Goal: Transaction & Acquisition: Purchase product/service

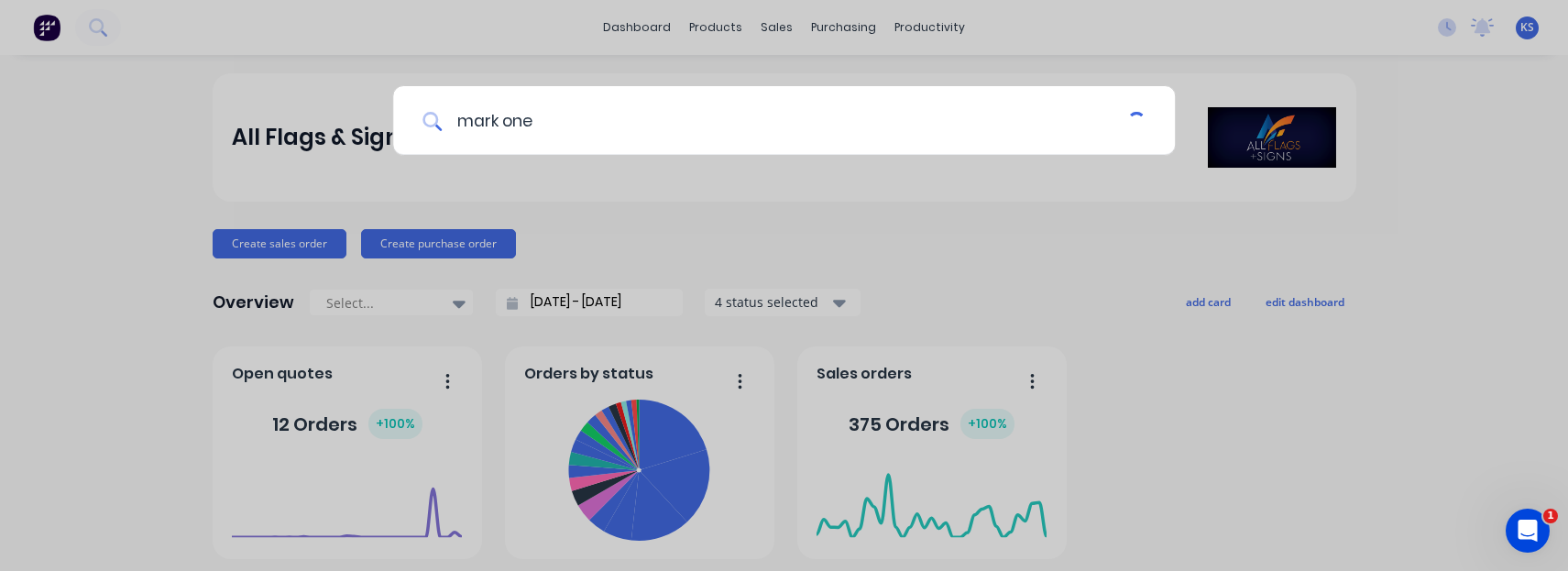
type input "mark one"
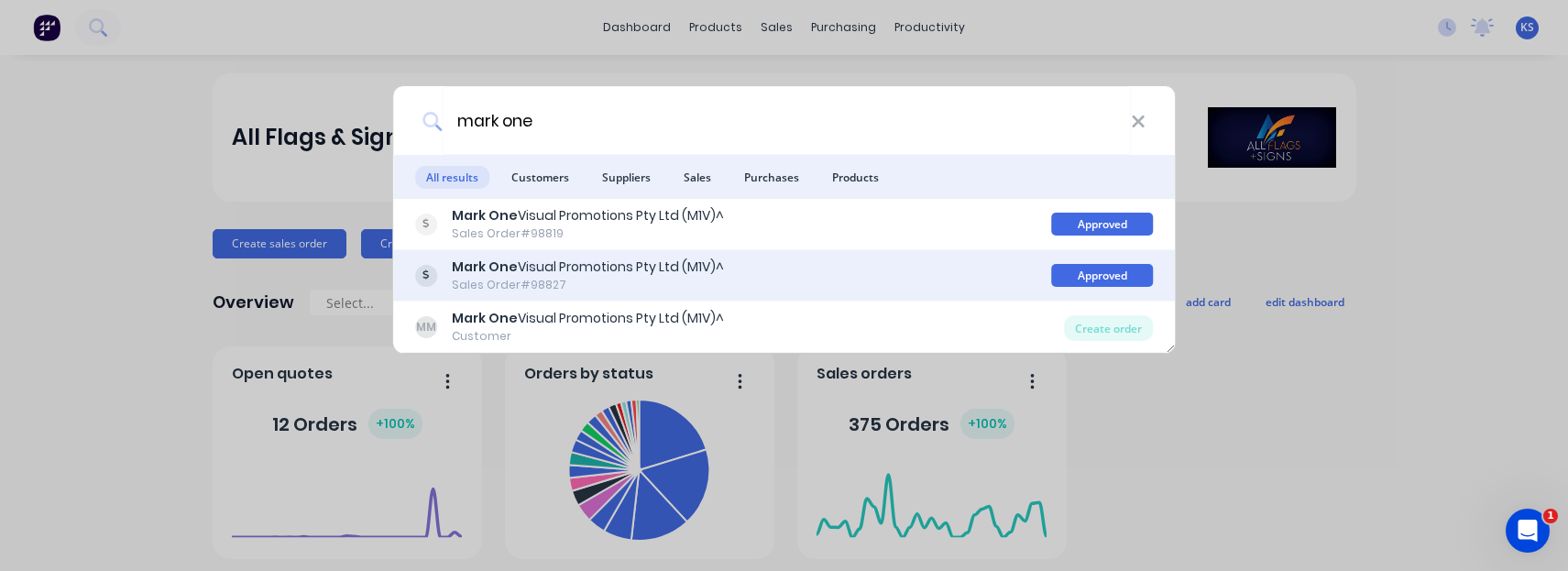
click at [511, 280] on div "Sales Order #98827" at bounding box center [588, 284] width 273 height 17
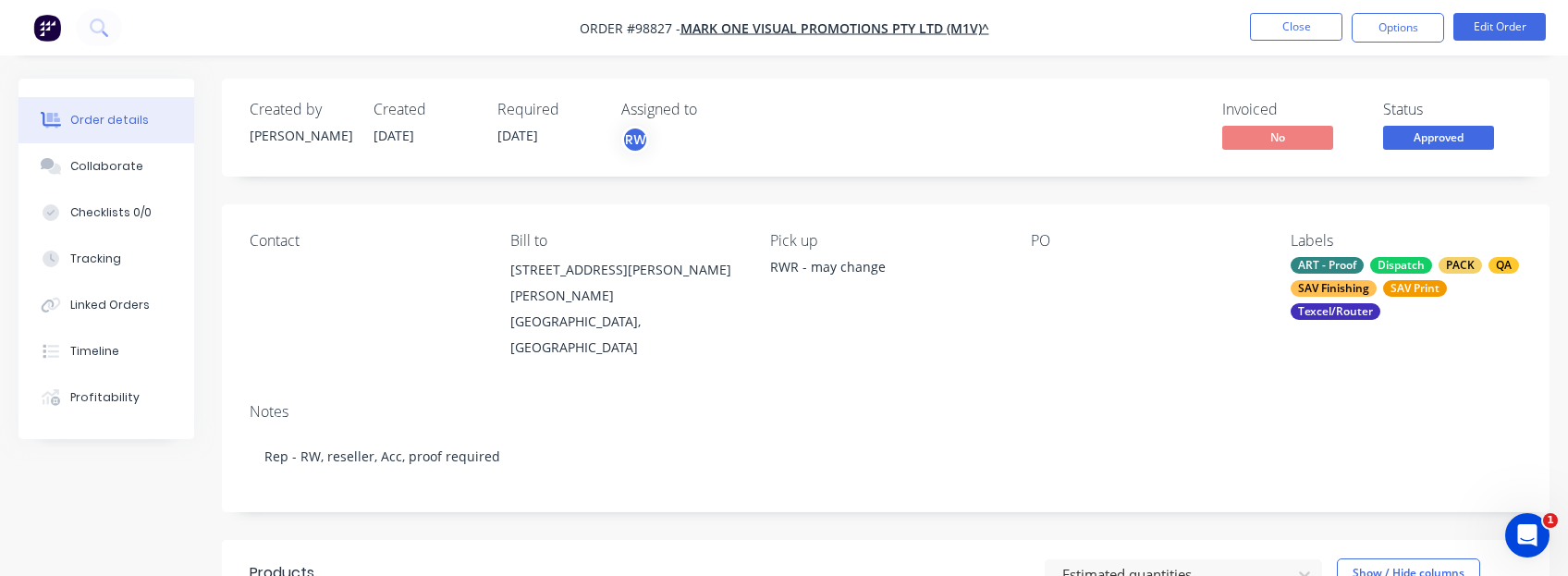
click at [414, 137] on span "[DATE]" at bounding box center [393, 135] width 40 height 18
click at [944, 27] on button "Close" at bounding box center [1296, 26] width 92 height 27
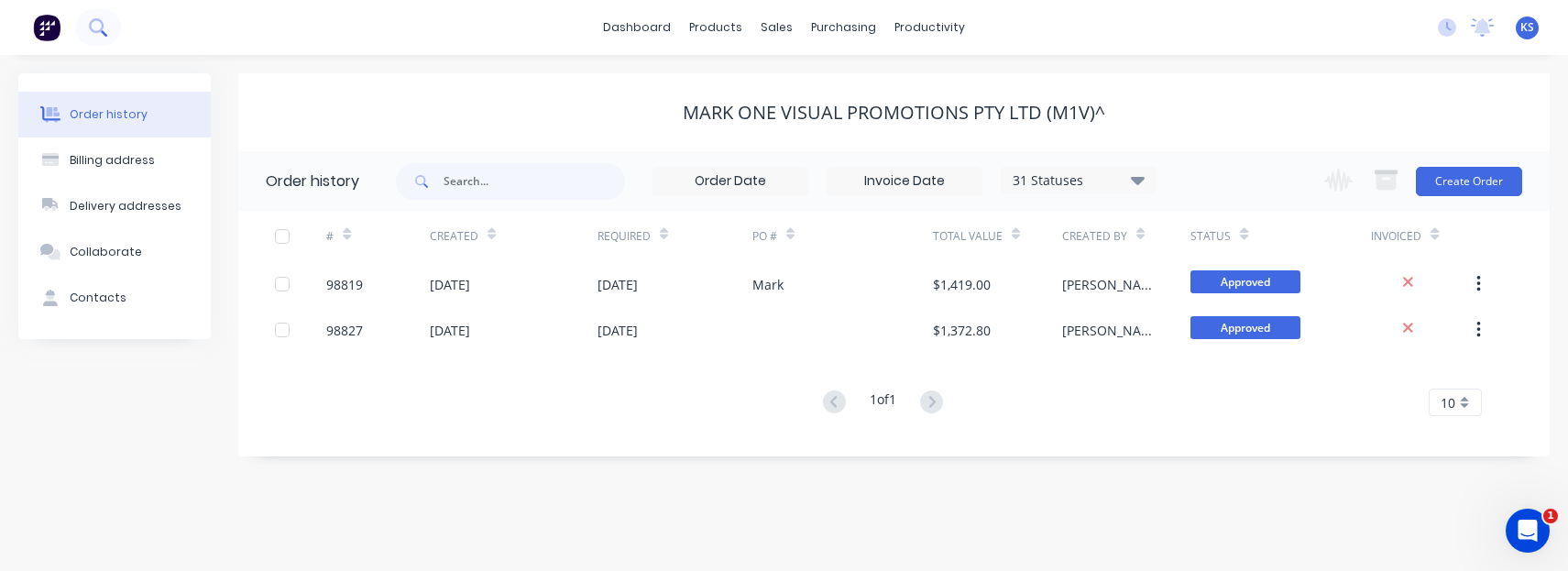
click at [91, 23] on icon at bounding box center [95, 25] width 15 height 15
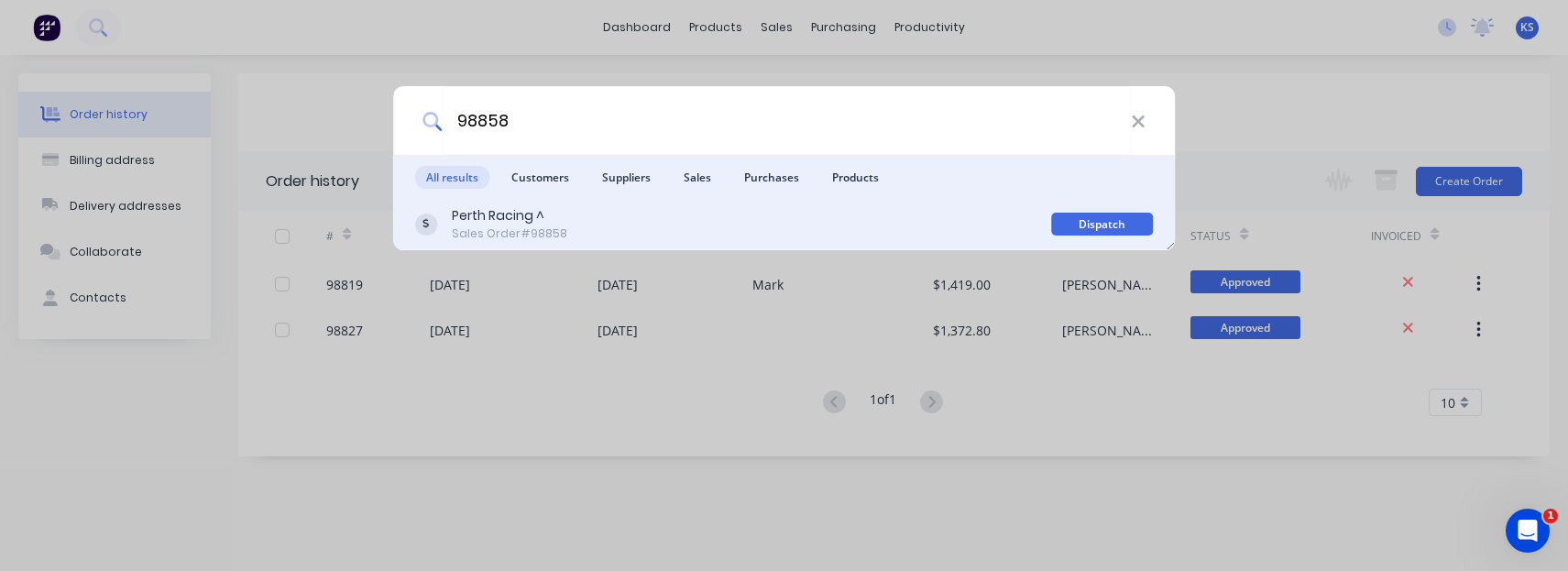
type input "98858"
click at [571, 225] on div "Perth Racing ^ Sales Order #98858" at bounding box center [734, 224] width 637 height 36
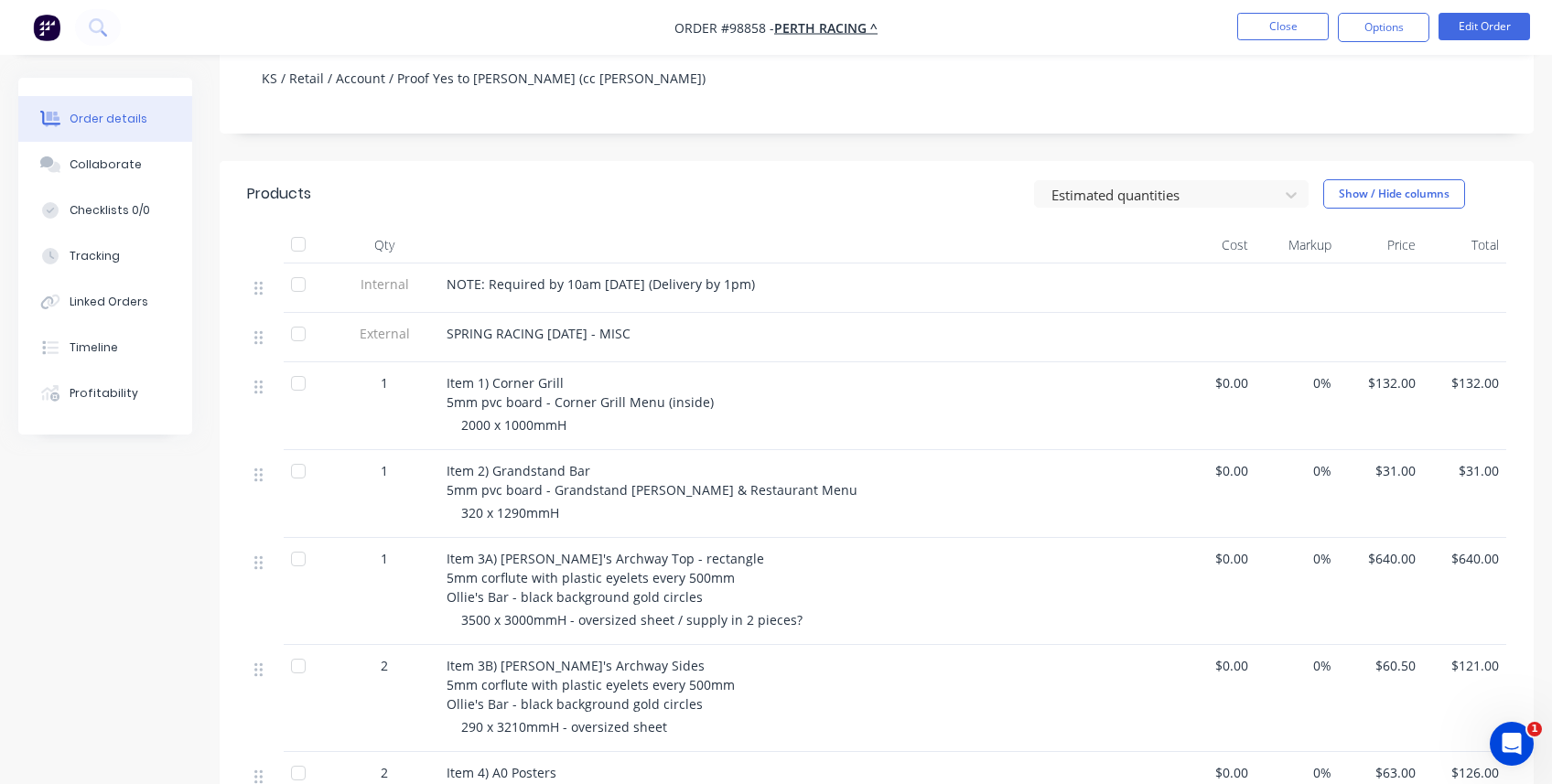
scroll to position [366, 0]
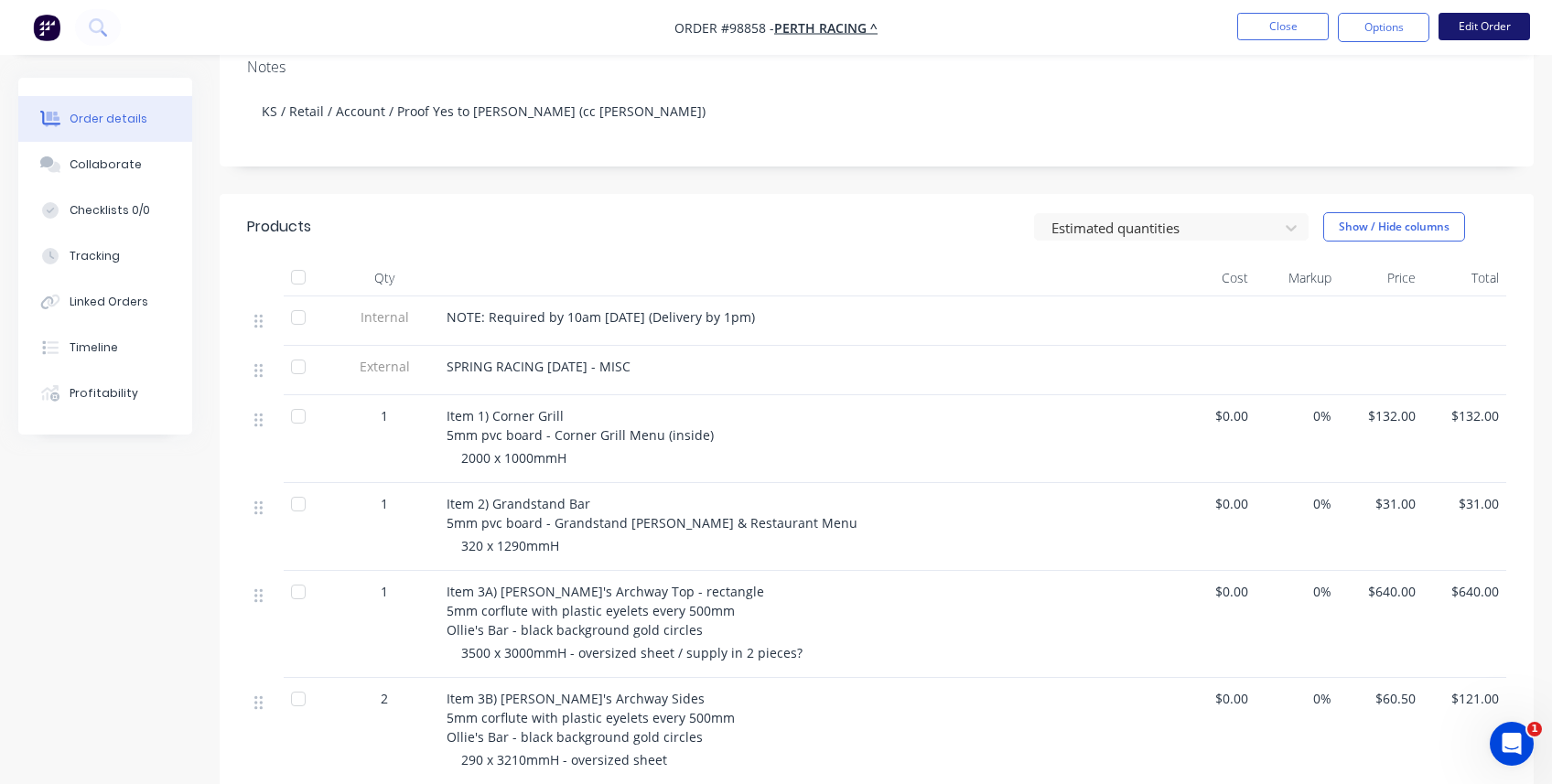
click at [934, 17] on button "Edit Order" at bounding box center [1484, 26] width 91 height 27
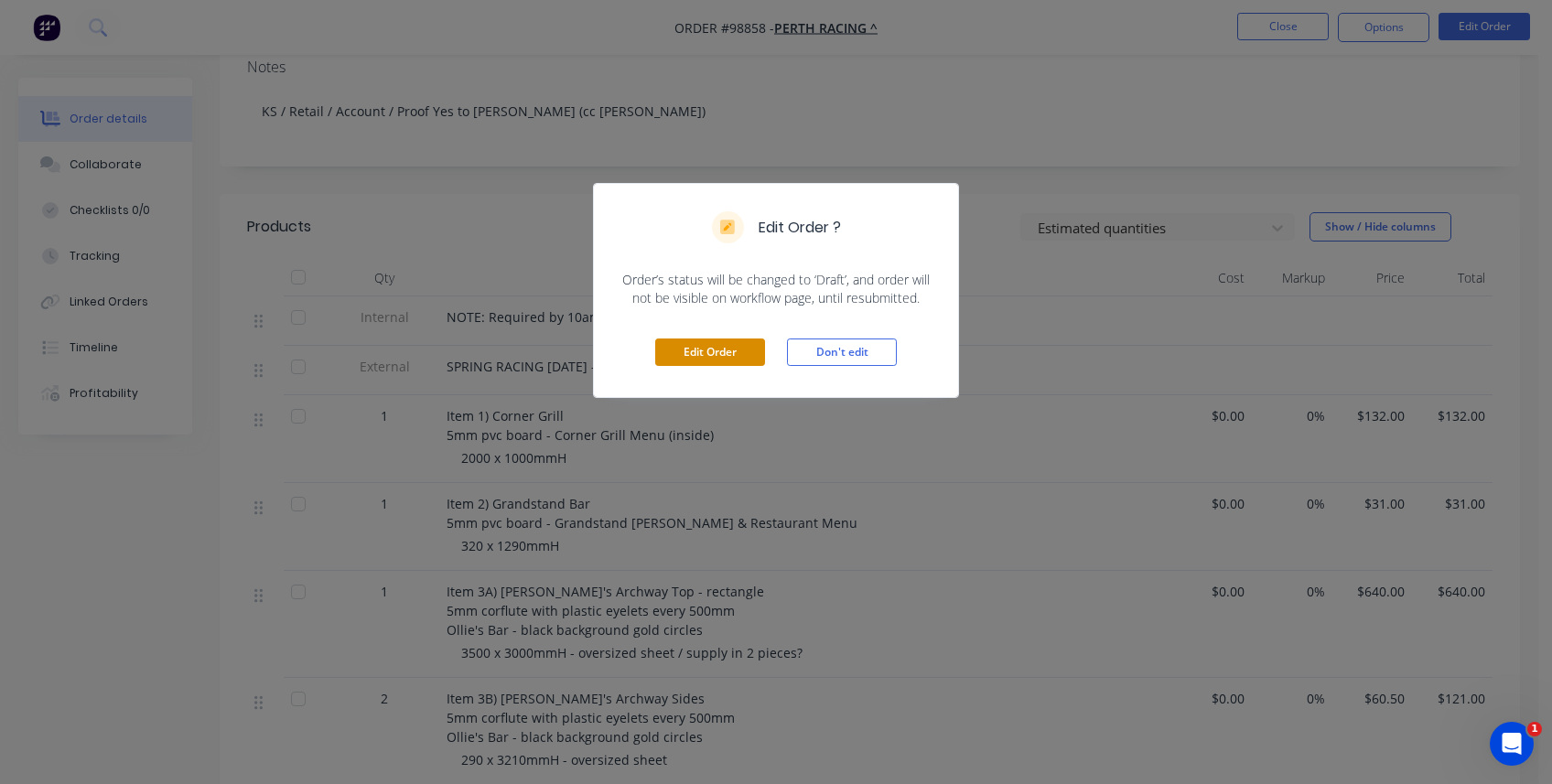
click at [728, 347] on button "Edit Order" at bounding box center [709, 352] width 110 height 27
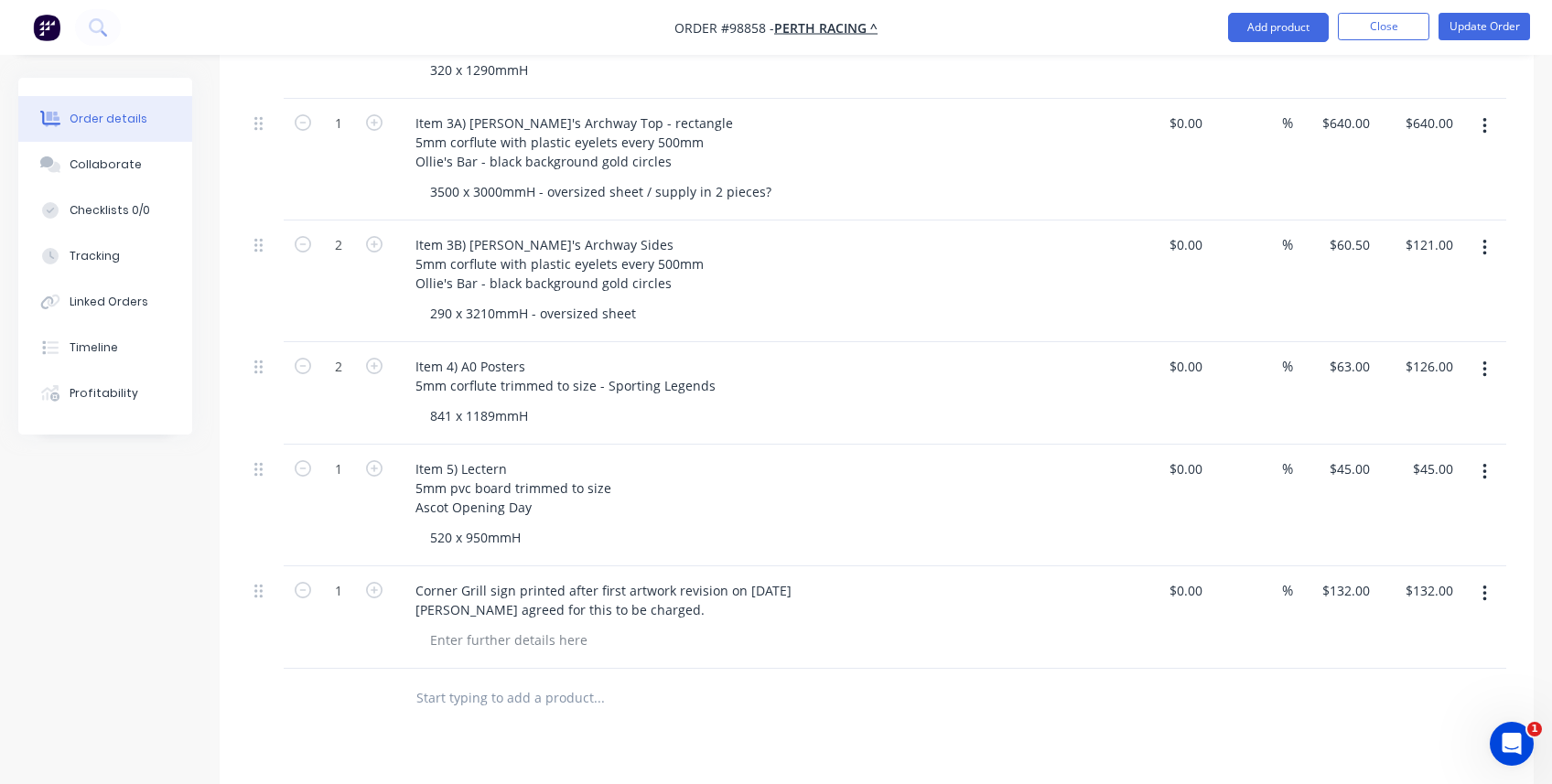
scroll to position [915, 0]
click at [560, 569] on input "text" at bounding box center [599, 695] width 366 height 37
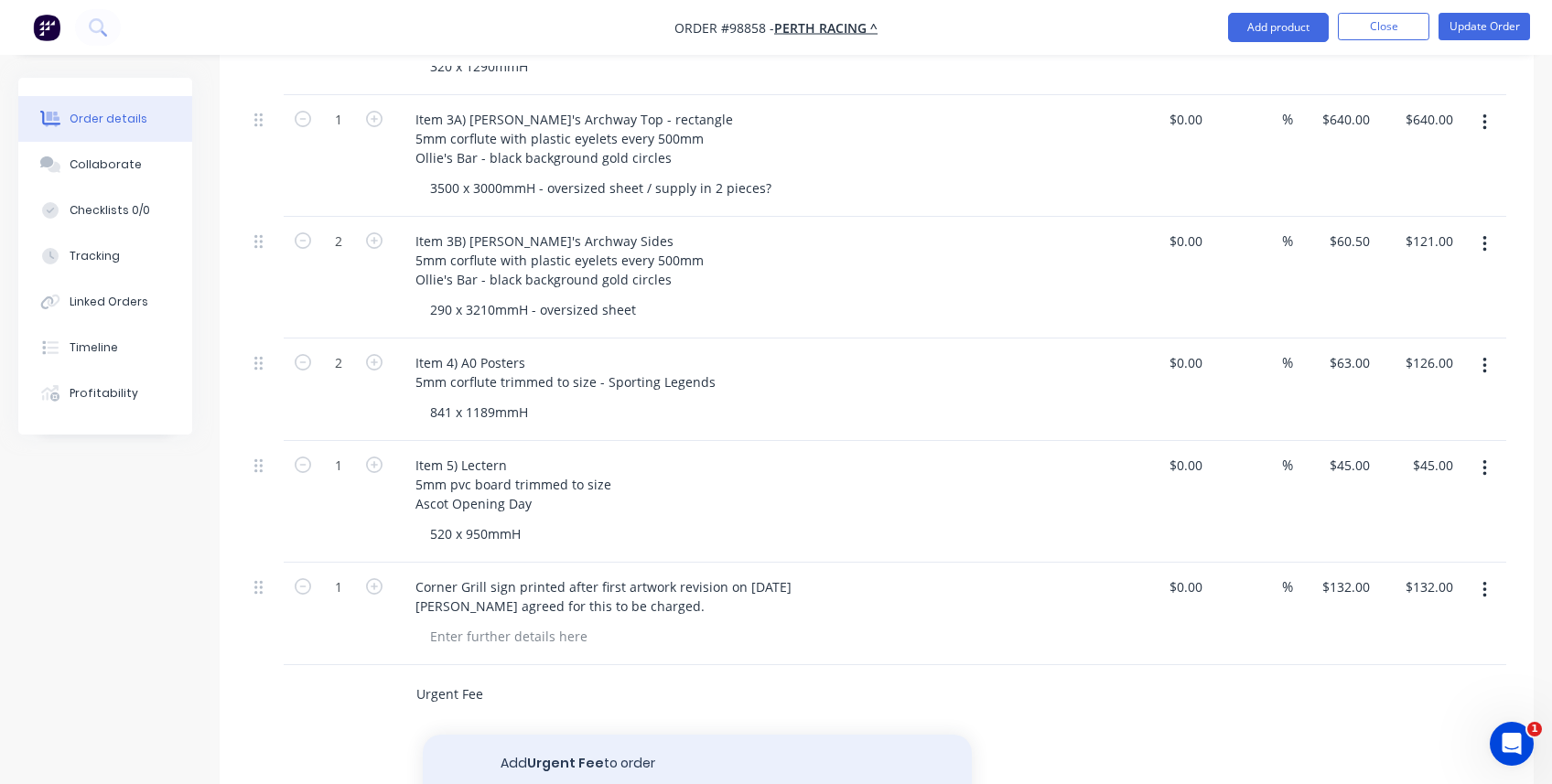
type input "Urgent Fee"
click at [548, 569] on button "Add Urgent Fee to order" at bounding box center [697, 764] width 549 height 58
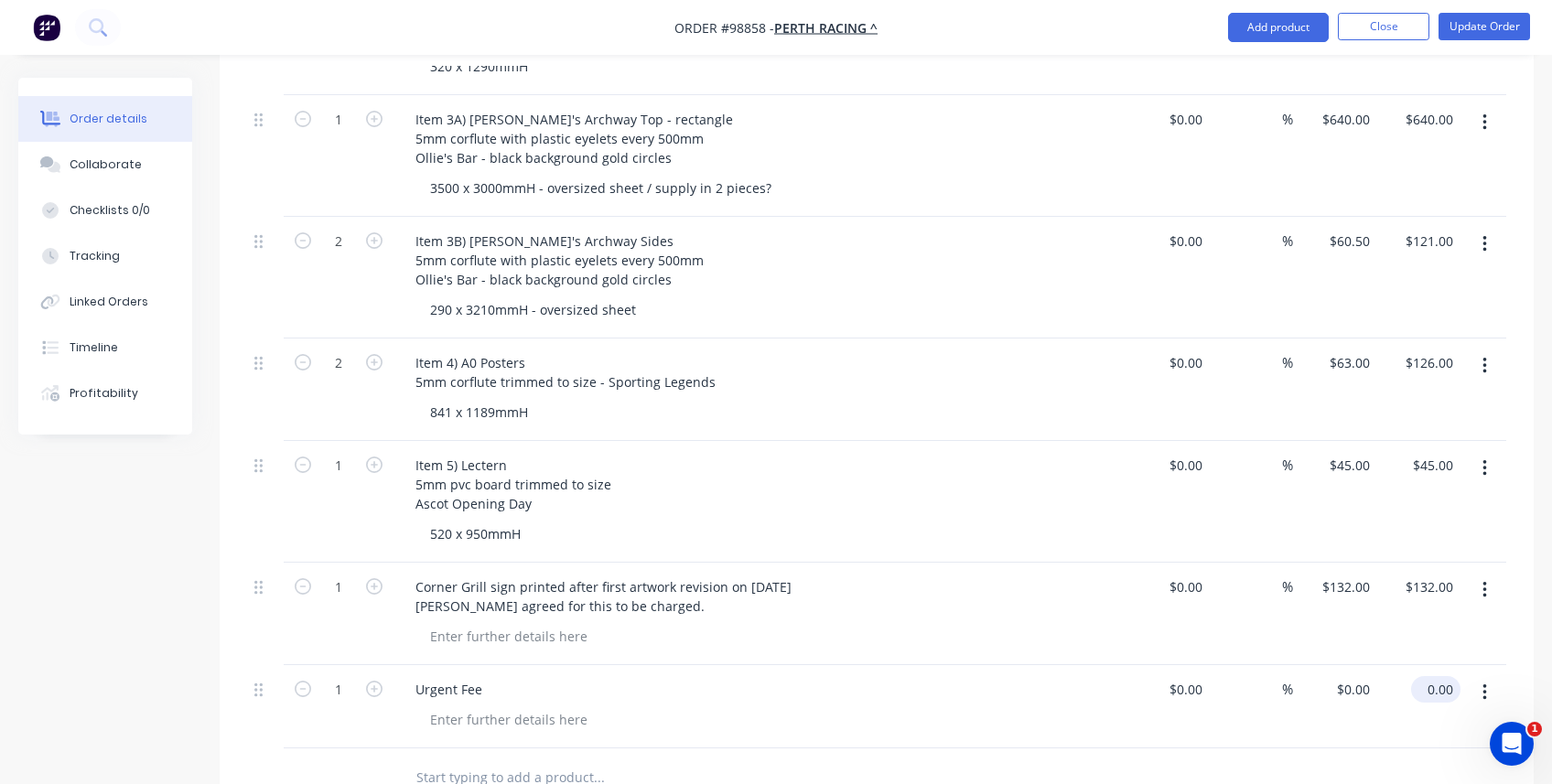
click at [934, 569] on input "0.00" at bounding box center [1439, 689] width 42 height 26
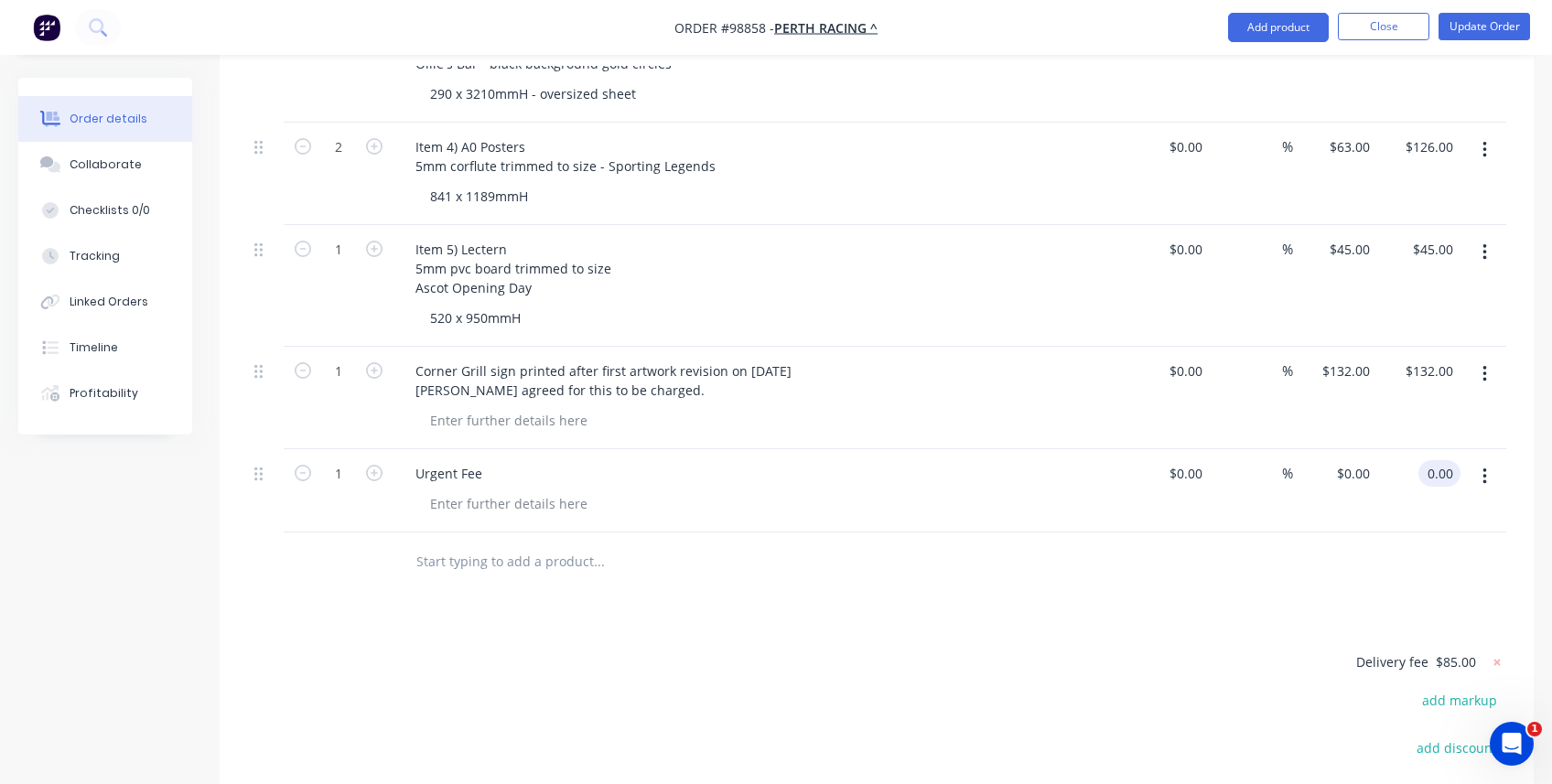
scroll to position [1096, 0]
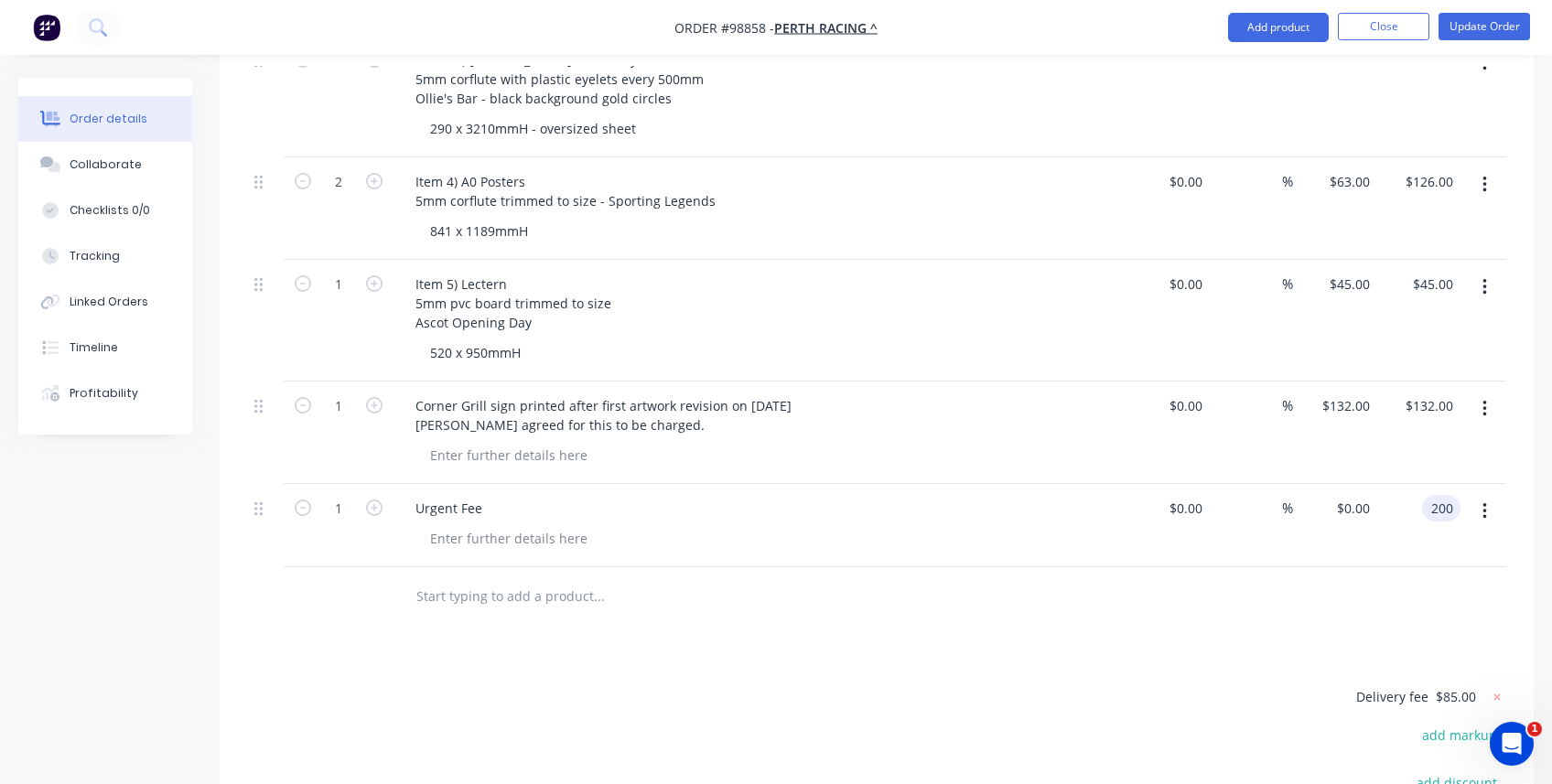
type input "200"
type input "$200.00"
click at [934, 533] on div "$200.00 200" at bounding box center [1419, 526] width 85 height 84
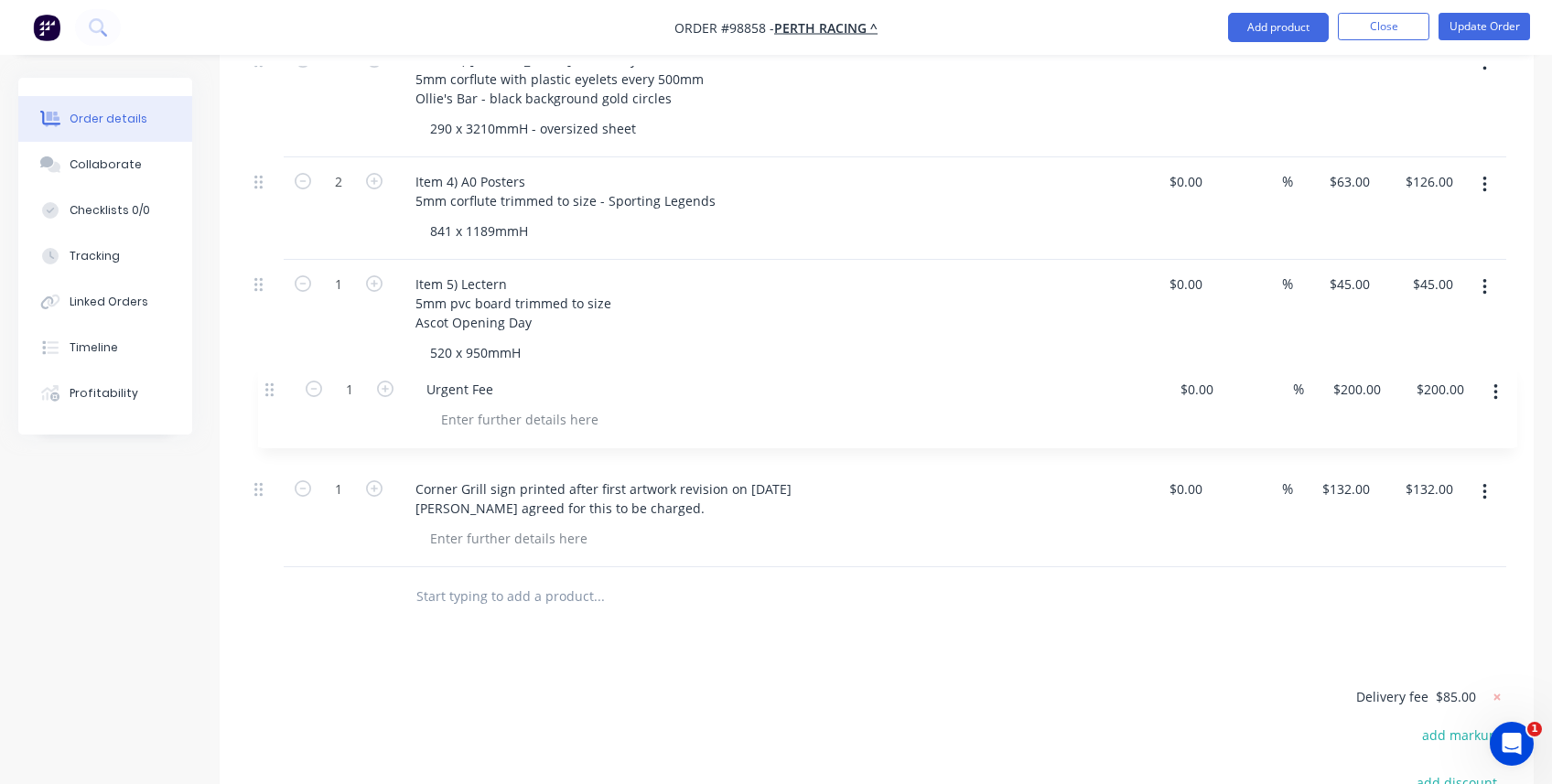
drag, startPoint x: 259, startPoint y: 484, endPoint x: 270, endPoint y: 382, distance: 102.6
click at [270, 382] on div "Internal NOTE: Required by 10am [DATE] (Delivery by 1pm) External SPRING RACING…" at bounding box center [877, 82] width 1259 height 971
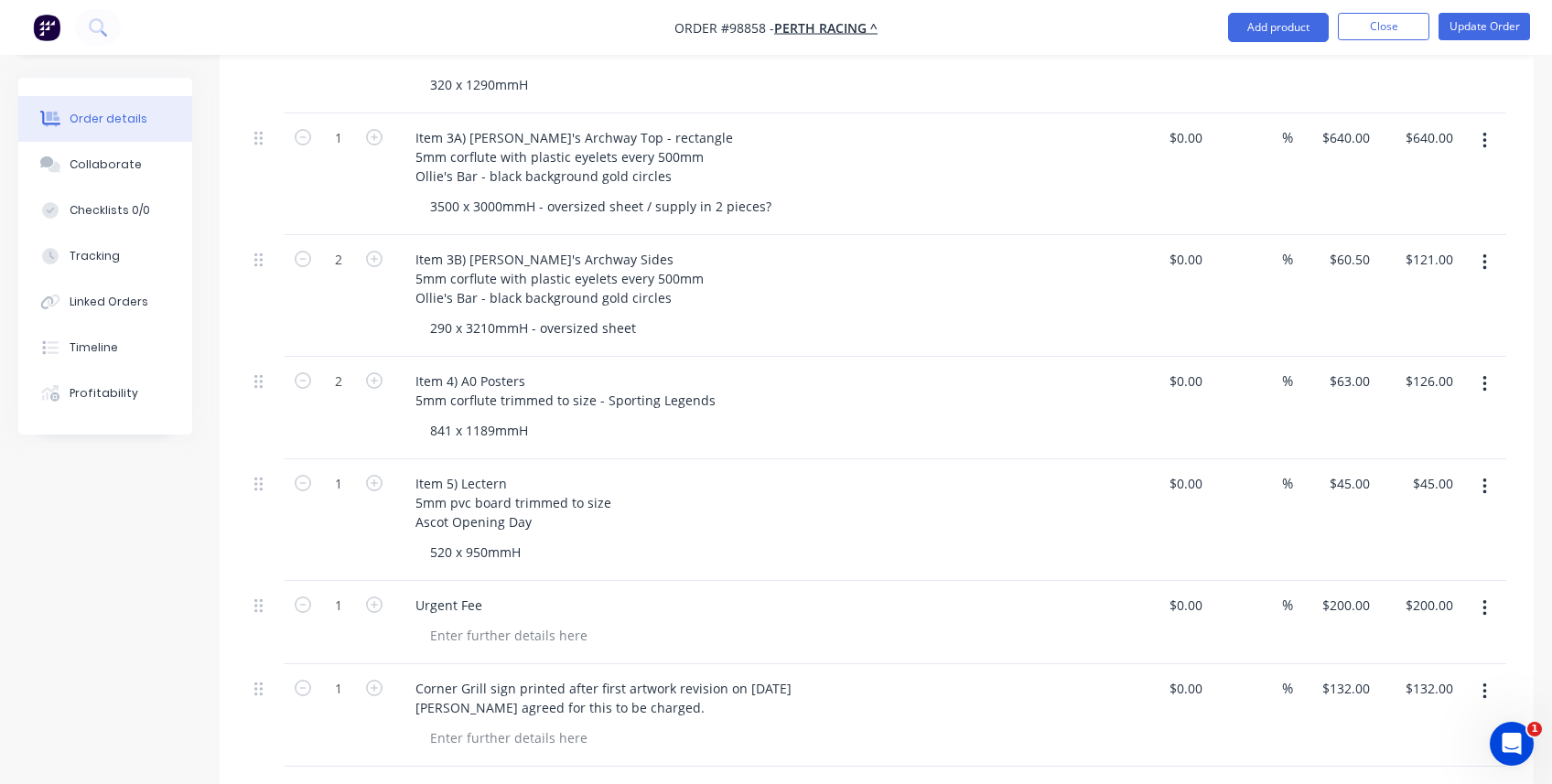
scroll to position [1006, 0]
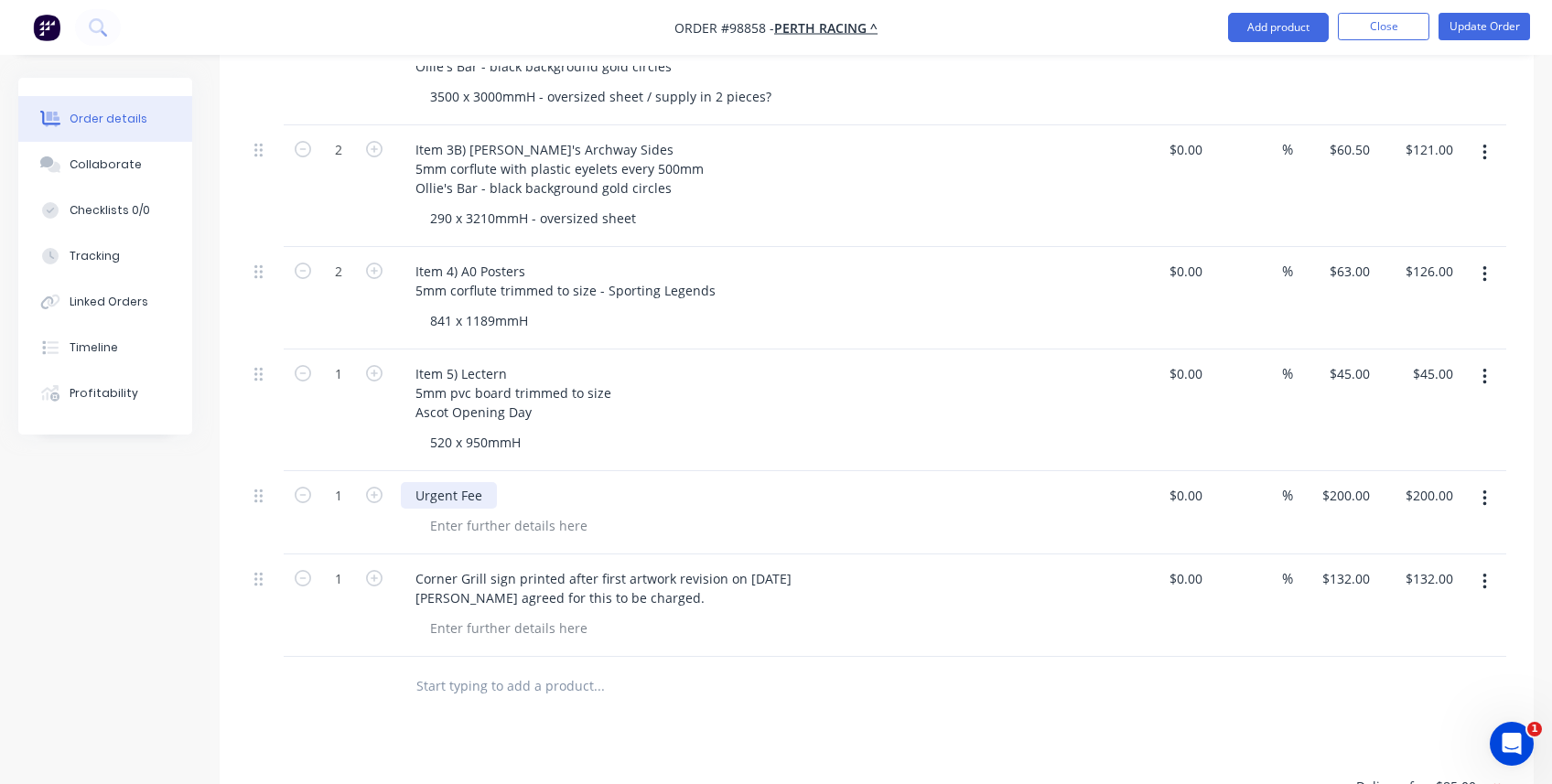
click at [488, 482] on div "Urgent Fee" at bounding box center [448, 494] width 96 height 26
click at [476, 569] on input "text" at bounding box center [599, 686] width 366 height 37
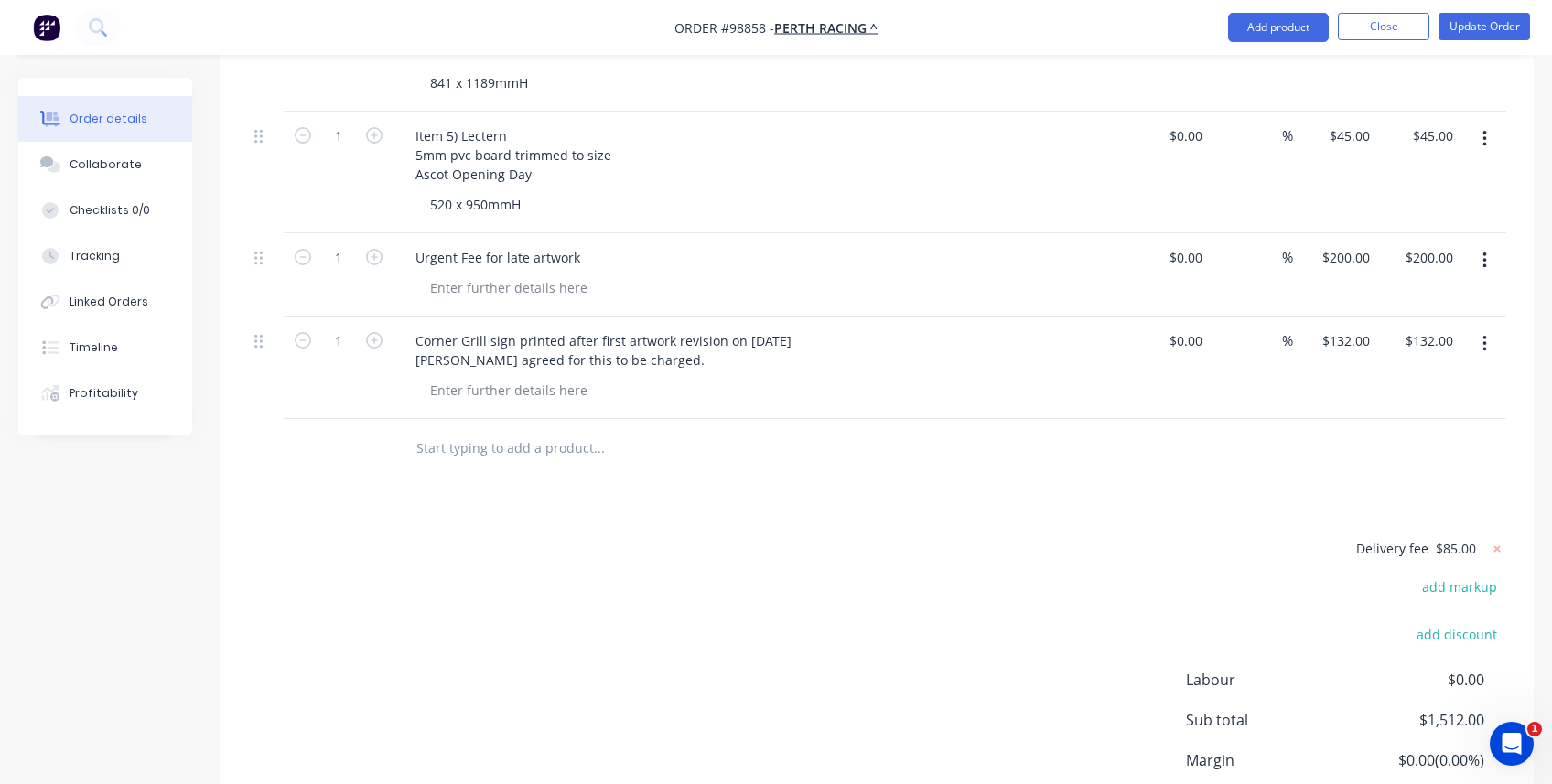
scroll to position [1280, 0]
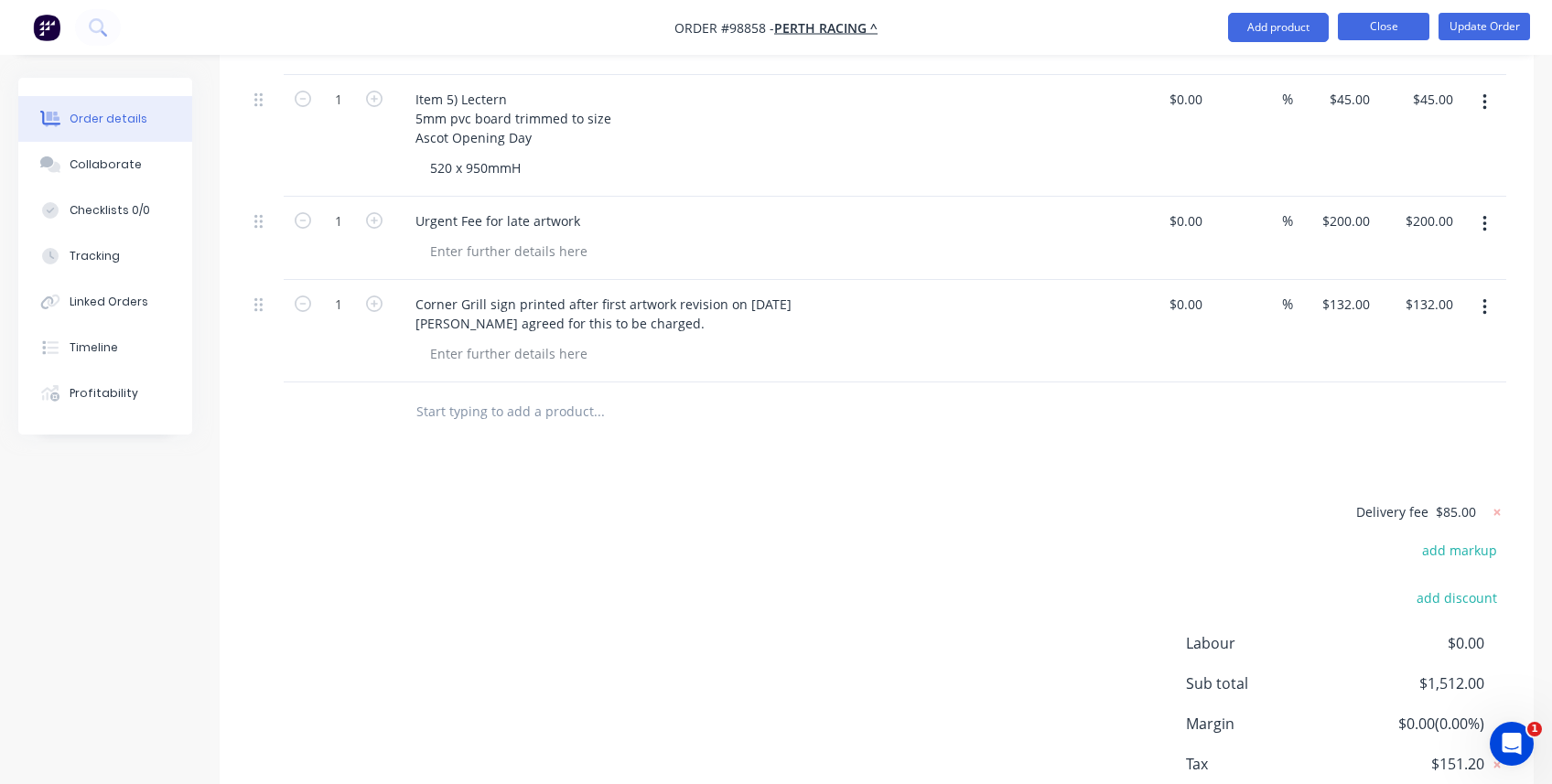
click at [934, 18] on button "Close" at bounding box center [1384, 26] width 91 height 27
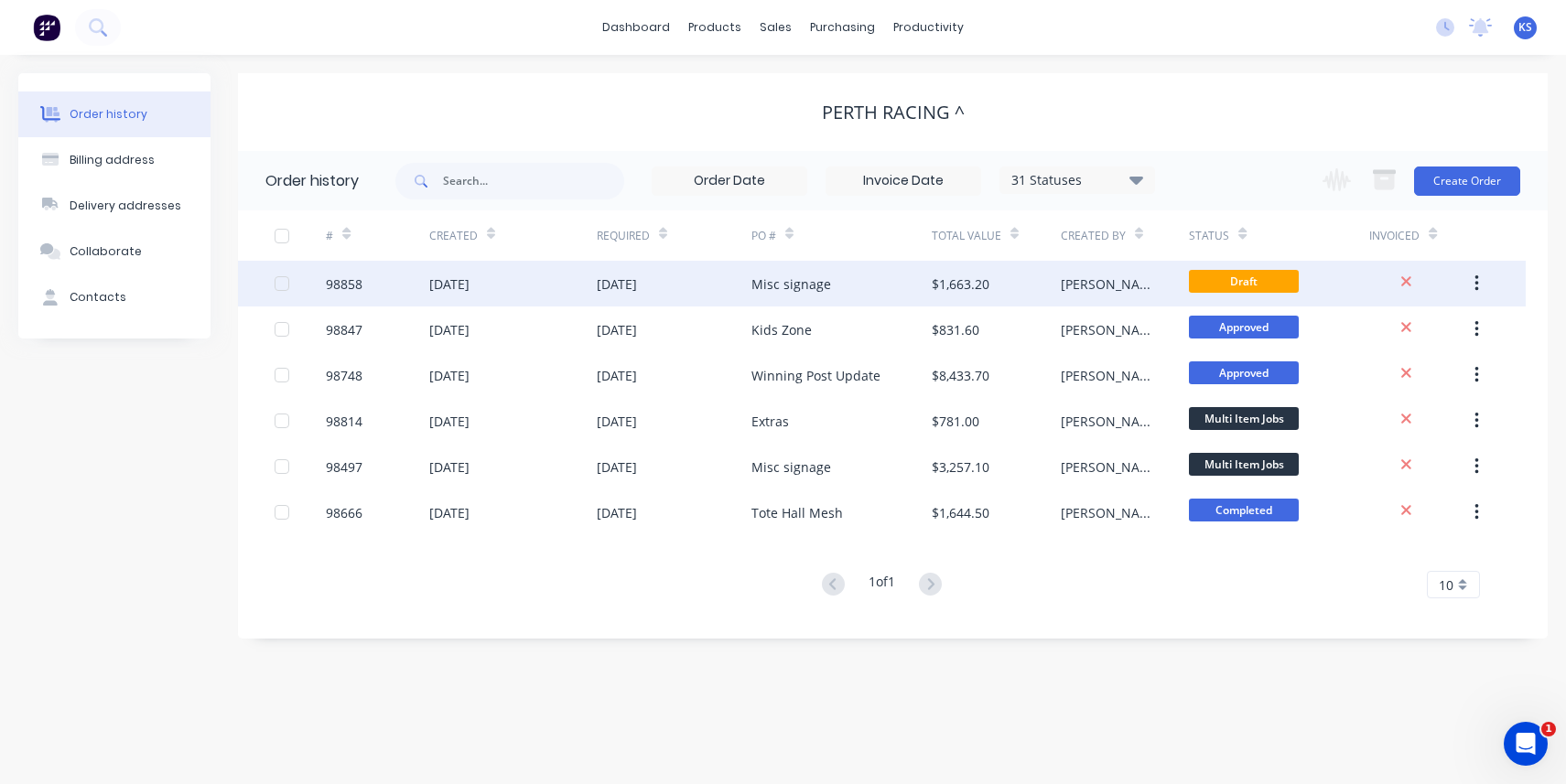
click at [637, 289] on div "[DATE]" at bounding box center [616, 284] width 40 height 19
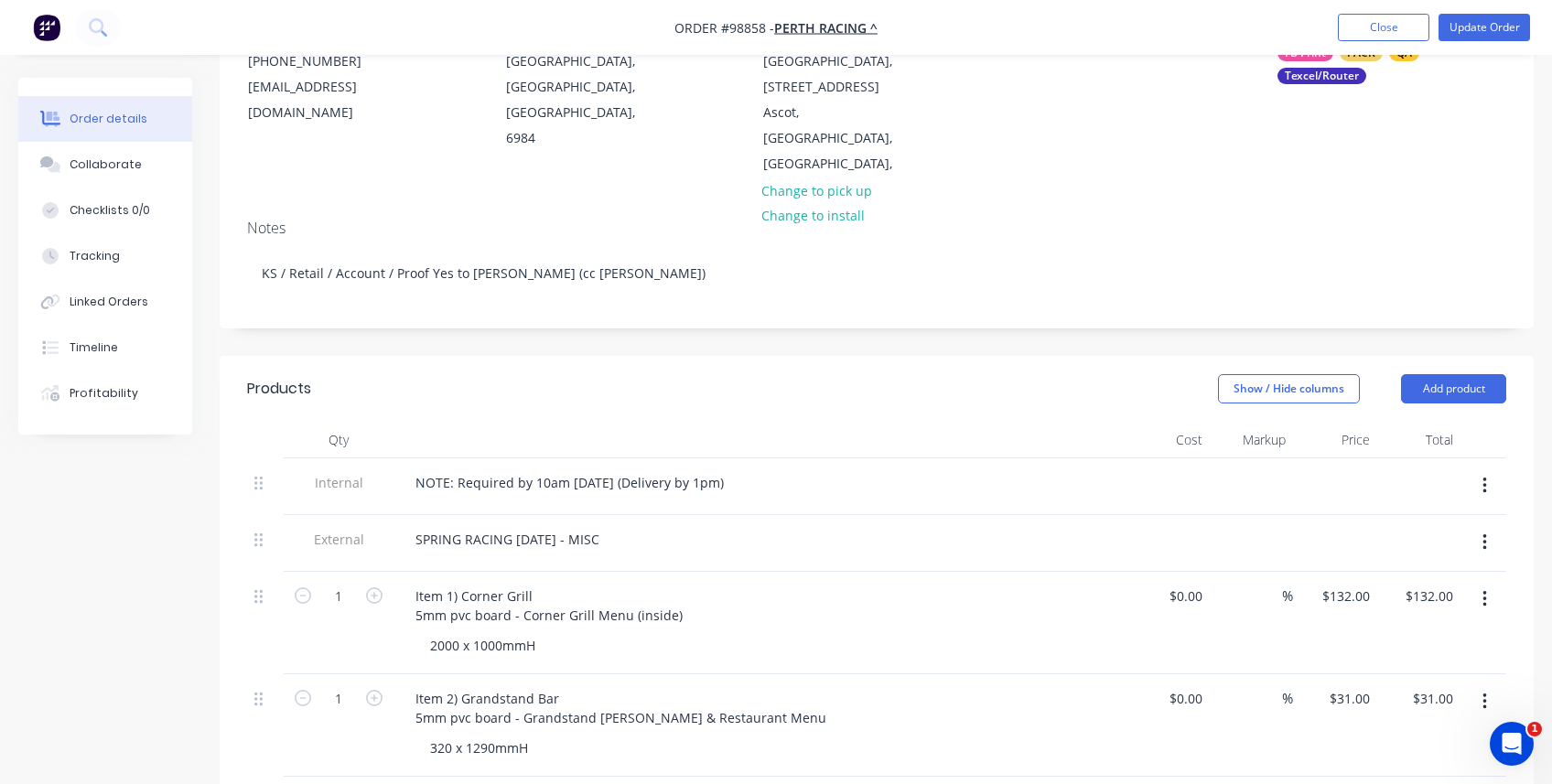
scroll to position [236, 0]
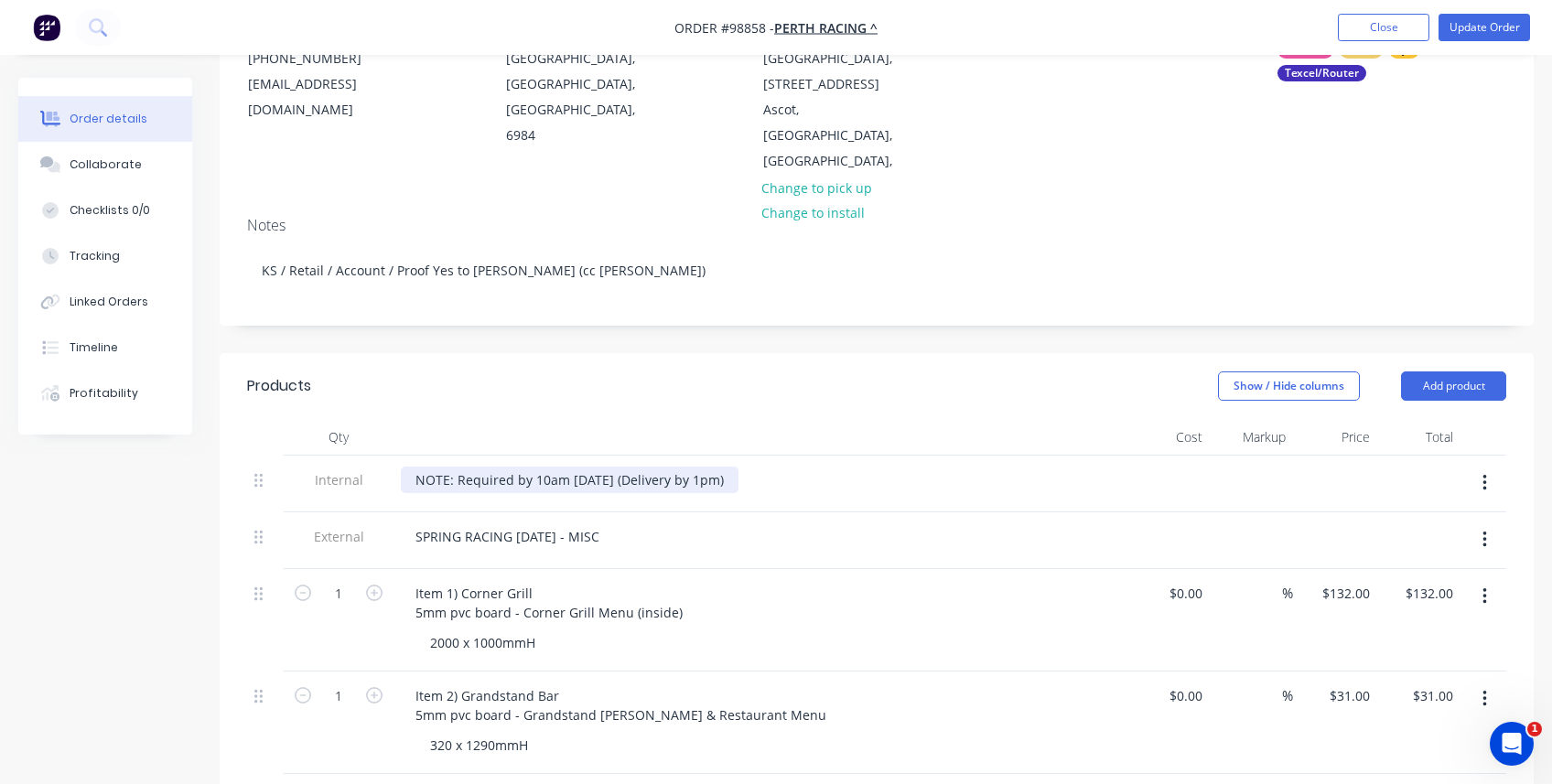
click at [609, 466] on div "NOTE: Required by 10am [DATE] (Delivery by 1pm)" at bounding box center [569, 479] width 337 height 26
click at [934, 21] on button "Update Order" at bounding box center [1484, 27] width 91 height 27
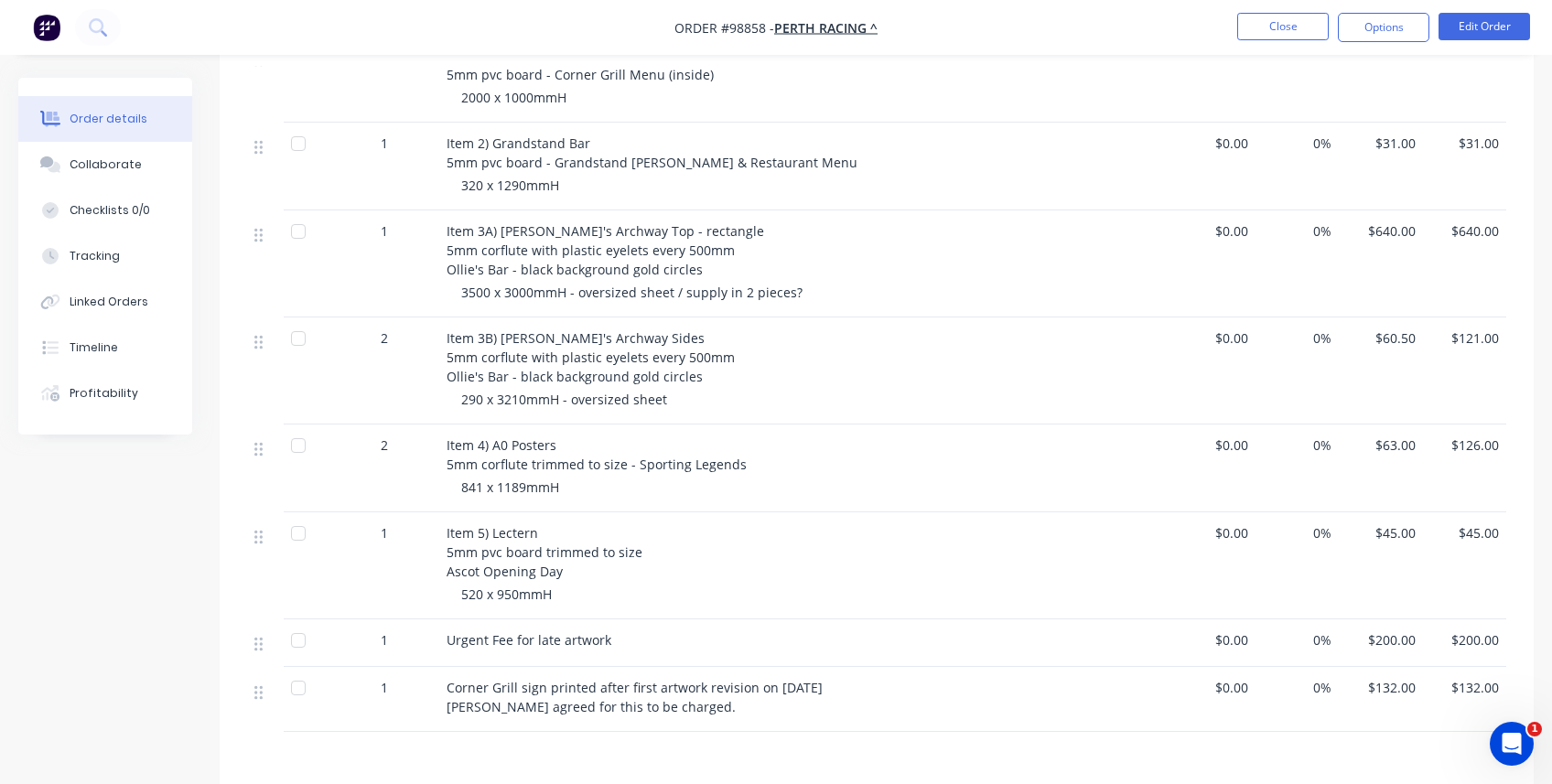
scroll to position [732, 0]
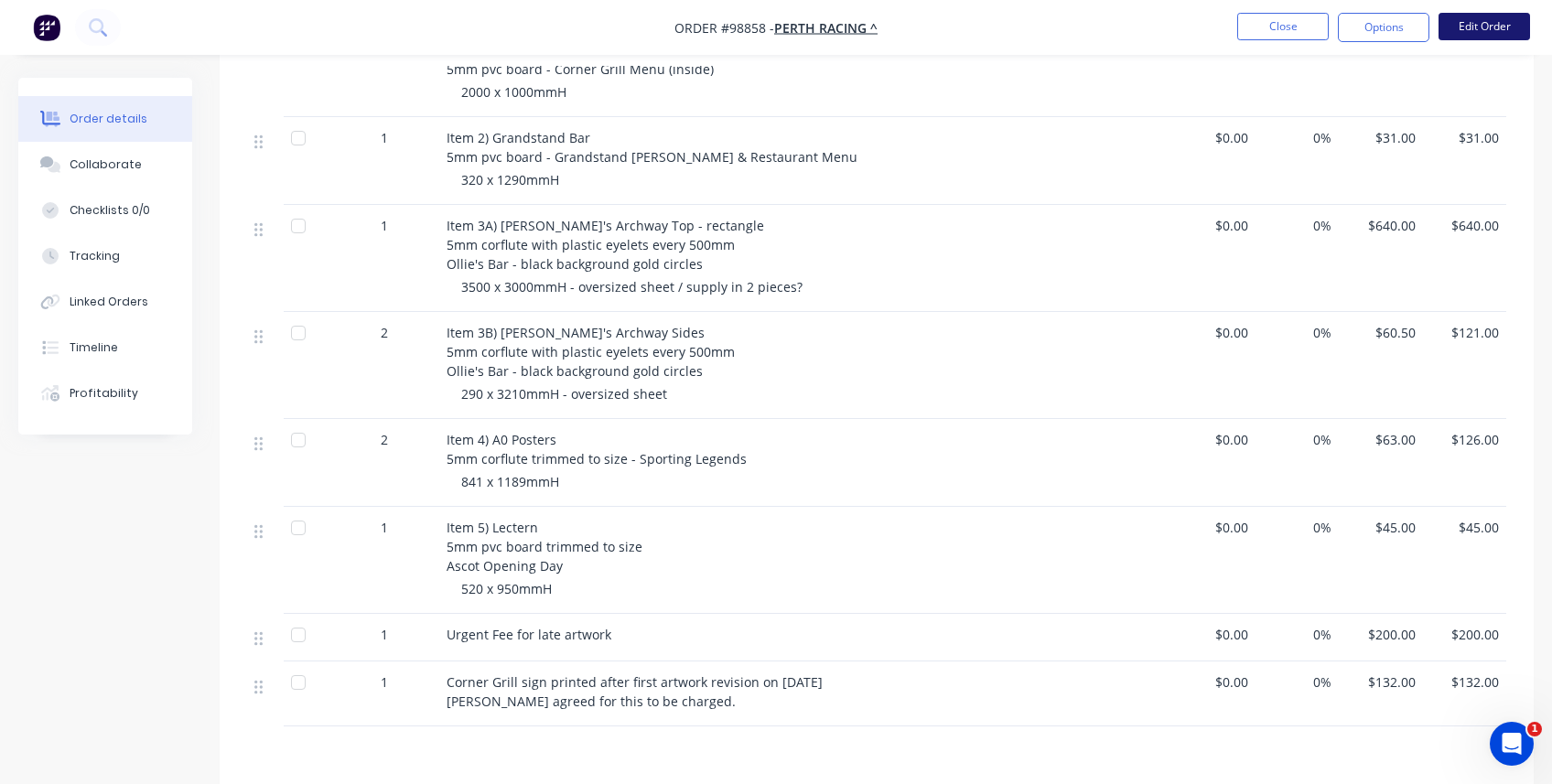
click at [934, 24] on button "Edit Order" at bounding box center [1484, 26] width 91 height 27
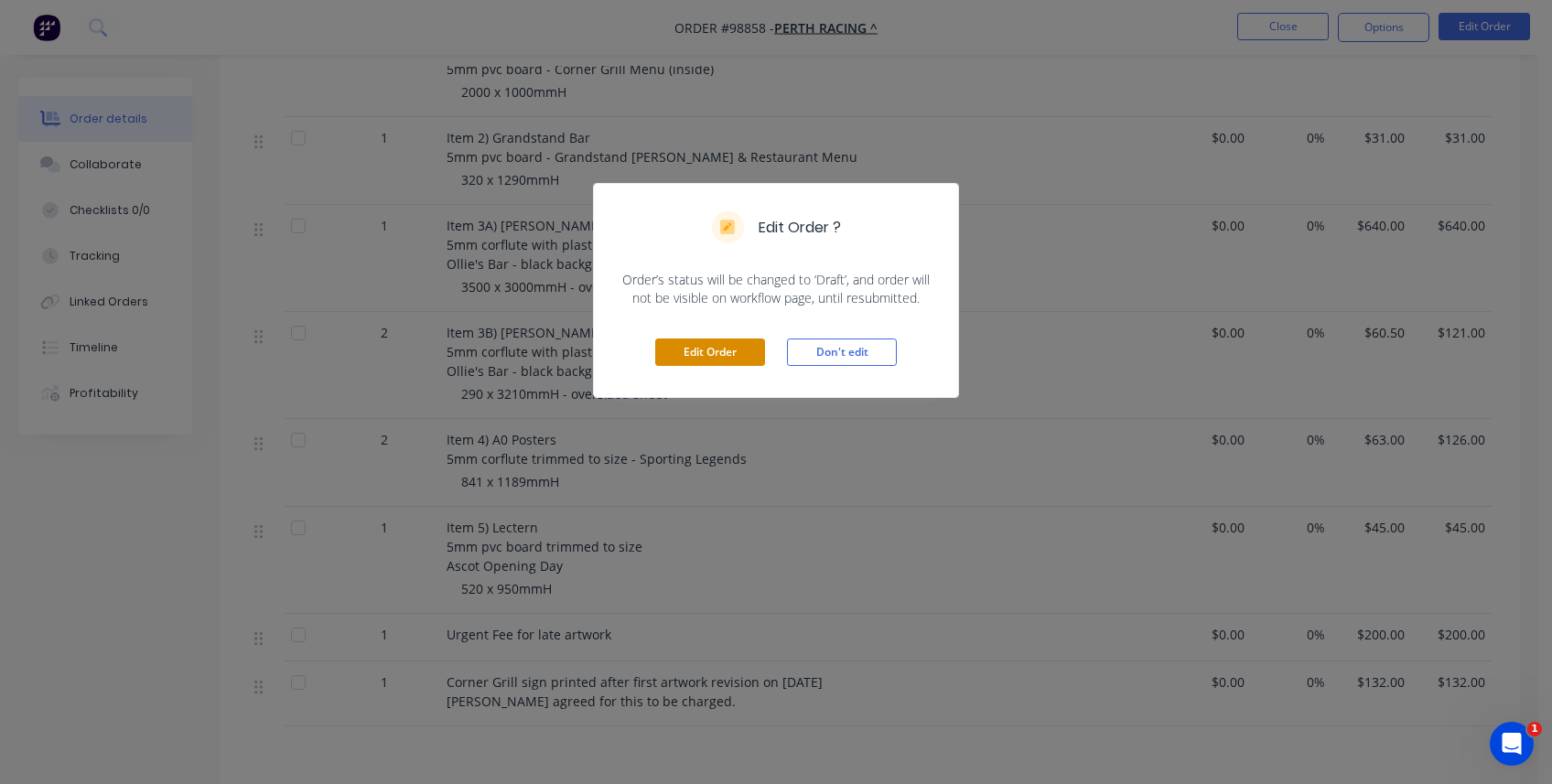
click at [757, 347] on button "Edit Order" at bounding box center [709, 352] width 110 height 27
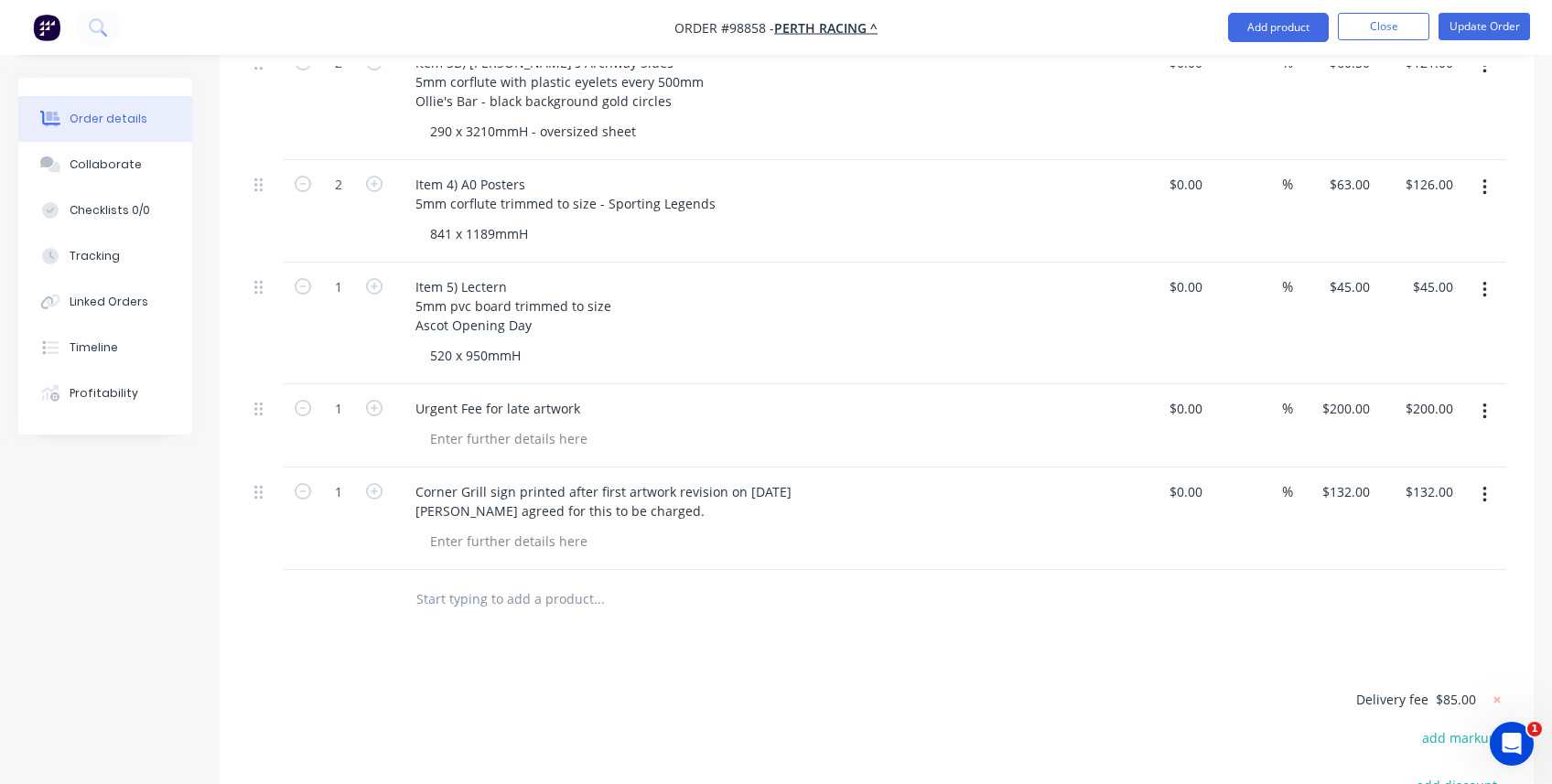
scroll to position [1189, 0]
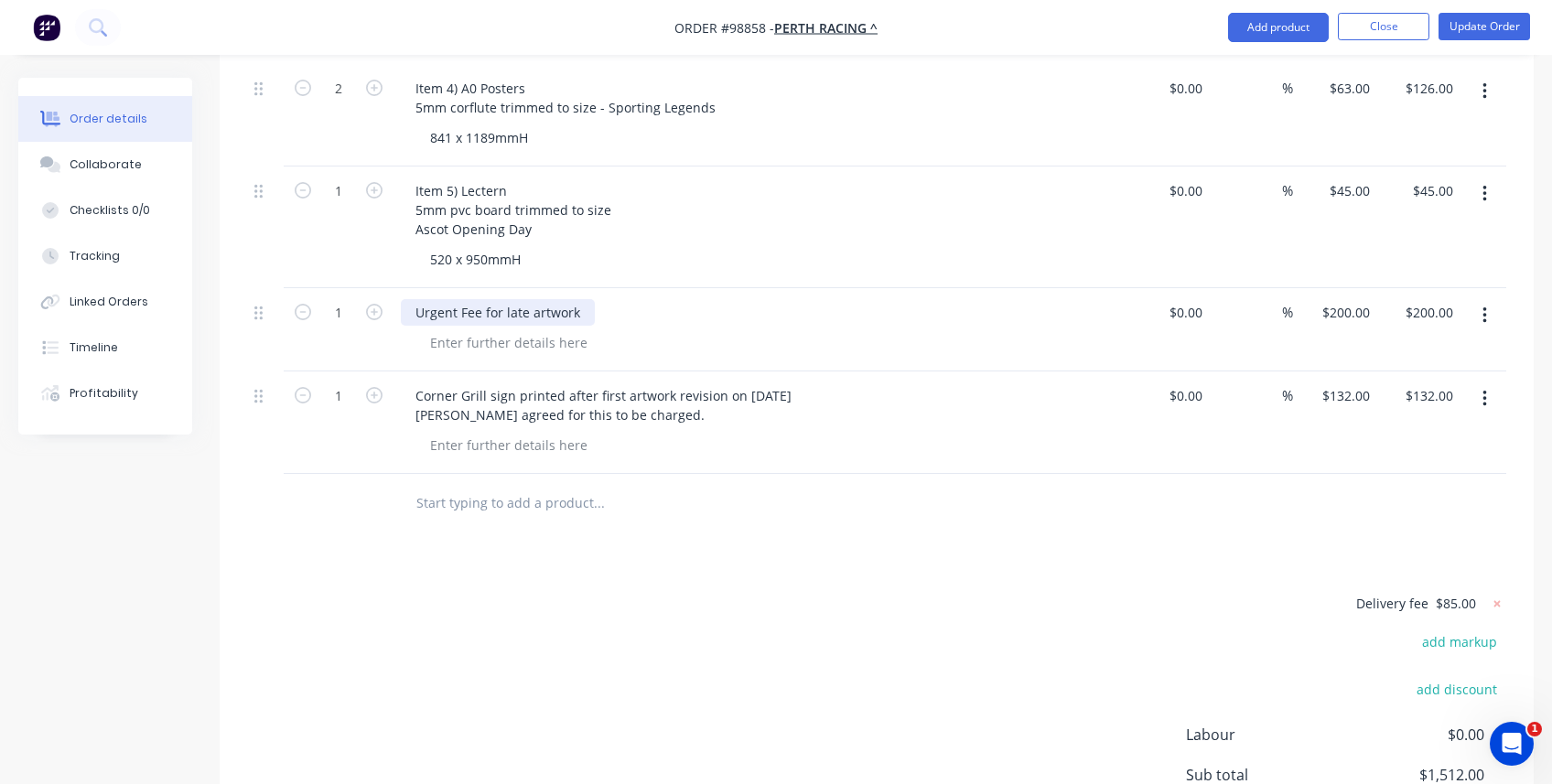
click at [503, 299] on div "Urgent Fee for late artwork" at bounding box center [498, 312] width 194 height 26
click at [934, 25] on button "Update Order" at bounding box center [1484, 26] width 91 height 27
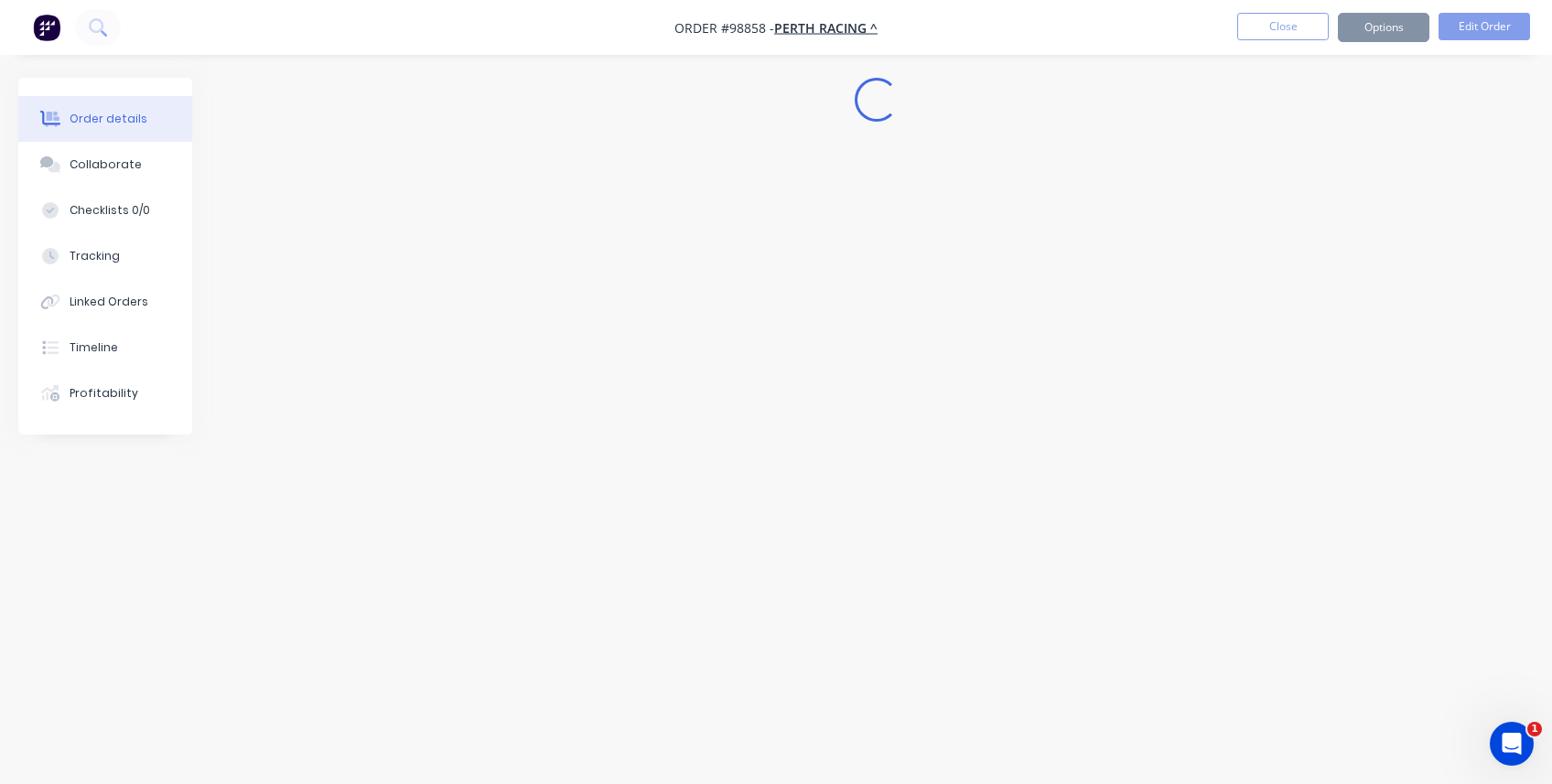
scroll to position [0, 0]
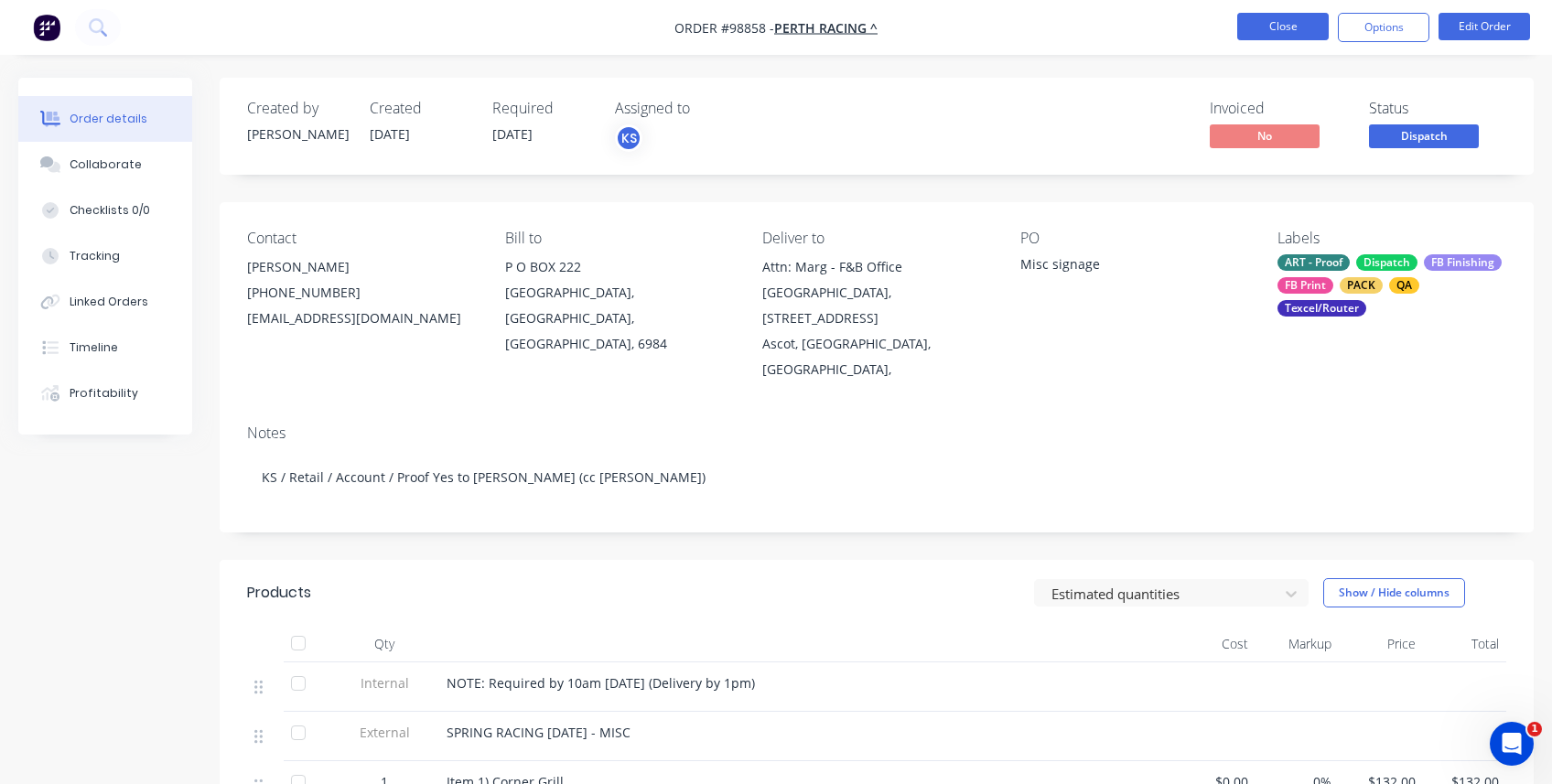
click at [934, 18] on button "Close" at bounding box center [1283, 26] width 91 height 27
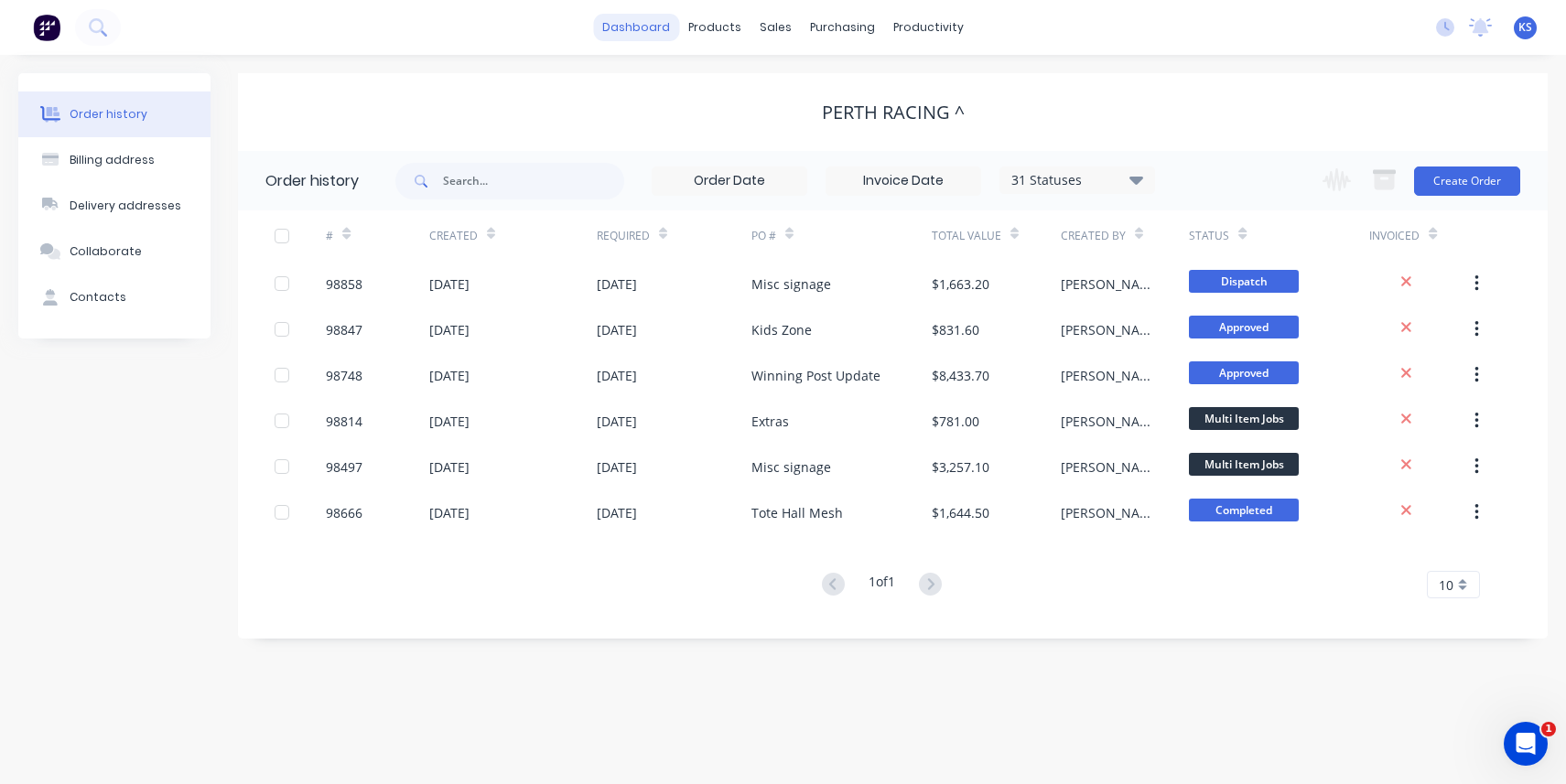
click at [636, 21] on link "dashboard" at bounding box center [636, 27] width 87 height 27
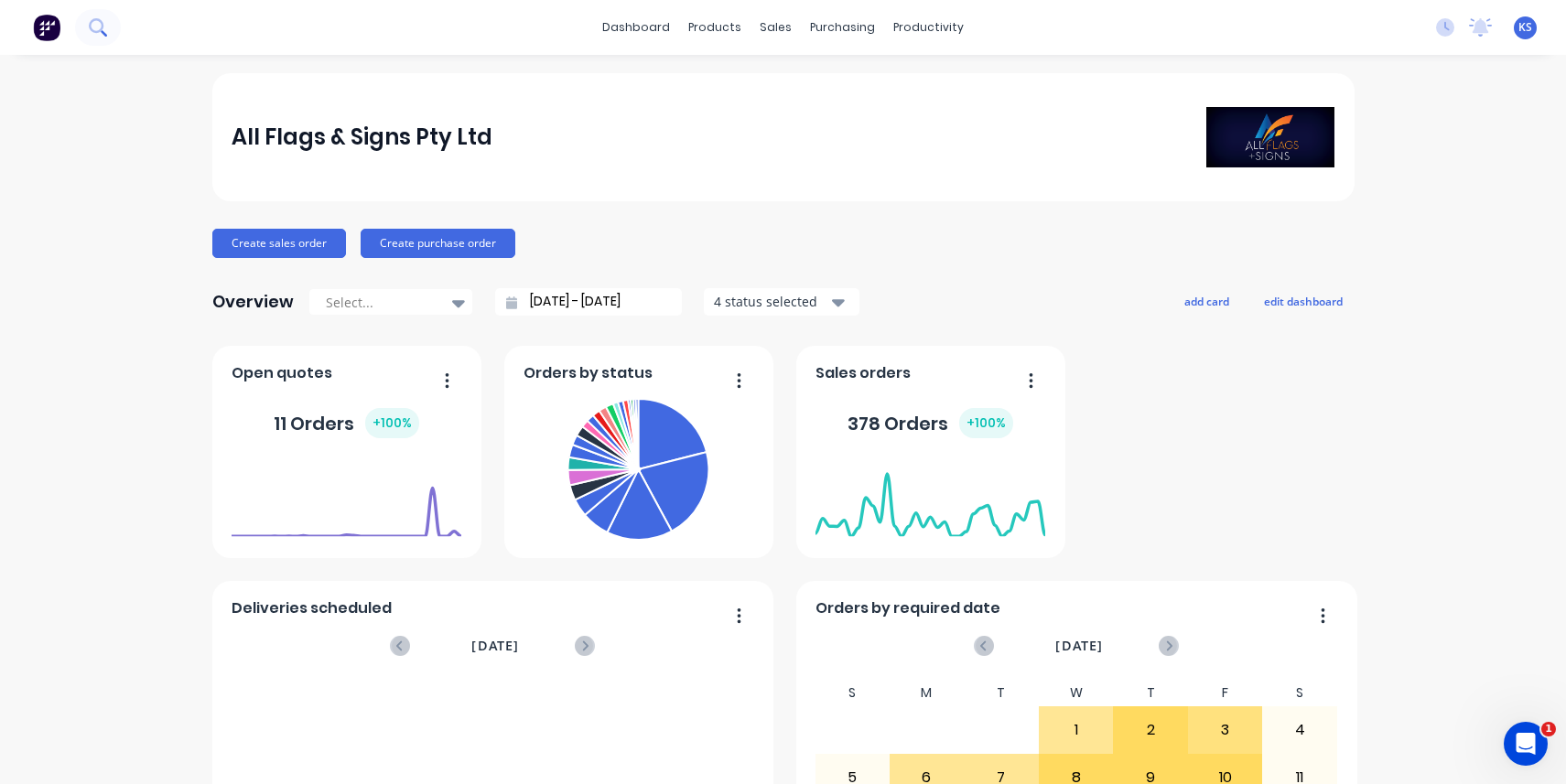
click at [95, 29] on icon at bounding box center [97, 27] width 17 height 17
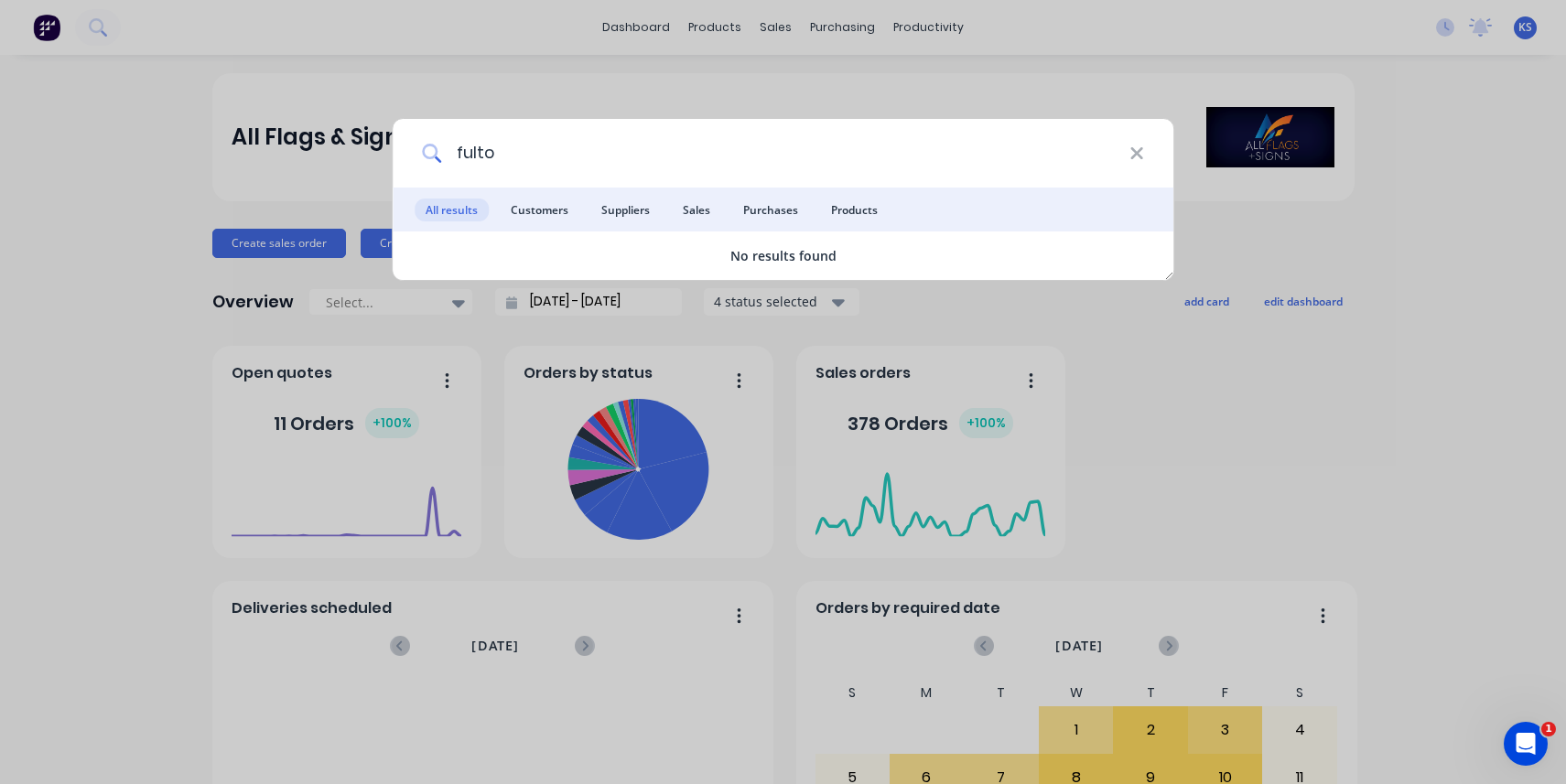
click at [506, 160] on input "fulto" at bounding box center [785, 153] width 688 height 69
type input "f"
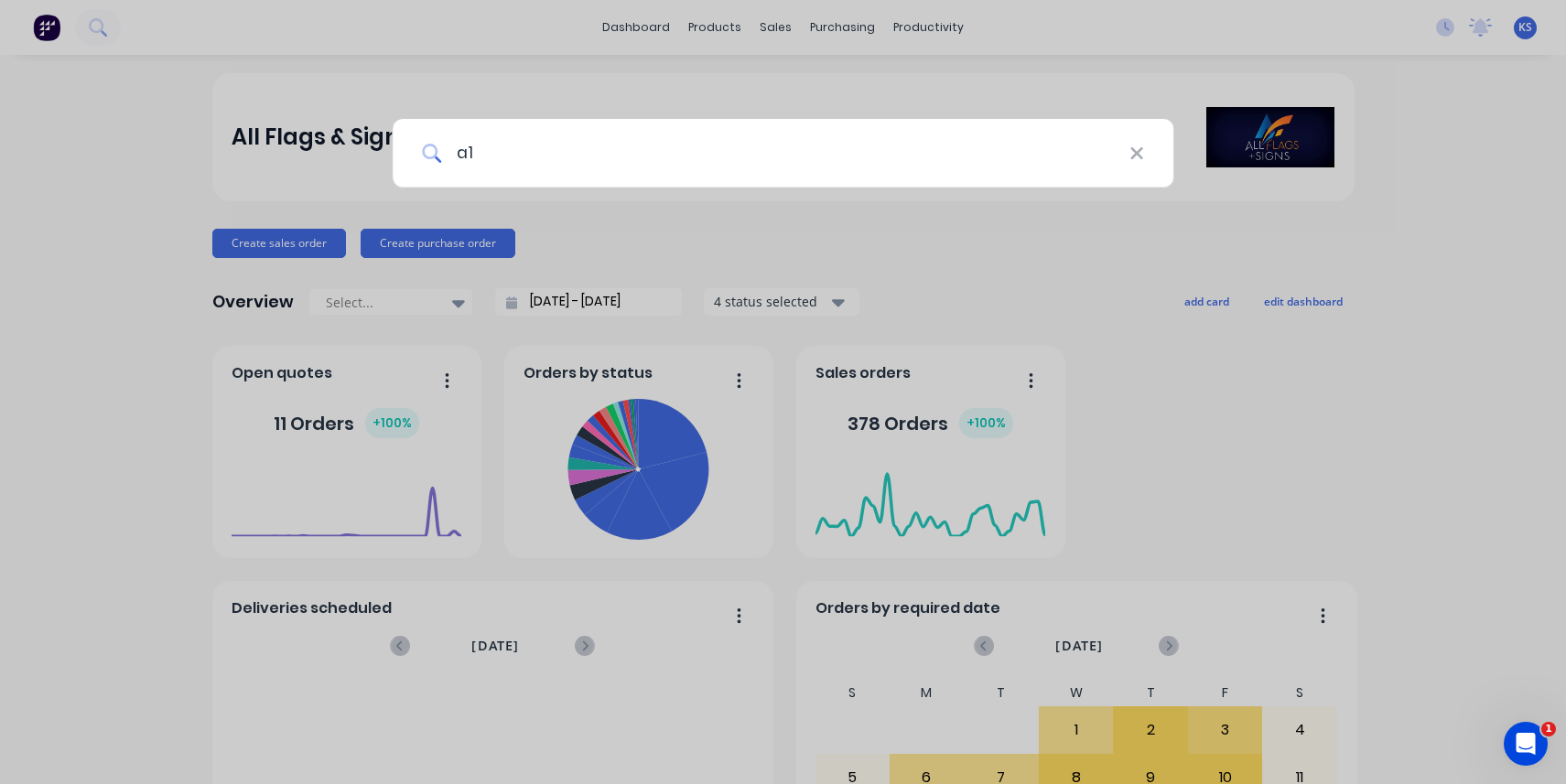
click at [572, 151] on input "a1" at bounding box center [785, 153] width 688 height 69
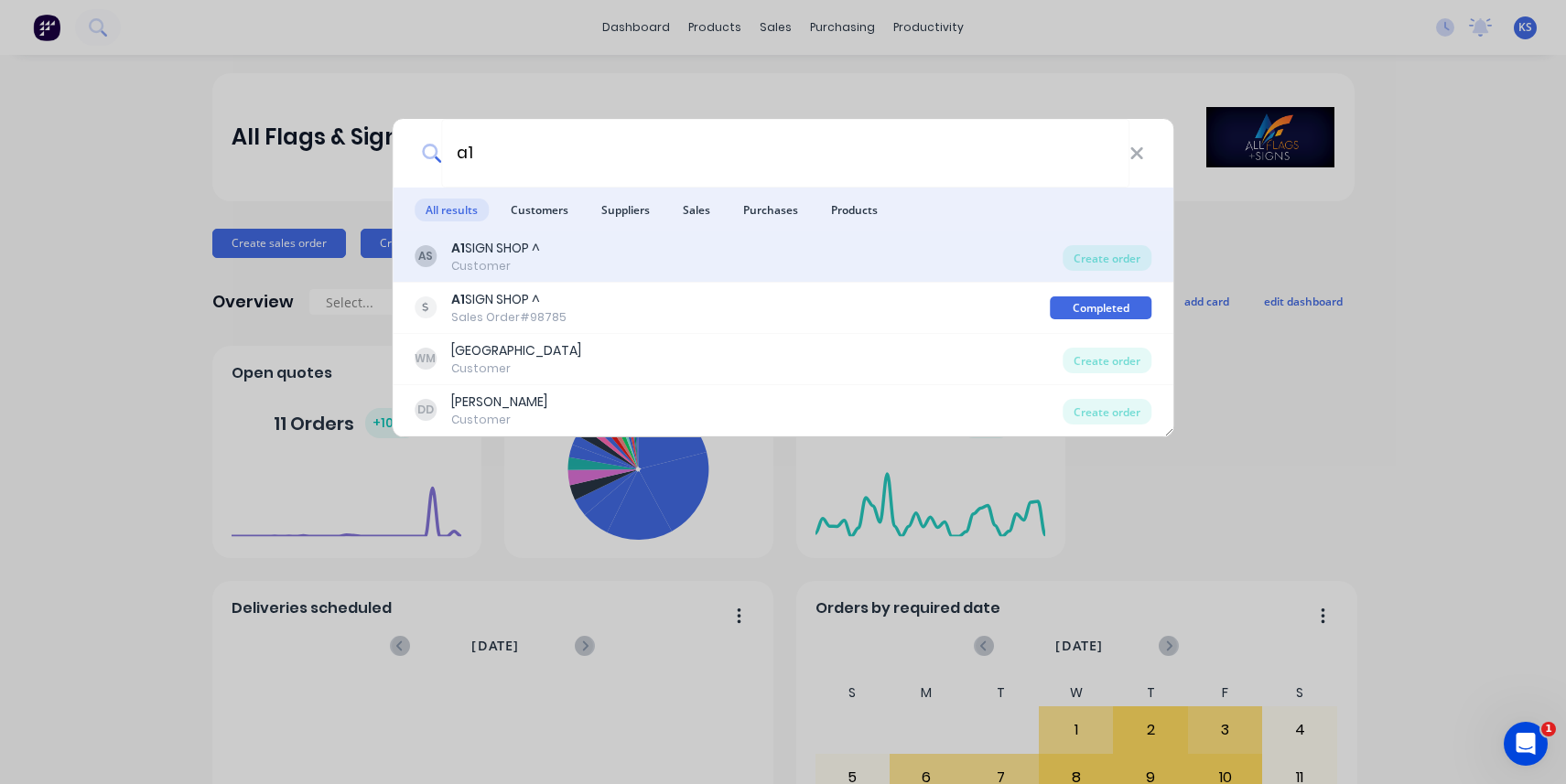
type input "a1"
click at [489, 265] on div "Customer" at bounding box center [495, 266] width 88 height 17
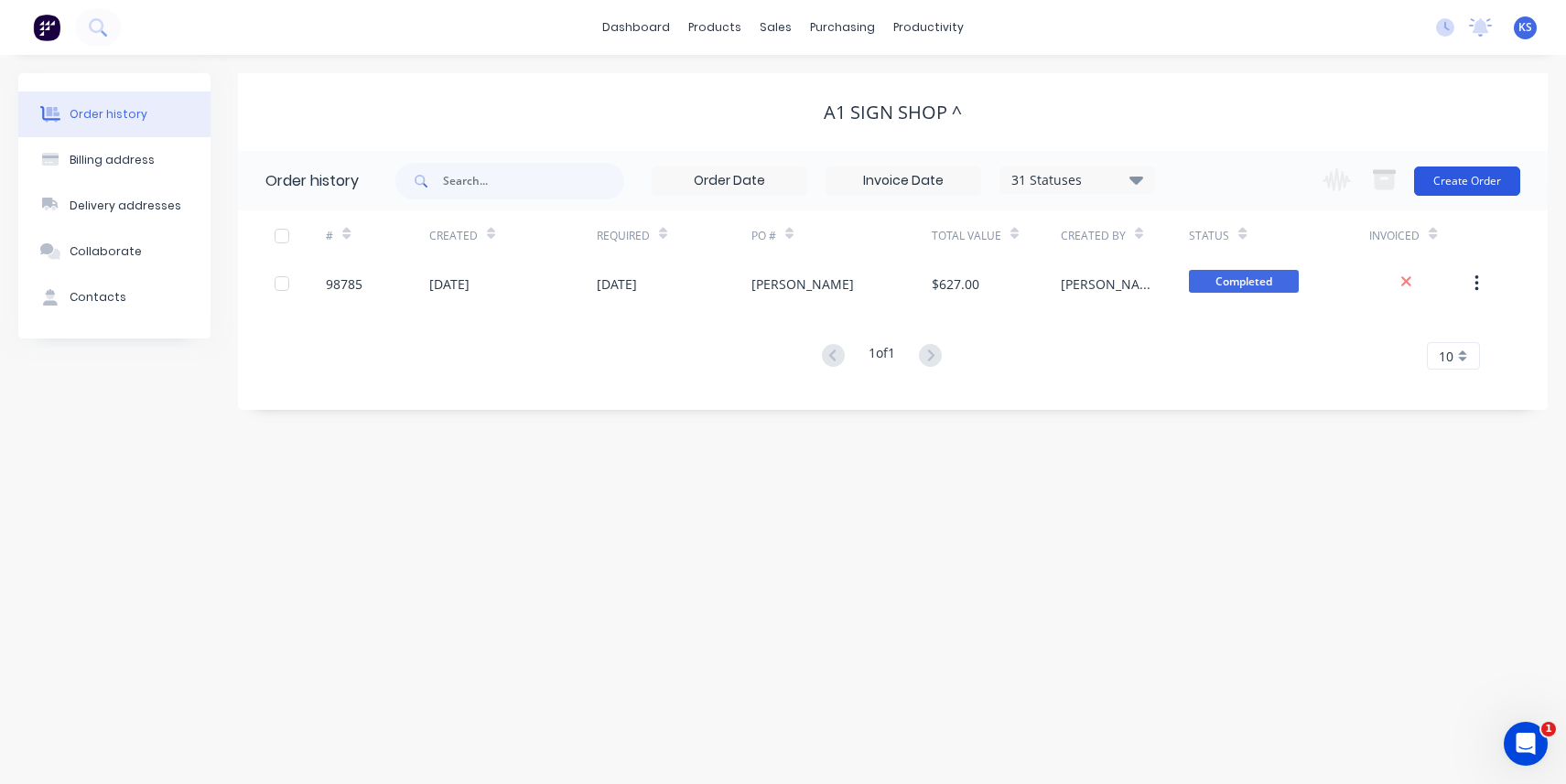
click at [934, 175] on button "Create Order" at bounding box center [1467, 181] width 106 height 29
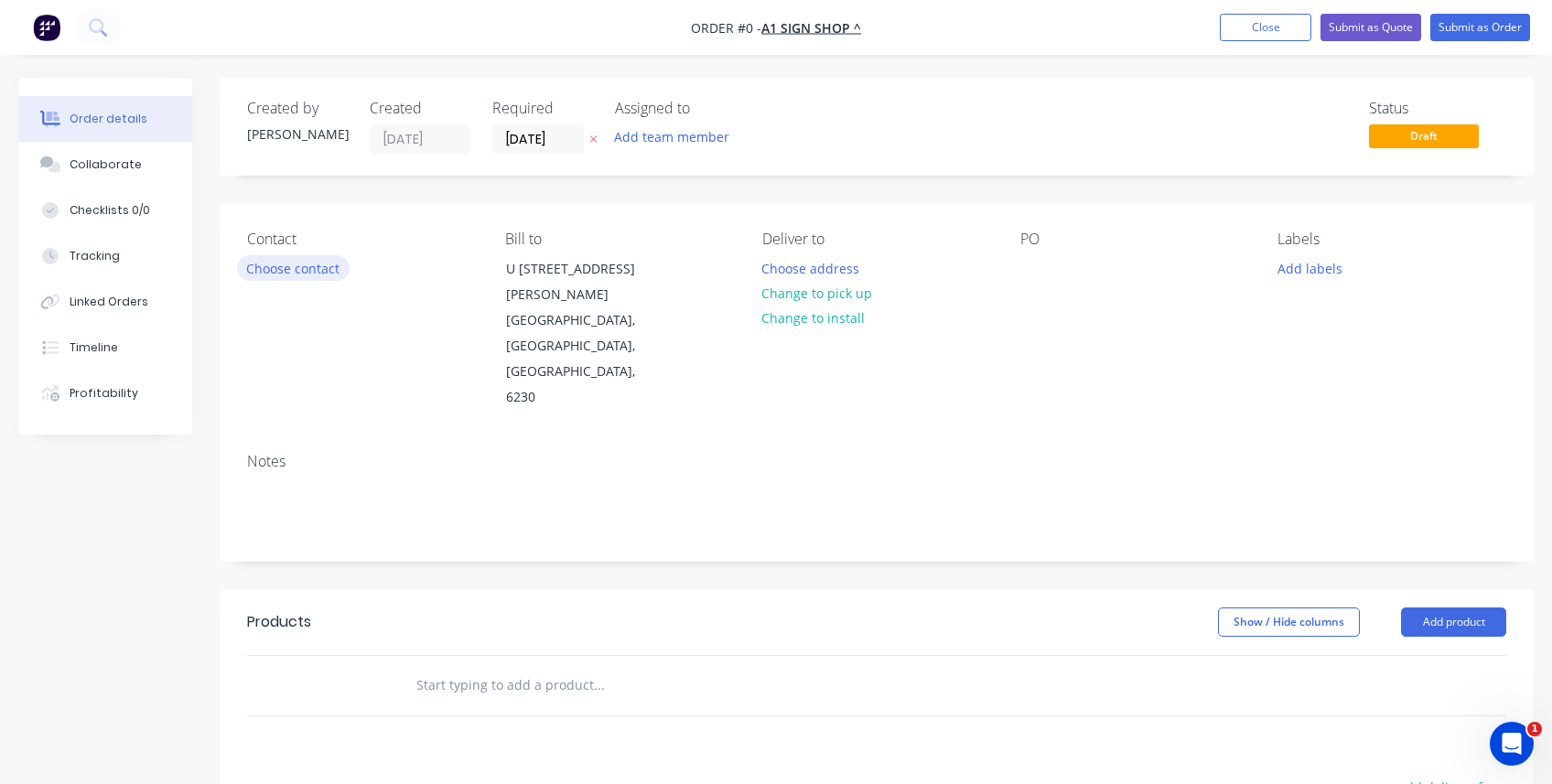
click at [274, 267] on button "Choose contact" at bounding box center [293, 267] width 113 height 24
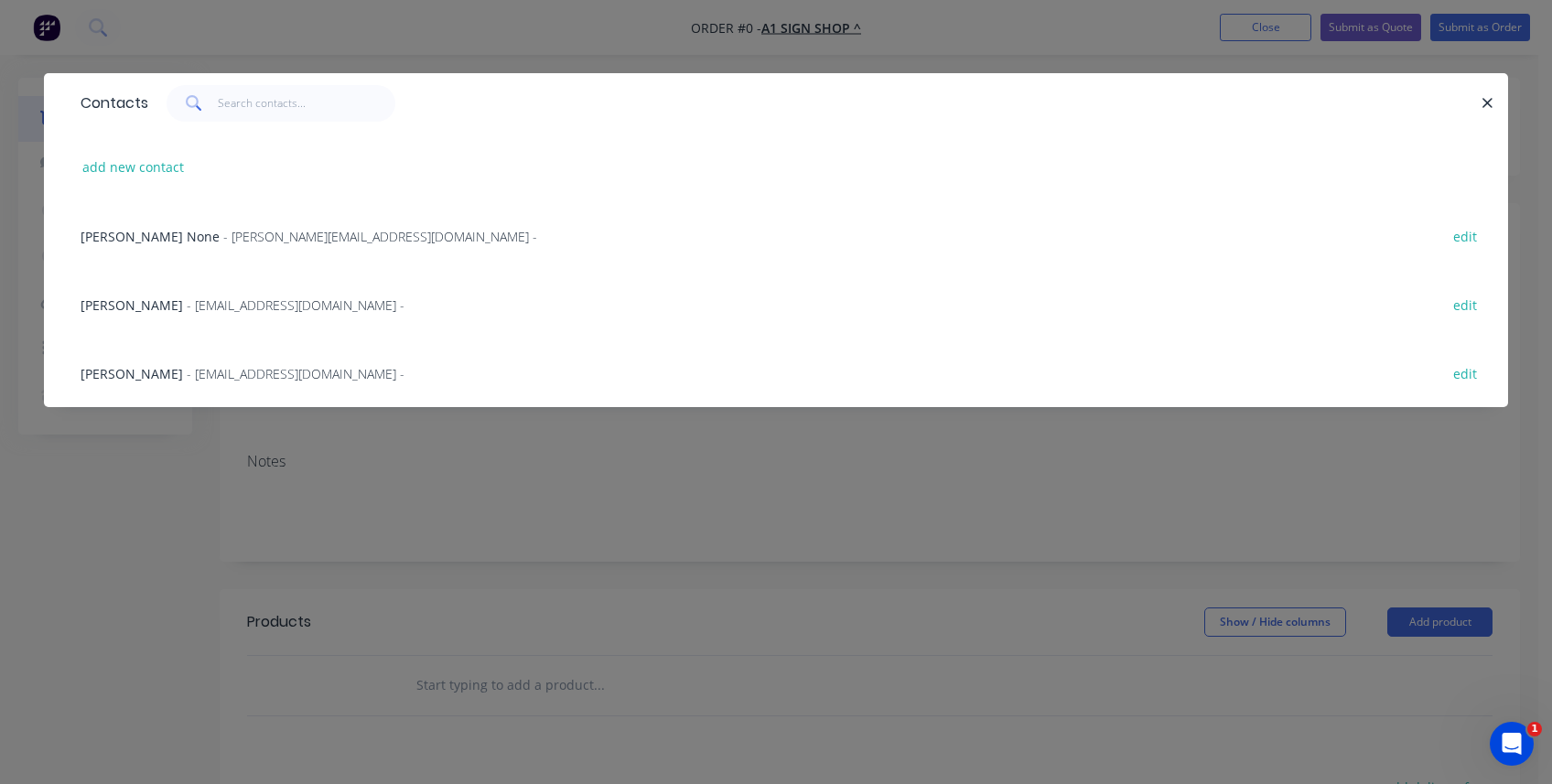
click at [195, 377] on span "- [EMAIL_ADDRESS][DOMAIN_NAME] -" at bounding box center [295, 374] width 218 height 17
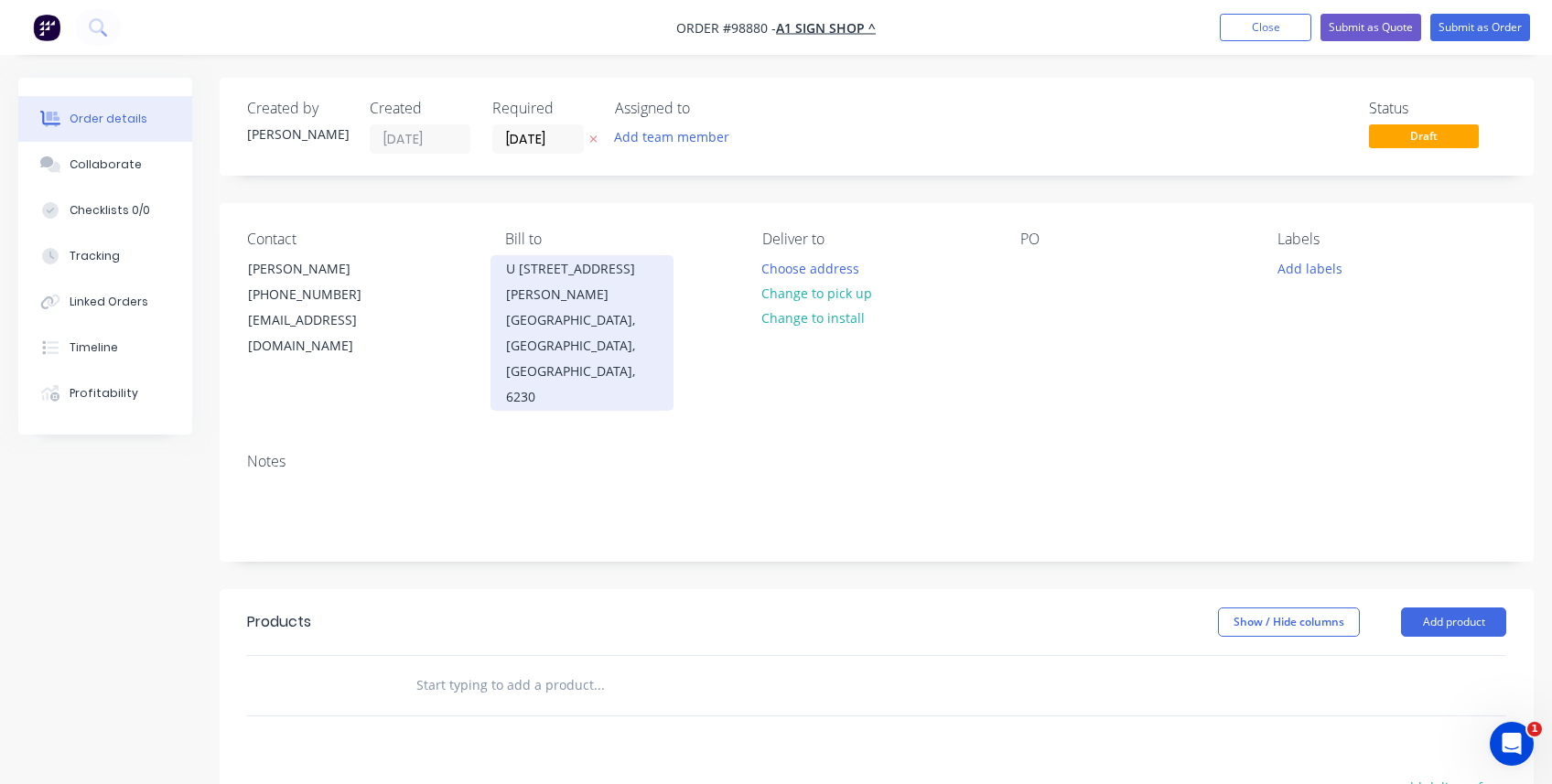
click at [587, 281] on div "U [STREET_ADDRESS][PERSON_NAME]" at bounding box center [582, 282] width 152 height 51
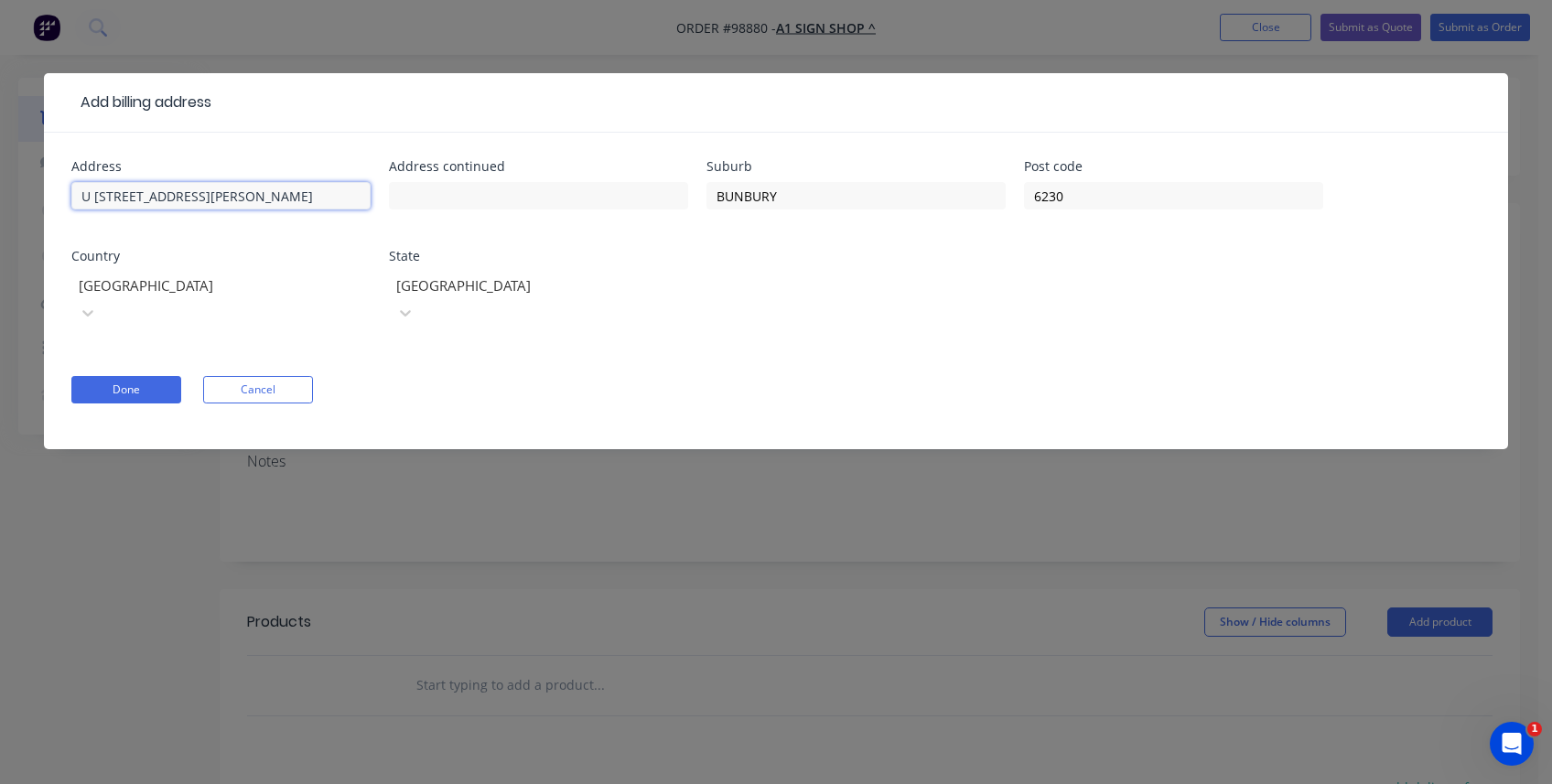
drag, startPoint x: 234, startPoint y: 199, endPoint x: 61, endPoint y: 193, distance: 173.1
click at [61, 193] on div "Address U 1/[GEOGRAPHIC_DATA][PERSON_NAME] Address continued Suburb BUNBURY Pos…" at bounding box center [776, 291] width 1465 height 317
type input "[STREET_ADDRESS][PERSON_NAME]"
type input "[PERSON_NAME]"
click at [133, 376] on button "Done" at bounding box center [125, 390] width 110 height 27
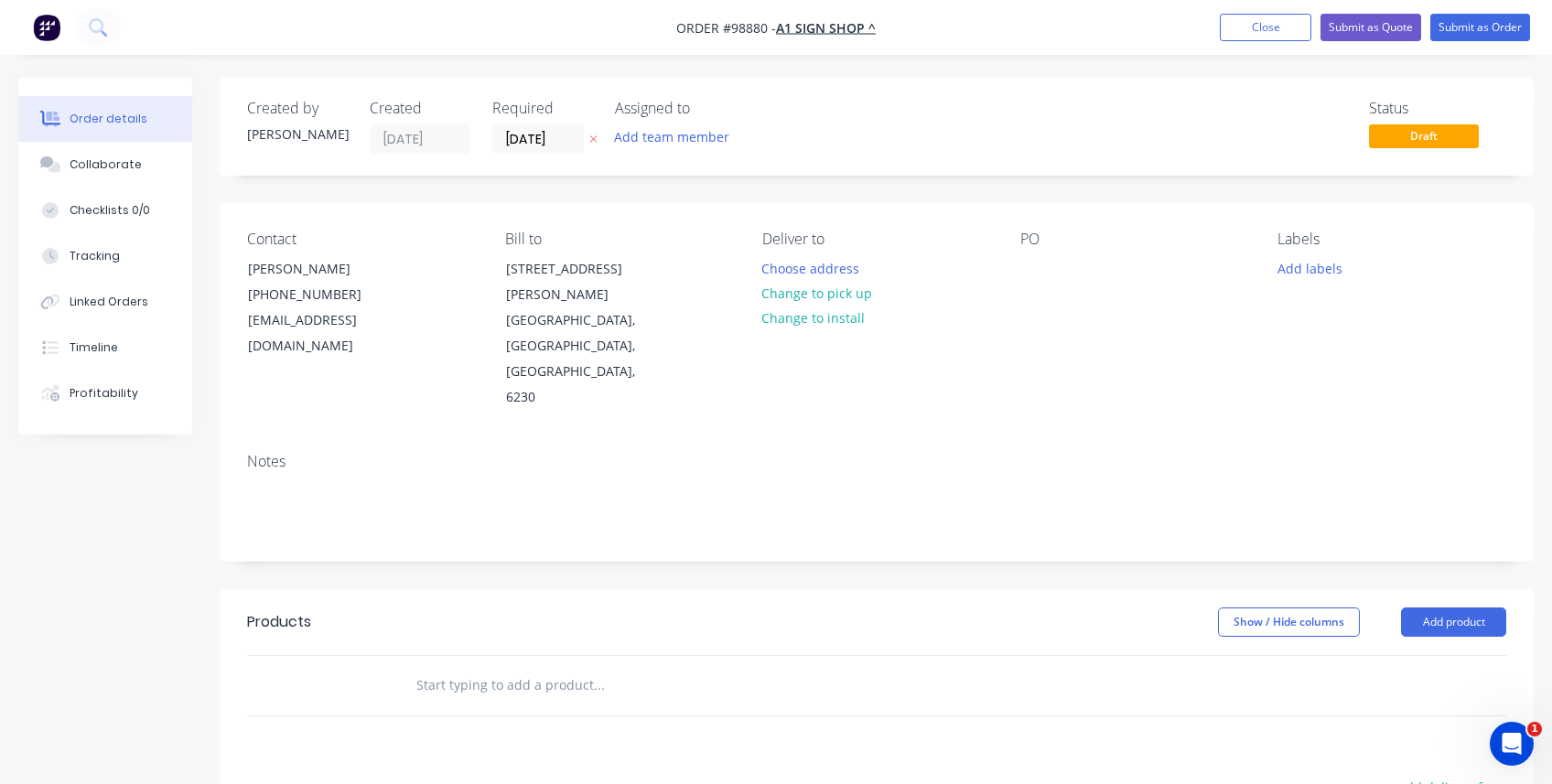
click at [246, 447] on div "Notes" at bounding box center [877, 499] width 1314 height 122
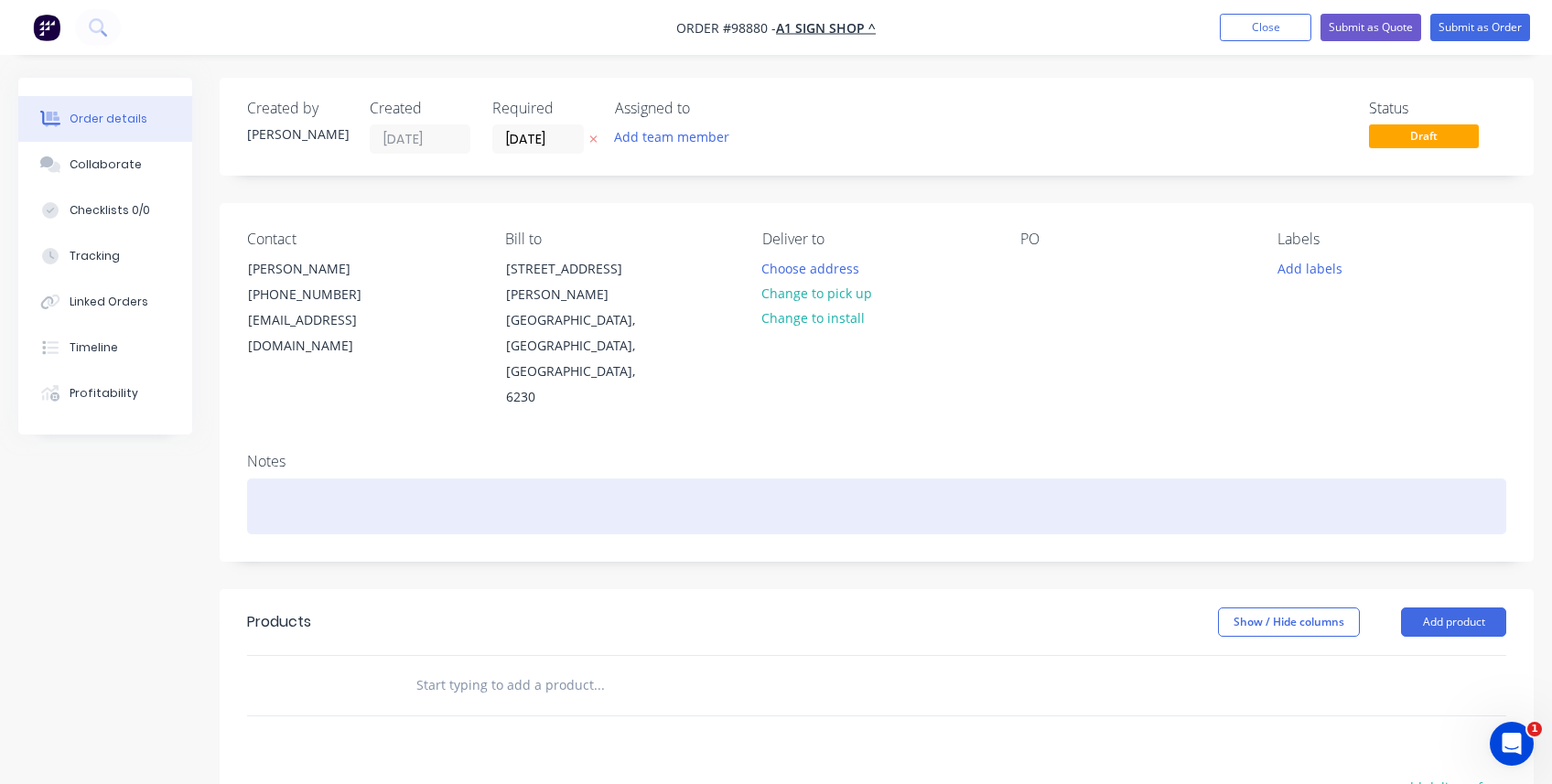
click at [253, 478] on div at bounding box center [877, 505] width 1259 height 55
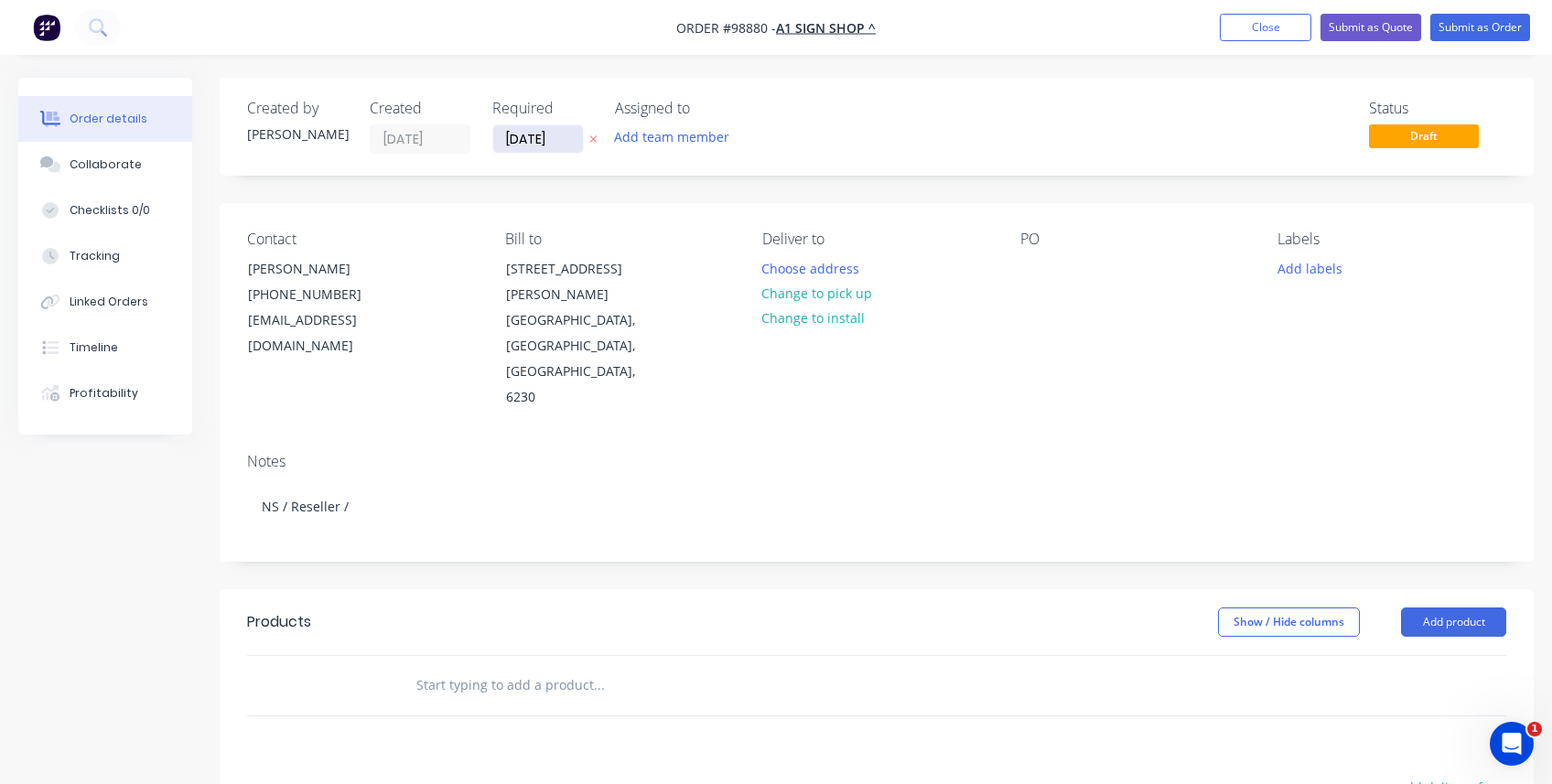
click at [541, 145] on input "[DATE]" at bounding box center [538, 139] width 89 height 27
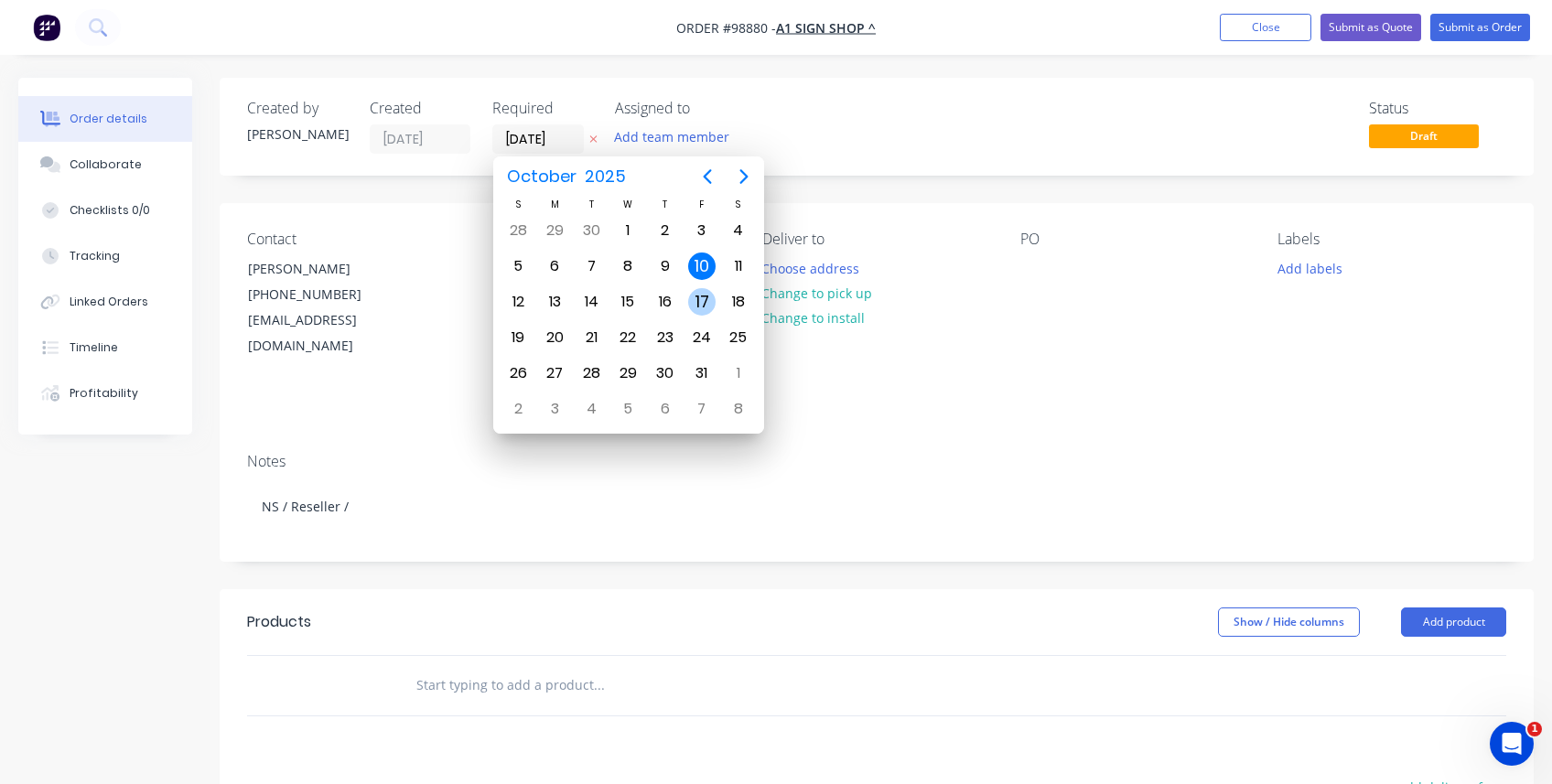
click at [704, 301] on div "17" at bounding box center [702, 302] width 27 height 27
type input "[DATE]"
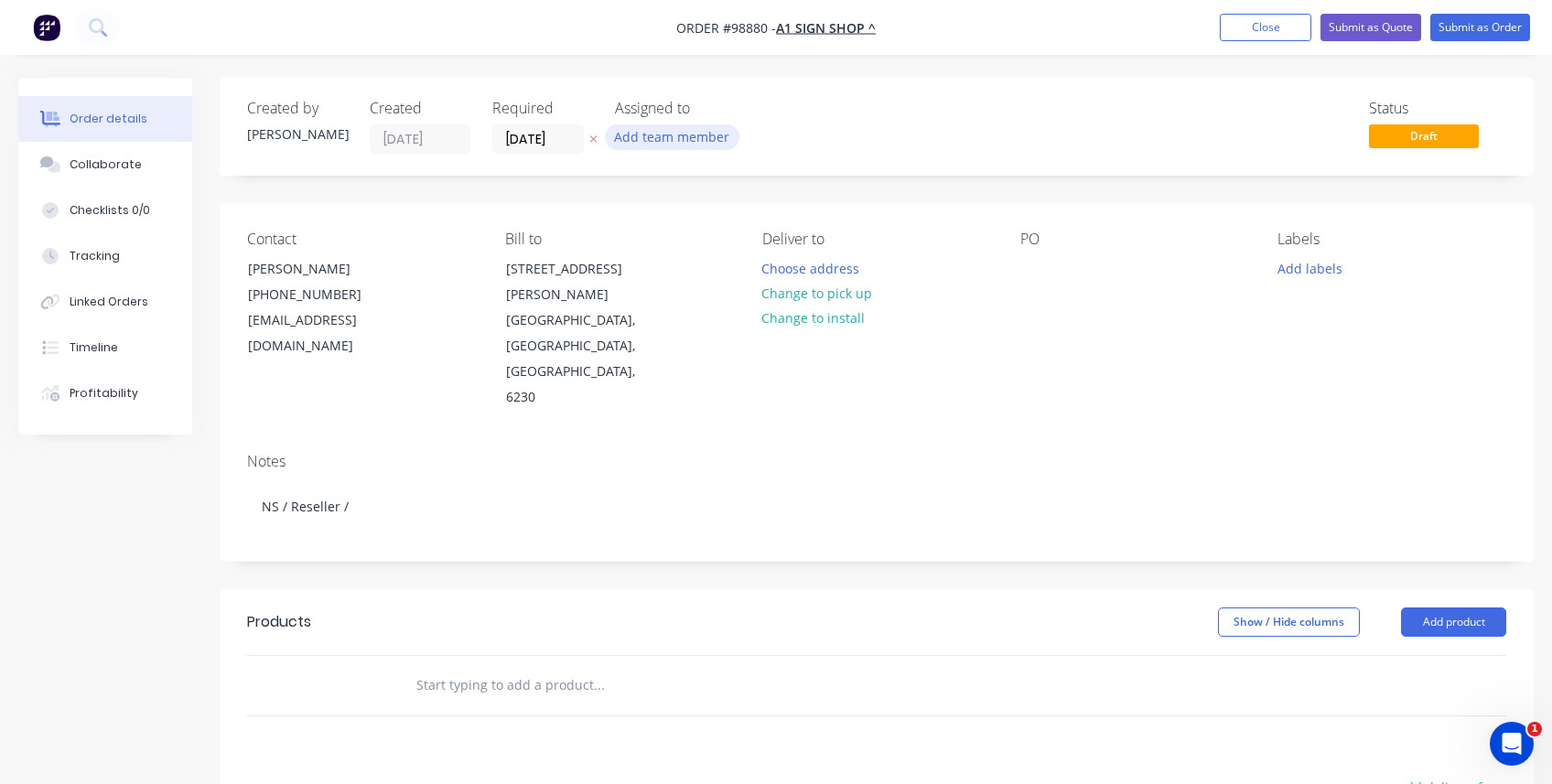
click at [674, 142] on button "Add team member" at bounding box center [672, 136] width 134 height 24
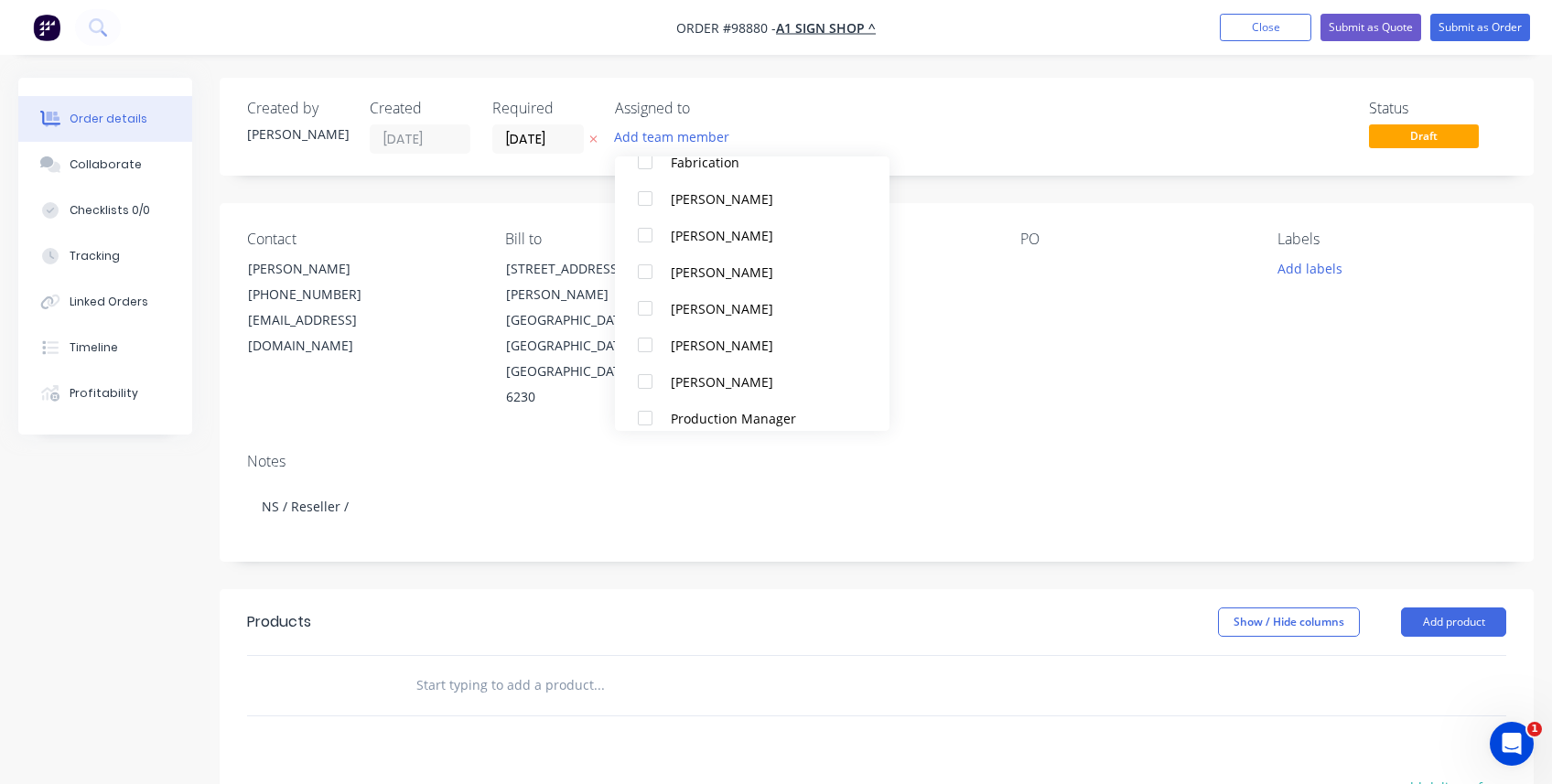
scroll to position [385, 0]
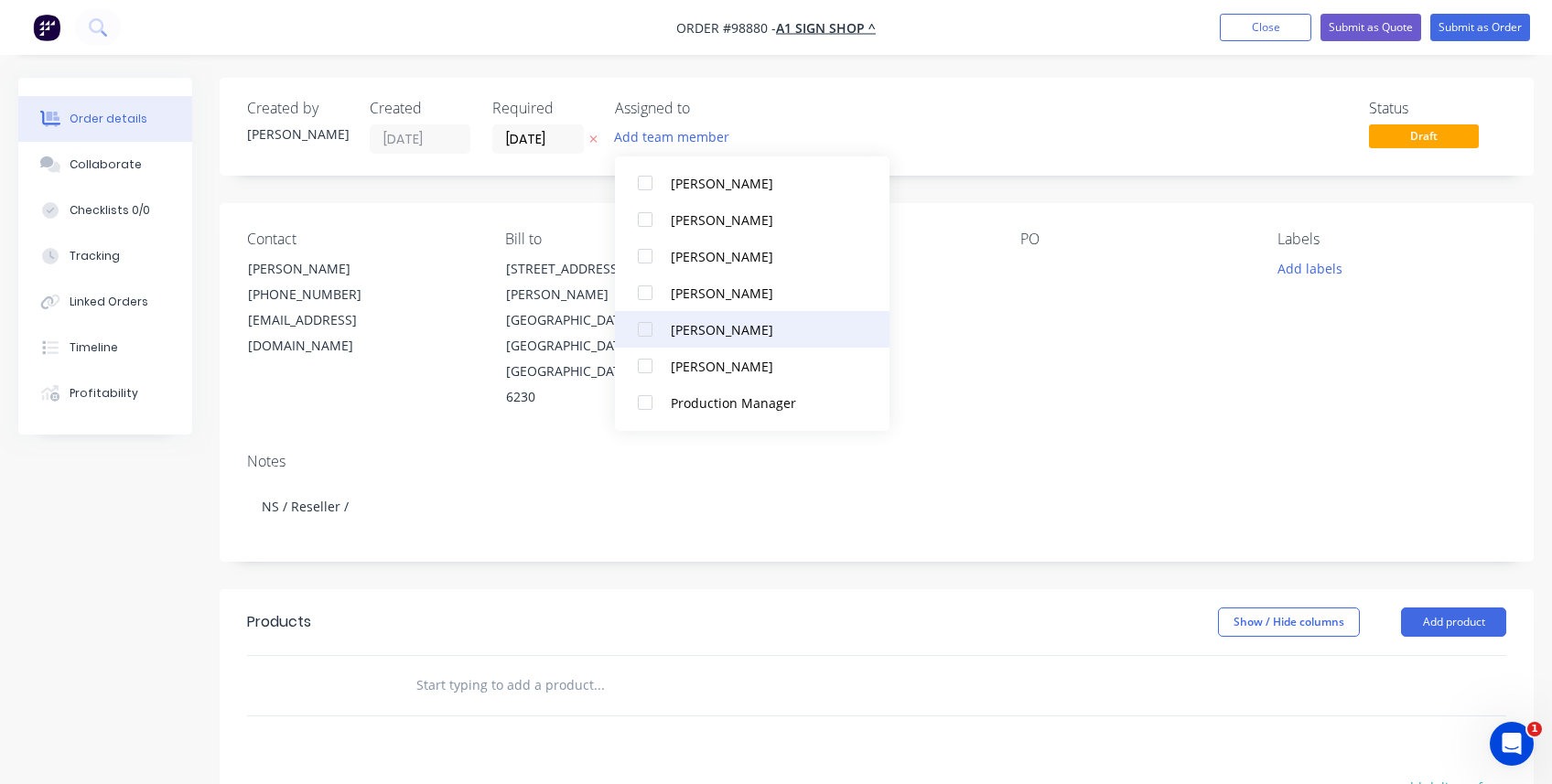
click at [644, 329] on div at bounding box center [645, 329] width 37 height 37
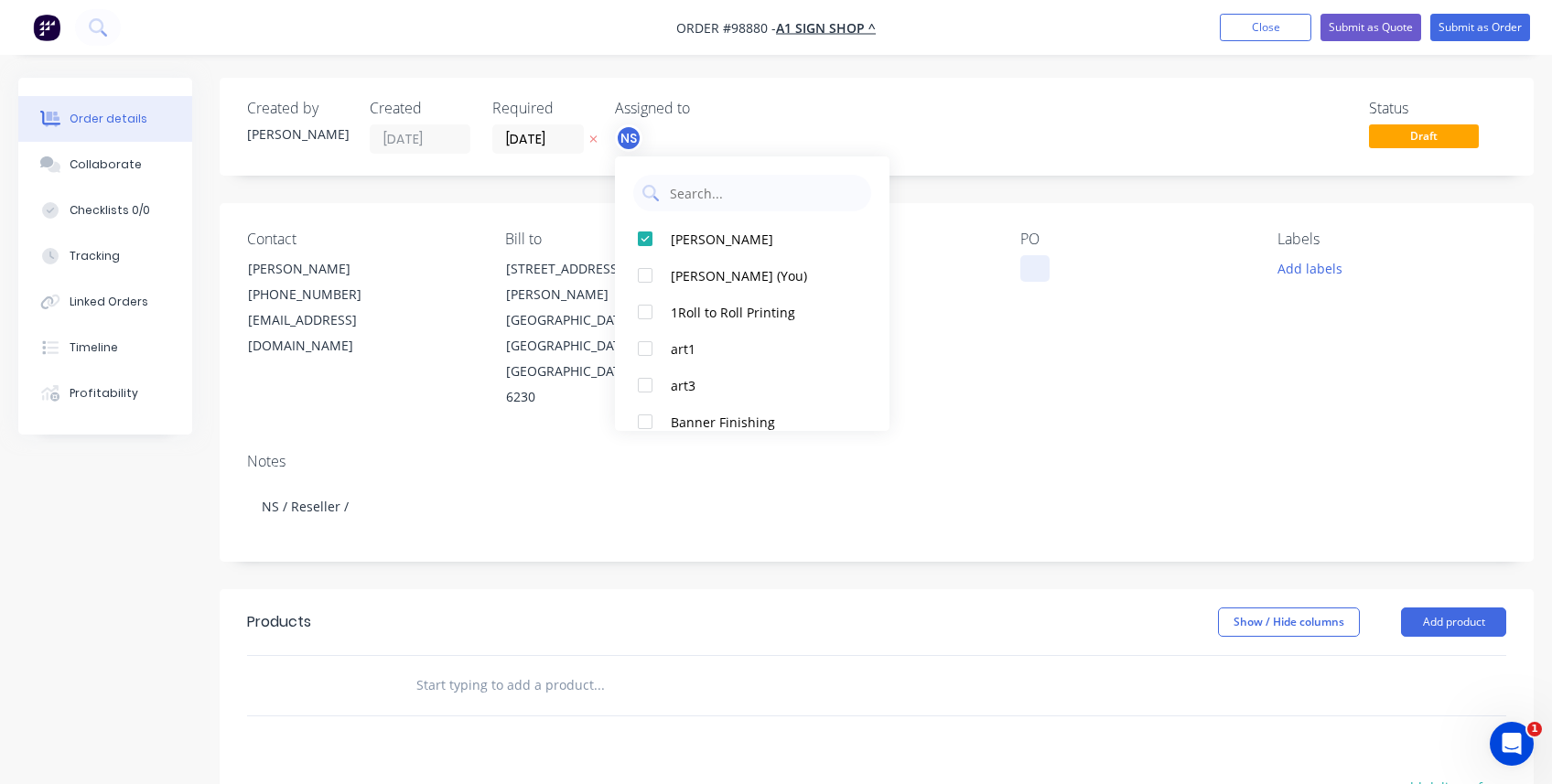
click at [934, 272] on div at bounding box center [1035, 268] width 29 height 26
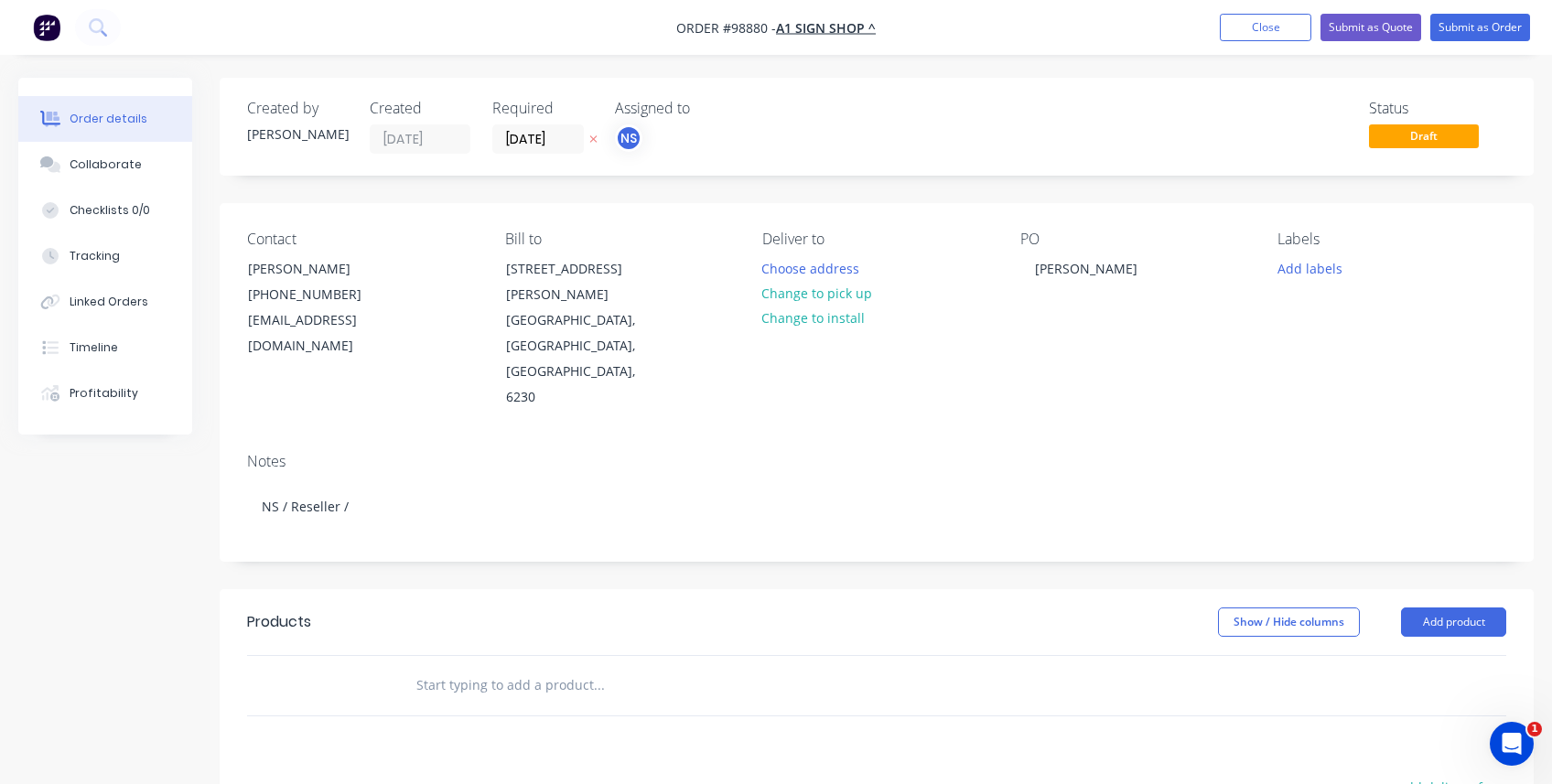
click at [486, 569] on input "text" at bounding box center [599, 685] width 366 height 37
click at [428, 569] on input "text" at bounding box center [599, 685] width 366 height 37
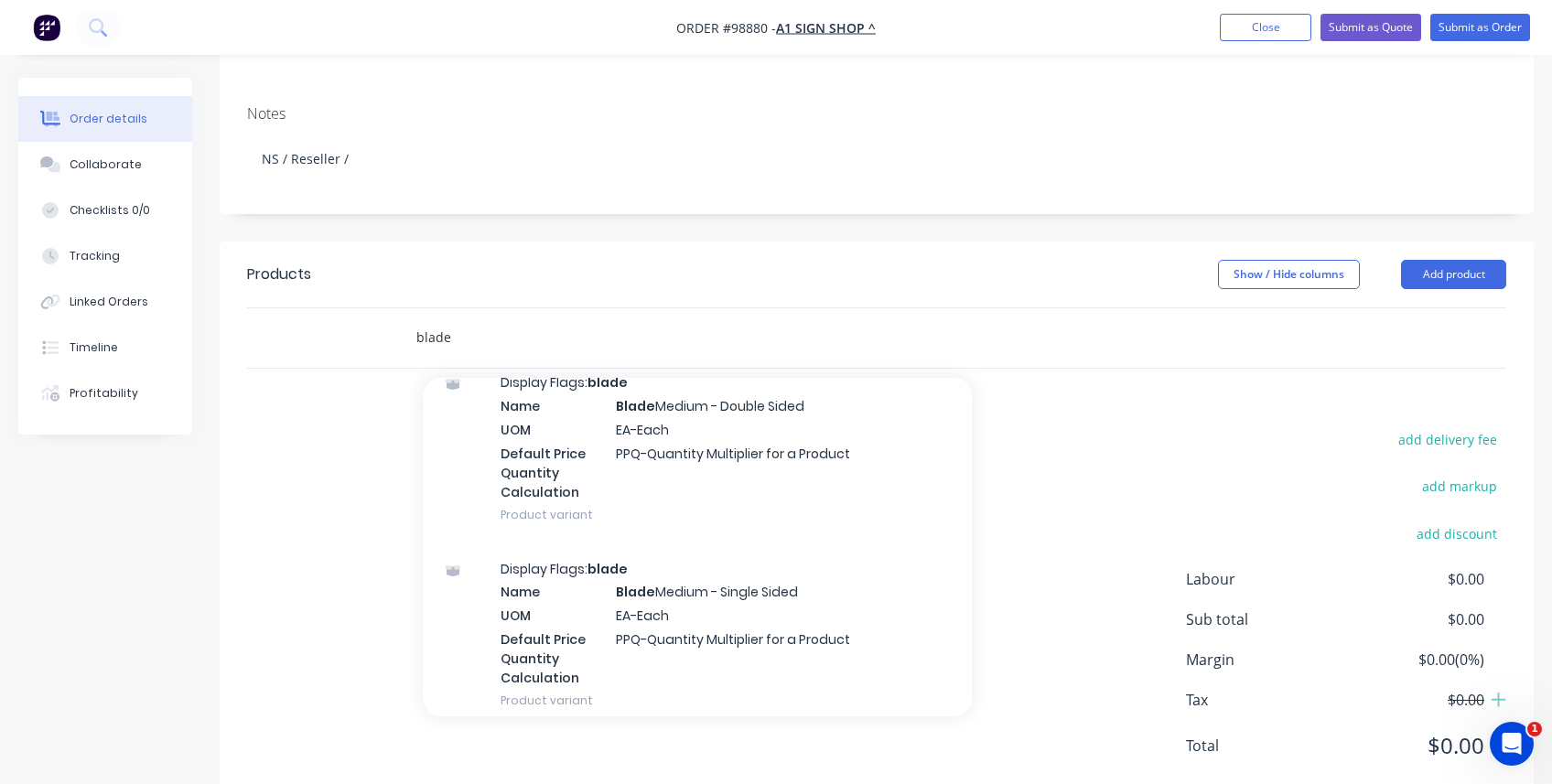
scroll to position [1303, 0]
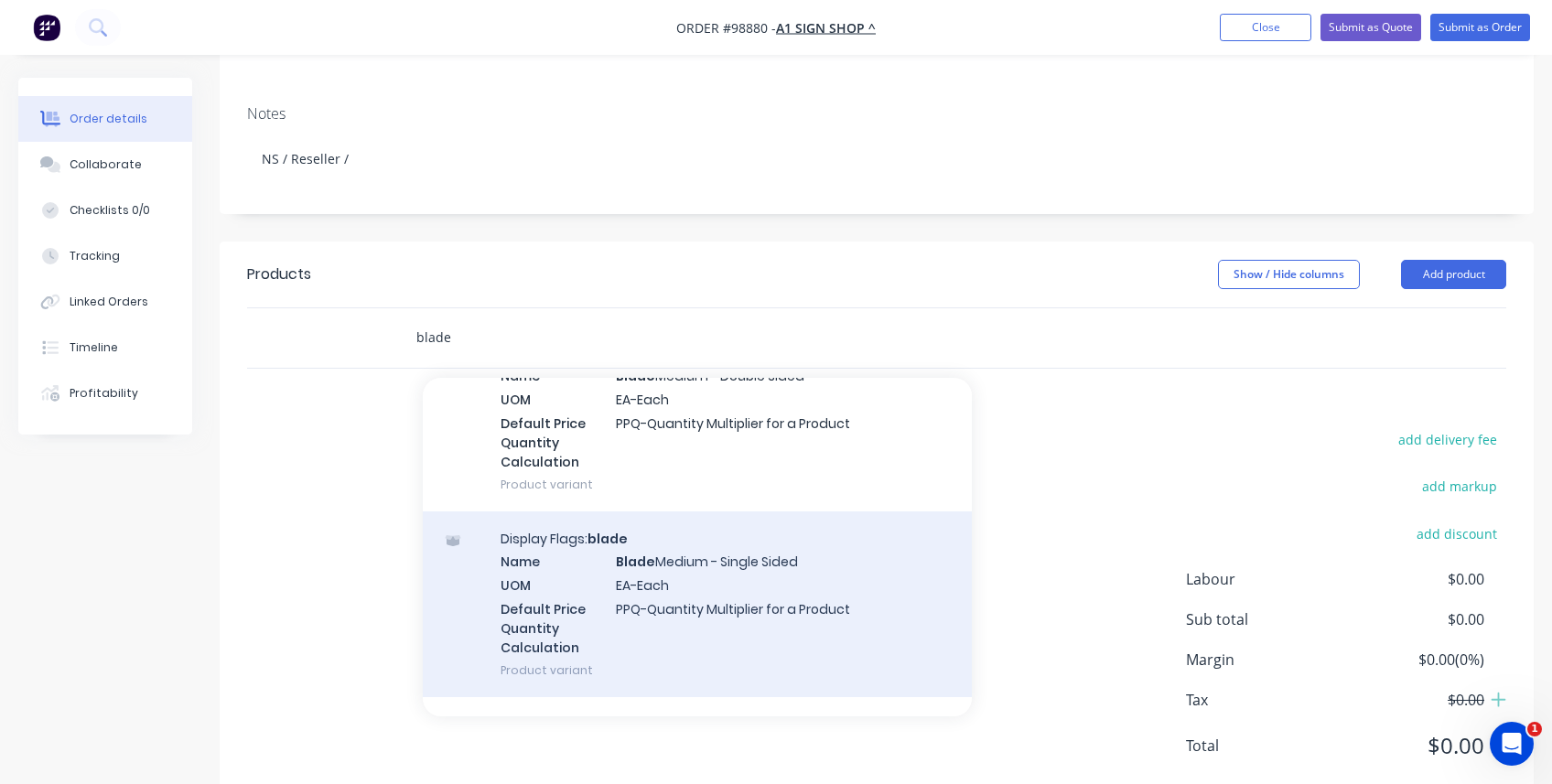
type input "blade"
click at [663, 530] on div "Display Flags: blade Name Blade Medium - Single Sided UOM EA-Each Default Price…" at bounding box center [697, 603] width 549 height 186
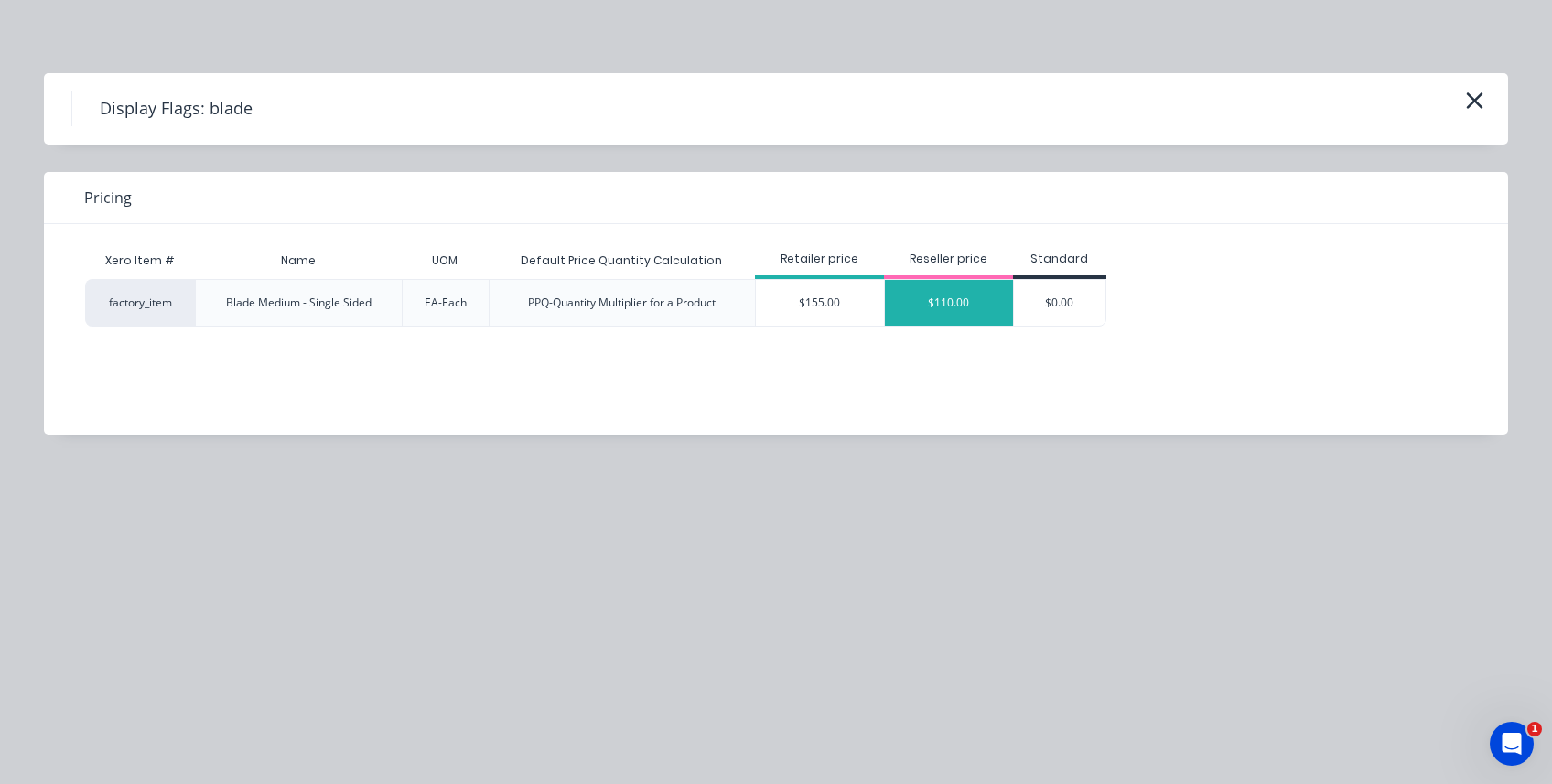
click at [923, 306] on div "$110.00" at bounding box center [949, 302] width 128 height 46
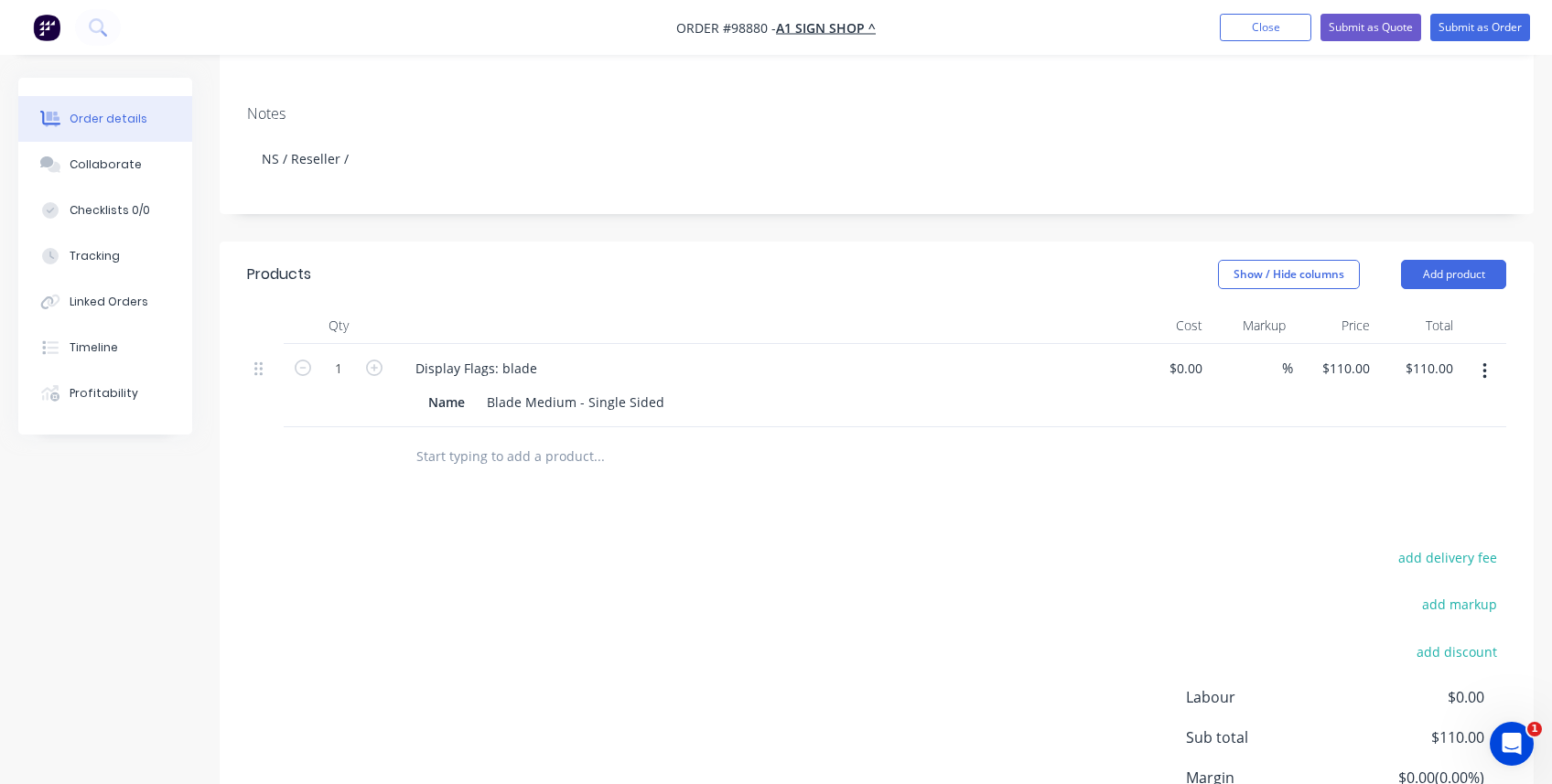
click at [482, 438] on input "text" at bounding box center [599, 457] width 366 height 37
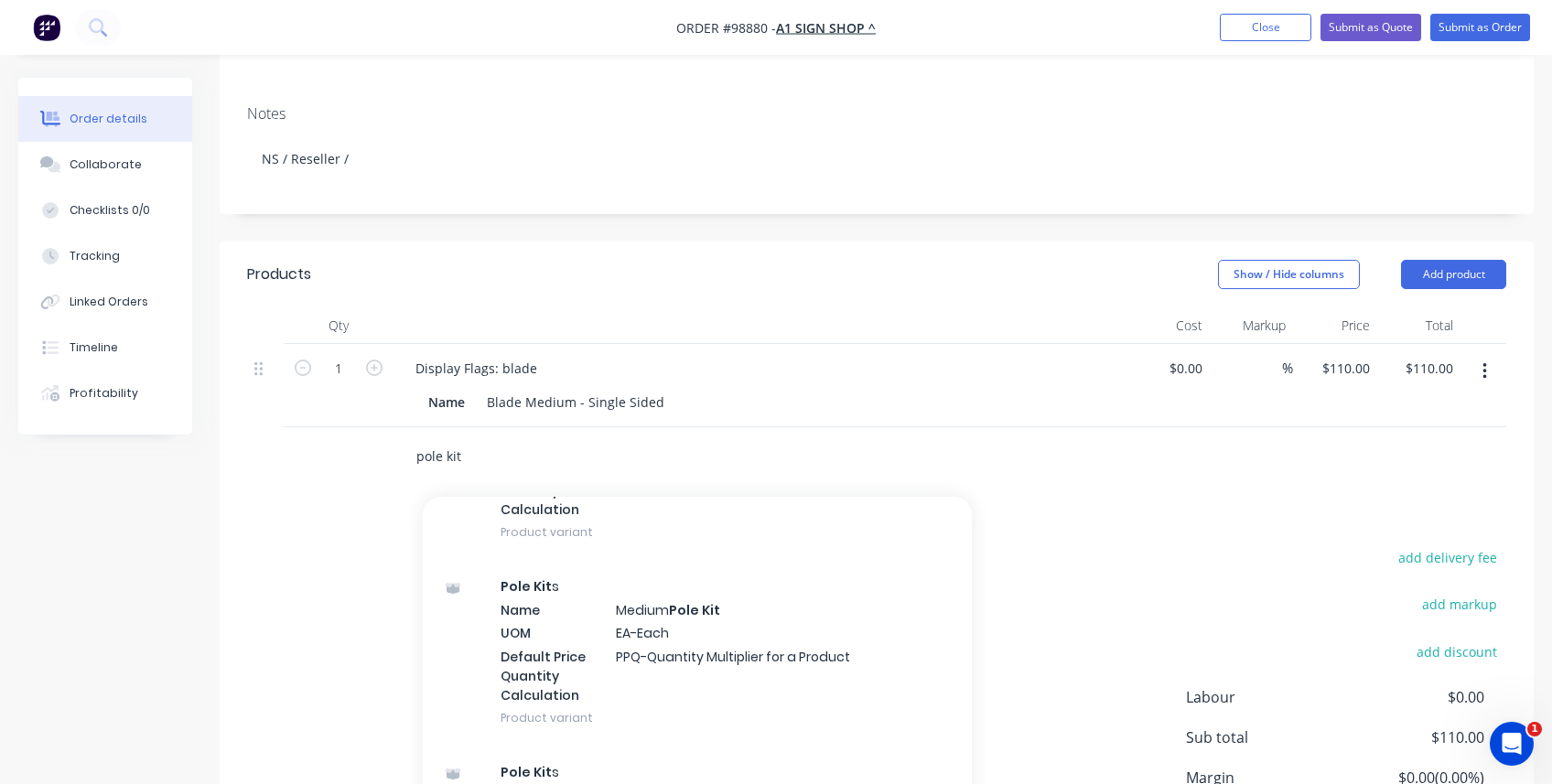
scroll to position [458, 0]
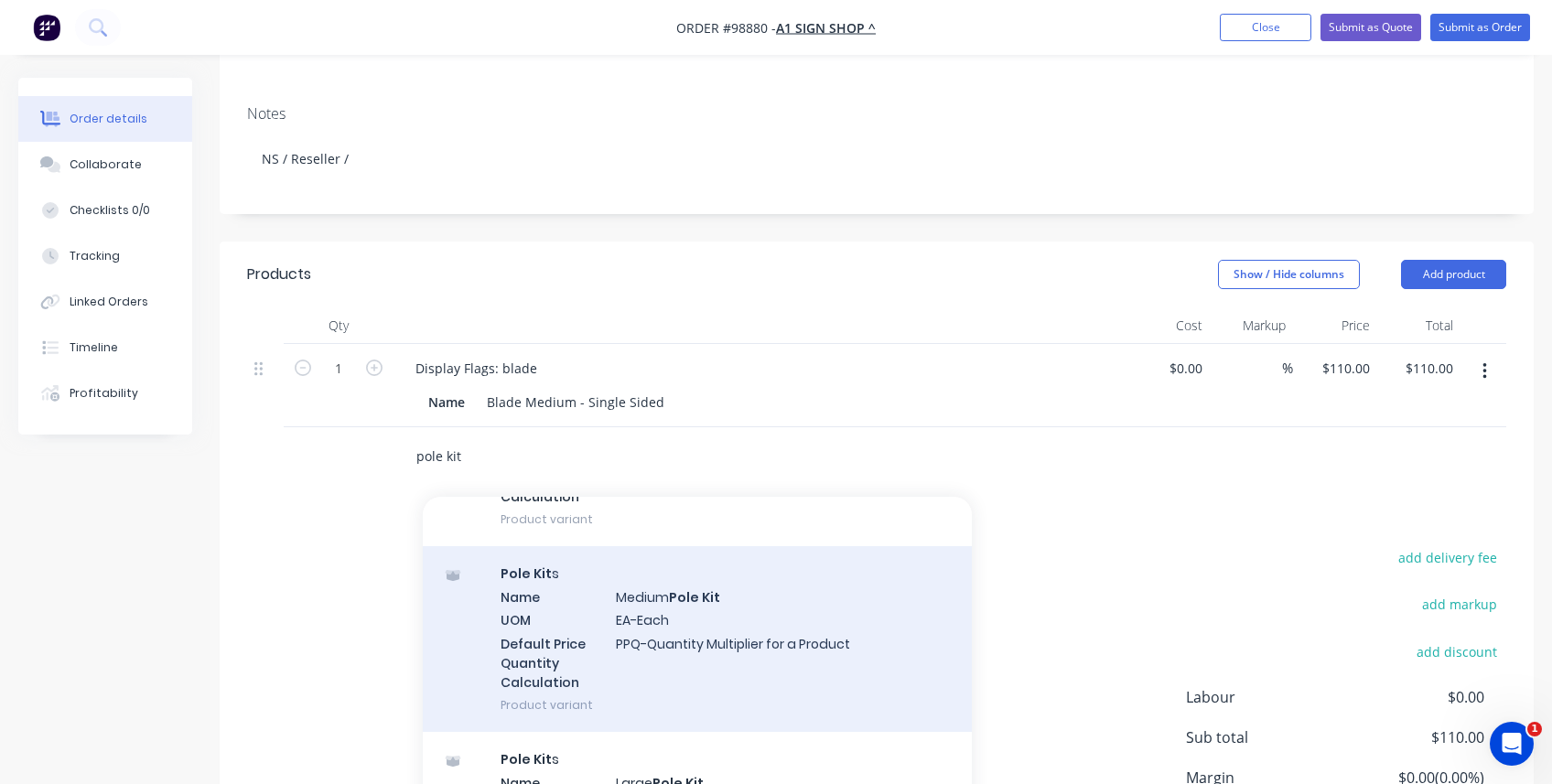
type input "pole kit"
click at [559, 561] on div "Pole Kit s Name Medium Pole Kit UOM EA-Each Default Price Quantity Calculation …" at bounding box center [697, 638] width 549 height 186
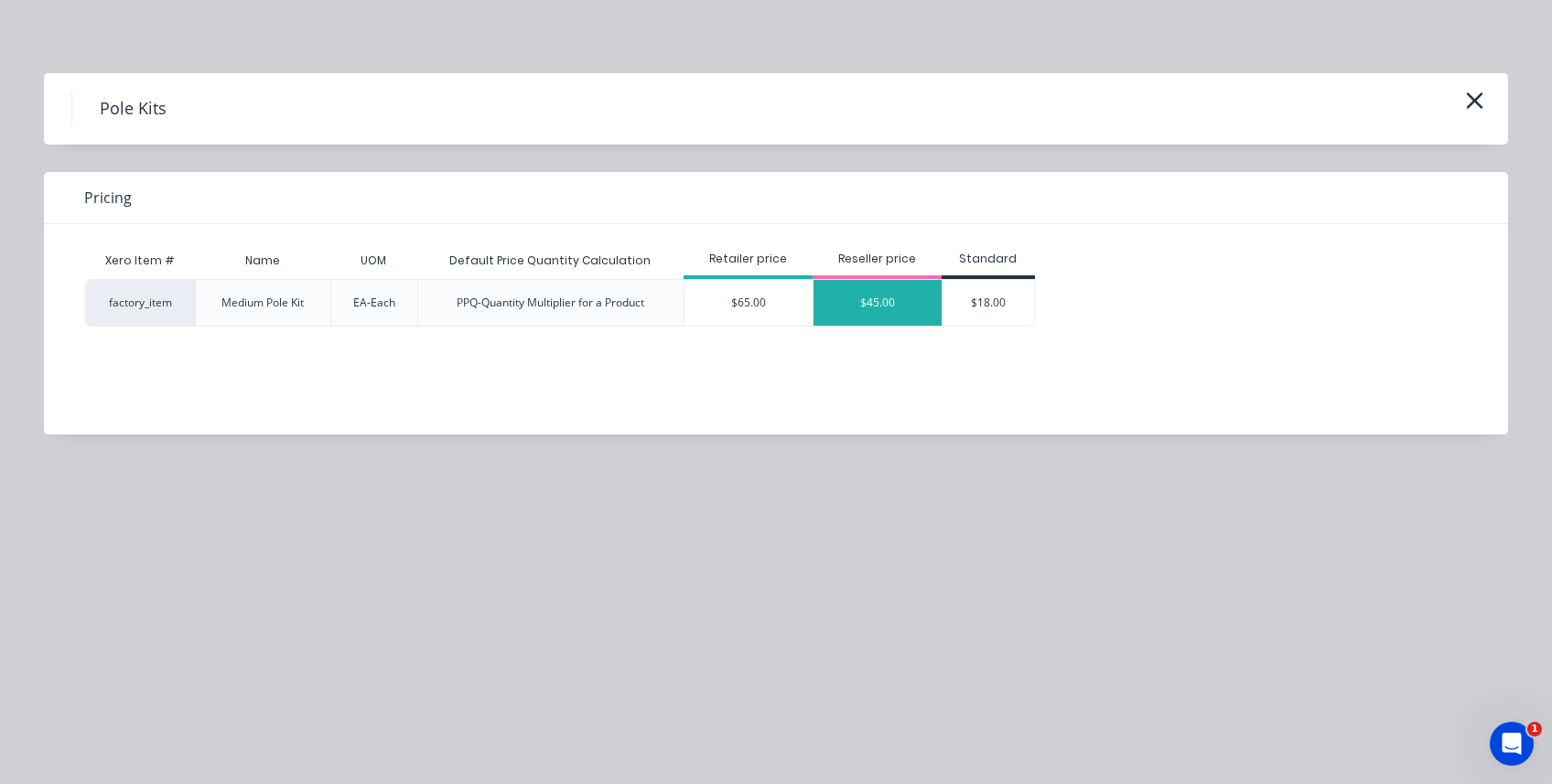
click at [876, 311] on div "$45.00" at bounding box center [878, 302] width 128 height 46
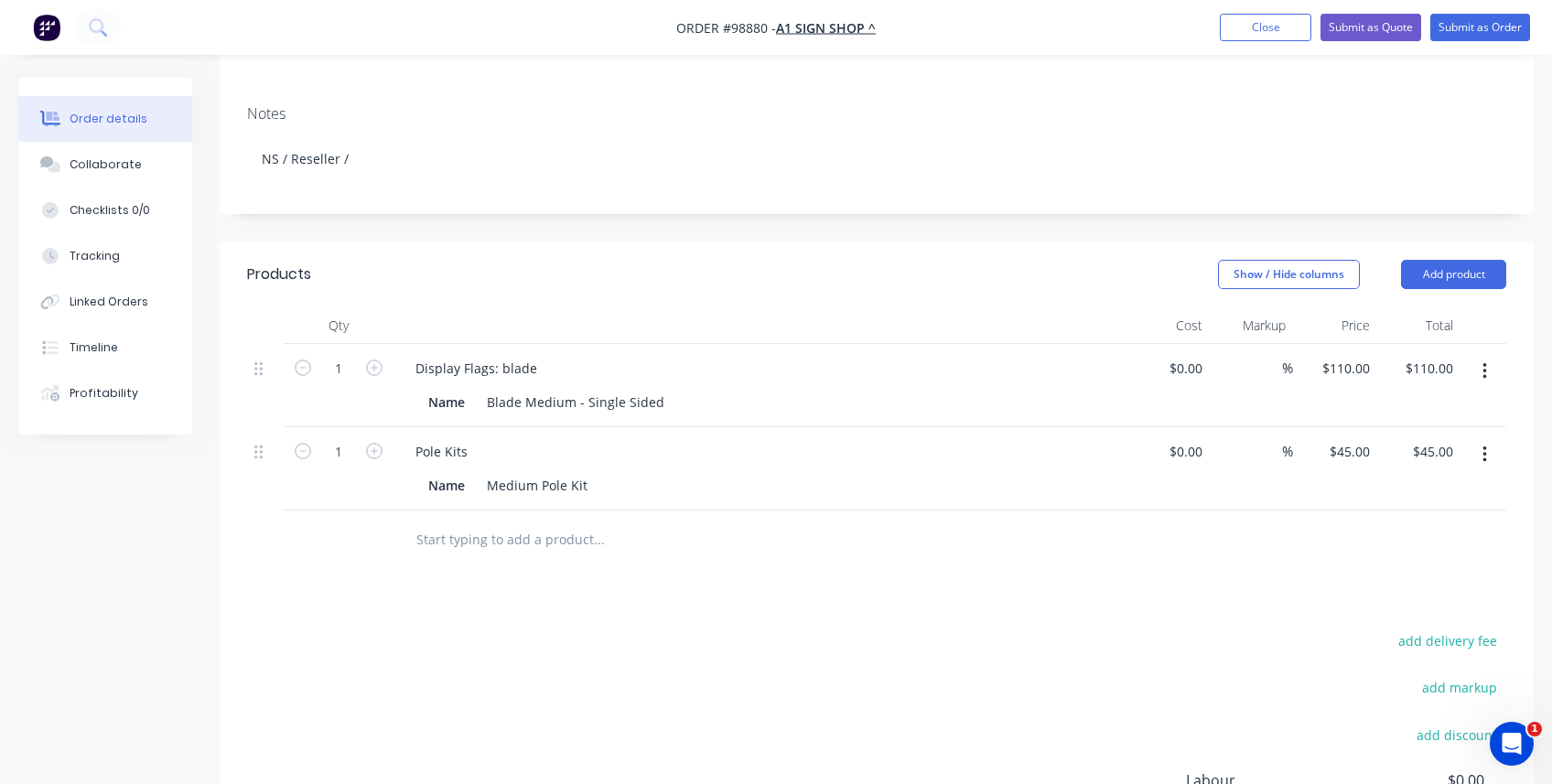
click at [489, 522] on input "text" at bounding box center [599, 540] width 366 height 37
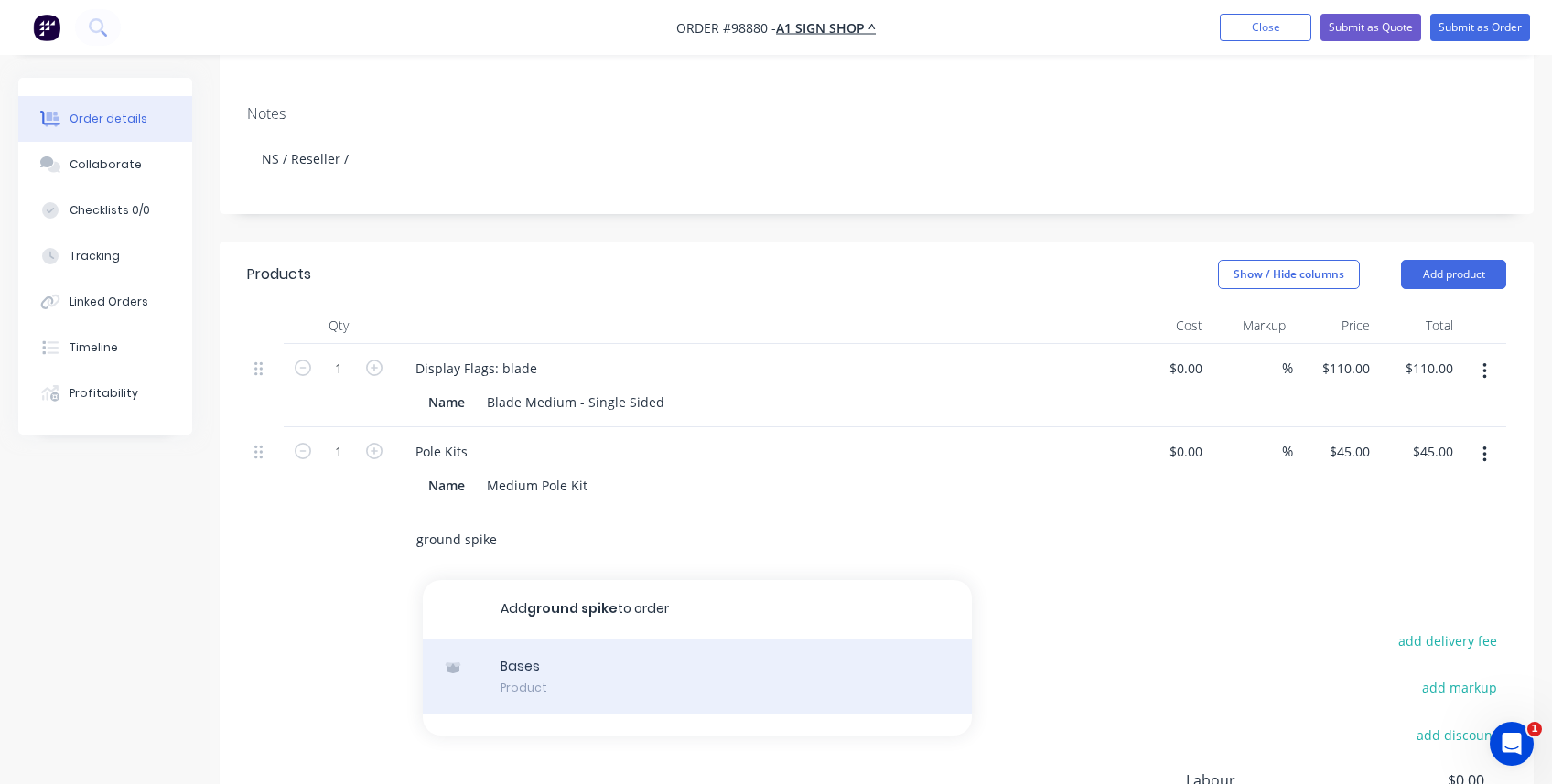
type input "ground spike"
click at [520, 569] on div "Bases Product" at bounding box center [697, 676] width 549 height 77
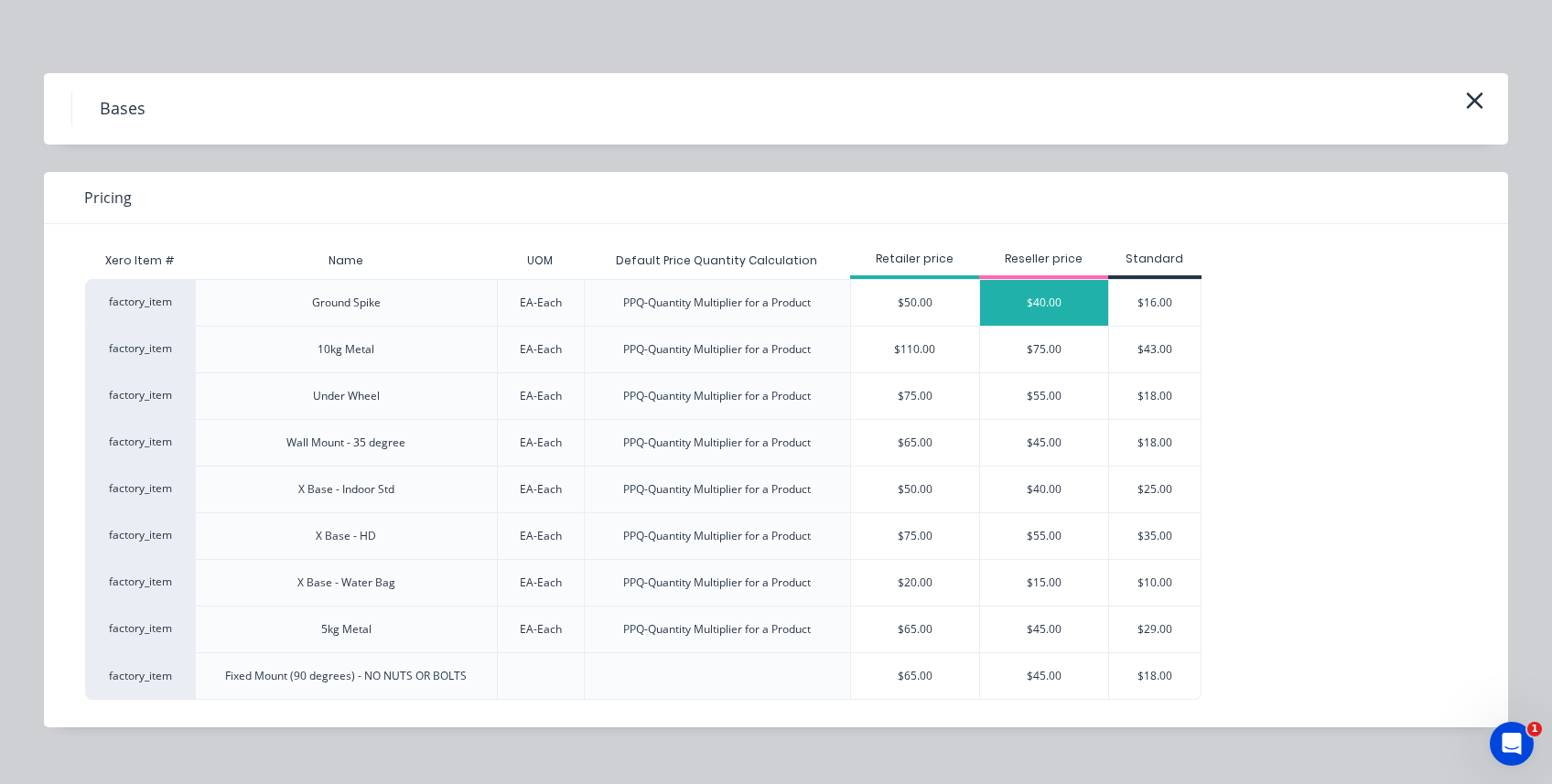
click at [934, 299] on div "$40.00" at bounding box center [1045, 302] width 128 height 46
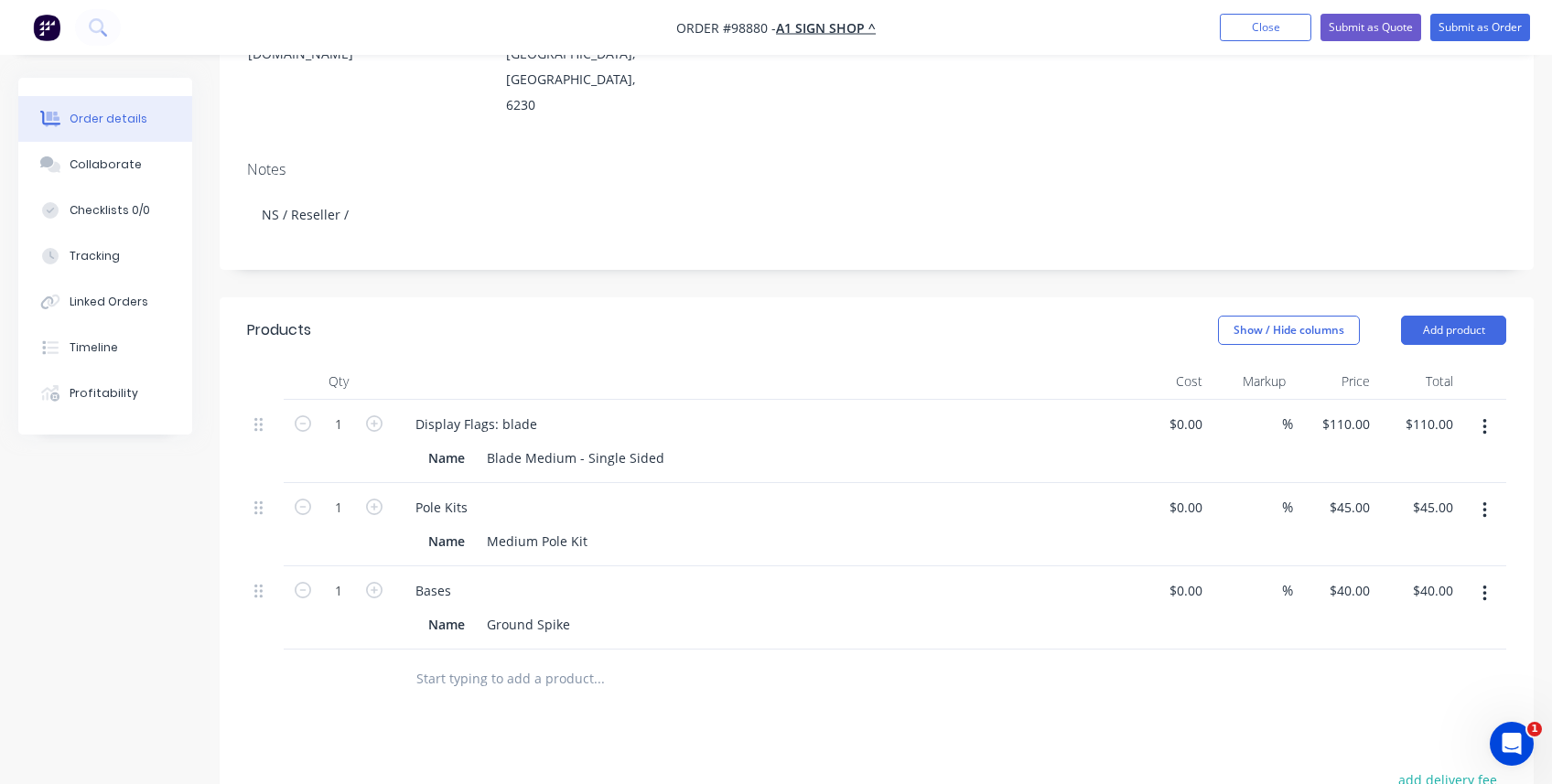
scroll to position [256, 0]
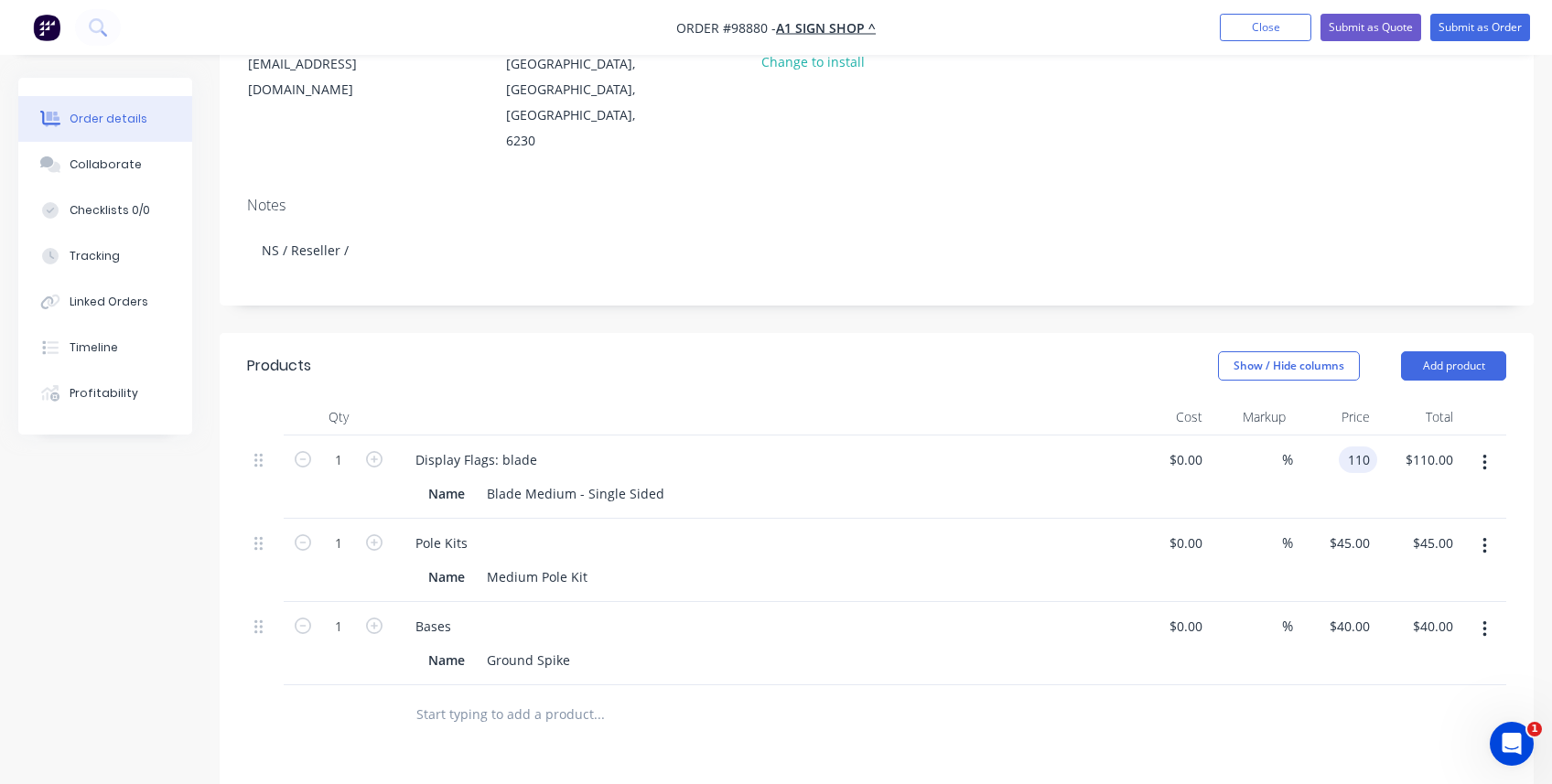
click at [934, 447] on input "110" at bounding box center [1362, 460] width 31 height 26
type input "$99.00"
click at [934, 529] on div "Pole Kits" at bounding box center [759, 542] width 717 height 26
click at [934, 519] on div "45 $45.00" at bounding box center [1335, 561] width 85 height 84
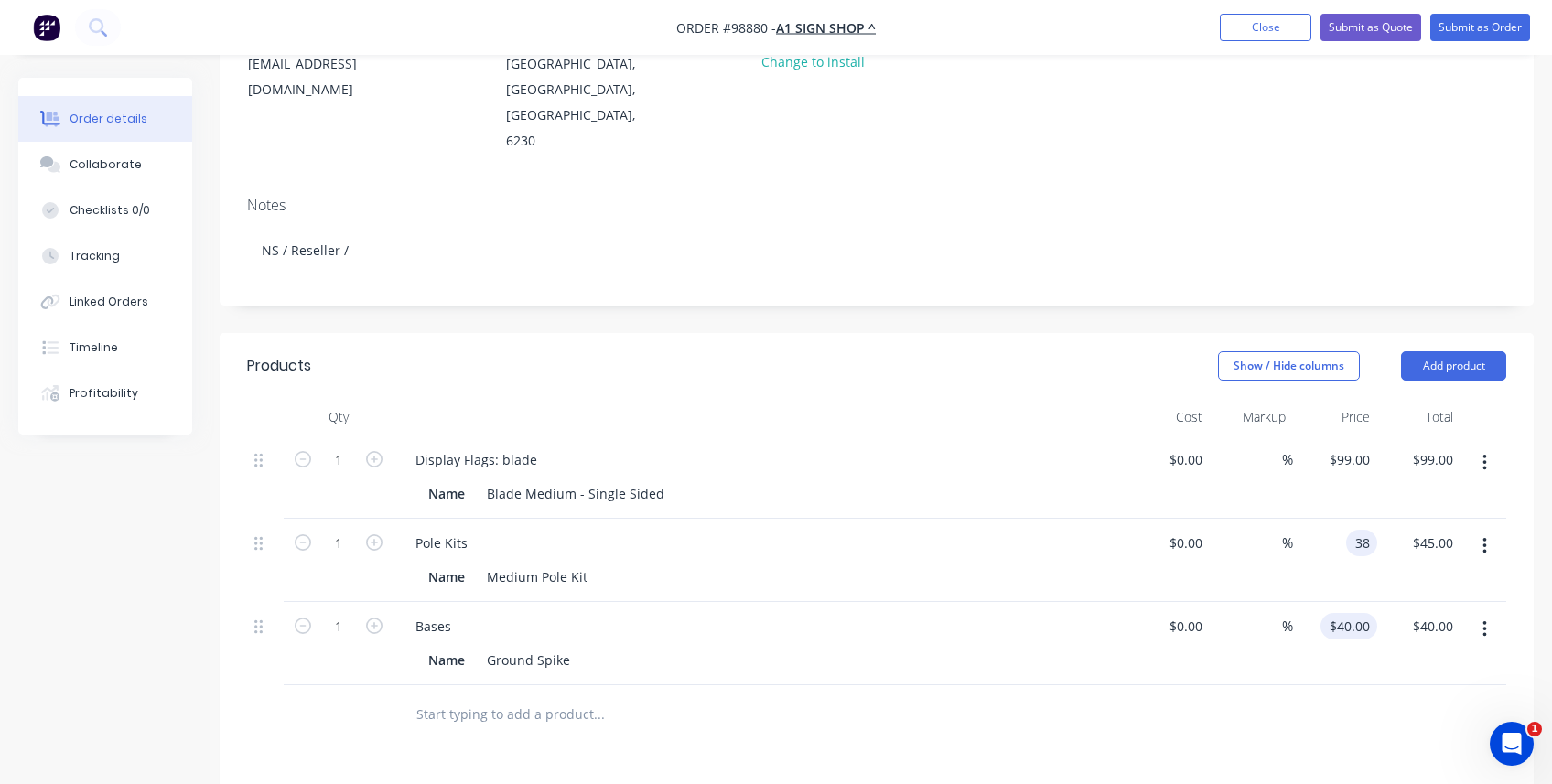
type input "$38.00"
click at [934, 569] on div "40 40" at bounding box center [1335, 644] width 85 height 84
type input "$30.00"
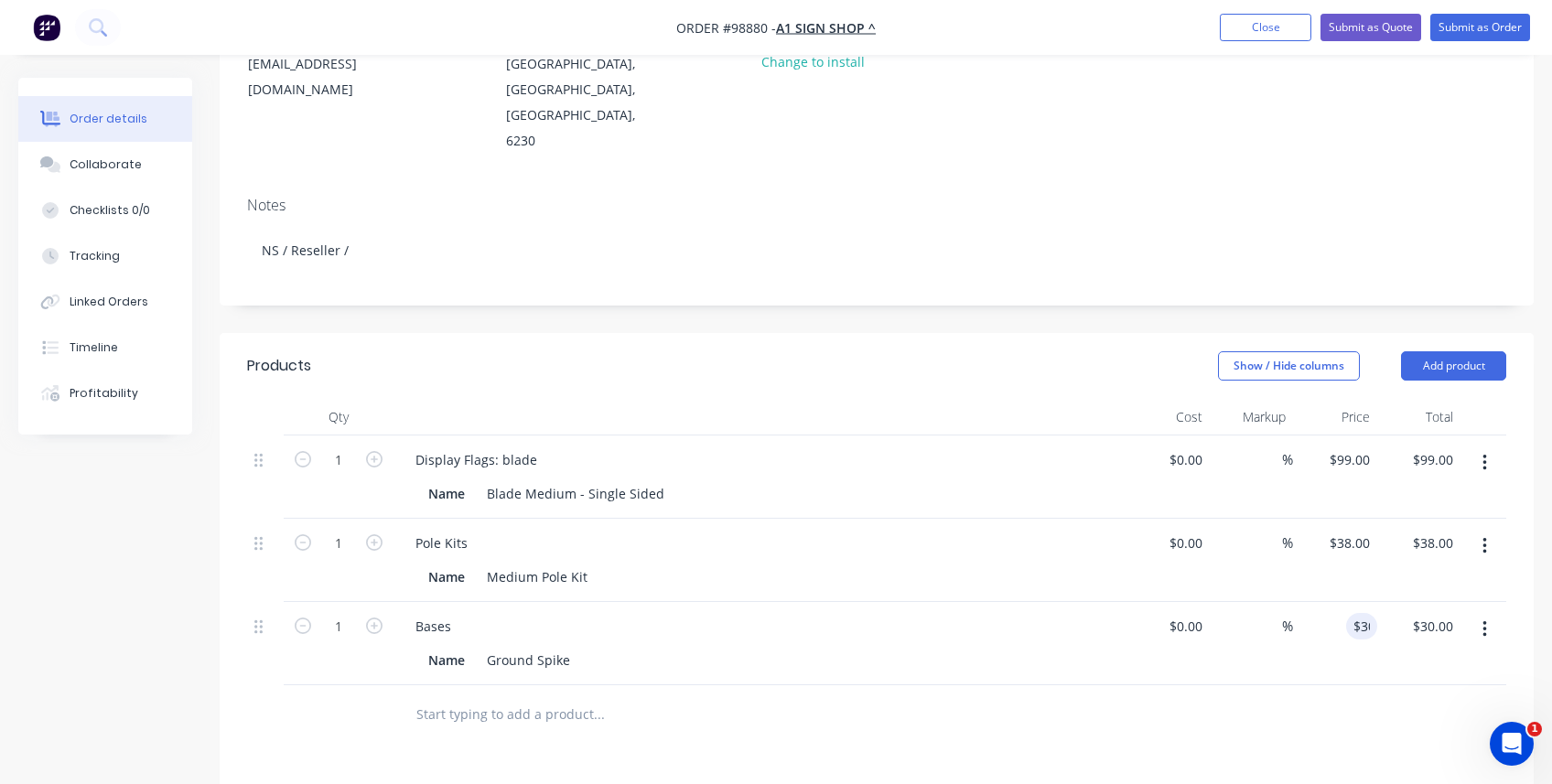
click at [934, 569] on div at bounding box center [877, 714] width 1259 height 59
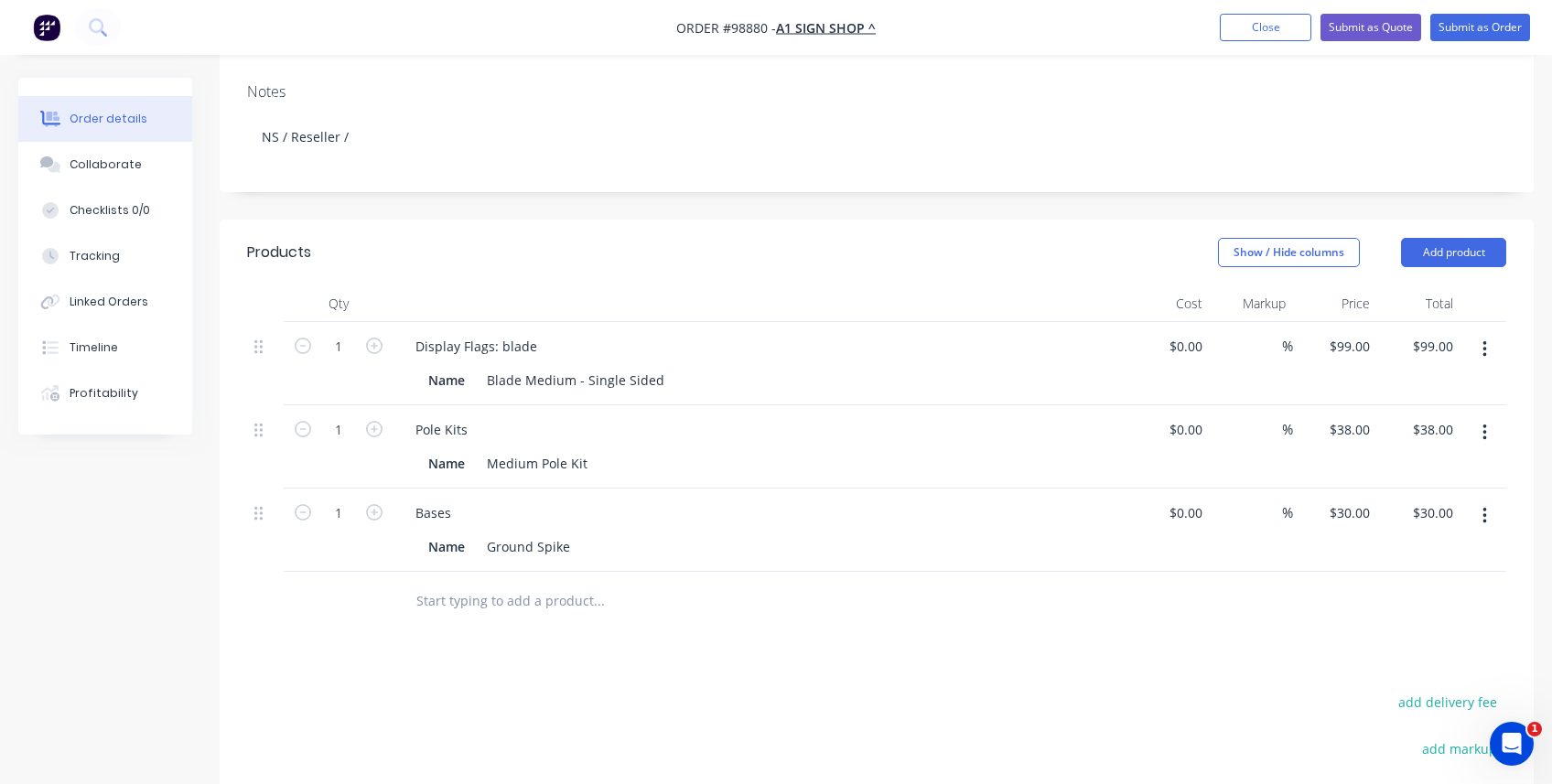
scroll to position [348, 0]
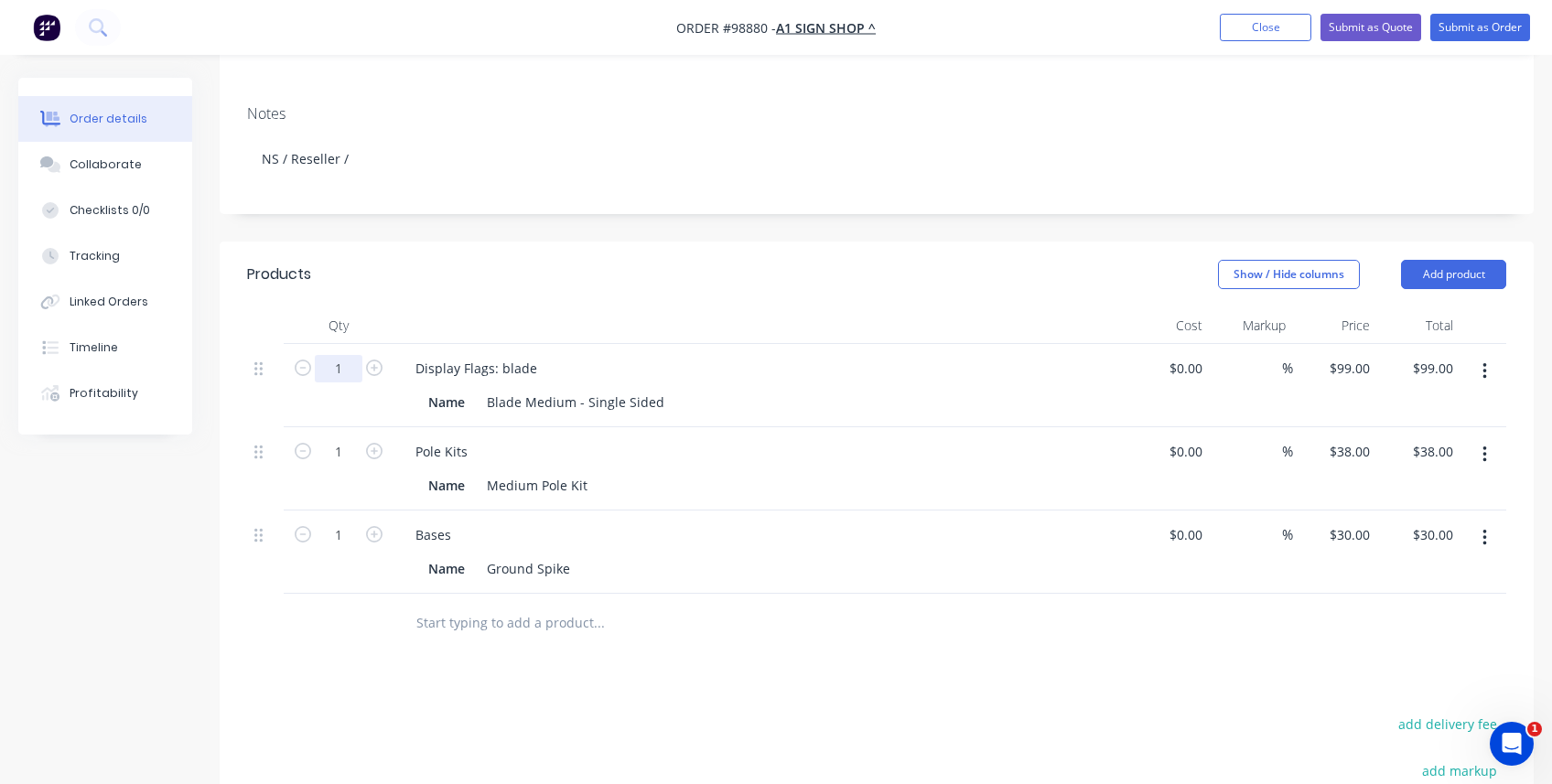
click at [349, 355] on input "1" at bounding box center [338, 368] width 48 height 27
type input "10"
type input "$990.00"
click at [334, 438] on input "1" at bounding box center [338, 452] width 48 height 27
type input "10"
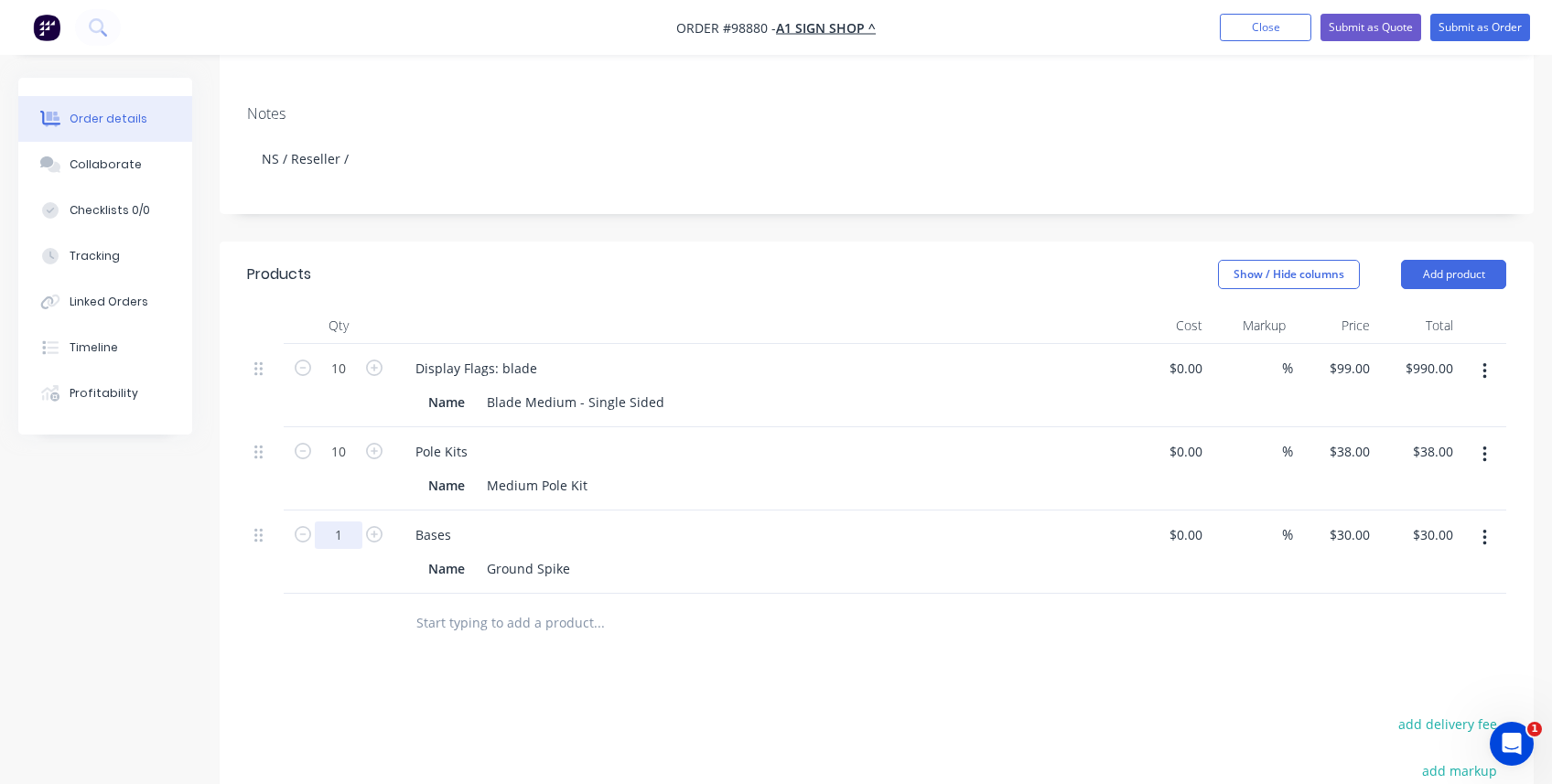
type input "$380.00"
click at [348, 522] on input "1" at bounding box center [338, 535] width 48 height 27
type input "10"
type input "$300.00"
click at [551, 569] on div "Products Show / Hide columns Add product Qty Cost Markup Price Total 10 Display…" at bounding box center [877, 667] width 1314 height 851
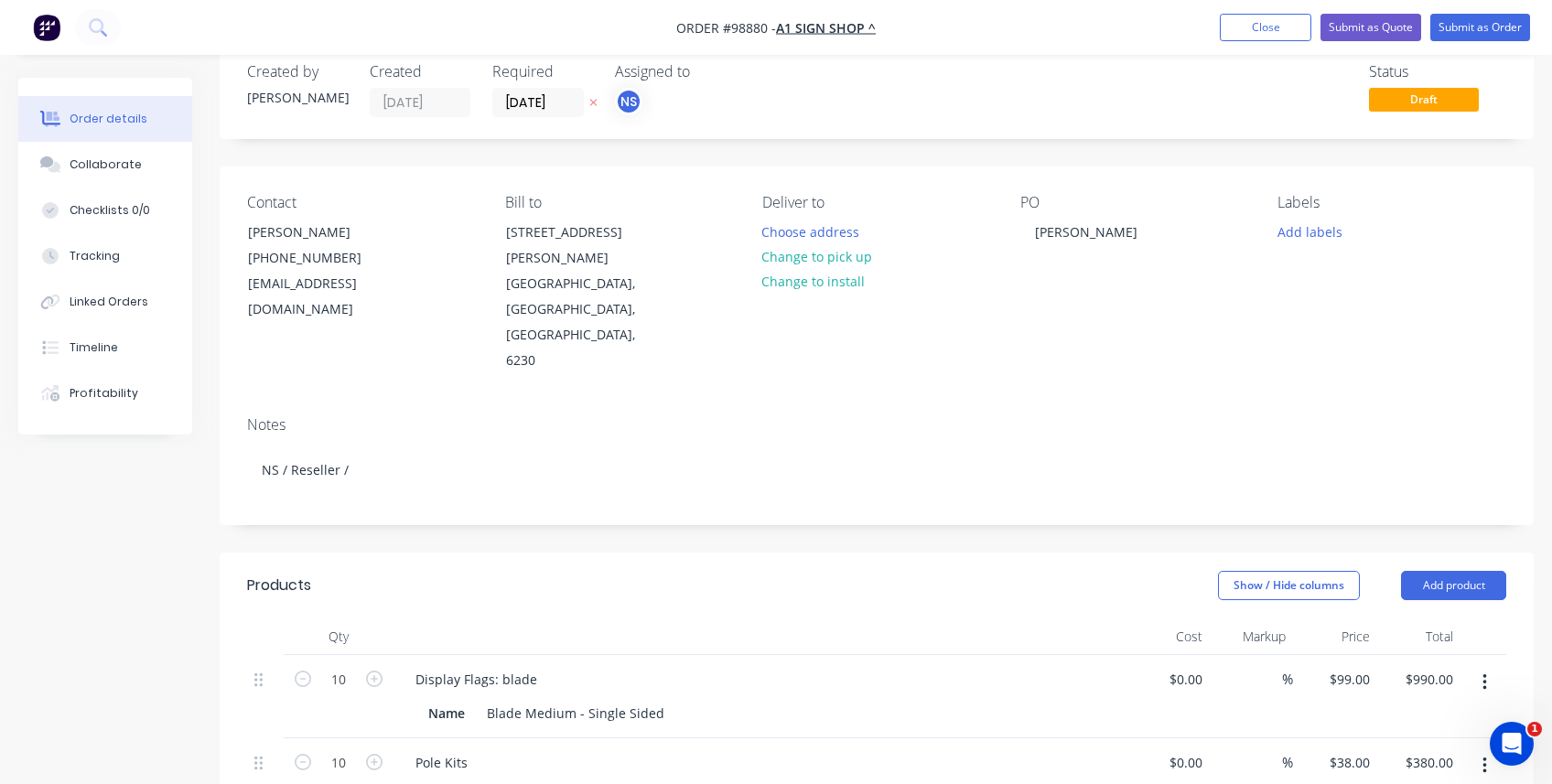
scroll to position [0, 0]
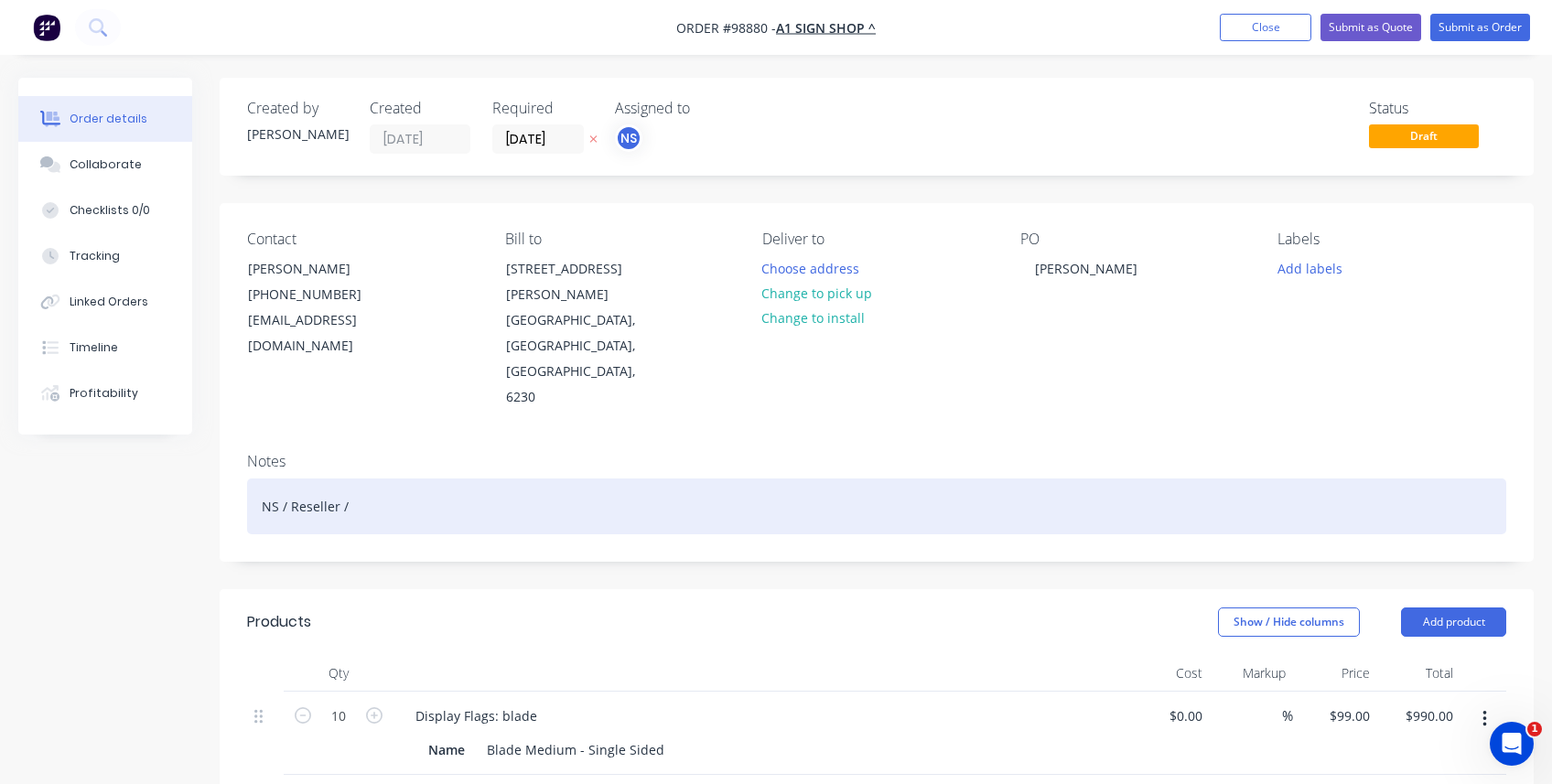
click at [371, 478] on div "NS / Reseller /" at bounding box center [877, 505] width 1259 height 55
drag, startPoint x: 432, startPoint y: 465, endPoint x: 424, endPoint y: 460, distance: 9.4
click at [432, 478] on div "NS / Reseller / Account /" at bounding box center [877, 505] width 1259 height 55
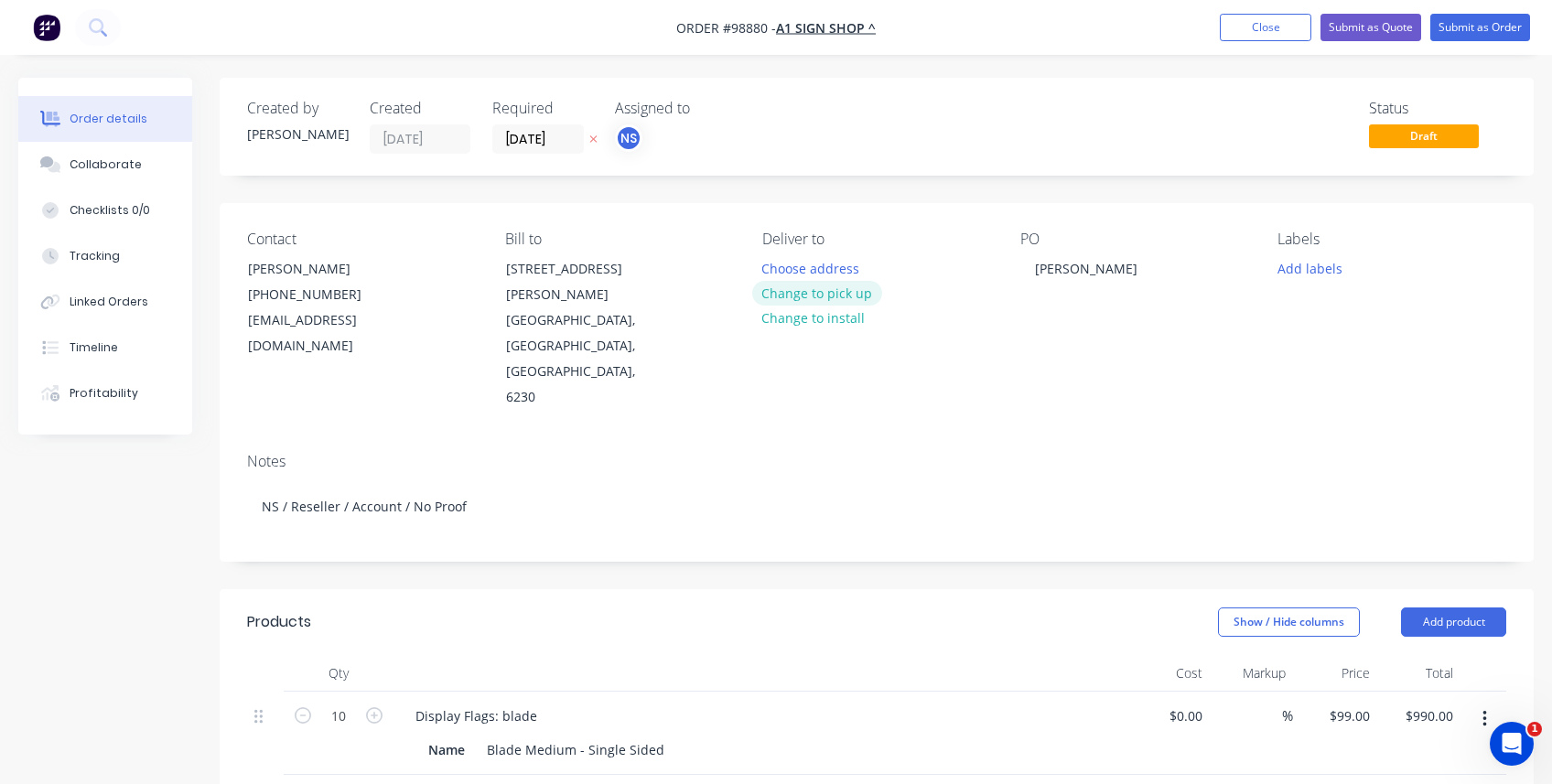
click at [801, 297] on button "Change to pick up" at bounding box center [817, 292] width 130 height 24
click at [791, 270] on div at bounding box center [776, 268] width 29 height 26
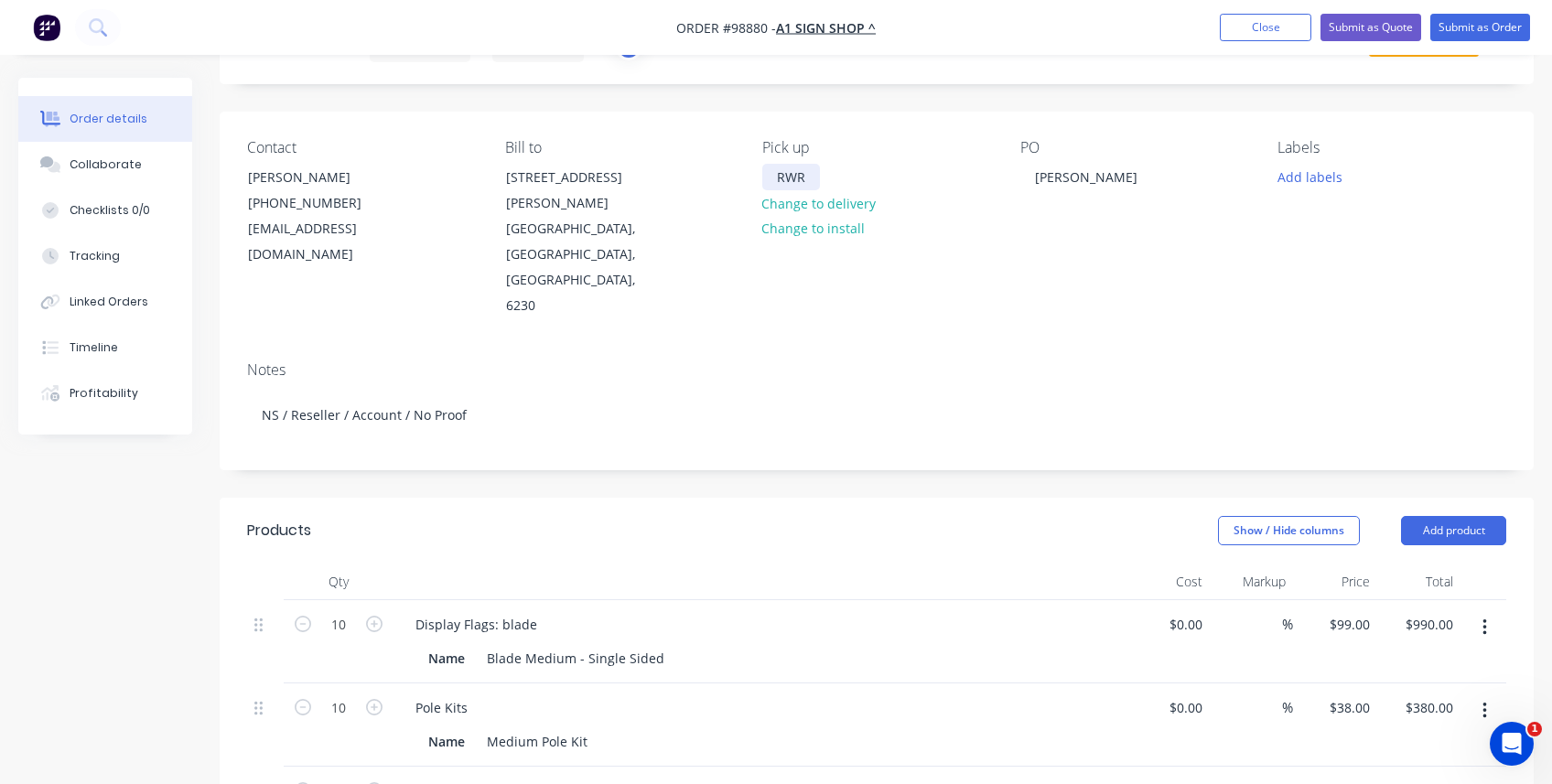
scroll to position [183, 0]
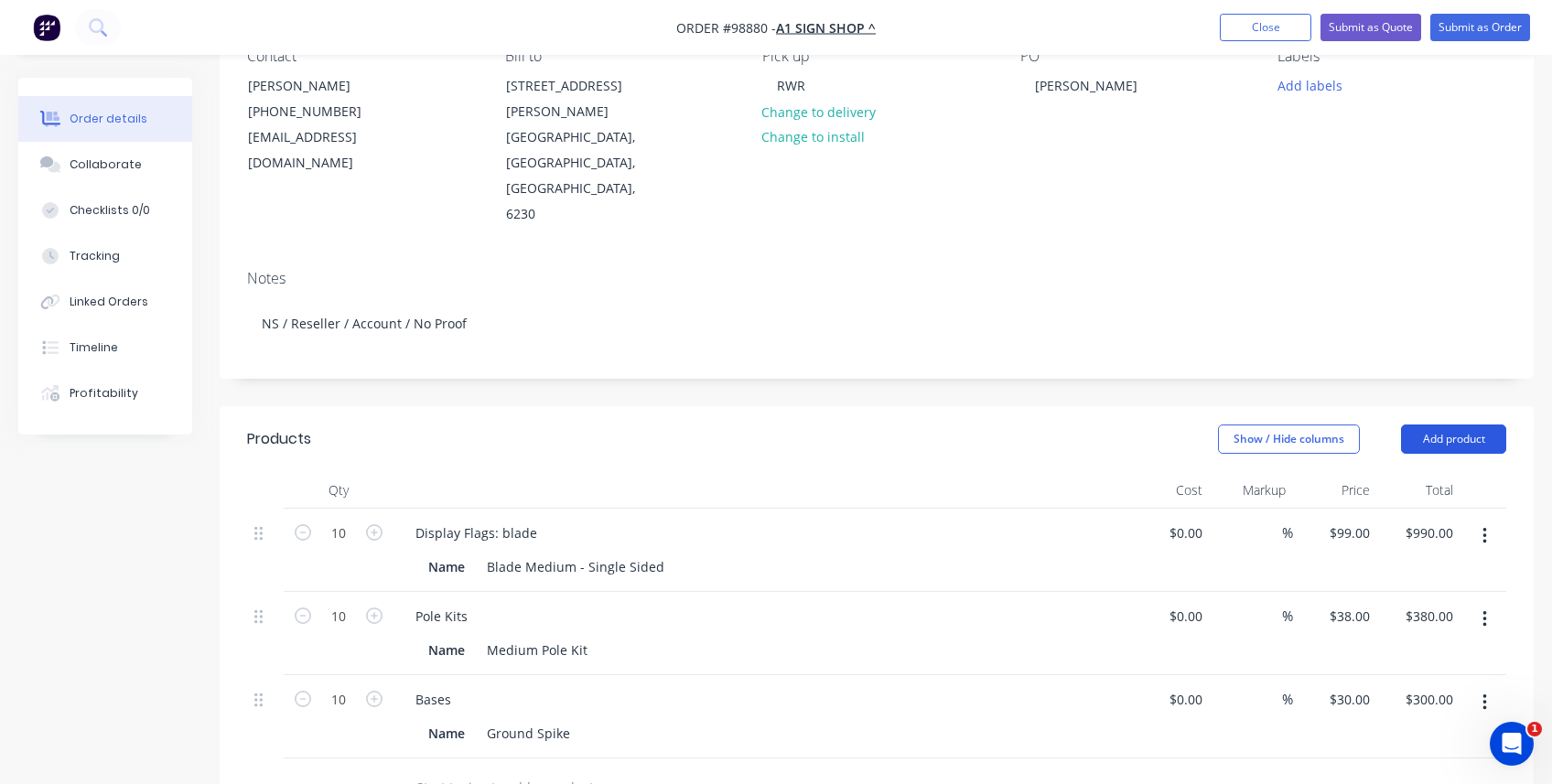
click at [934, 425] on button "Add product" at bounding box center [1454, 439] width 105 height 29
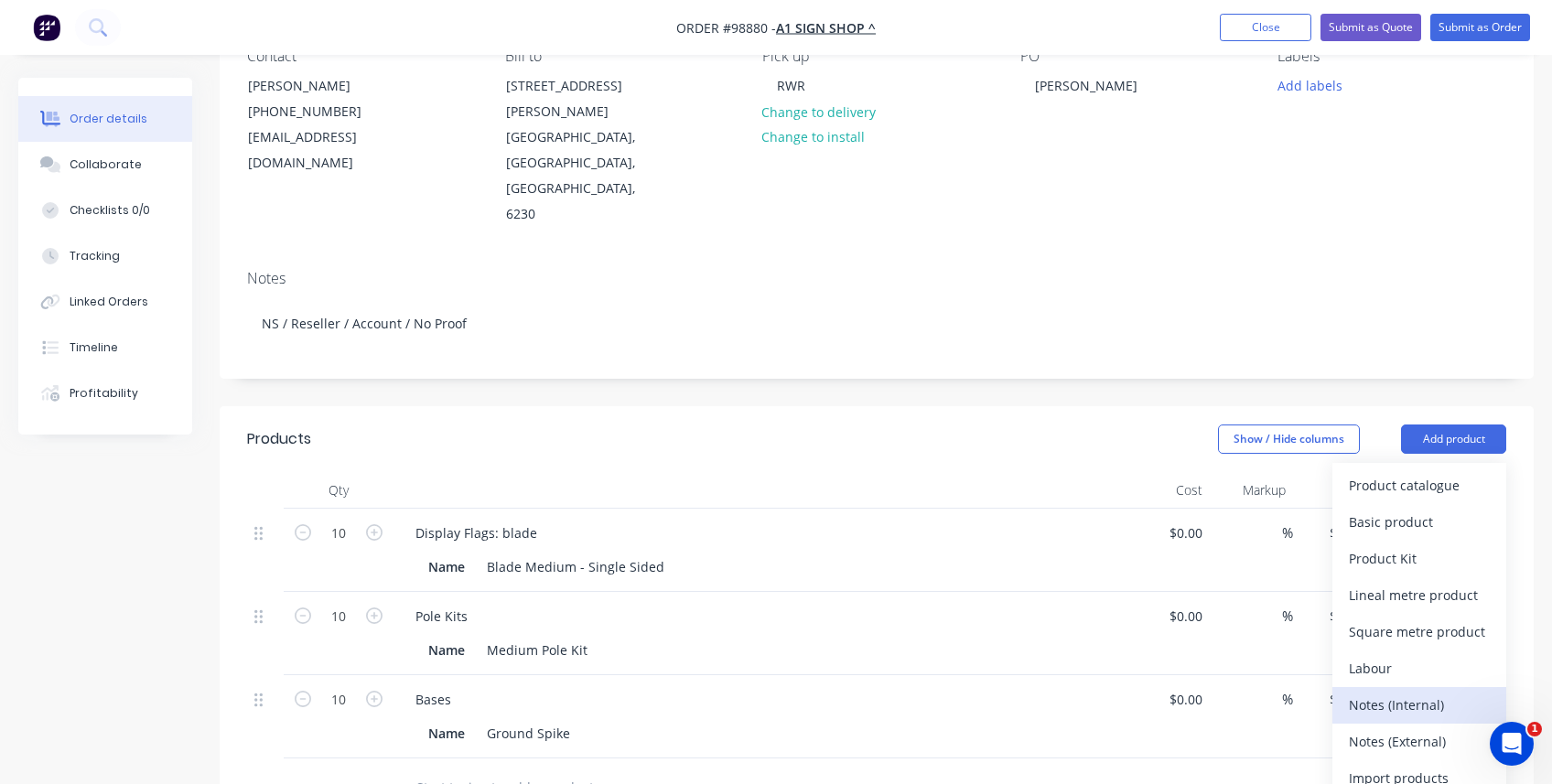
click at [934, 569] on div "Notes (Internal)" at bounding box center [1419, 704] width 141 height 26
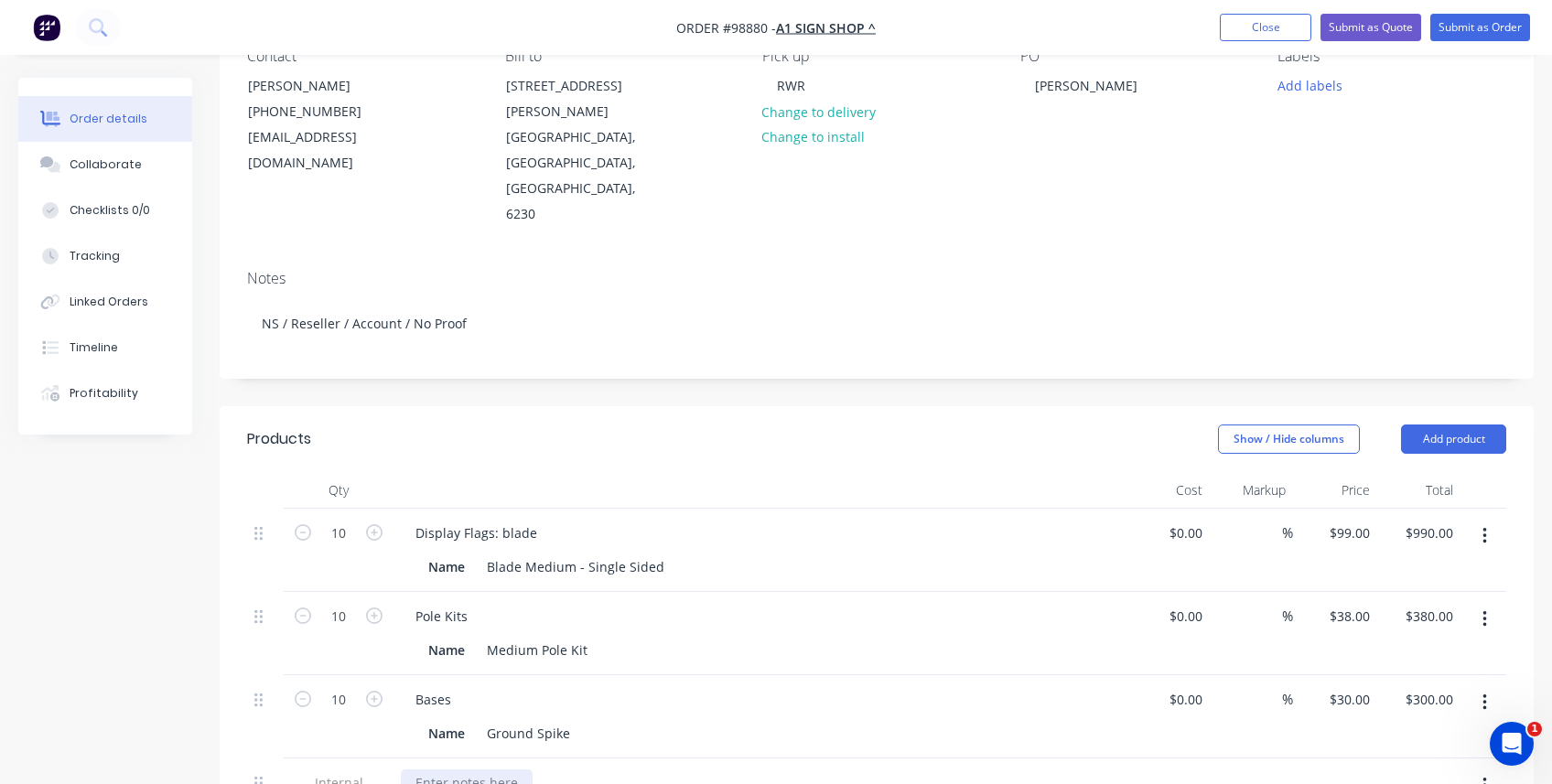
click at [431, 569] on div at bounding box center [466, 782] width 132 height 26
click at [639, 569] on div "Bases Name Ground Spike" at bounding box center [759, 717] width 732 height 84
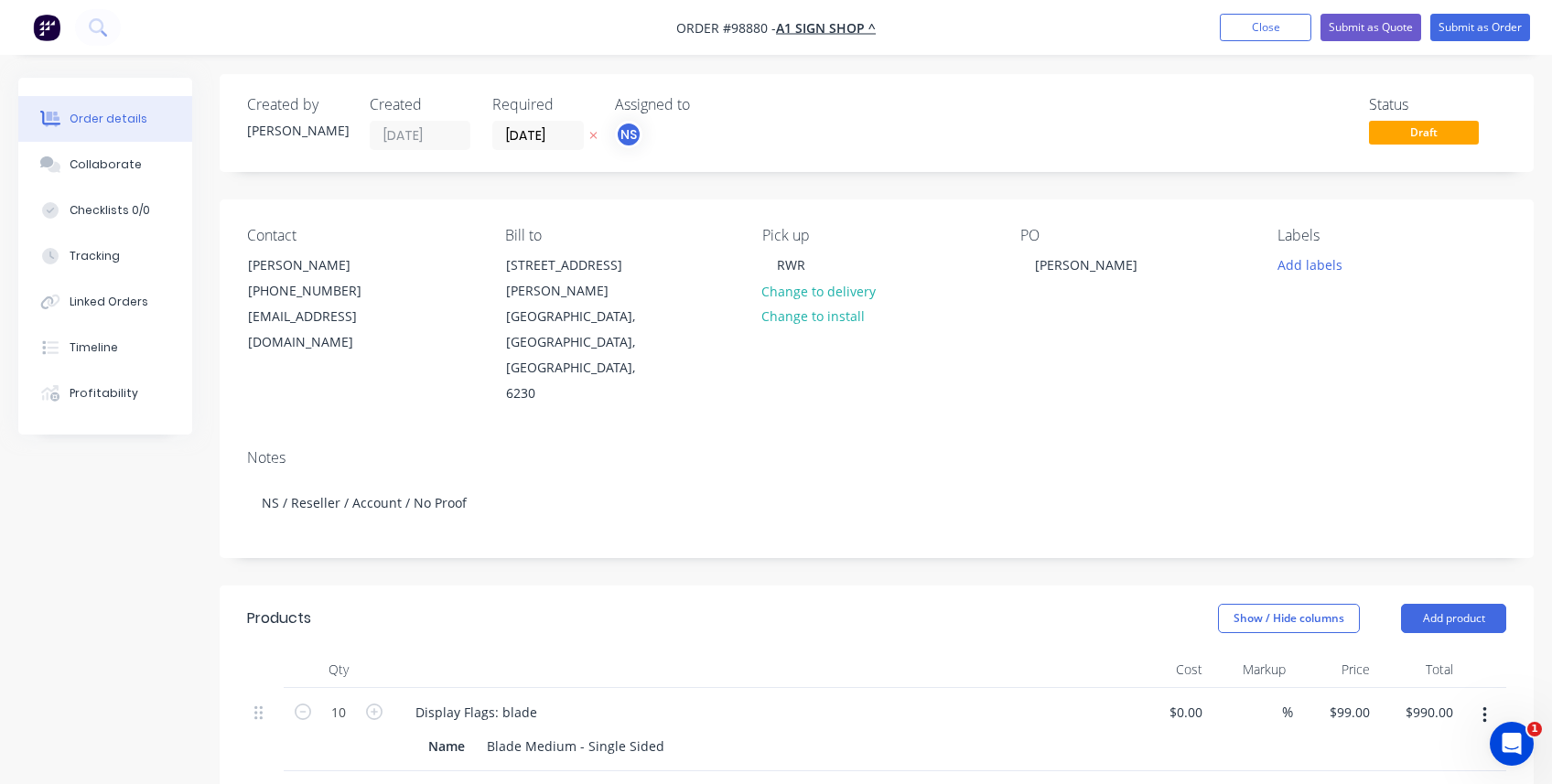
scroll to position [0, 0]
click at [806, 270] on div "RWR" at bounding box center [790, 268] width 57 height 26
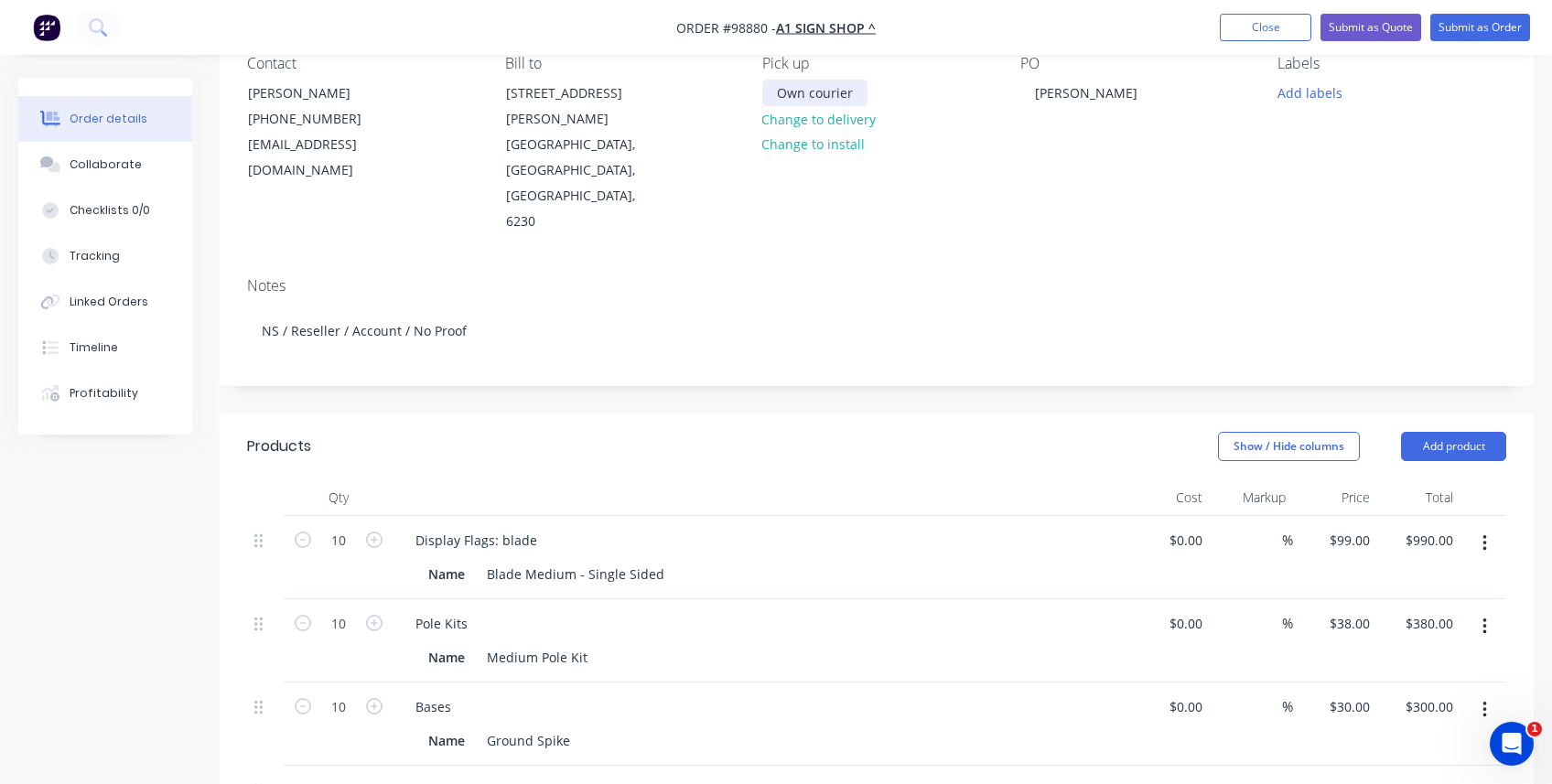
scroll to position [183, 0]
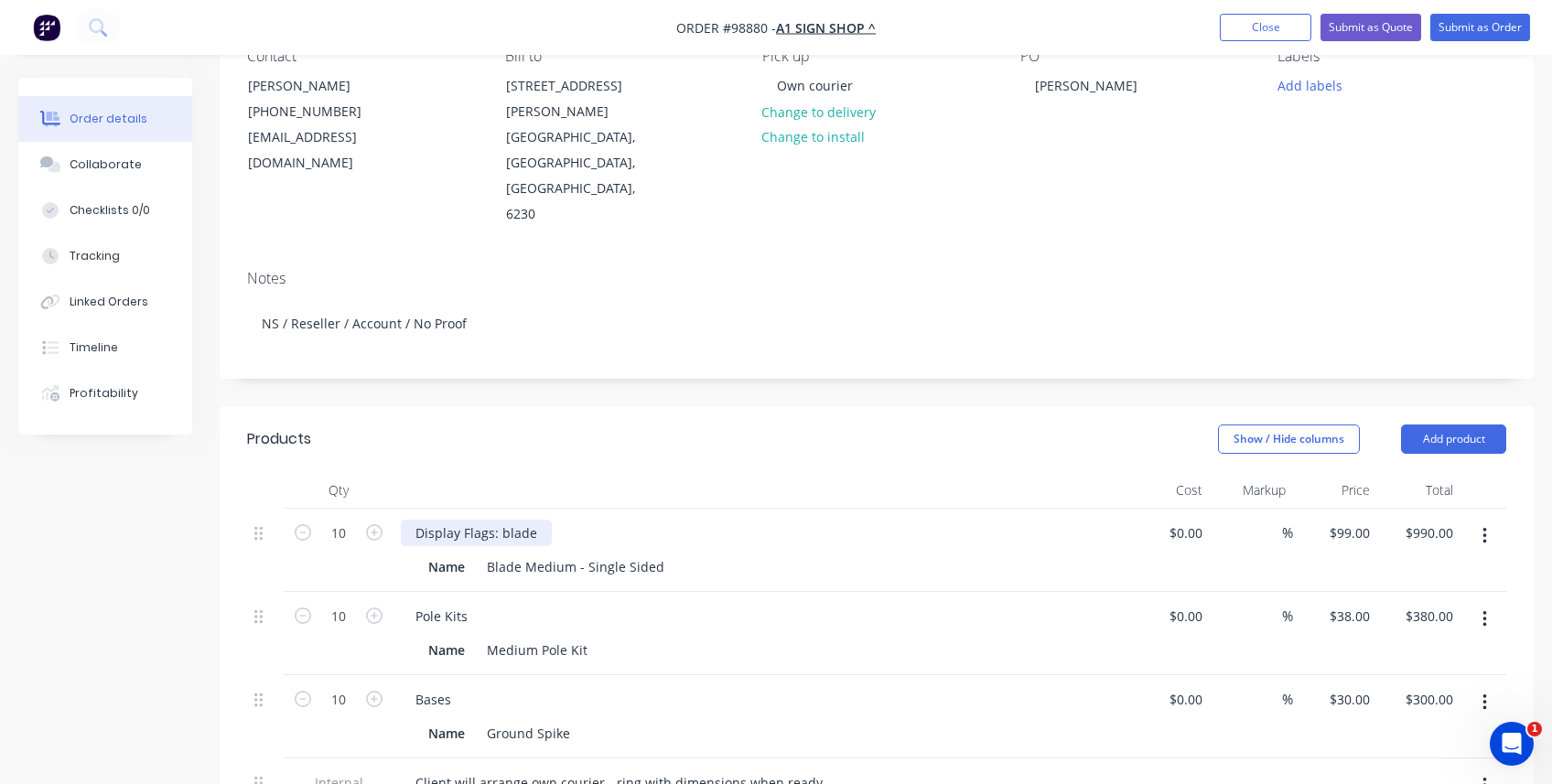
click at [545, 520] on div "Display Flags: blade" at bounding box center [475, 532] width 151 height 26
click at [527, 520] on div "Display Flags: blade" at bounding box center [475, 532] width 151 height 26
click at [535, 520] on div "Display Flags: blade" at bounding box center [475, 532] width 151 height 26
click at [544, 520] on div "Display Flags: blade - [PERSON_NAME]" at bounding box center [533, 532] width 265 height 26
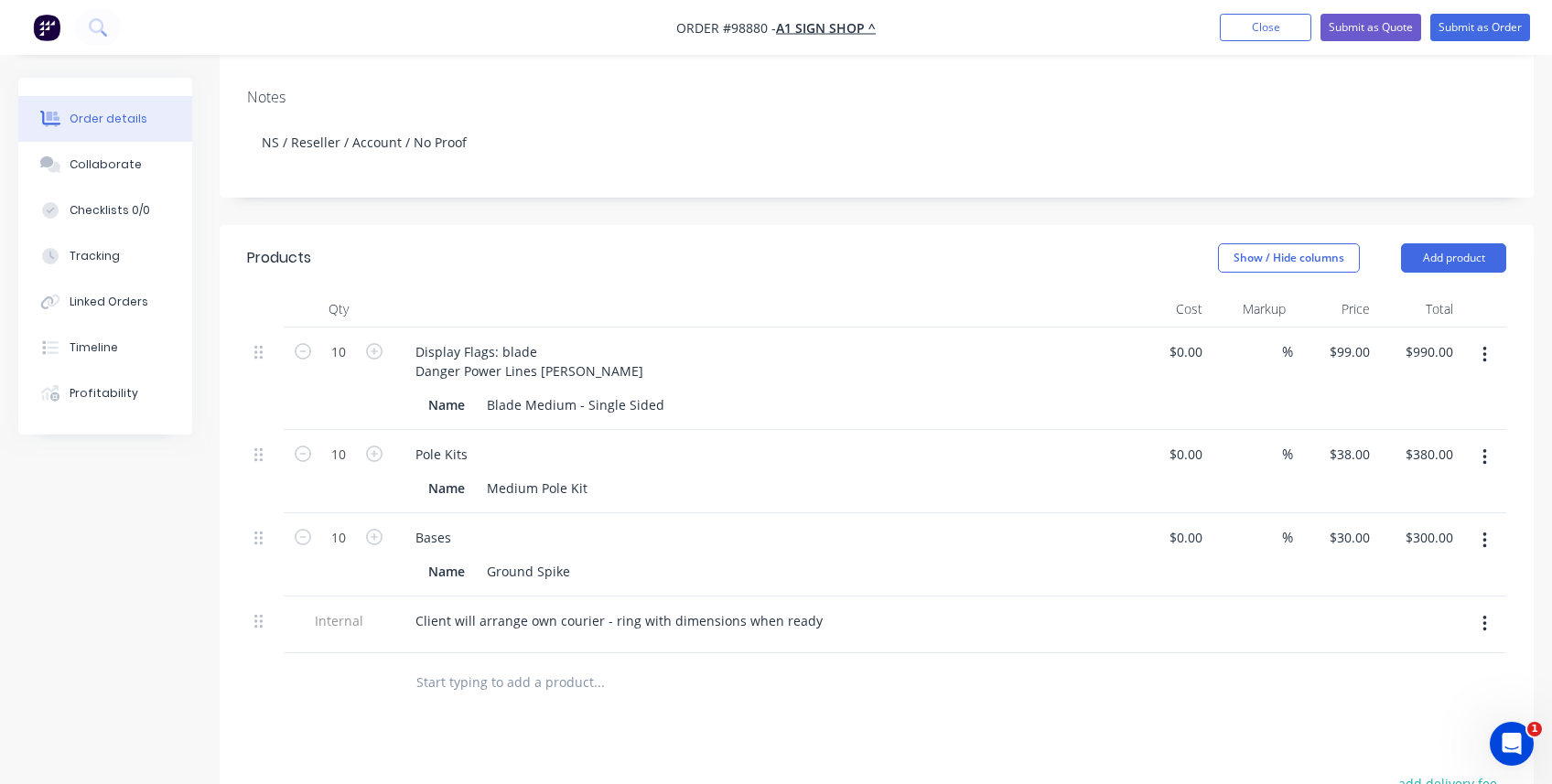
scroll to position [366, 0]
drag, startPoint x: 583, startPoint y: 612, endPoint x: 550, endPoint y: 594, distance: 37.6
click at [583, 569] on input "text" at bounding box center [599, 681] width 366 height 37
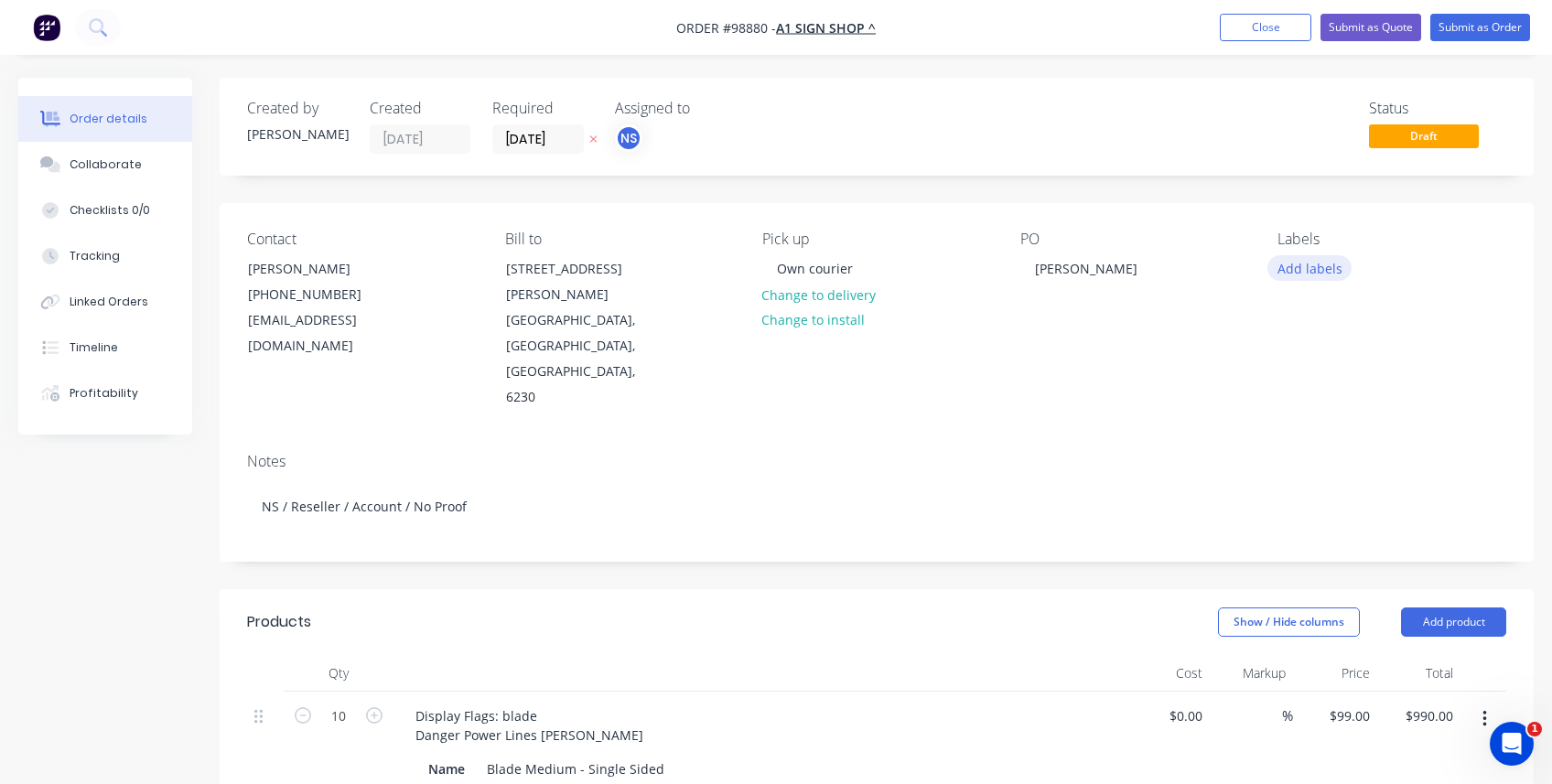
click at [934, 267] on button "Add labels" at bounding box center [1309, 267] width 85 height 24
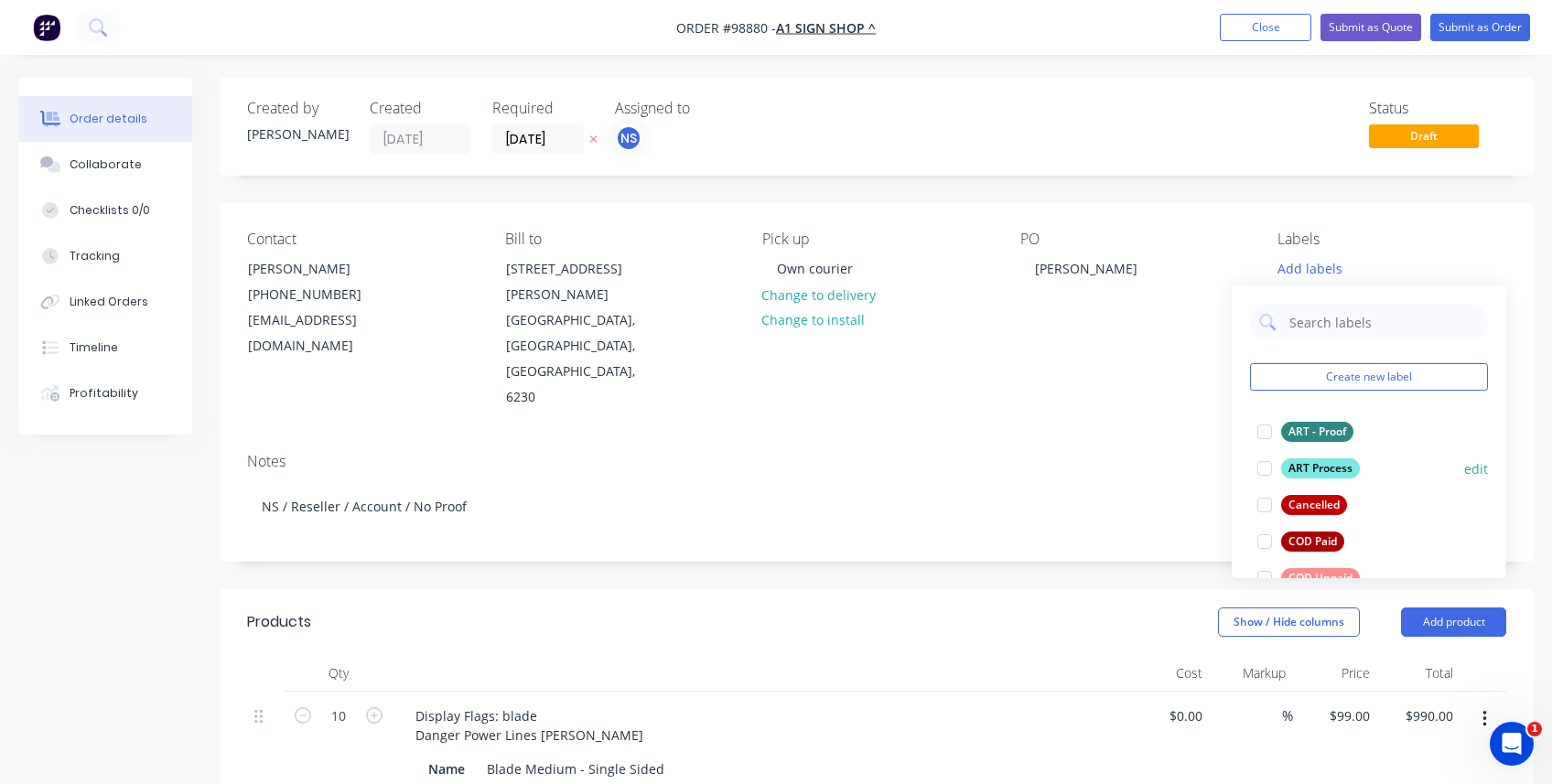
click at [934, 466] on div at bounding box center [1265, 468] width 37 height 37
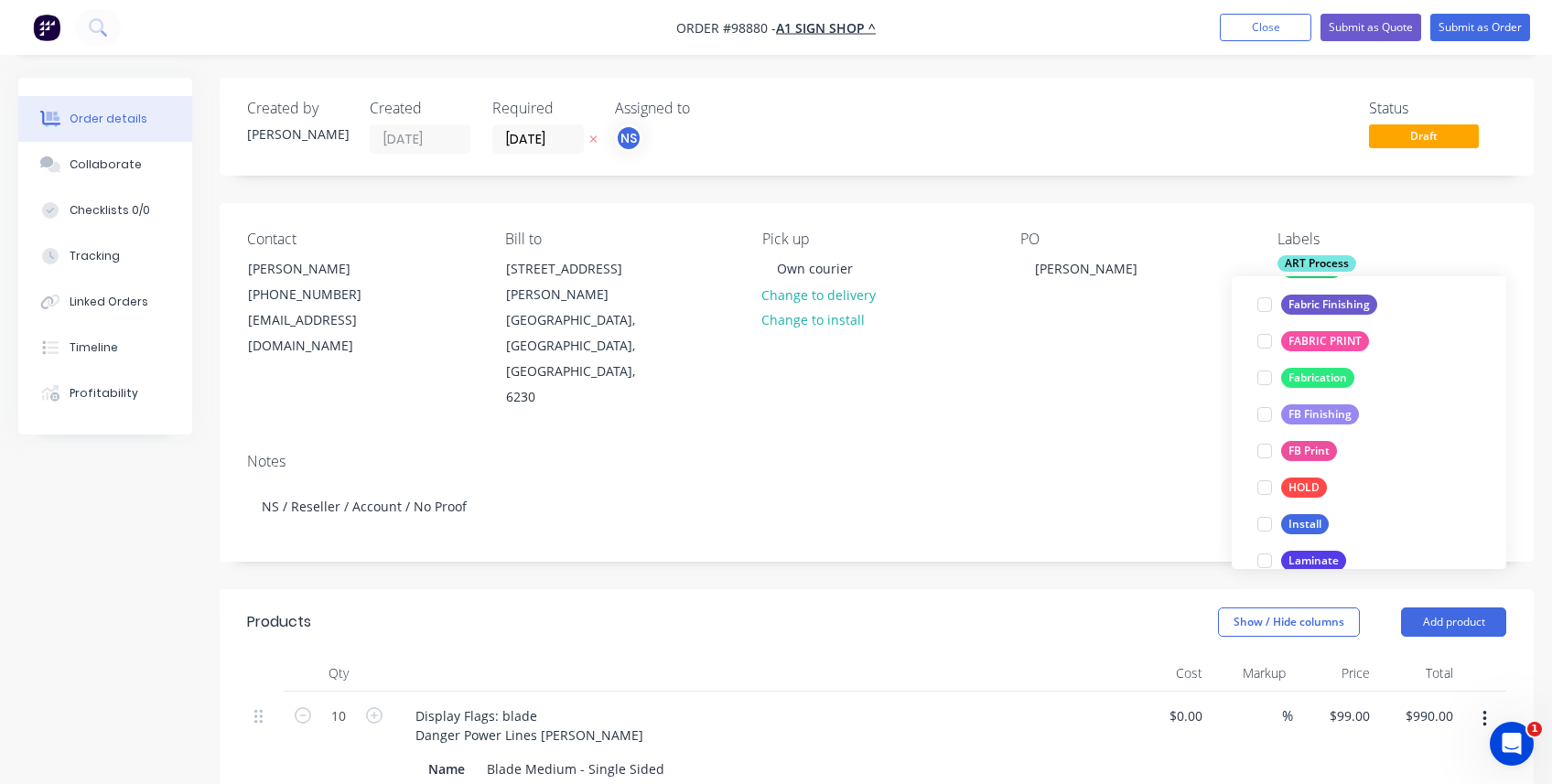
scroll to position [329, 0]
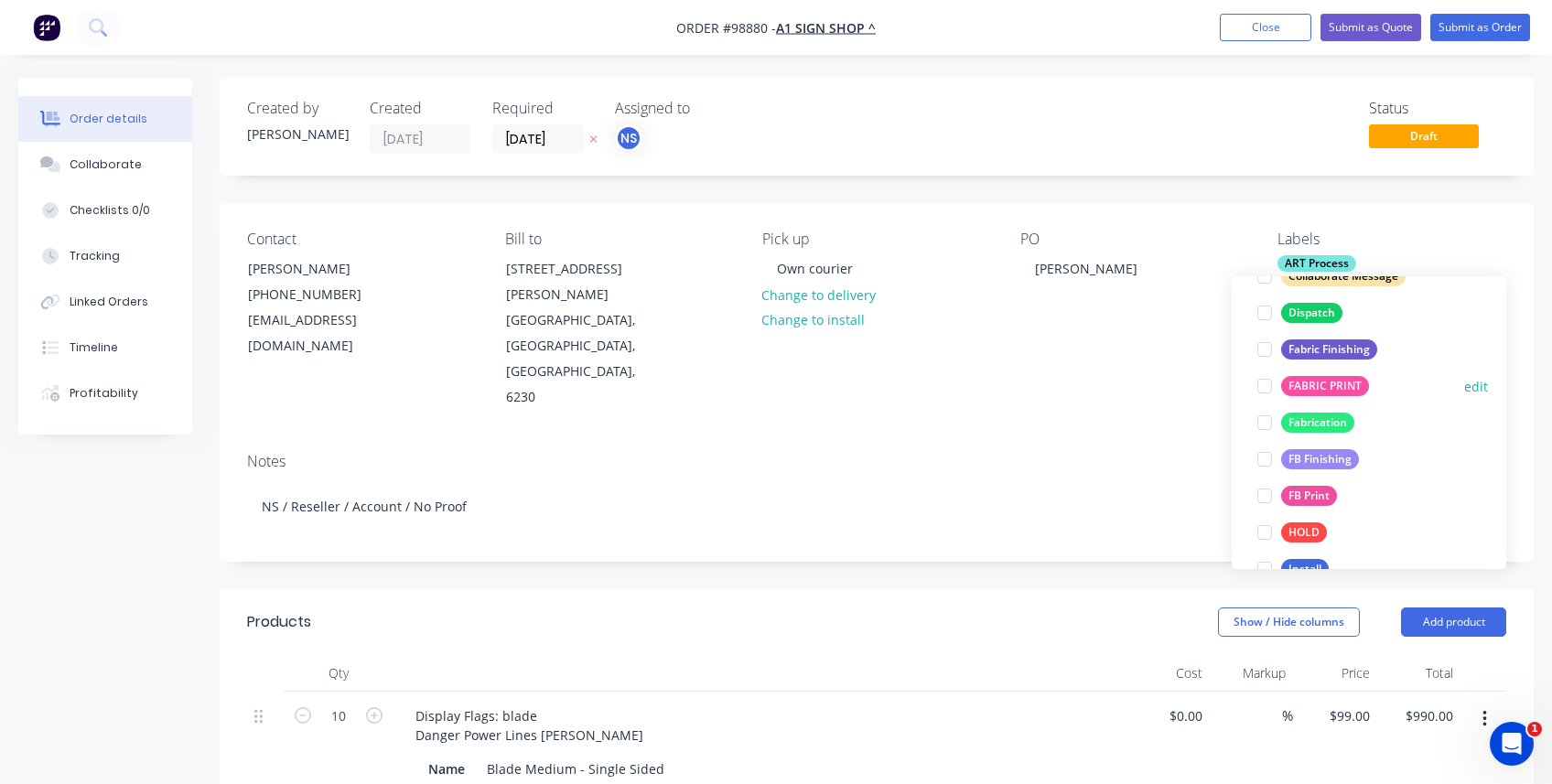
click at [934, 386] on div at bounding box center [1265, 387] width 37 height 37
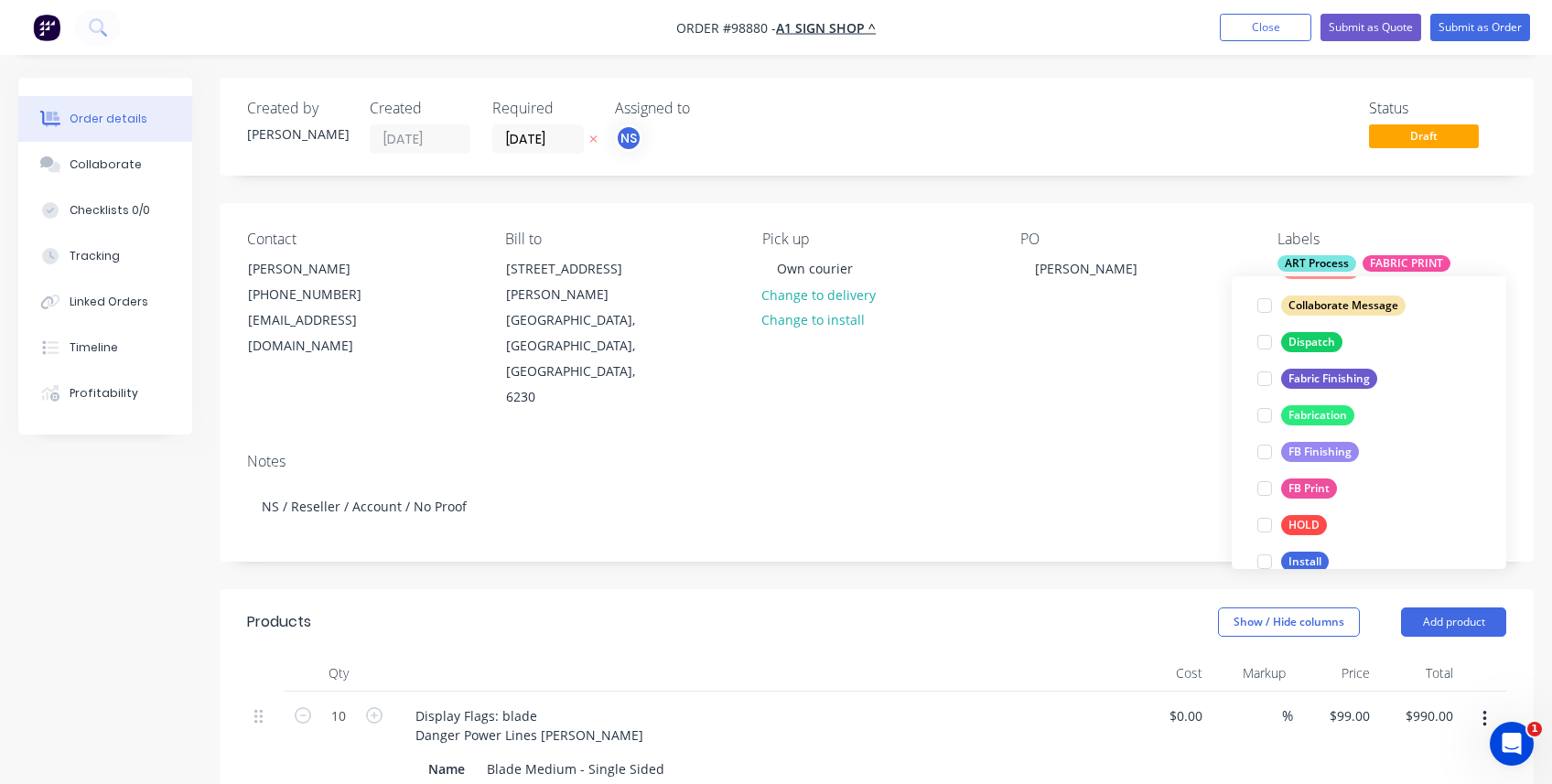
scroll to position [369, 0]
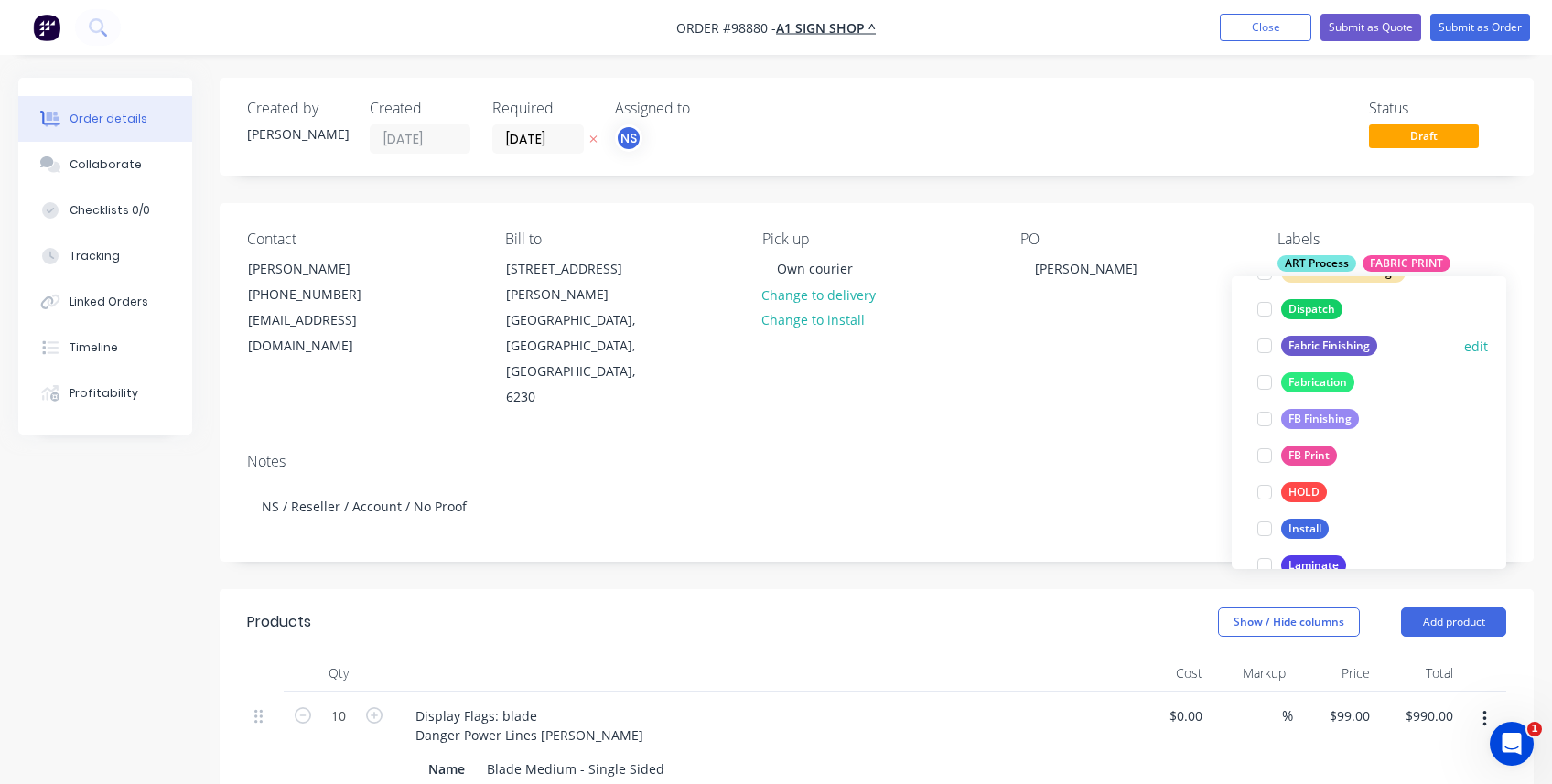
click at [934, 346] on div at bounding box center [1265, 346] width 37 height 37
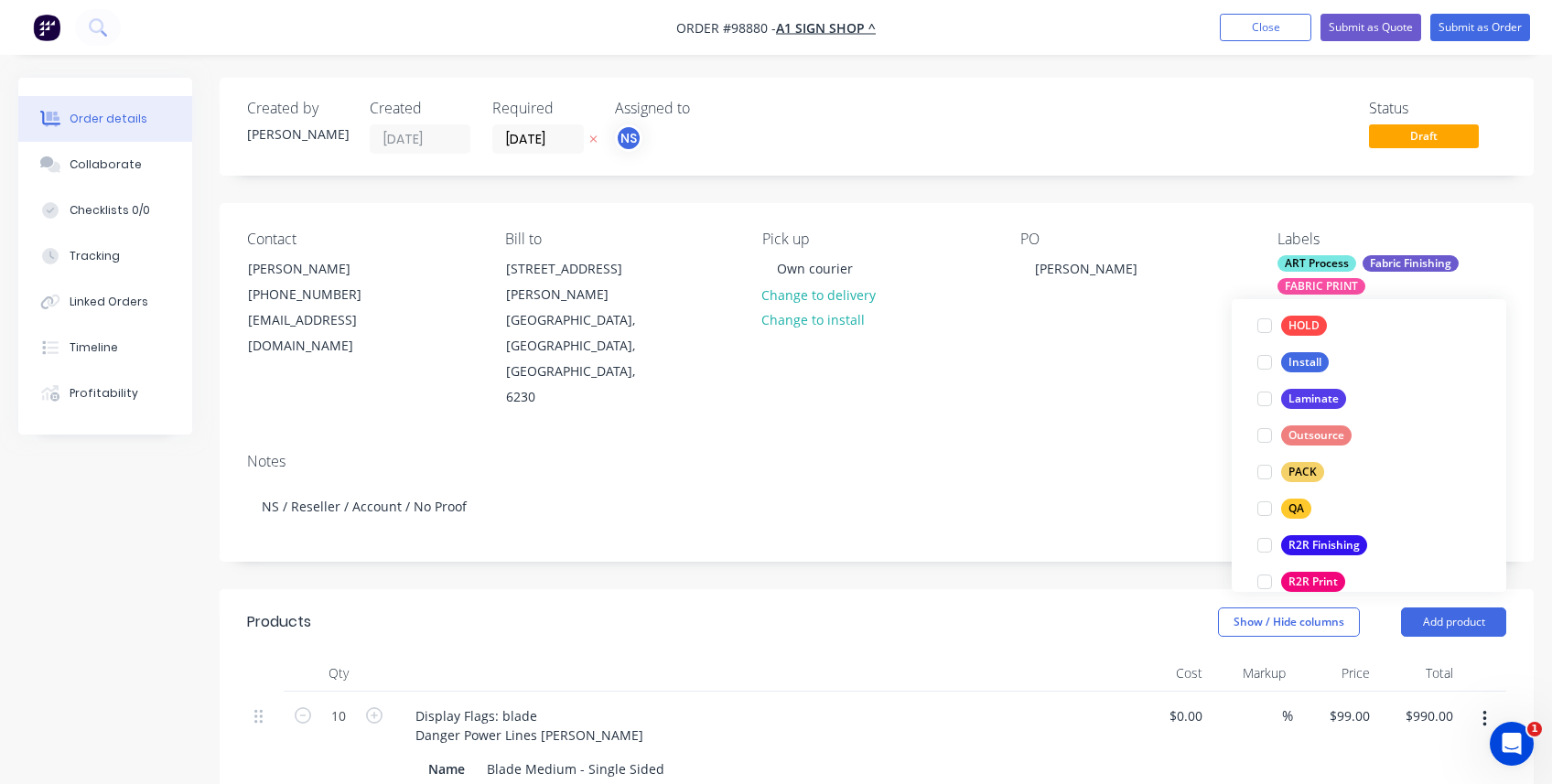
scroll to position [600, 0]
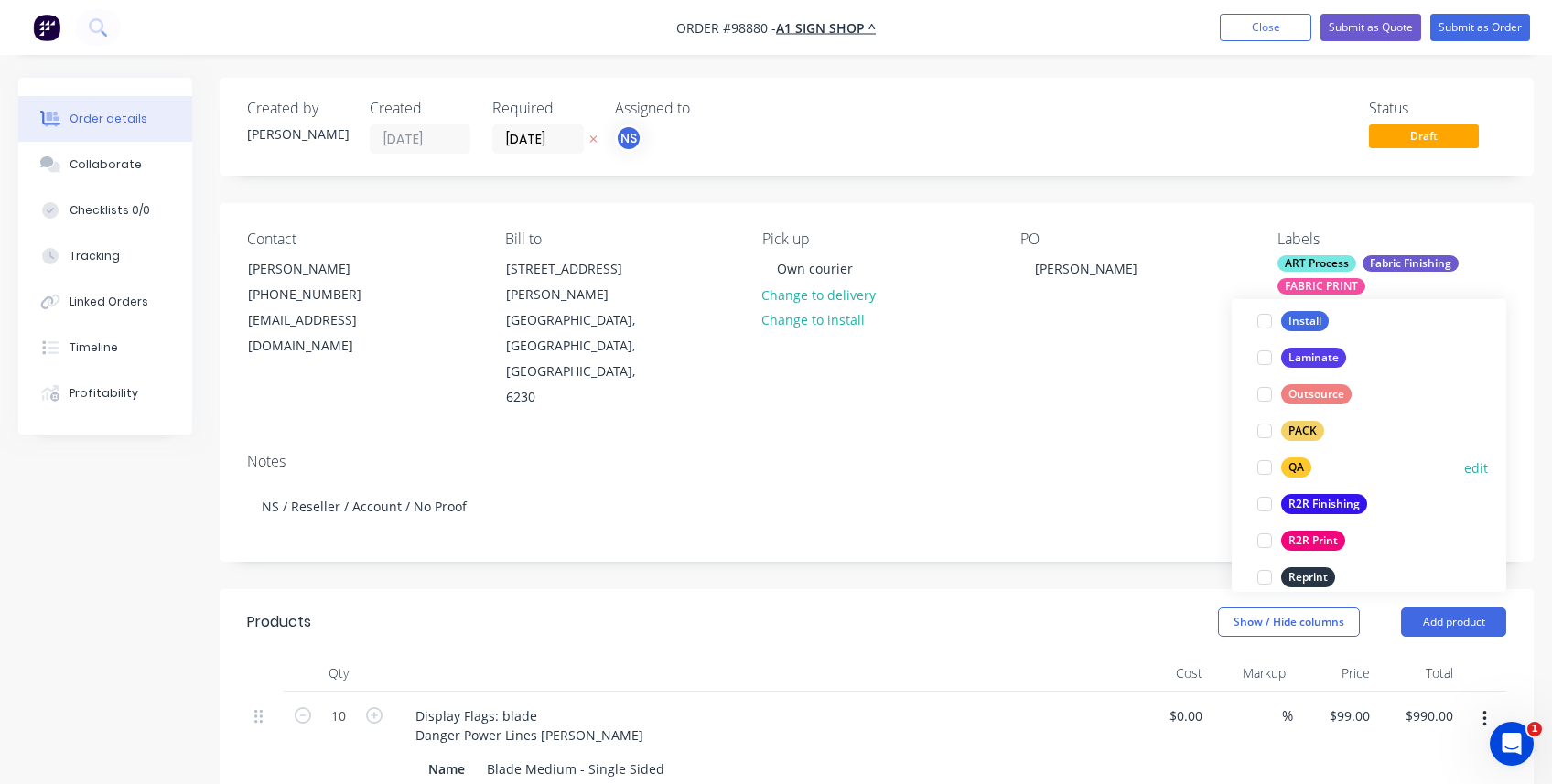
click at [934, 470] on div at bounding box center [1265, 467] width 37 height 37
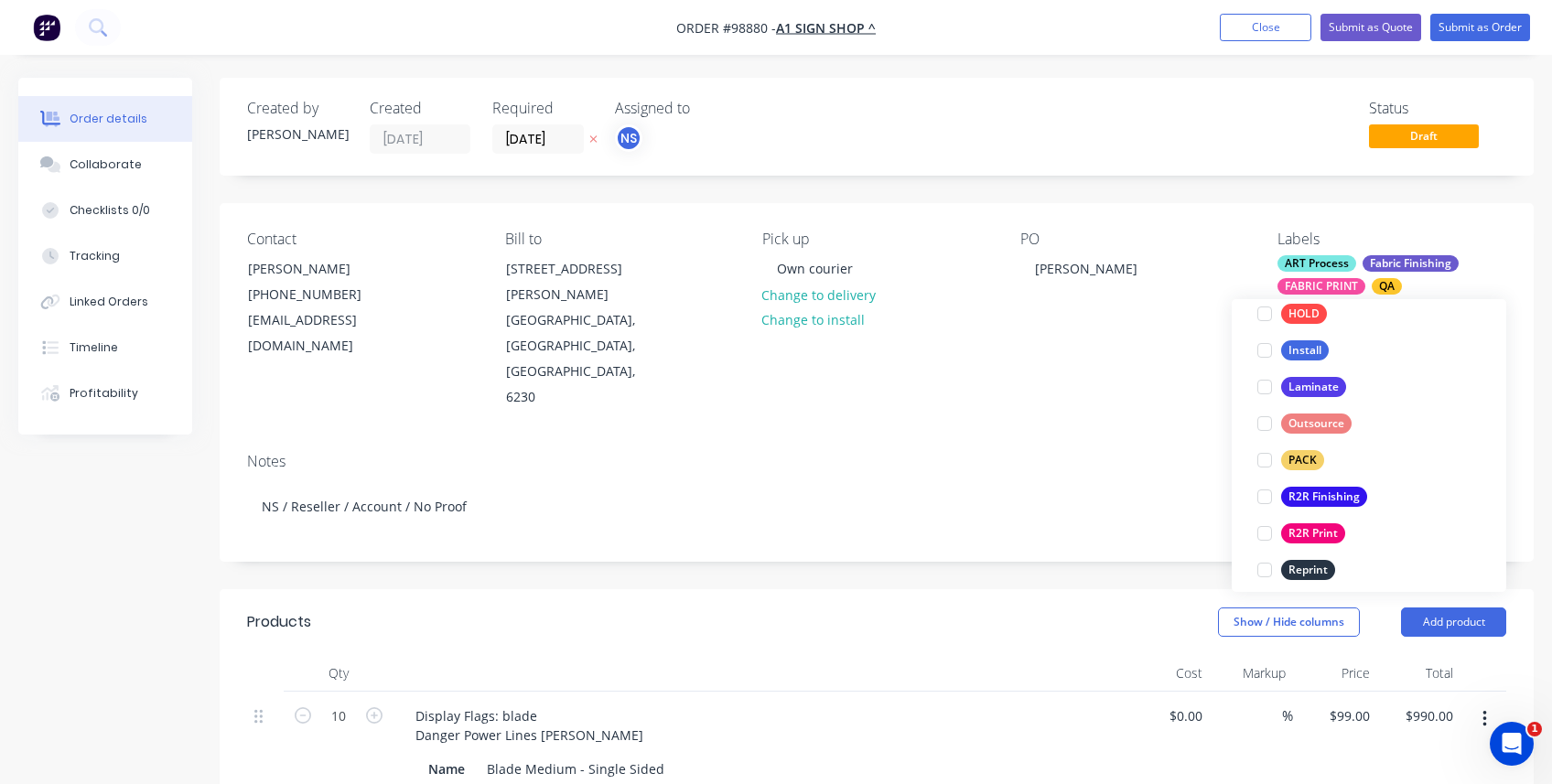
scroll to position [611, 0]
click at [934, 458] on div at bounding box center [1265, 457] width 37 height 37
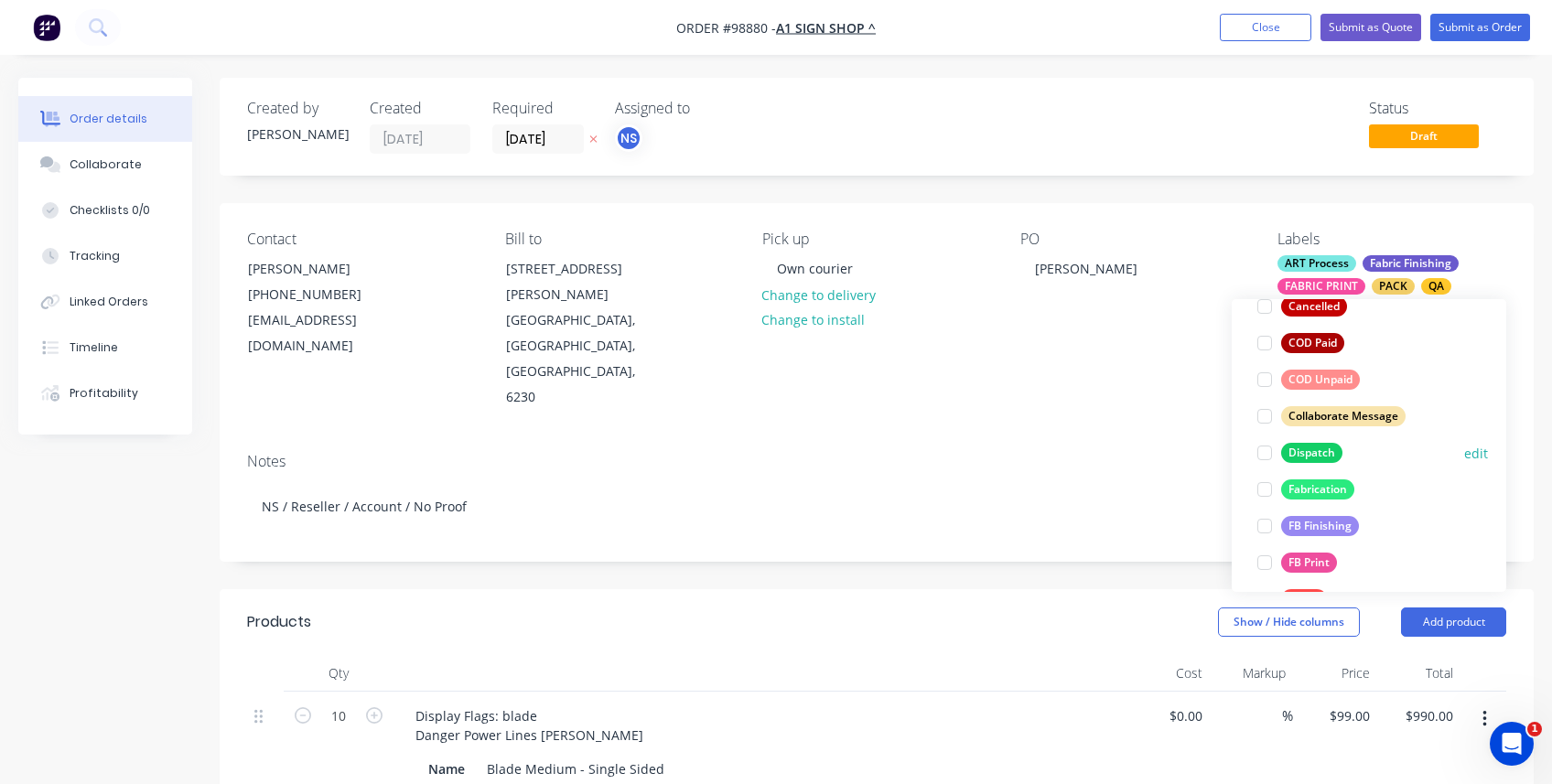
click at [934, 449] on div at bounding box center [1265, 453] width 37 height 37
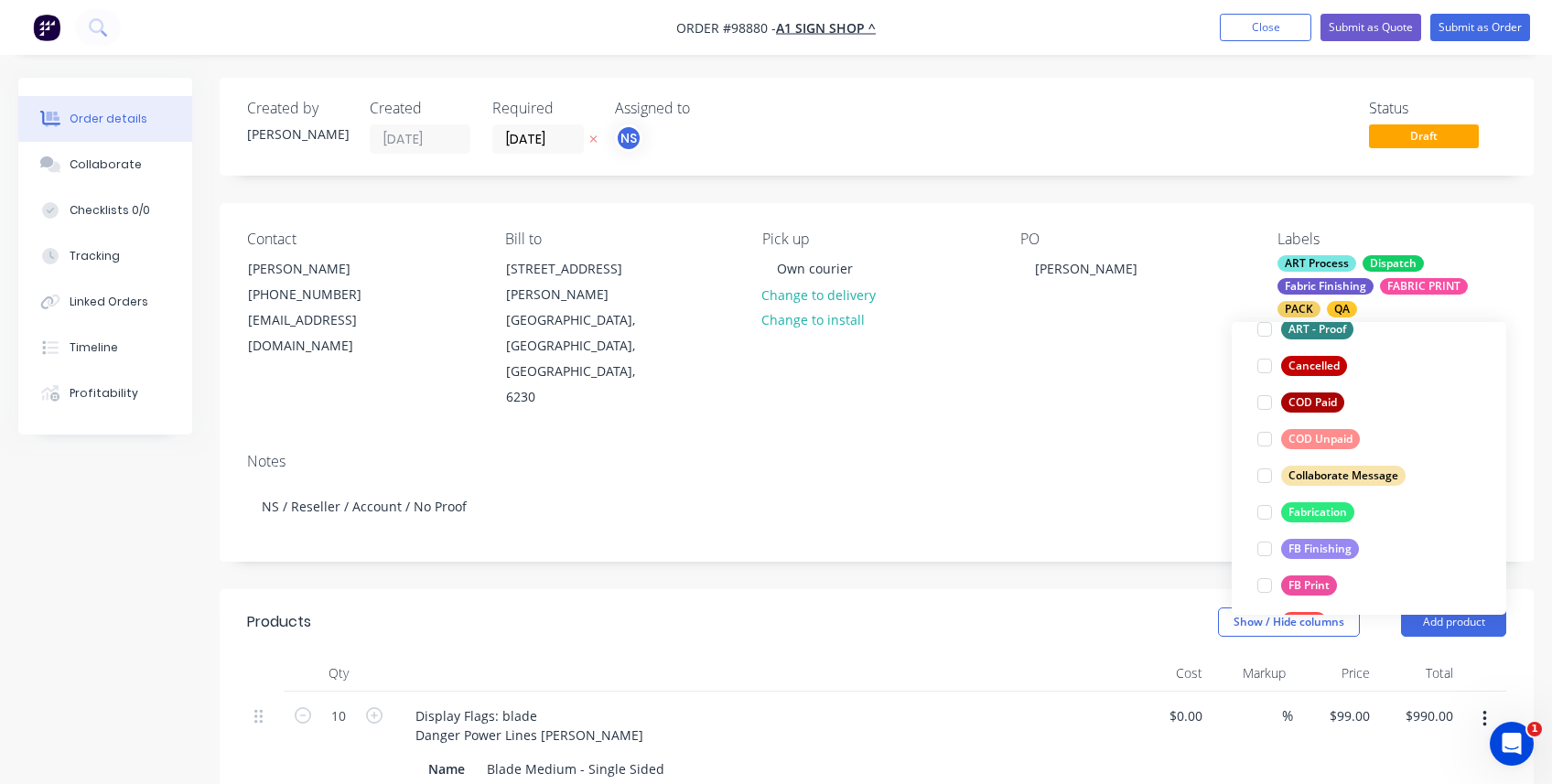
scroll to position [29, 0]
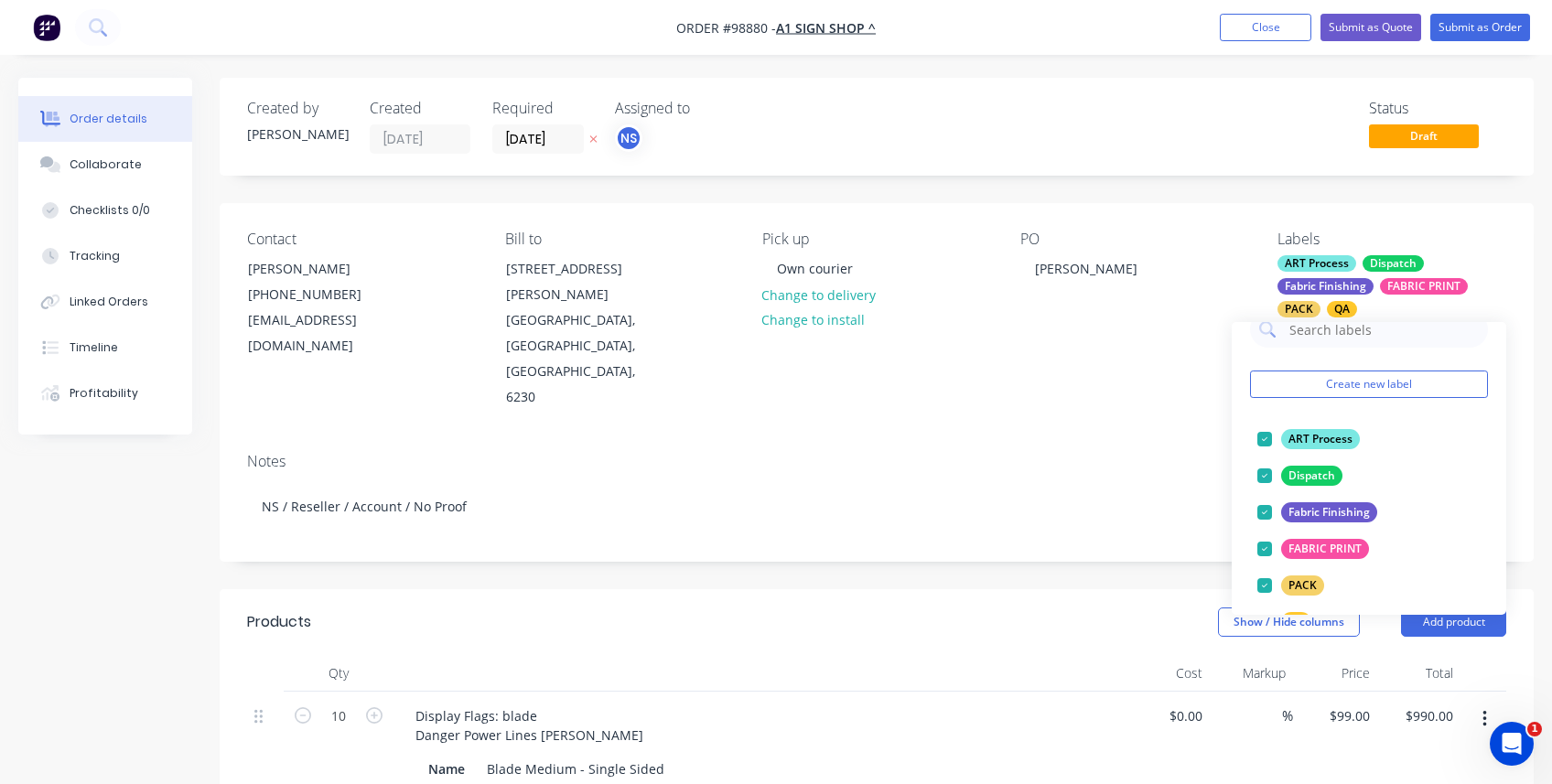
click at [934, 453] on div "Notes" at bounding box center [877, 461] width 1259 height 17
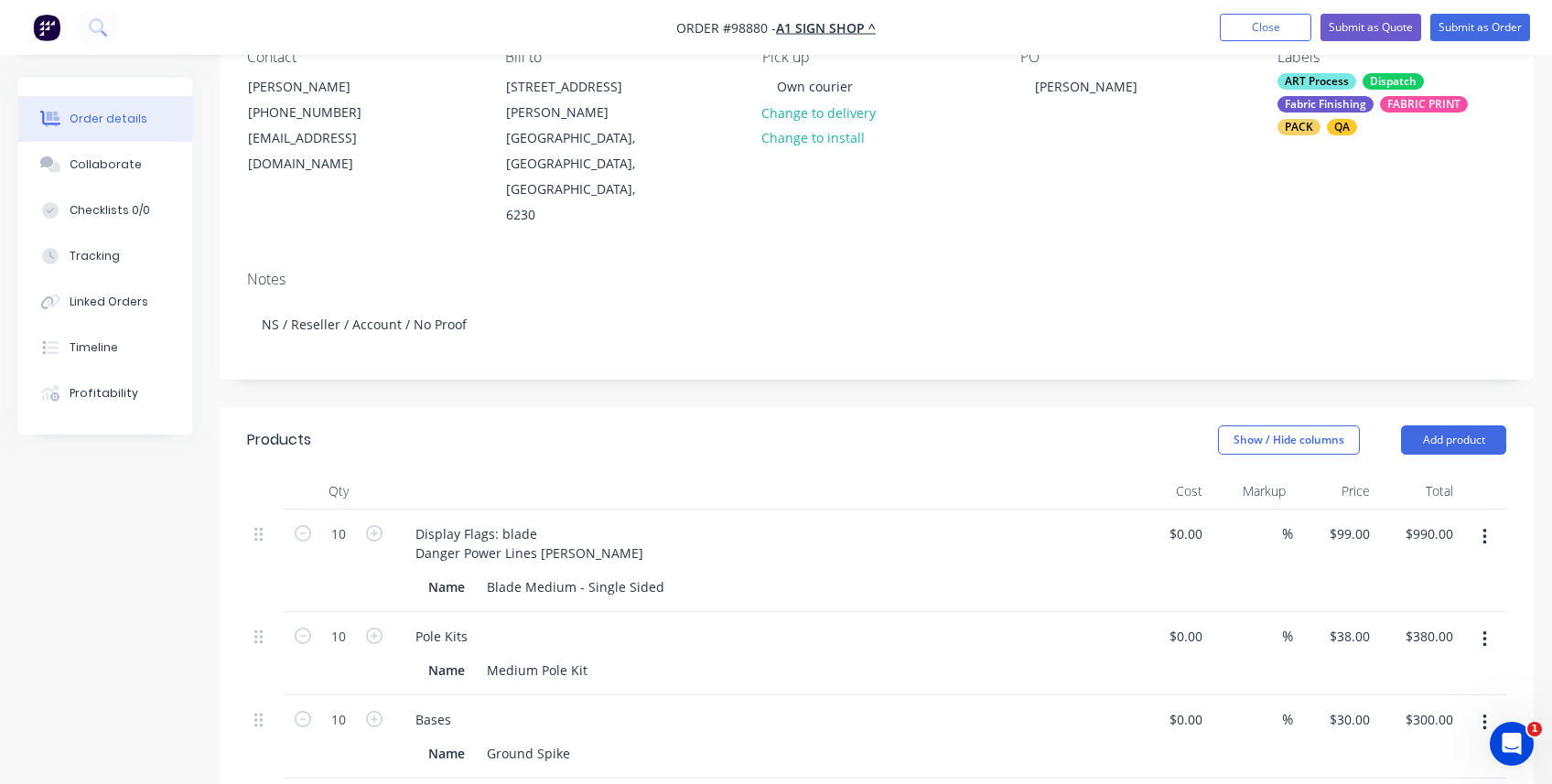
scroll to position [183, 0]
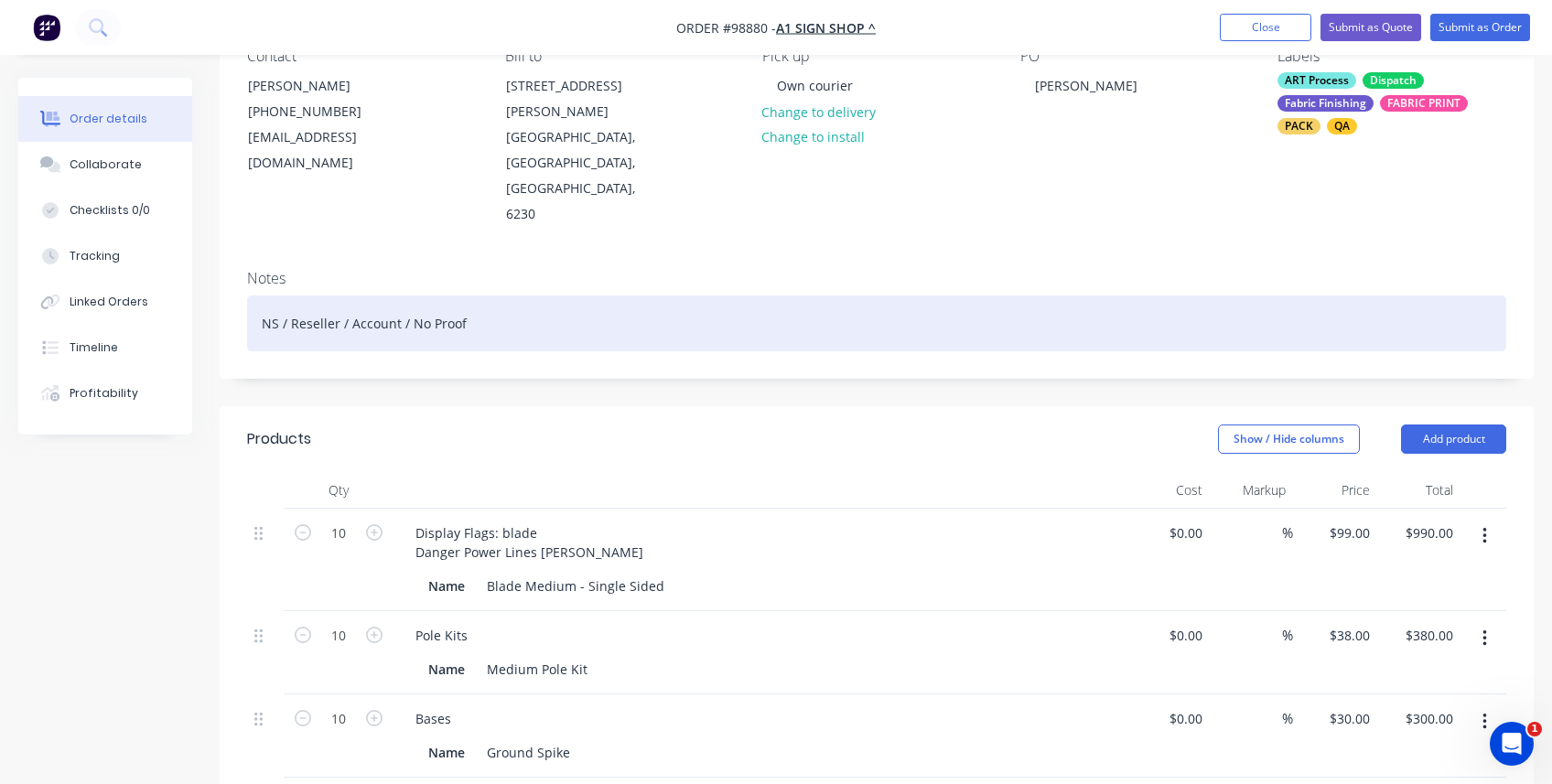
click at [477, 295] on div "NS / Reseller / Account / No Proof" at bounding box center [877, 323] width 1259 height 55
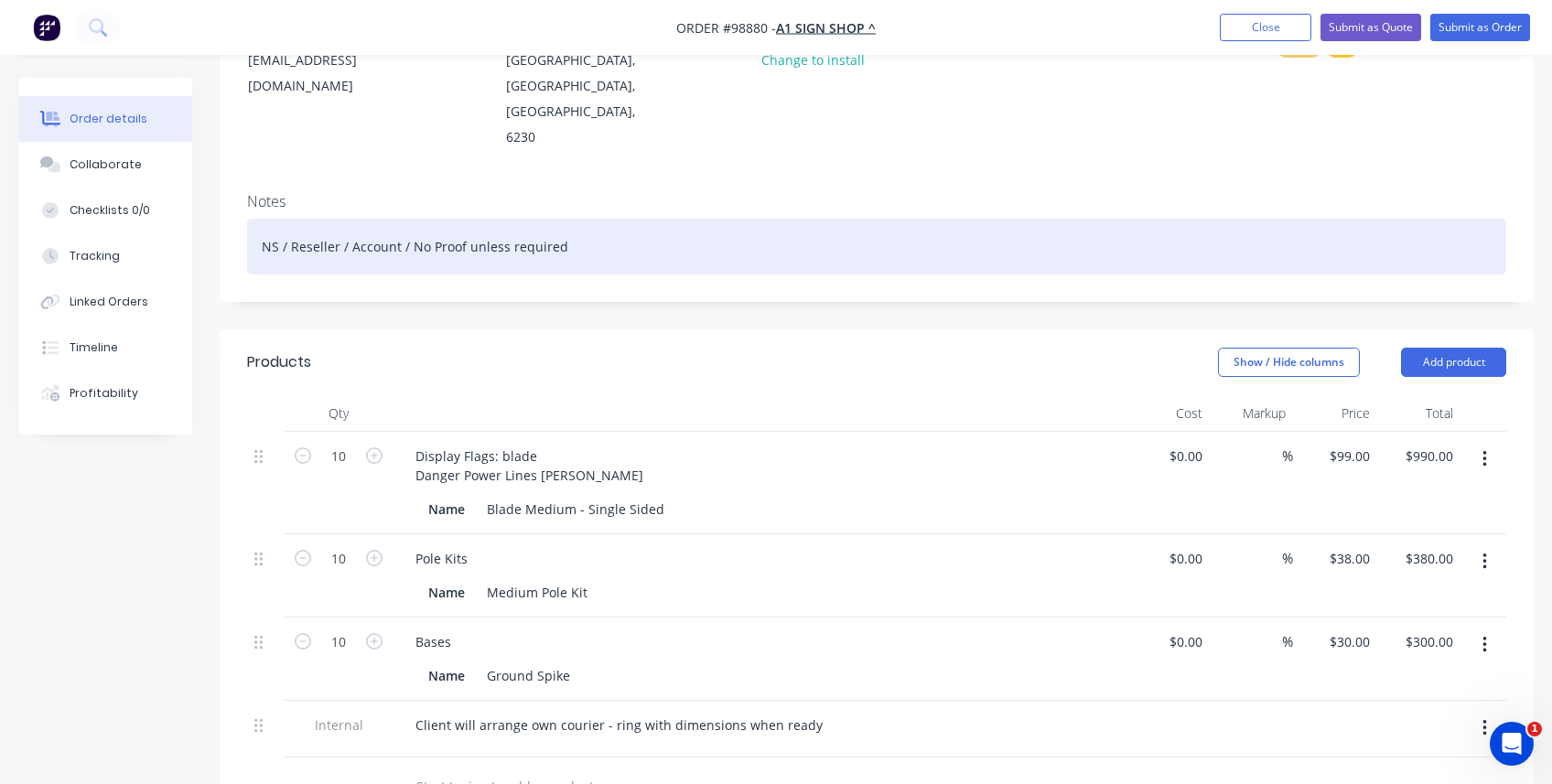
scroll to position [366, 0]
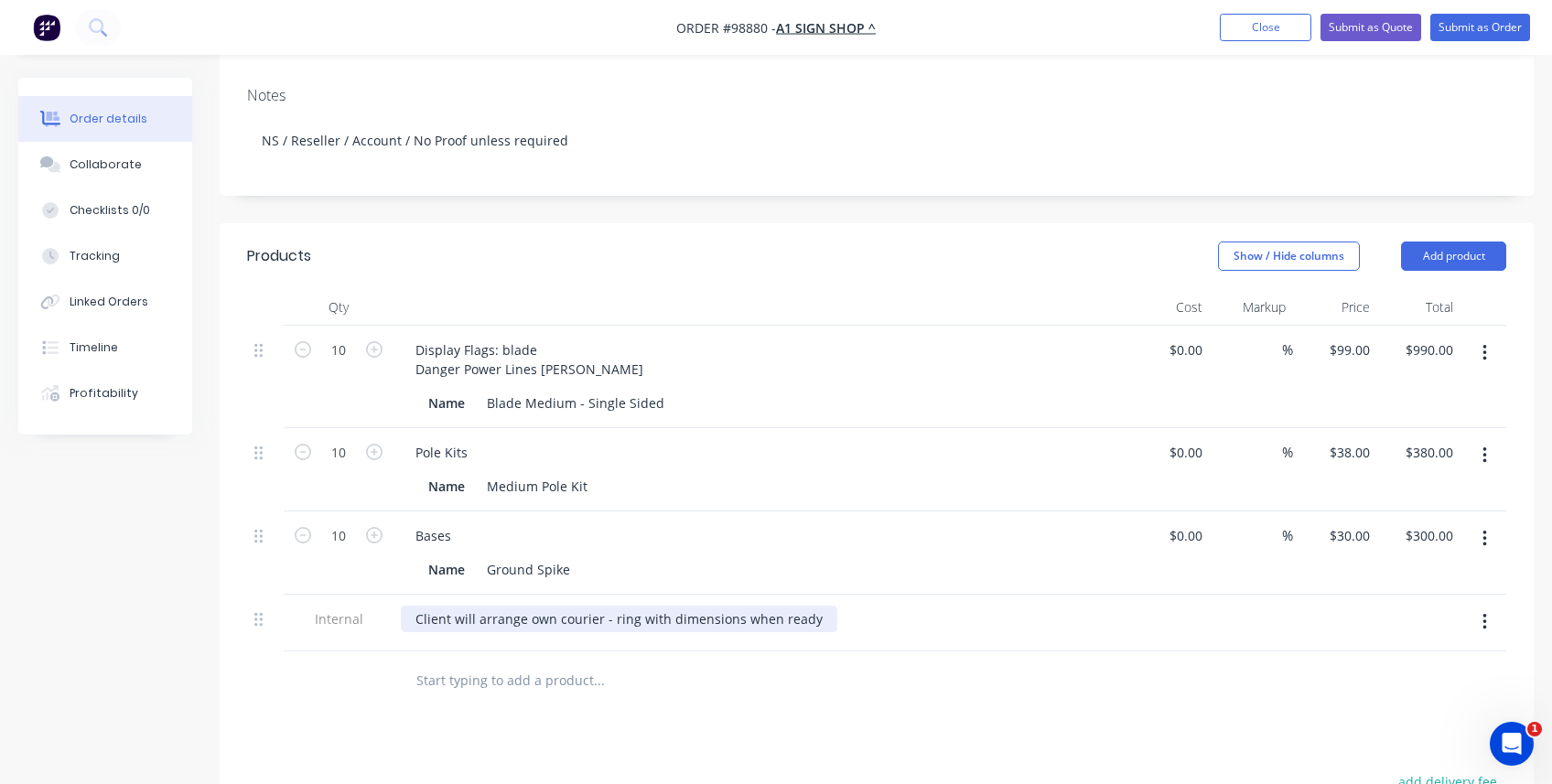
click at [418, 569] on div "Client will arrange own courier - ring with dimensions when ready" at bounding box center [618, 618] width 436 height 26
click at [415, 569] on div "Client will arrange own courier - ring with dimensions when ready" at bounding box center [618, 618] width 436 height 26
click at [673, 569] on div "DISPATCH: Client will arrange own courier - ring with dimensions when ready" at bounding box center [651, 618] width 502 height 26
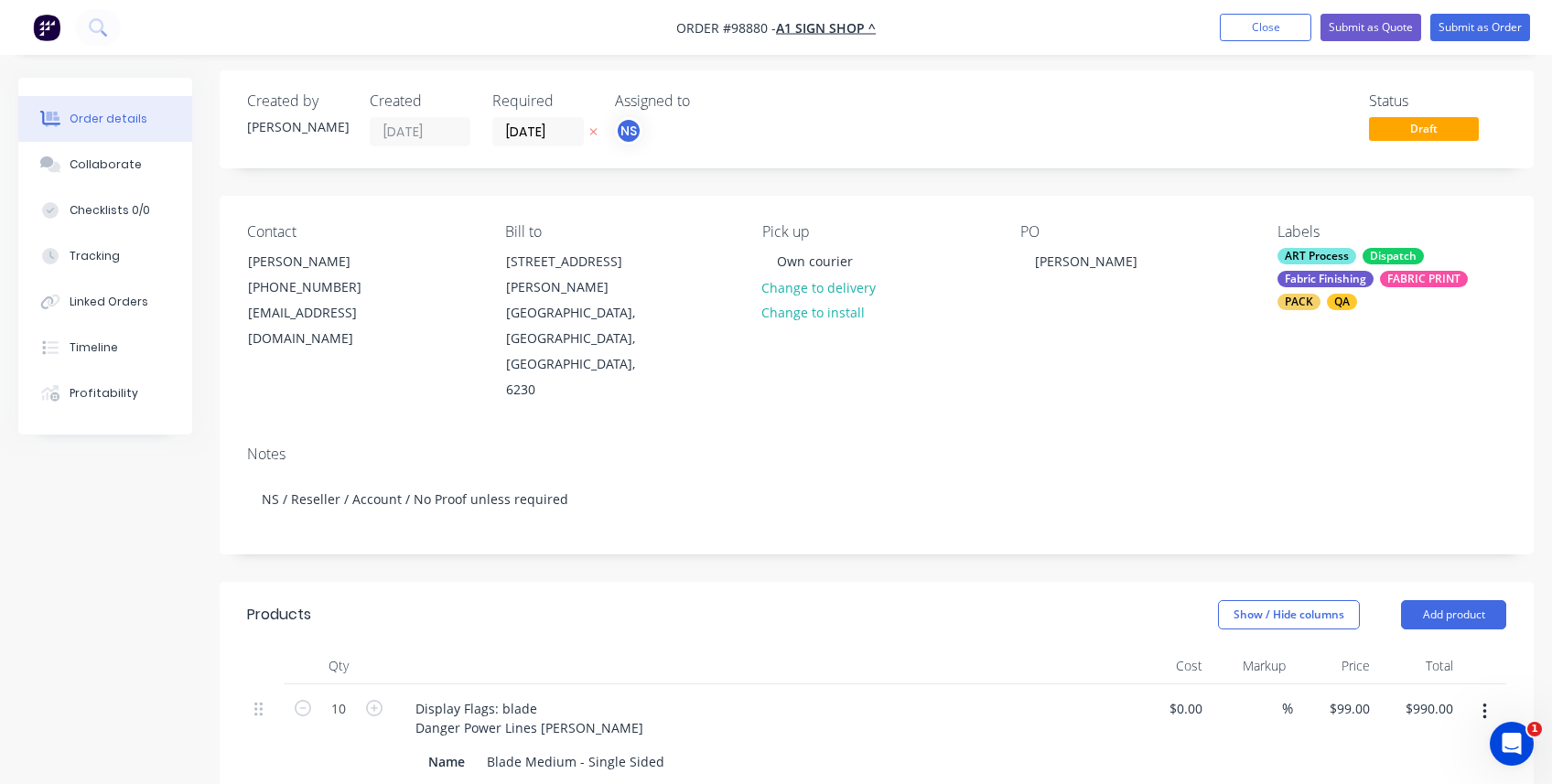
scroll to position [0, 0]
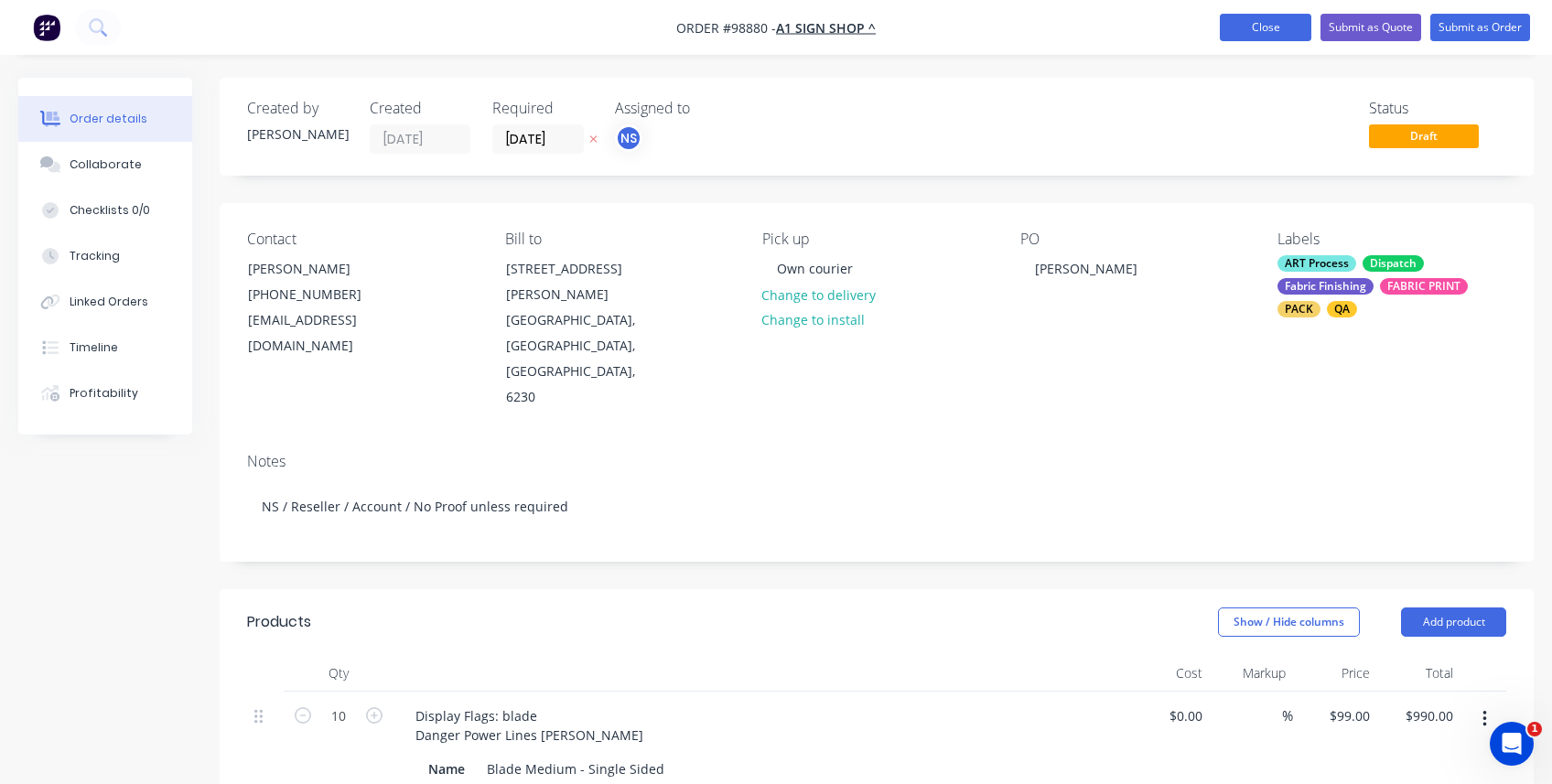
click at [934, 27] on button "Close" at bounding box center [1265, 27] width 91 height 27
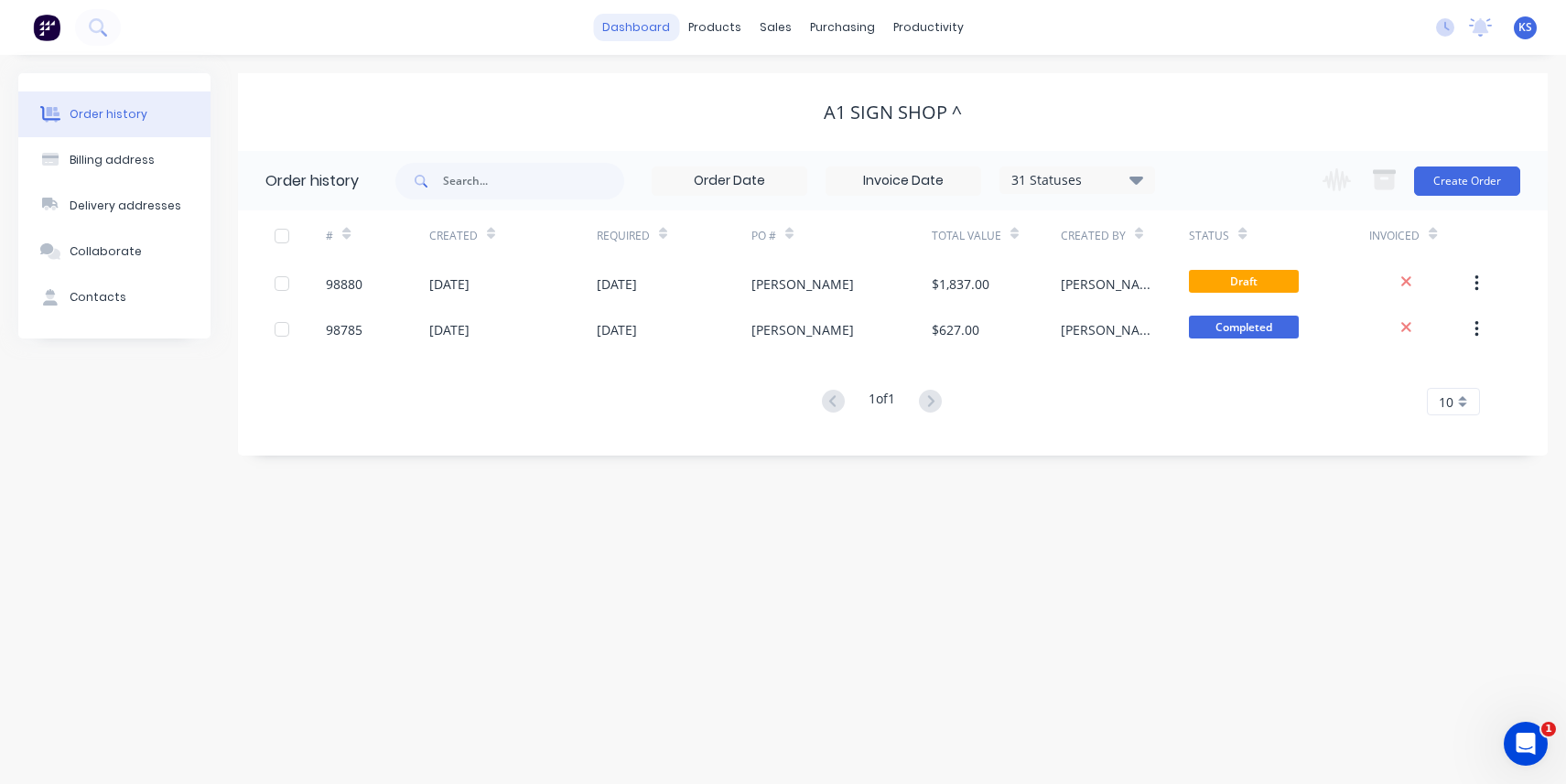
click at [635, 39] on link "dashboard" at bounding box center [636, 27] width 87 height 27
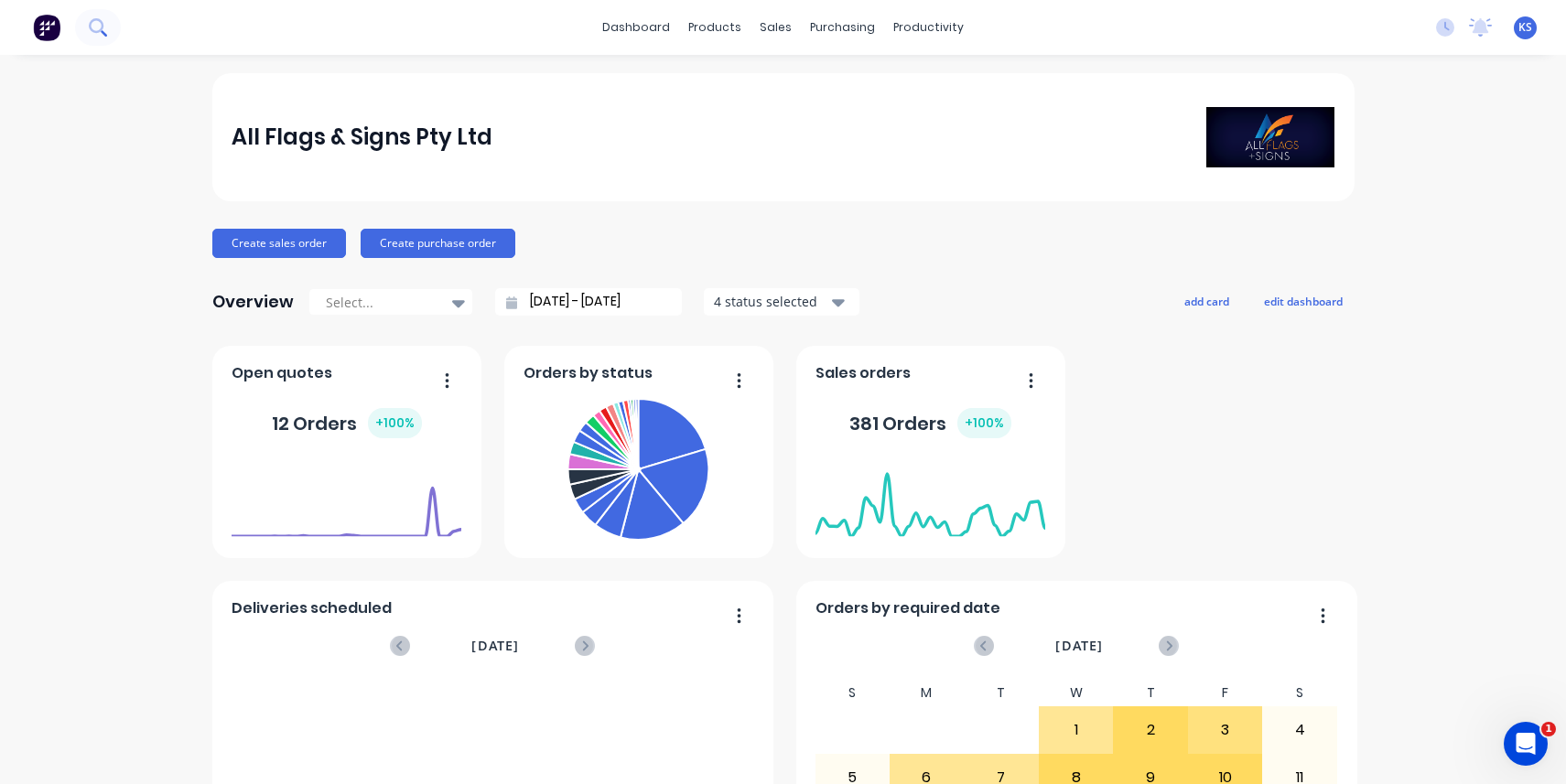
click at [100, 23] on icon at bounding box center [97, 27] width 17 height 17
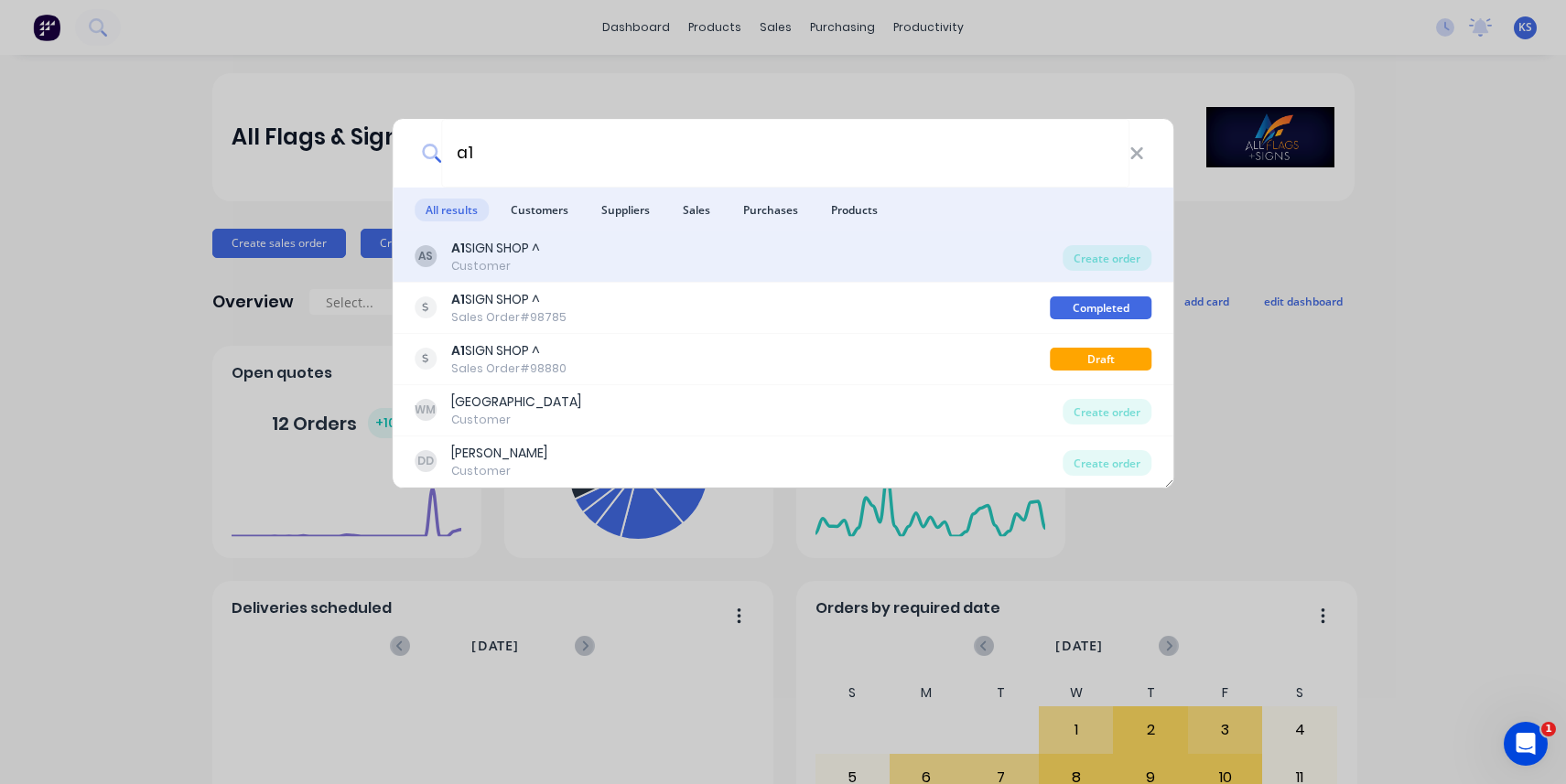
type input "a1"
click at [505, 258] on div "Customer" at bounding box center [495, 266] width 88 height 17
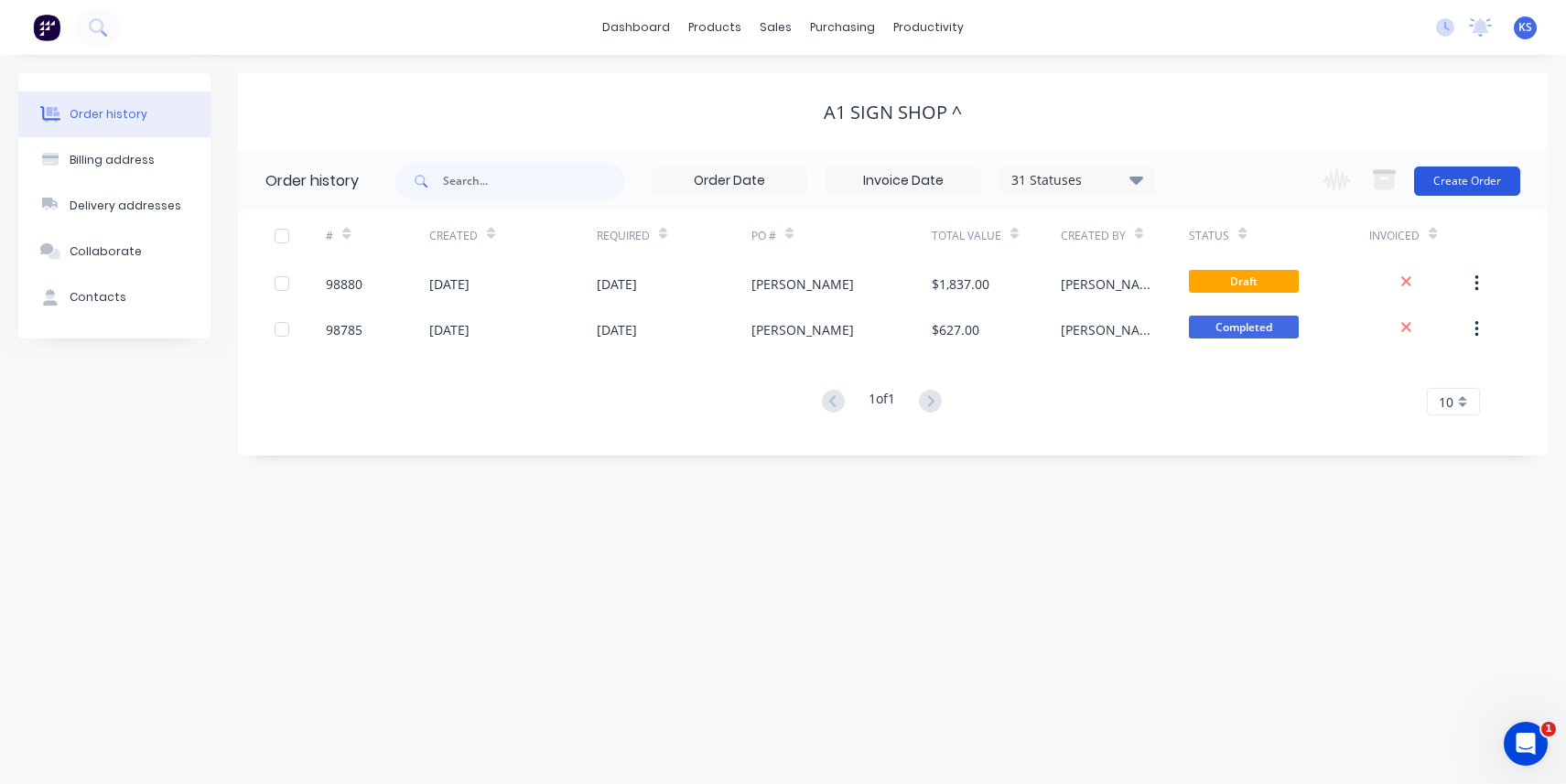
click at [934, 182] on button "Create Order" at bounding box center [1467, 181] width 106 height 29
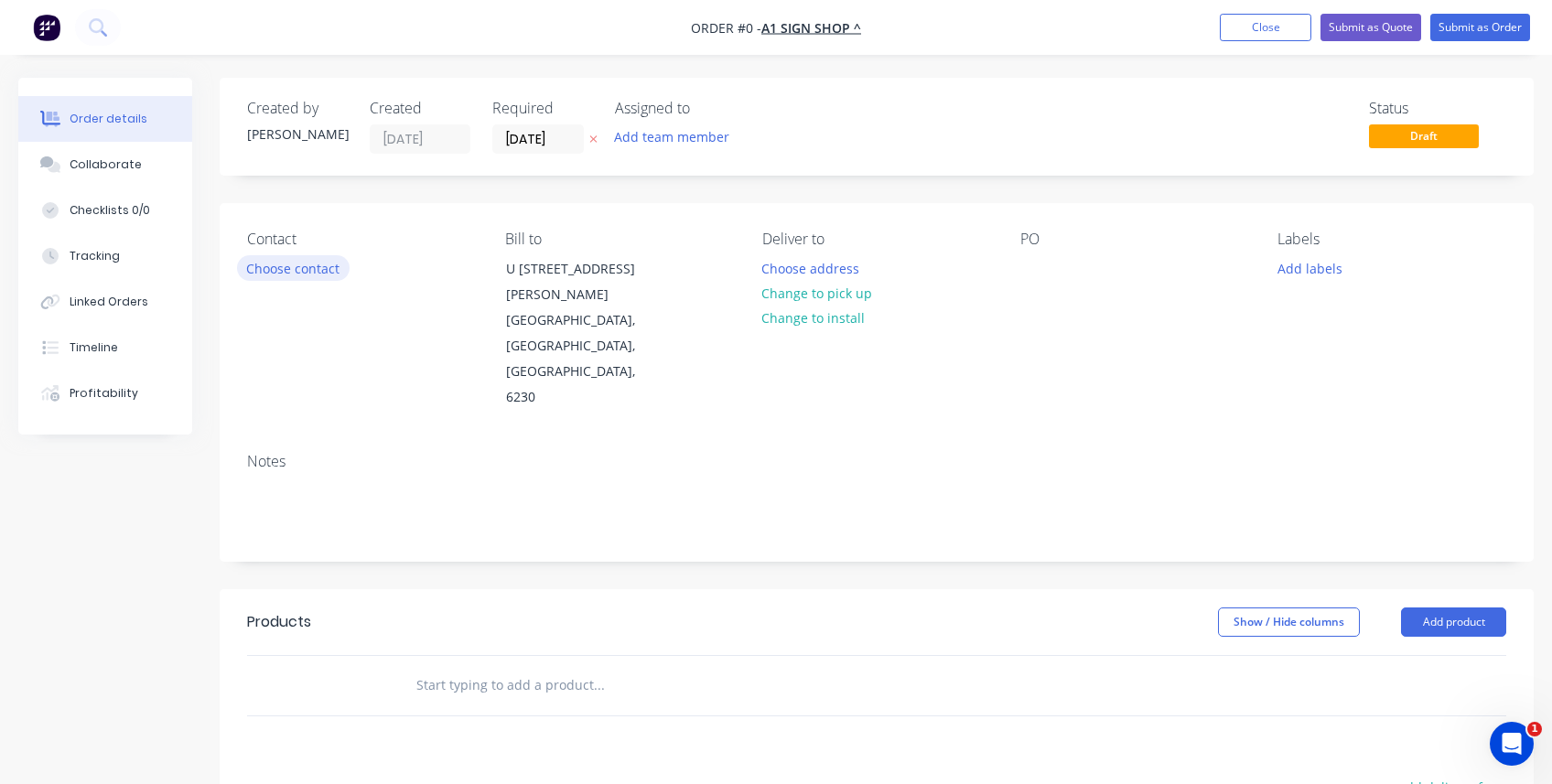
click at [285, 265] on button "Choose contact" at bounding box center [293, 267] width 113 height 24
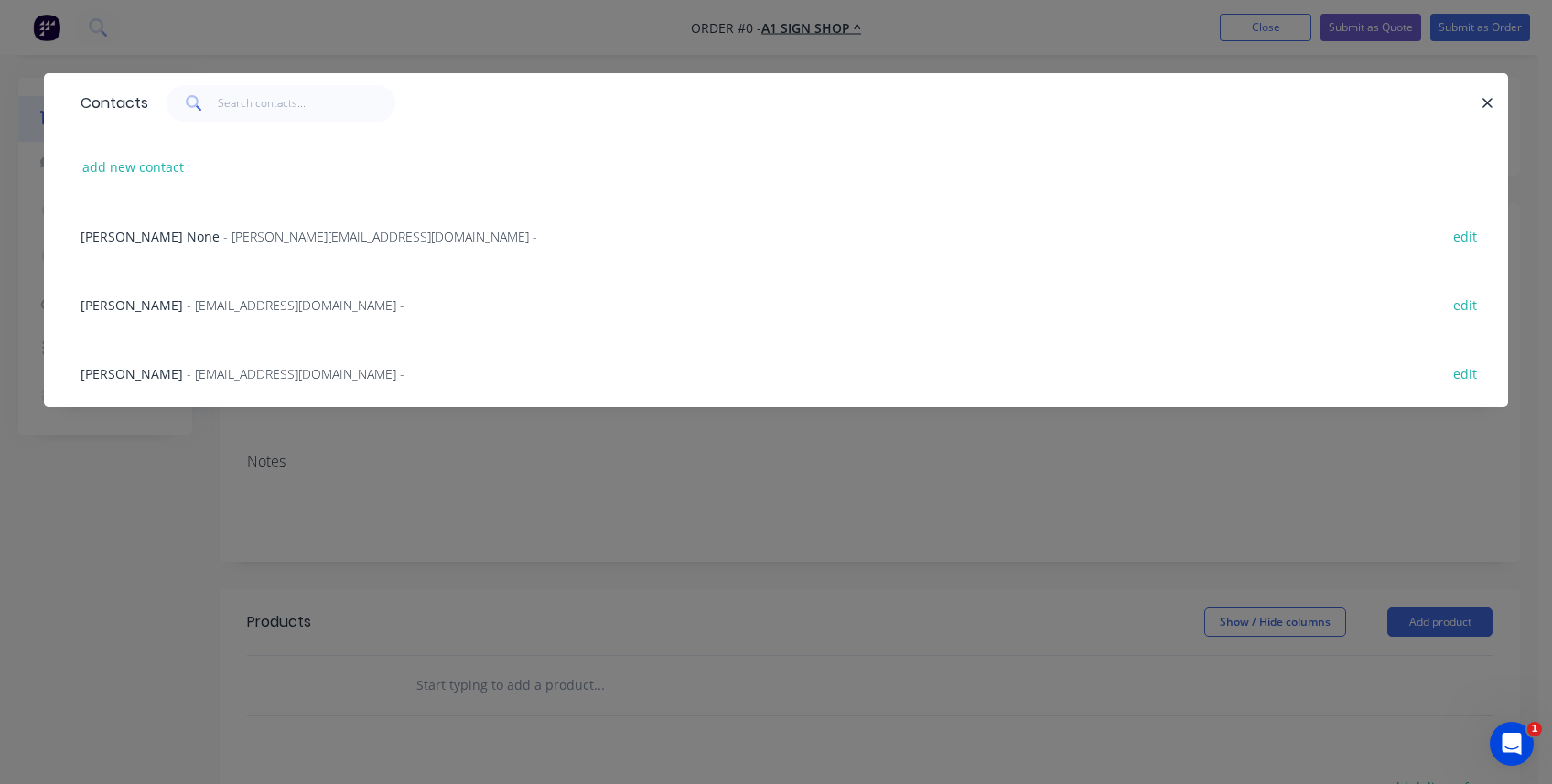
click at [195, 371] on span "- [EMAIL_ADDRESS][DOMAIN_NAME] -" at bounding box center [295, 374] width 218 height 17
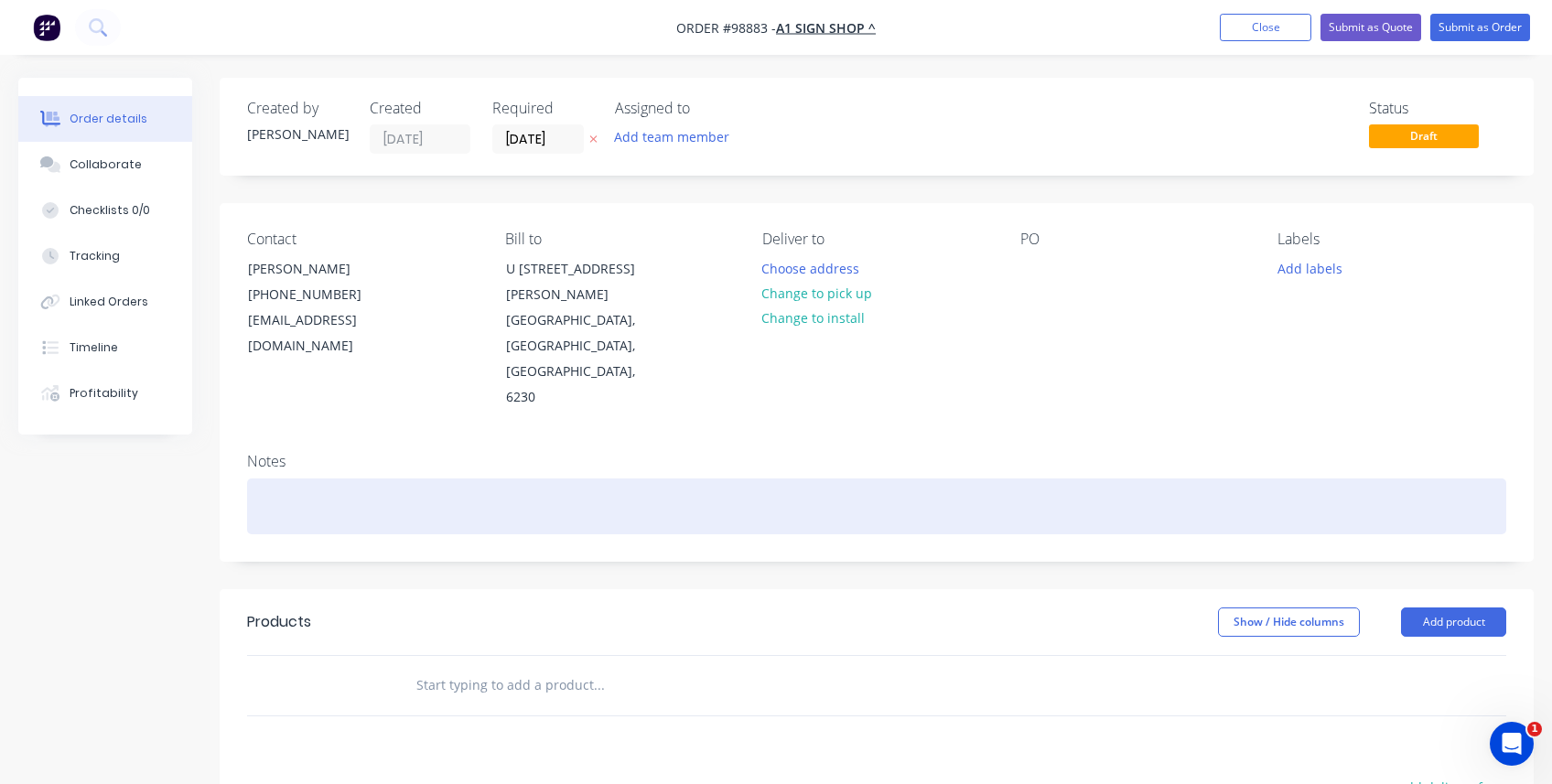
click at [260, 478] on div at bounding box center [877, 505] width 1259 height 55
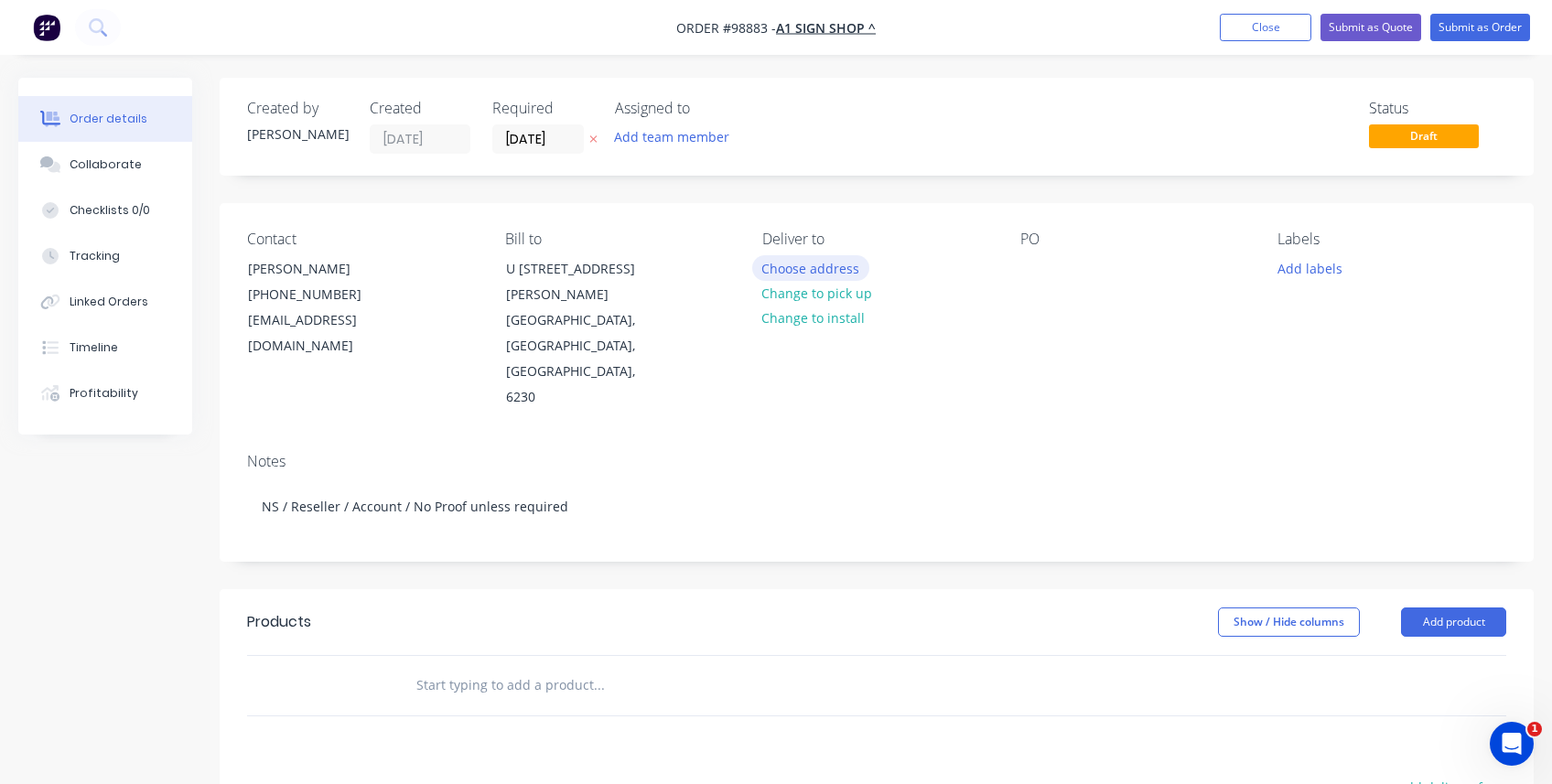
click at [794, 267] on button "Choose address" at bounding box center [810, 267] width 118 height 24
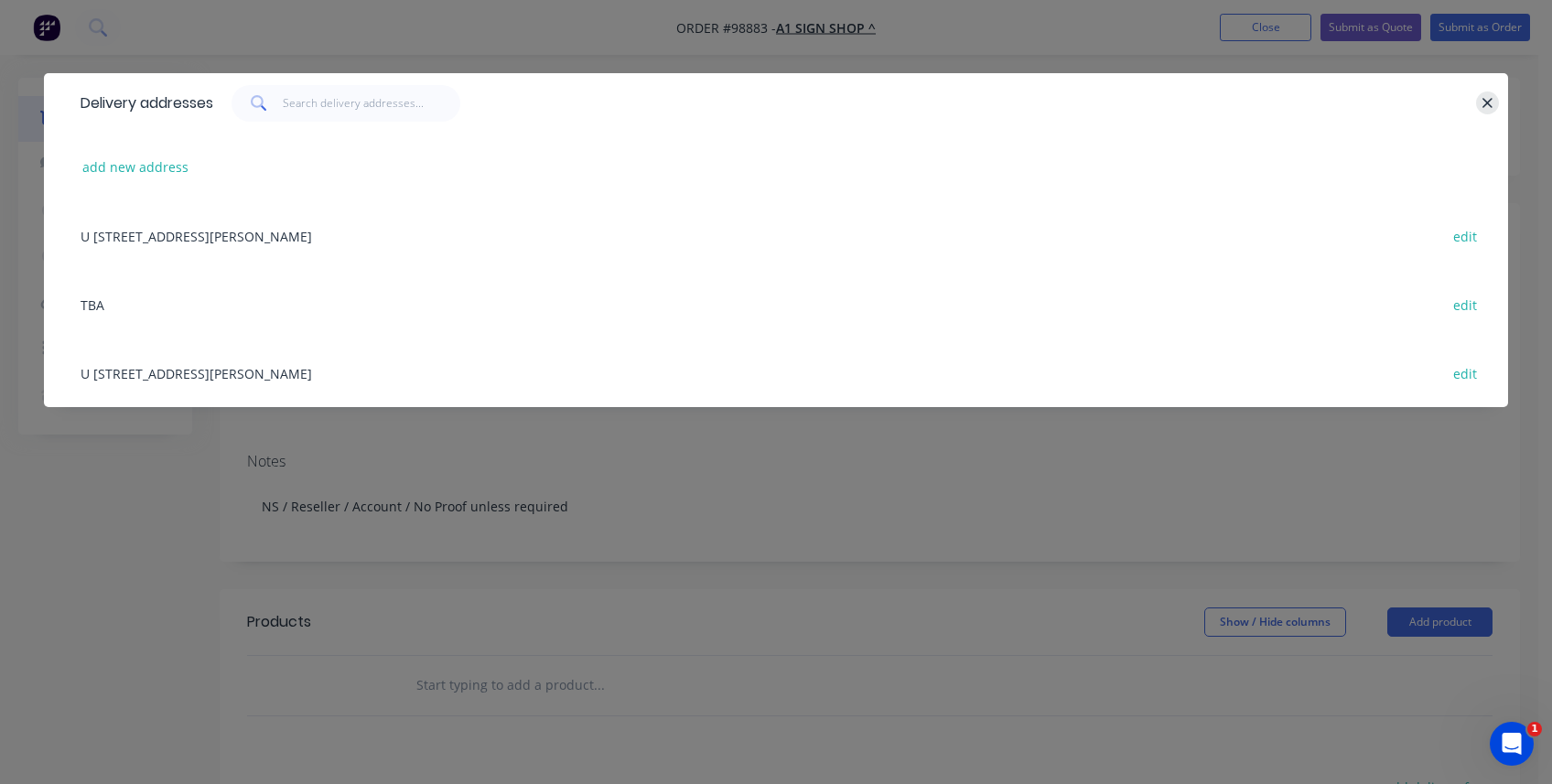
click at [934, 102] on icon "button" at bounding box center [1488, 103] width 12 height 17
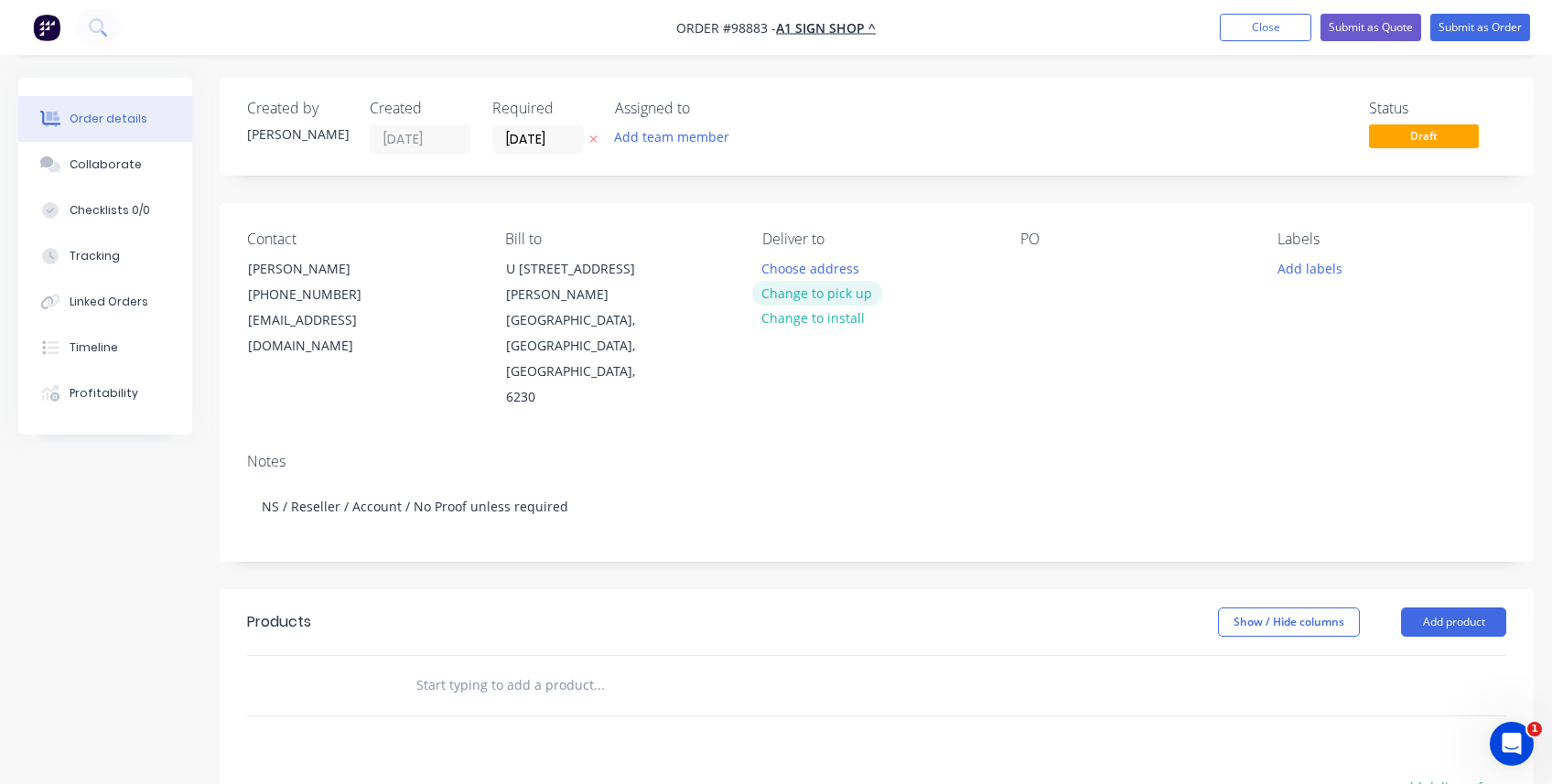
click at [814, 286] on button "Change to pick up" at bounding box center [817, 292] width 130 height 24
click at [793, 266] on div "Pick up Change to delivery Change to install" at bounding box center [876, 321] width 228 height 181
click at [782, 259] on div at bounding box center [776, 268] width 29 height 26
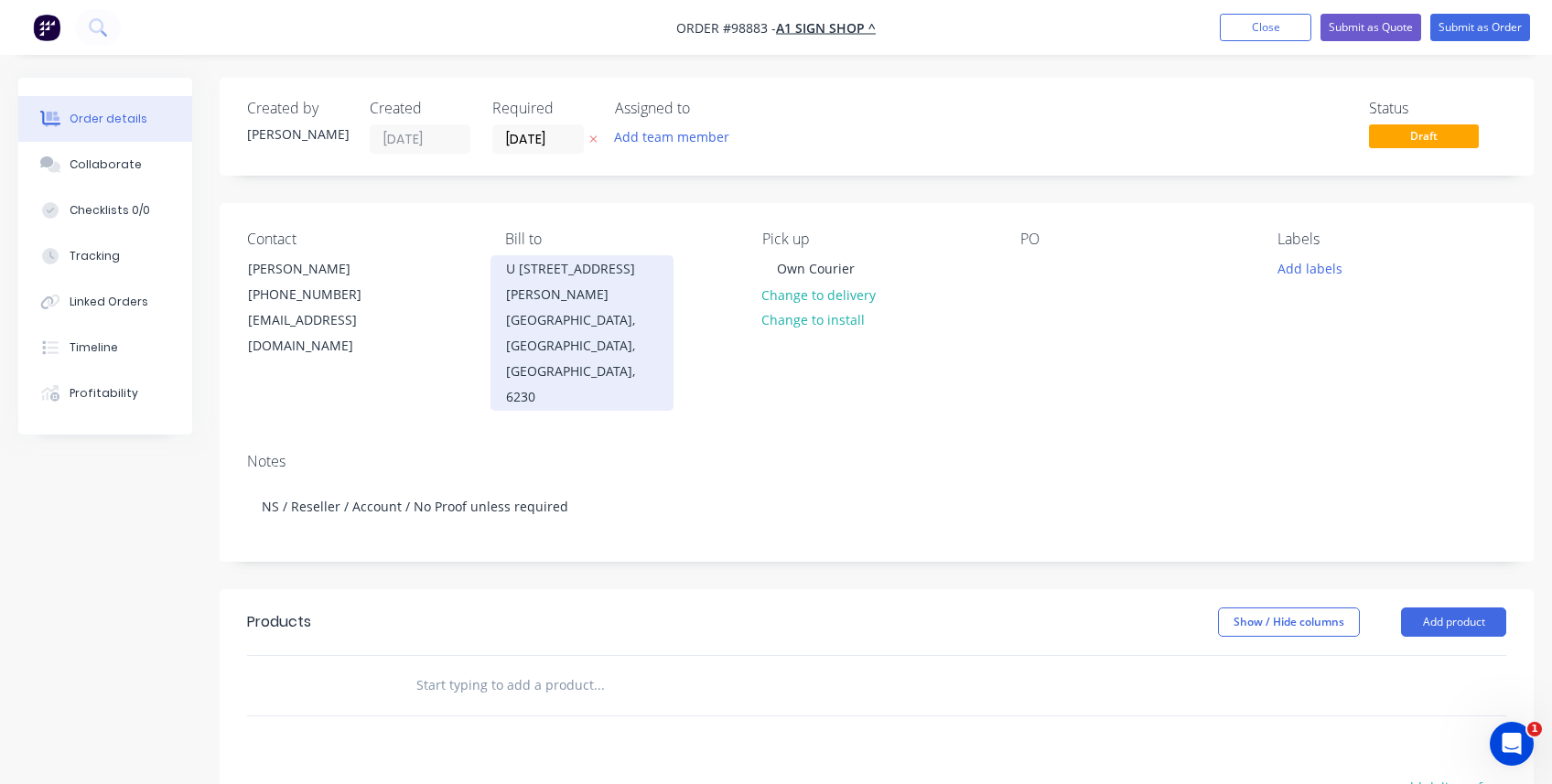
click at [532, 280] on div "U [STREET_ADDRESS][PERSON_NAME]" at bounding box center [582, 282] width 152 height 51
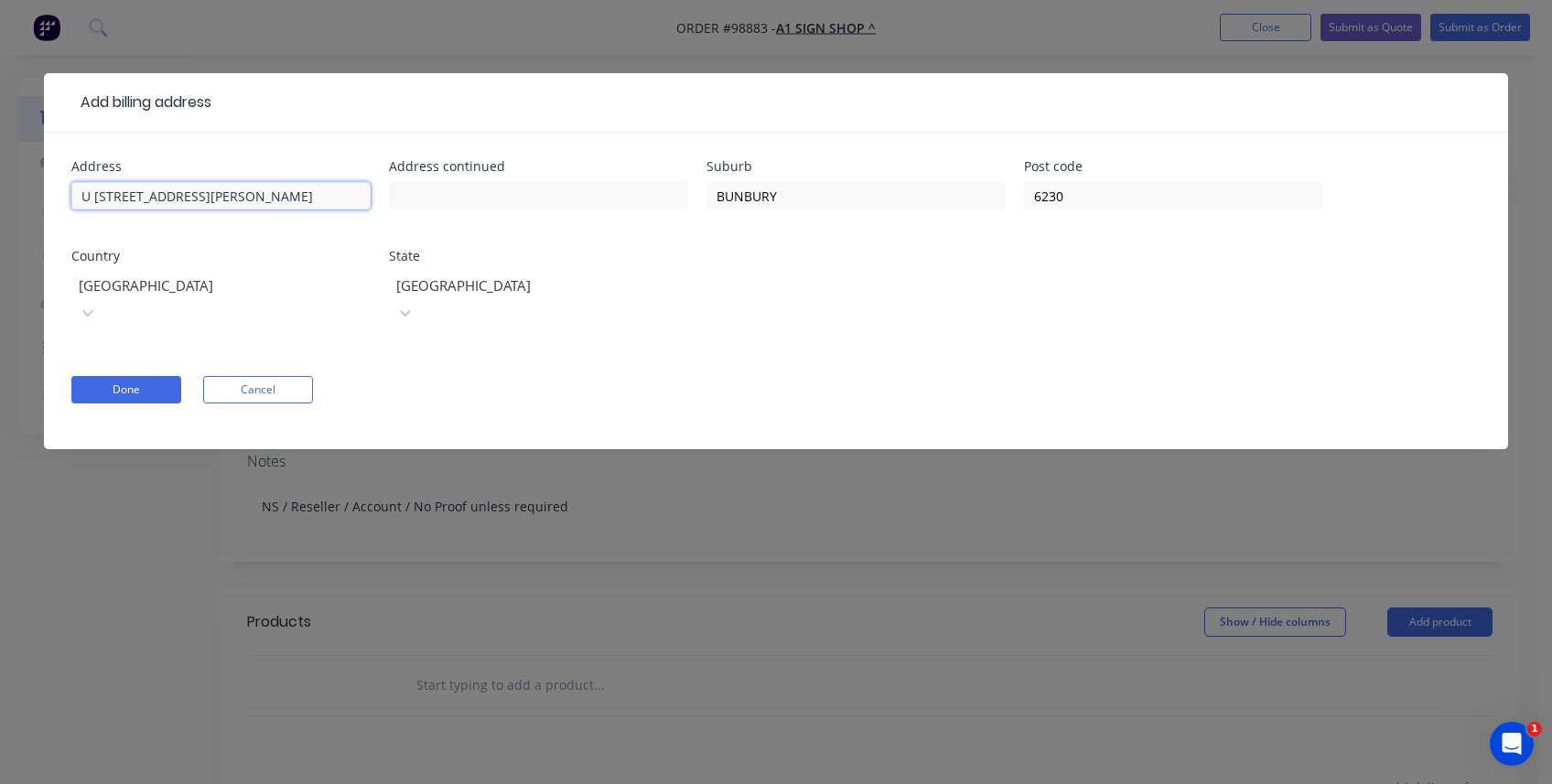
drag, startPoint x: 221, startPoint y: 196, endPoint x: -1, endPoint y: 191, distance: 222.1
click at [0, 191] on html "Order #98883 - A1 SIGN SHOP ^ Add product Close Submit as Quote Submit as Order…" at bounding box center [776, 592] width 1552 height 1183
type input "Unit 1,"
click at [282, 376] on button "Cancel" at bounding box center [258, 390] width 110 height 27
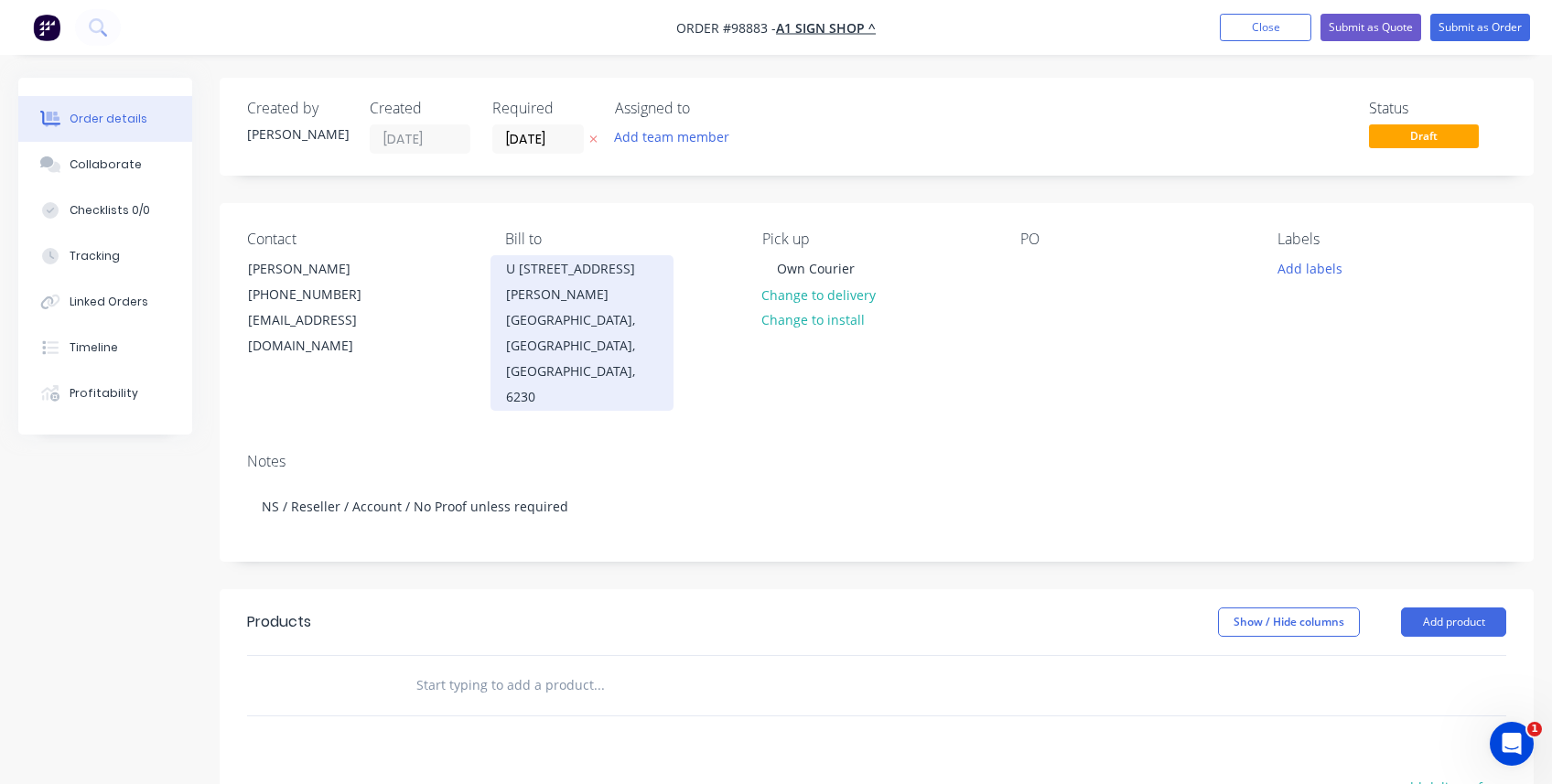
click at [549, 279] on div "U [STREET_ADDRESS][PERSON_NAME]" at bounding box center [582, 282] width 152 height 51
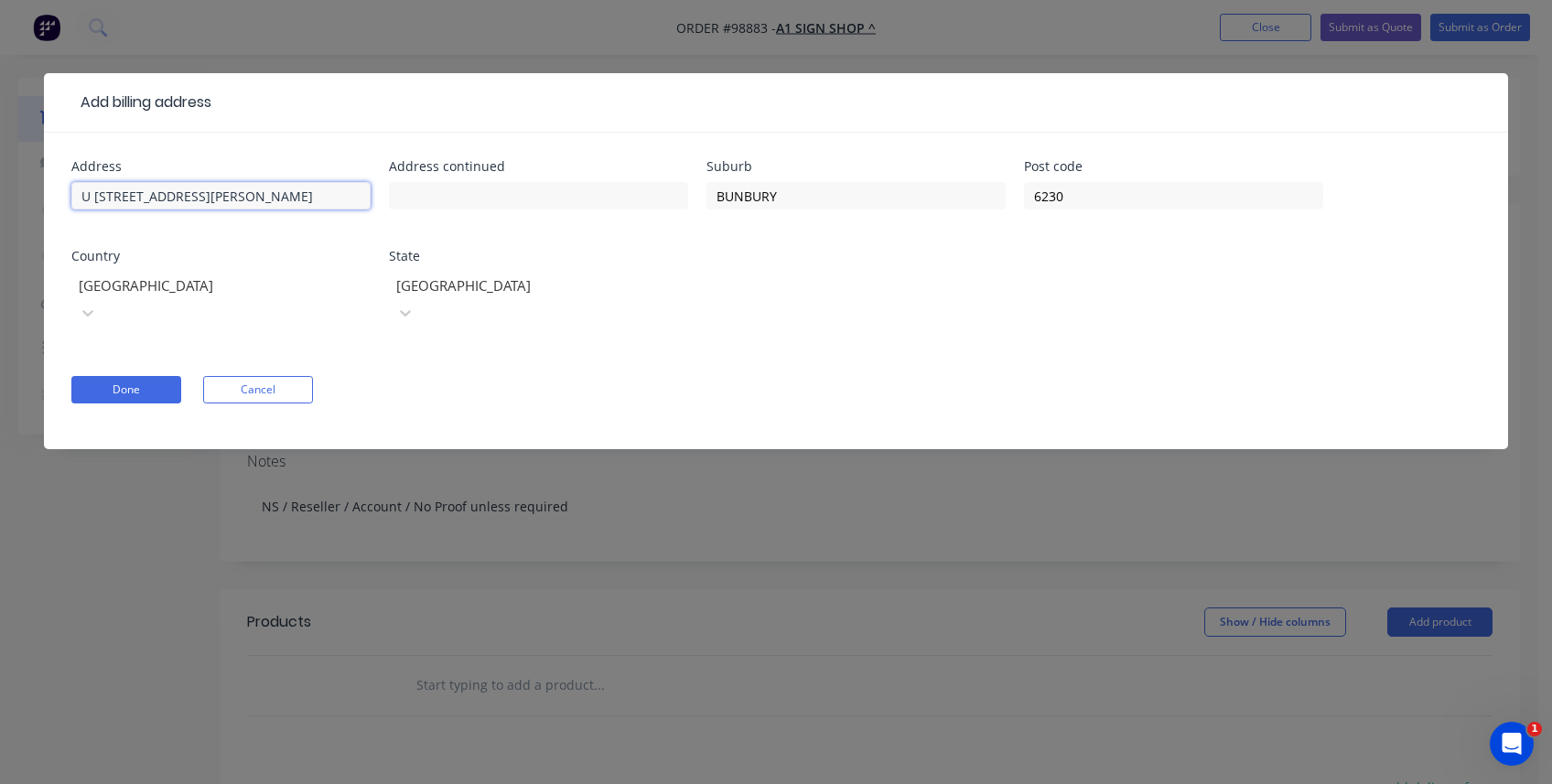
drag, startPoint x: 259, startPoint y: 198, endPoint x: 42, endPoint y: 198, distance: 217.0
click at [42, 198] on div "Add billing address Address U [STREET_ADDRESS][PERSON_NAME] Done Cancel" at bounding box center [776, 392] width 1552 height 784
type input "[STREET_ADDRESS][PERSON_NAME]"
click at [748, 199] on input "BUNBURY" at bounding box center [856, 195] width 299 height 27
drag, startPoint x: 831, startPoint y: 201, endPoint x: 698, endPoint y: 192, distance: 133.3
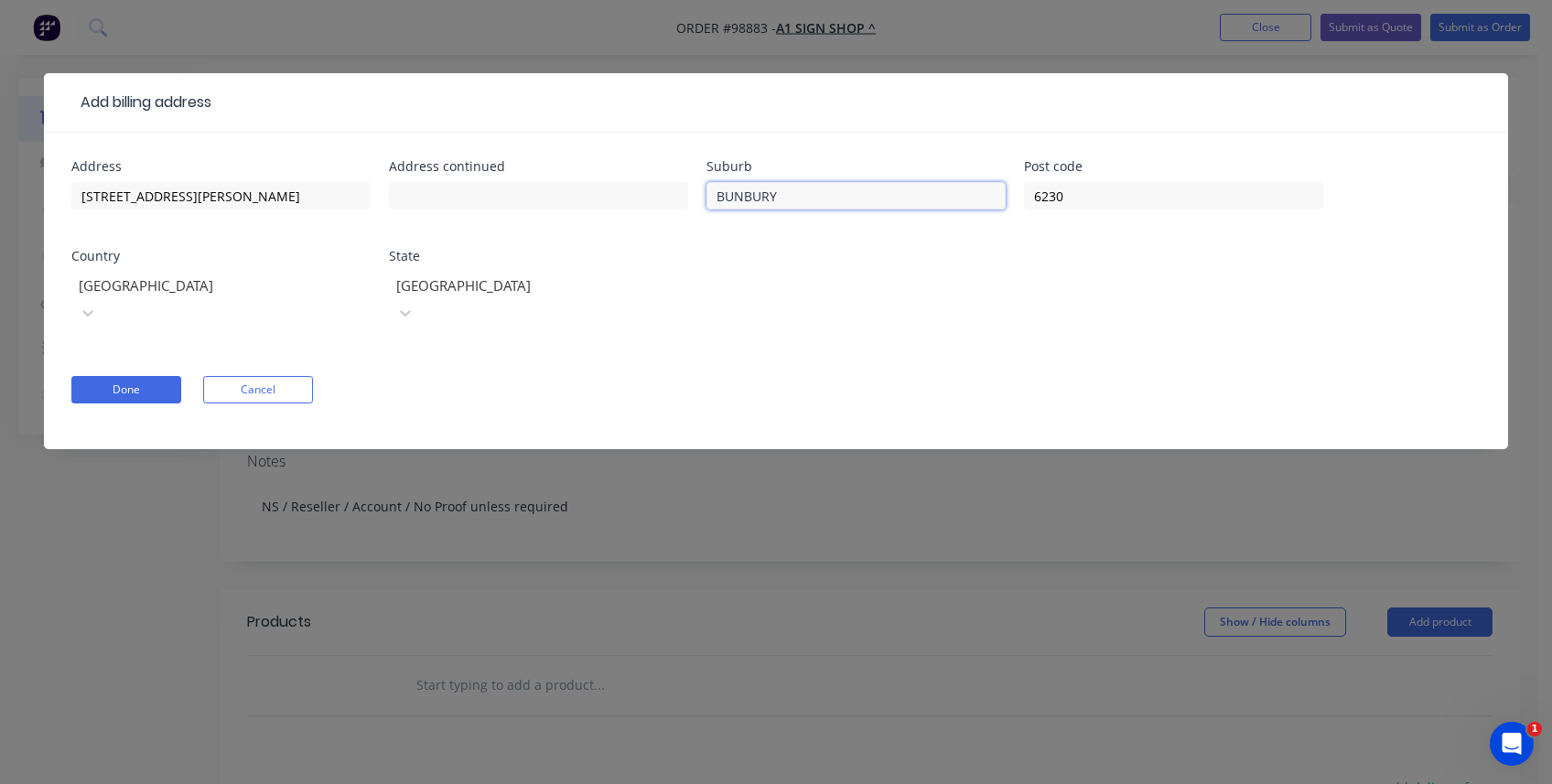
click at [698, 192] on div "Address [STREET_ADDRESS][PERSON_NAME]" at bounding box center [776, 255] width 1409 height 188
type input "[PERSON_NAME]"
click at [147, 376] on button "Done" at bounding box center [125, 390] width 110 height 27
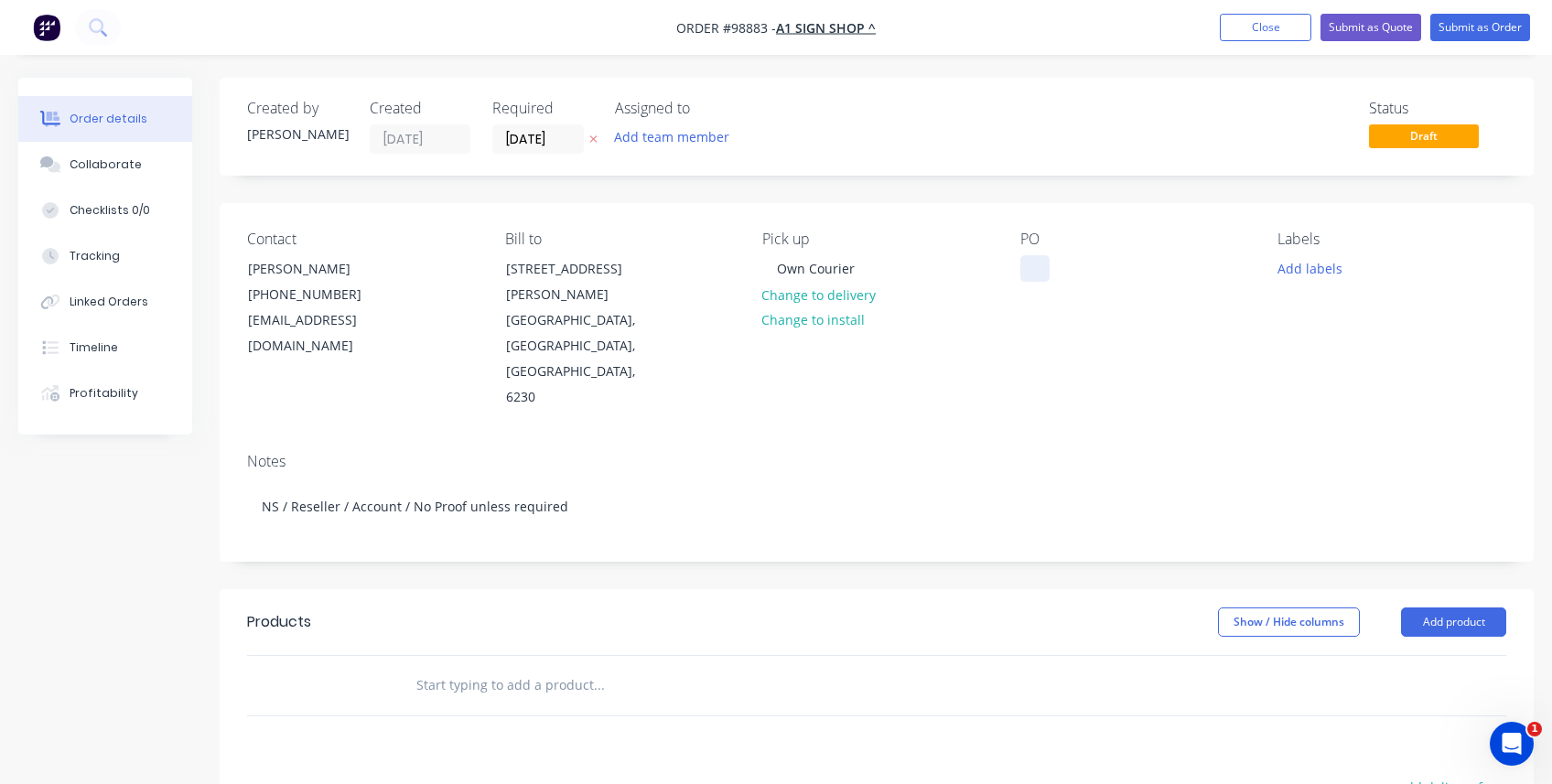
click at [934, 266] on div at bounding box center [1035, 268] width 29 height 26
click at [484, 569] on input "text" at bounding box center [599, 685] width 366 height 37
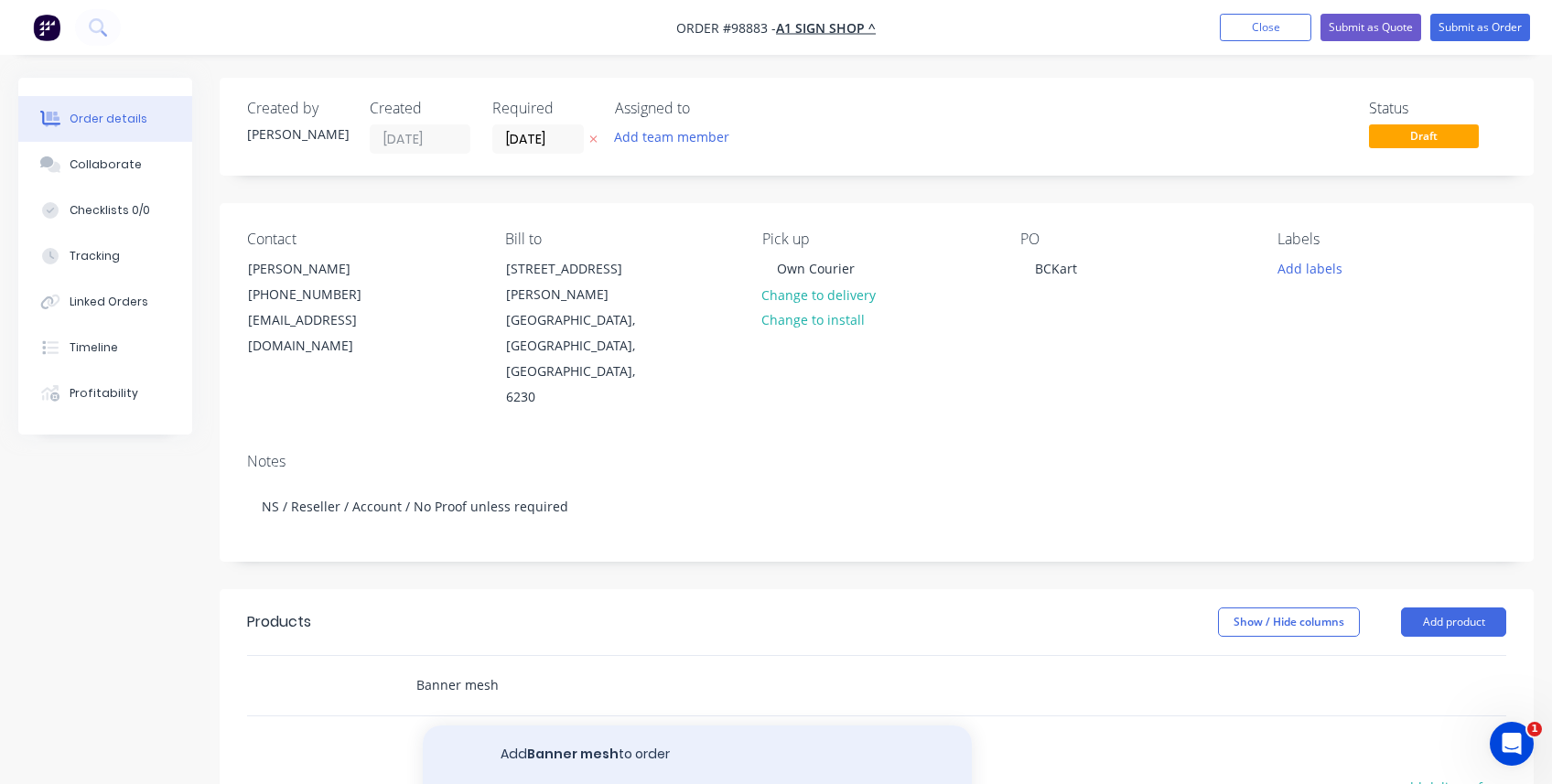
type input "Banner mesh"
click at [510, 569] on button "Add Banner mesh to order" at bounding box center [697, 755] width 549 height 58
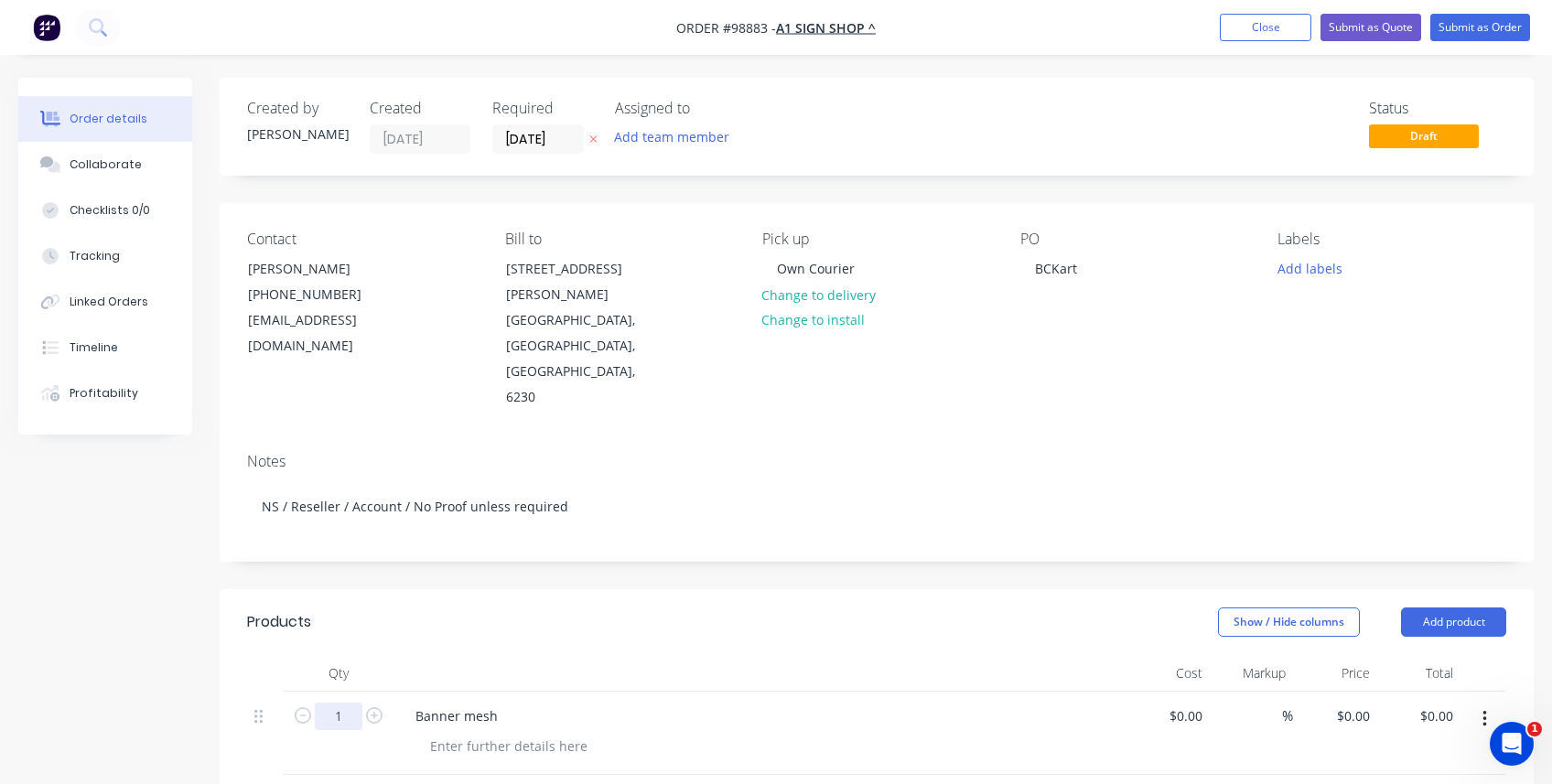
click at [331, 569] on input "1" at bounding box center [338, 716] width 48 height 27
type input "1"
click at [510, 569] on div at bounding box center [509, 745] width 187 height 26
click at [495, 569] on div "Banner mesh" at bounding box center [456, 715] width 112 height 26
click at [494, 569] on div at bounding box center [509, 745] width 187 height 26
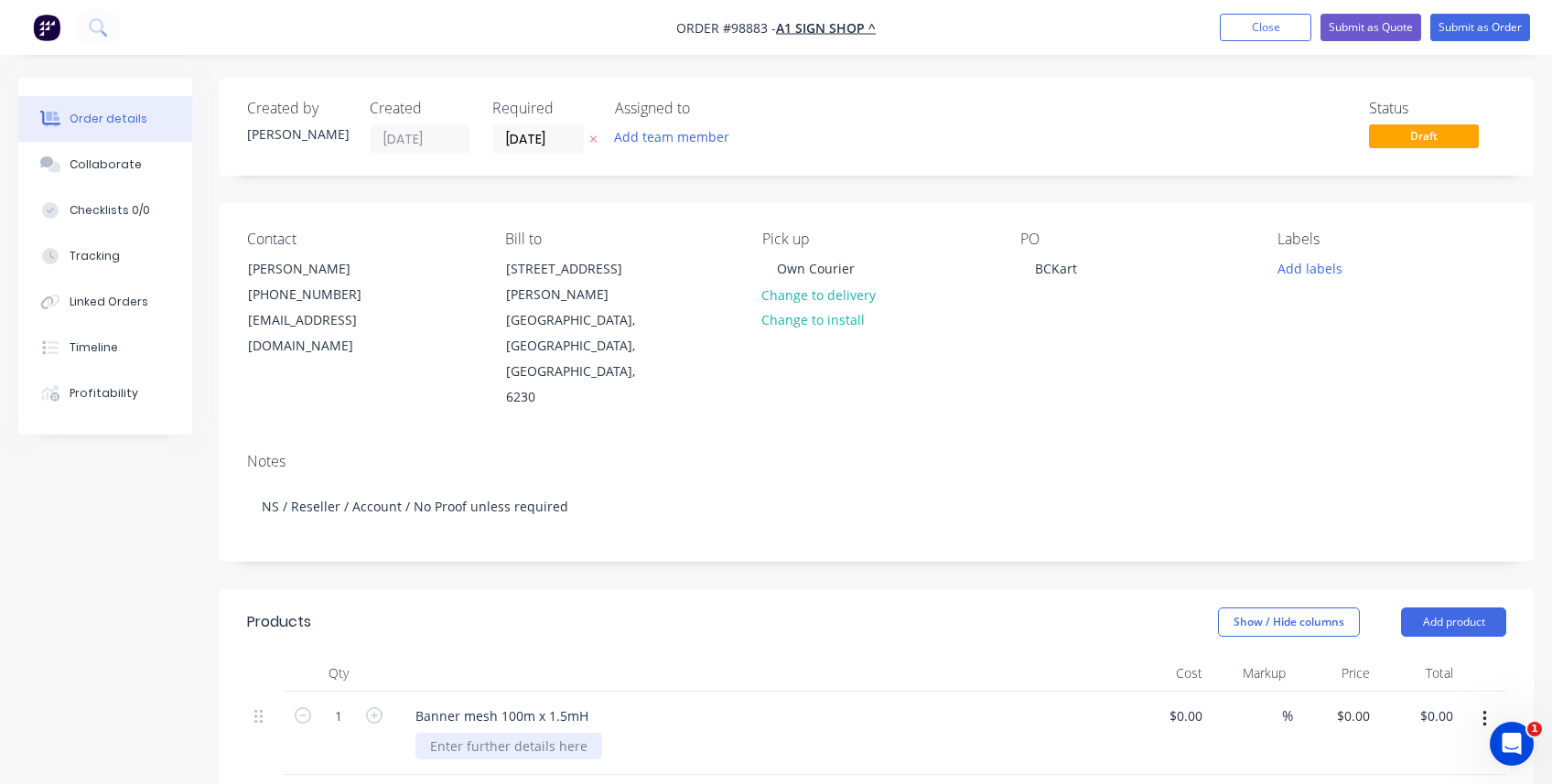
click at [494, 569] on div at bounding box center [509, 745] width 187 height 26
click at [590, 569] on div "Banner mesh 100m x 1.5mH" at bounding box center [501, 715] width 202 height 26
click at [934, 569] on div "0.00 $0.00" at bounding box center [1439, 715] width 42 height 26
type input "1360"
type input "$1,360.00"
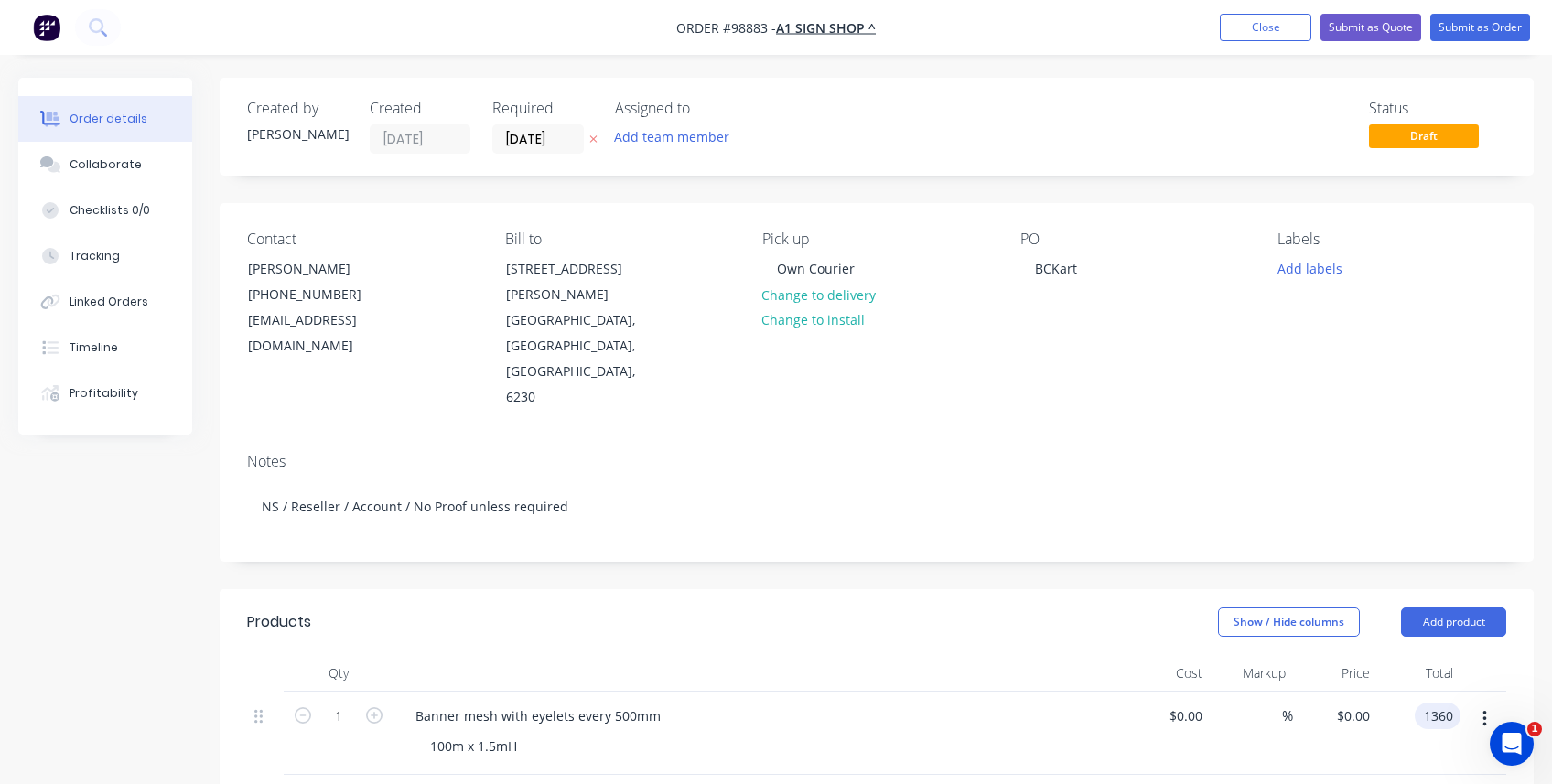
type input "$1,360.00"
click at [934, 569] on div "$1,360.00 1360" at bounding box center [1419, 733] width 85 height 84
click at [656, 569] on div "Banner mesh with eyelets every 500mm" at bounding box center [537, 715] width 274 height 26
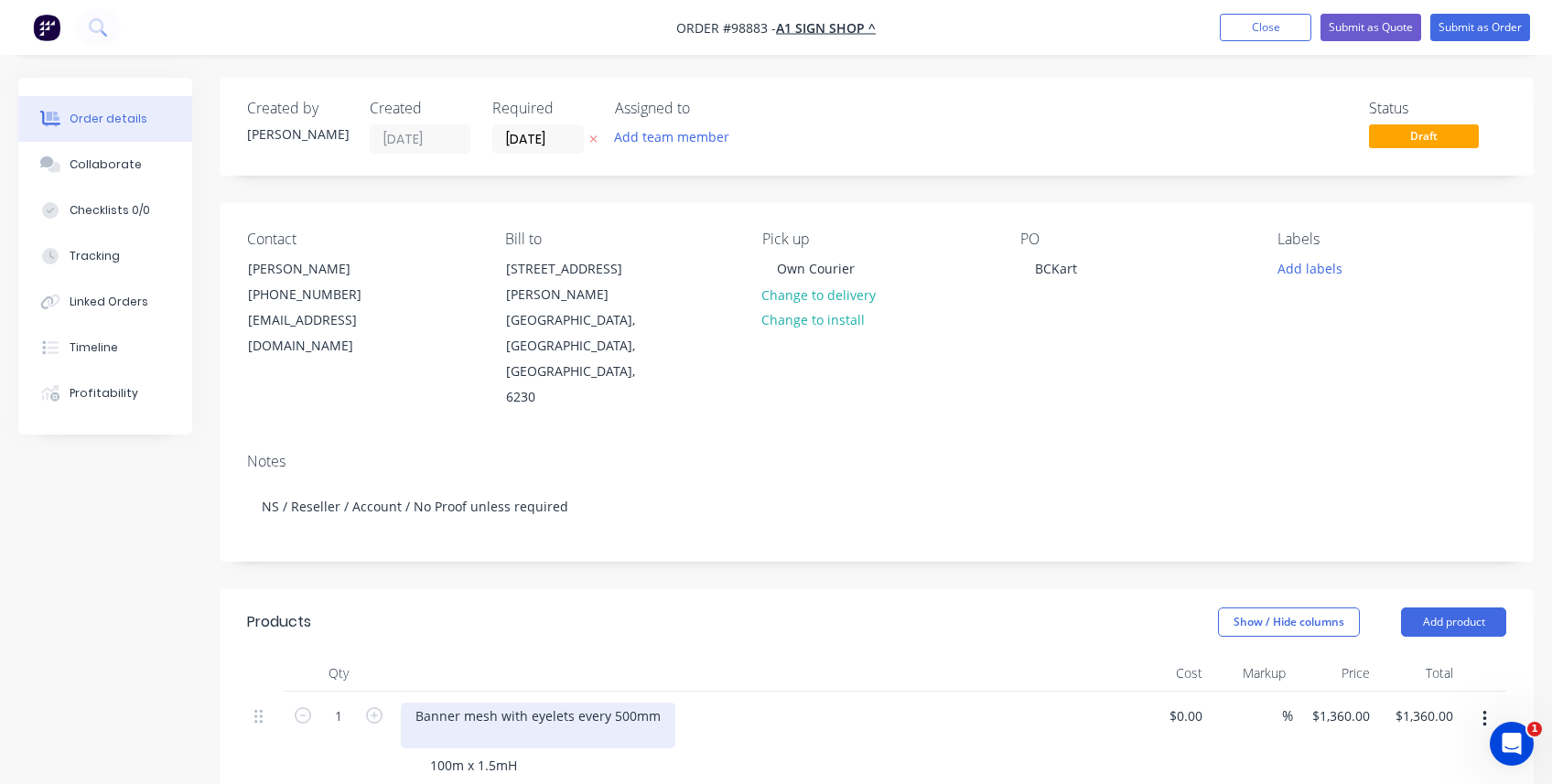
click at [574, 569] on div "Banner mesh with eyelets every 500mm" at bounding box center [537, 725] width 274 height 46
drag, startPoint x: 1474, startPoint y: 195, endPoint x: 1432, endPoint y: 201, distance: 42.4
click at [934, 195] on div "Created by [PERSON_NAME] Created [DATE] Required [DATE] Assigned to Add team me…" at bounding box center [877, 685] width 1314 height 1215
drag, startPoint x: 940, startPoint y: 400, endPoint x: 939, endPoint y: 391, distance: 9.1
click at [934, 438] on div "Notes NS / Reseller / Account / No Proof unless required" at bounding box center [877, 499] width 1314 height 122
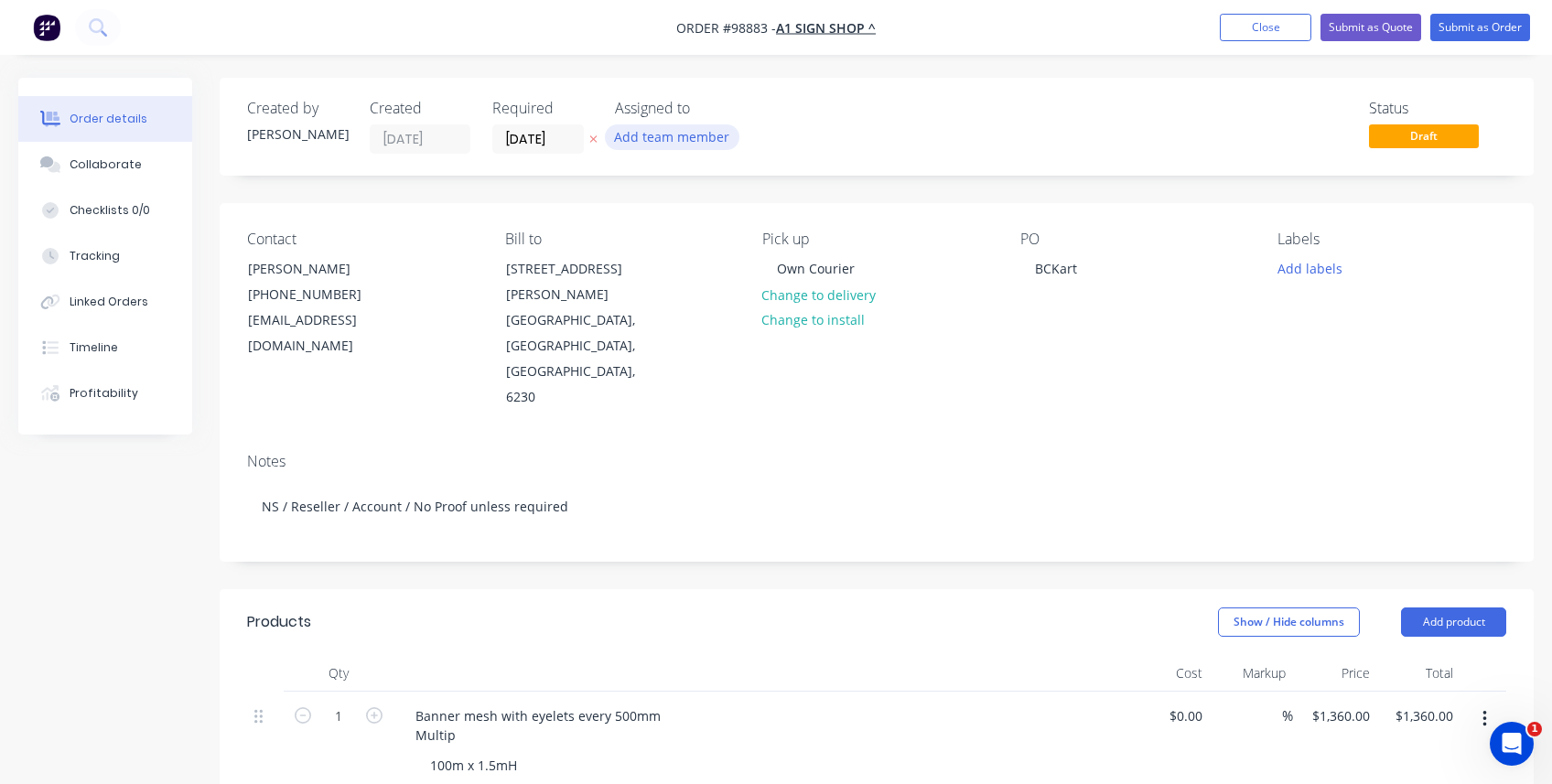
click at [690, 138] on button "Add team member" at bounding box center [672, 136] width 134 height 24
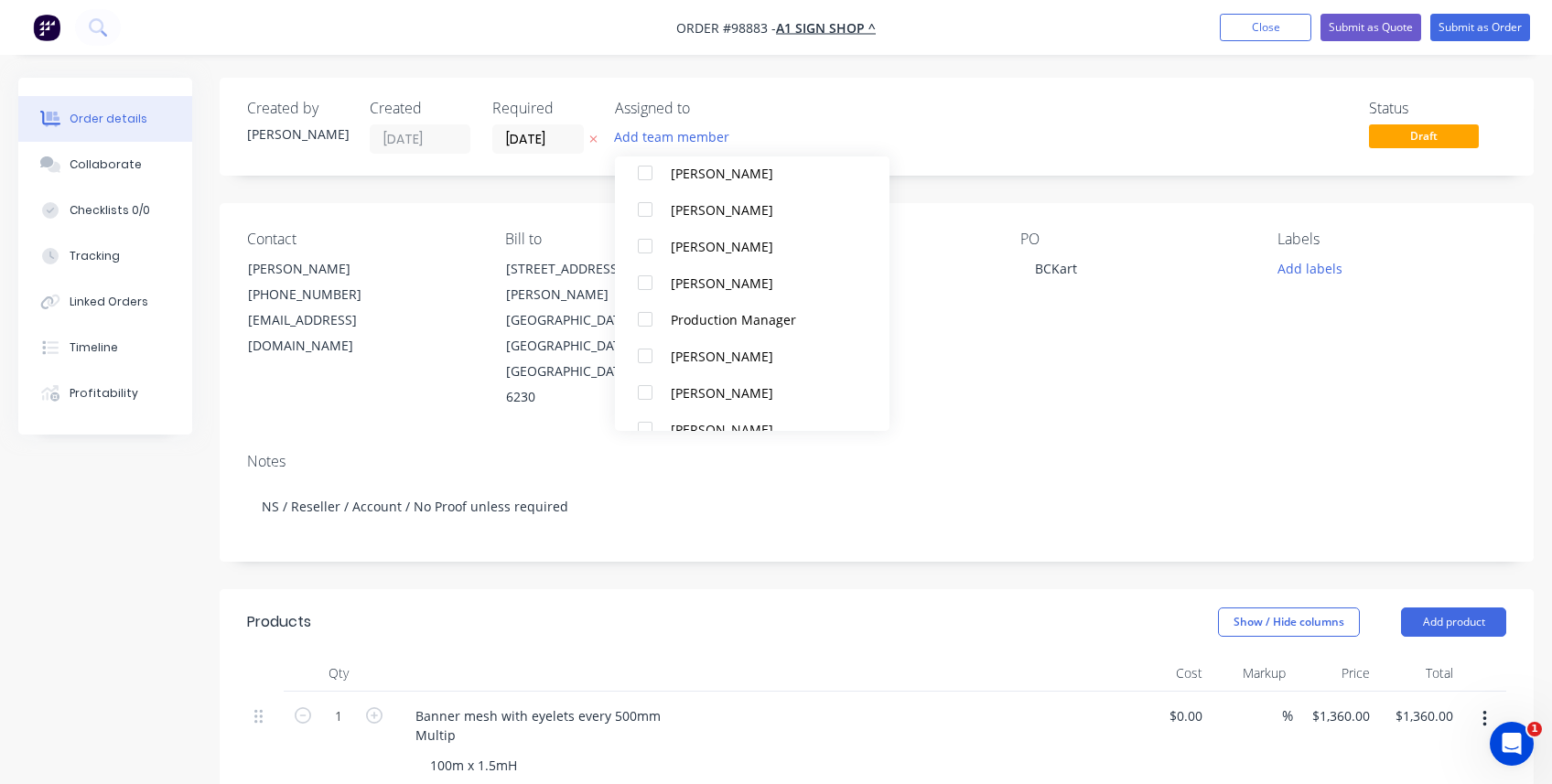
scroll to position [488, 0]
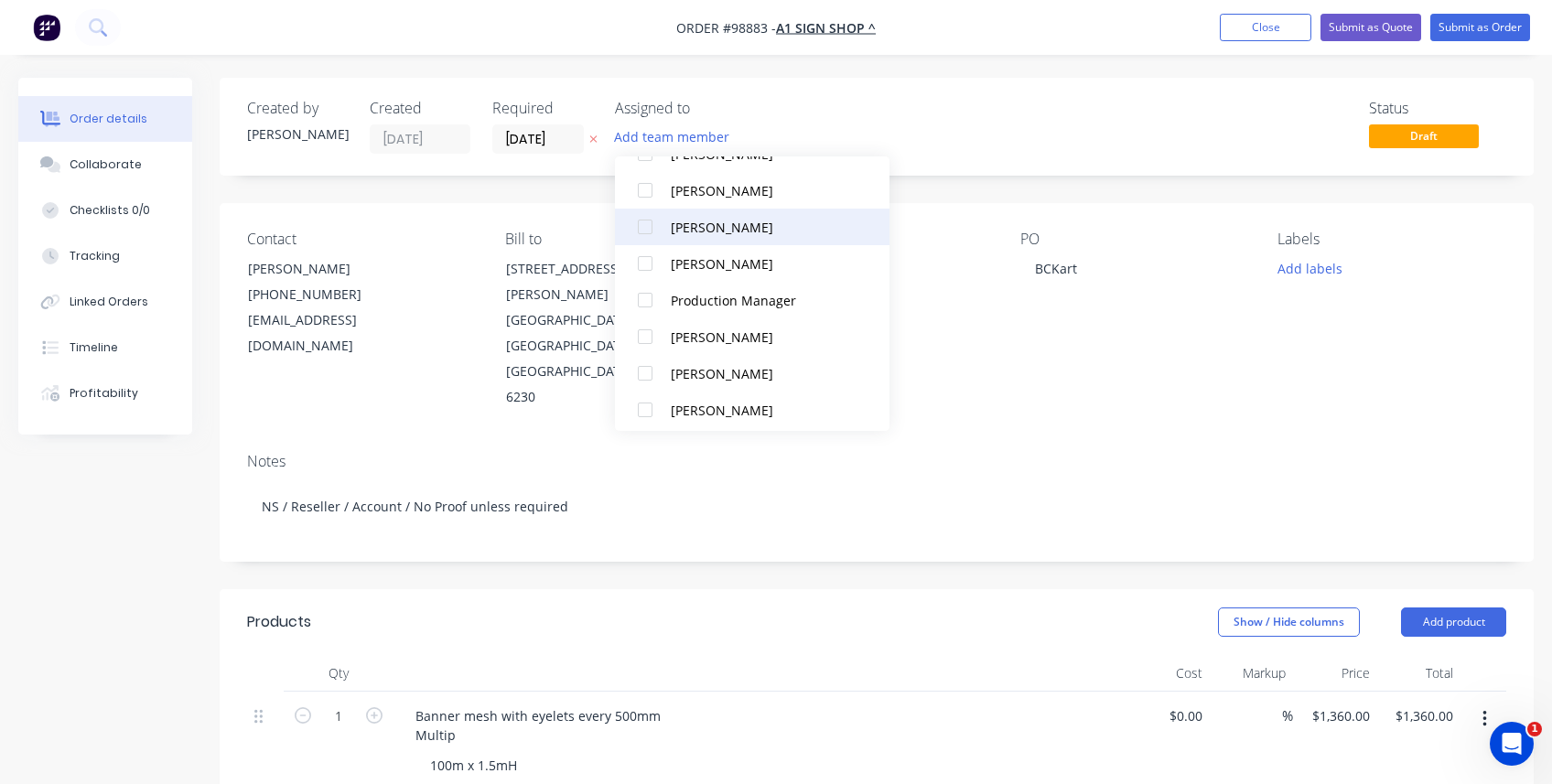
click at [649, 223] on div at bounding box center [645, 227] width 37 height 37
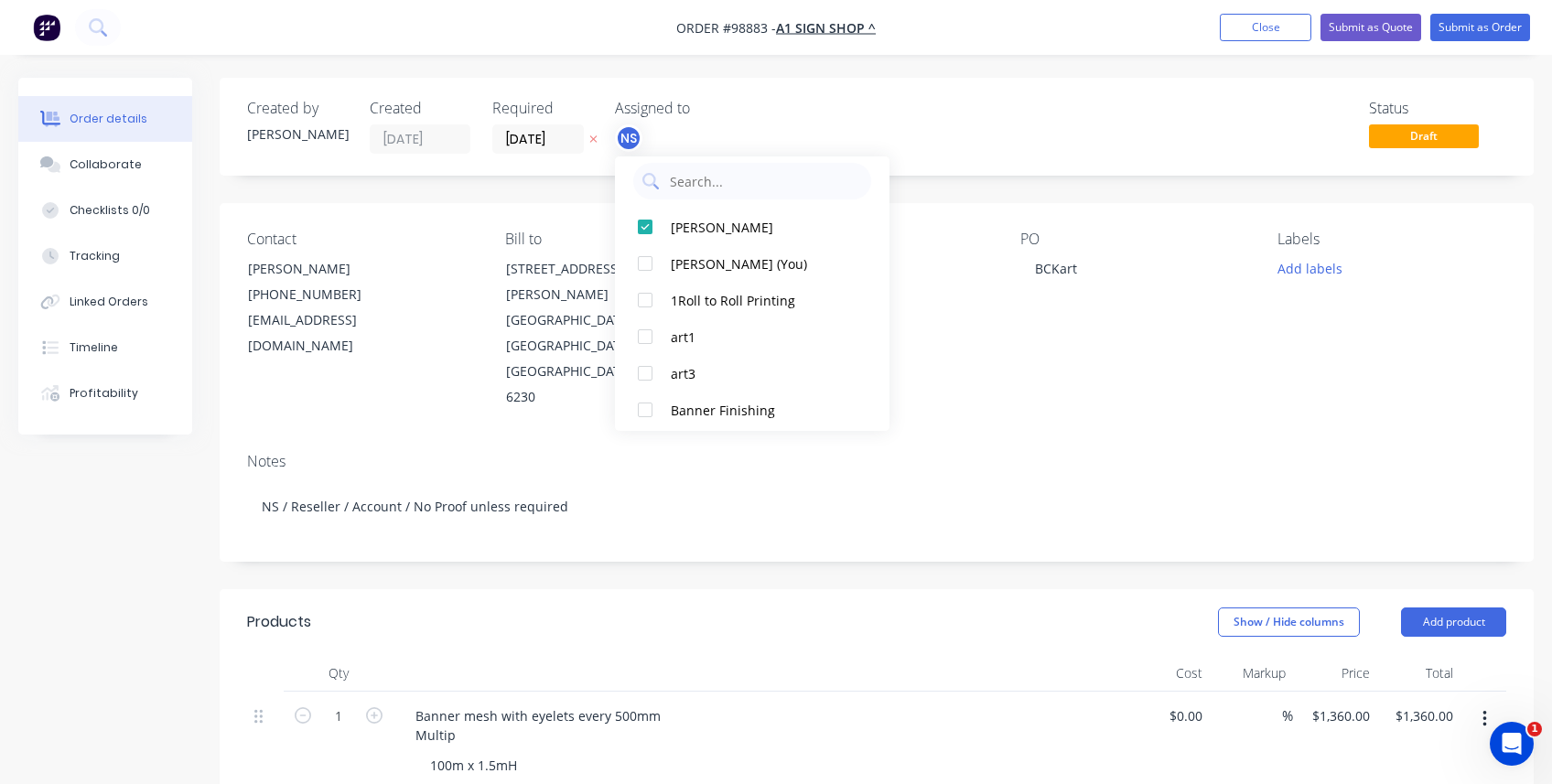
click at [934, 331] on div "Contact [PERSON_NAME] [PHONE_NUMBER] [EMAIL_ADDRESS][DOMAIN_NAME] Bill to [STRE…" at bounding box center [877, 321] width 1314 height 235
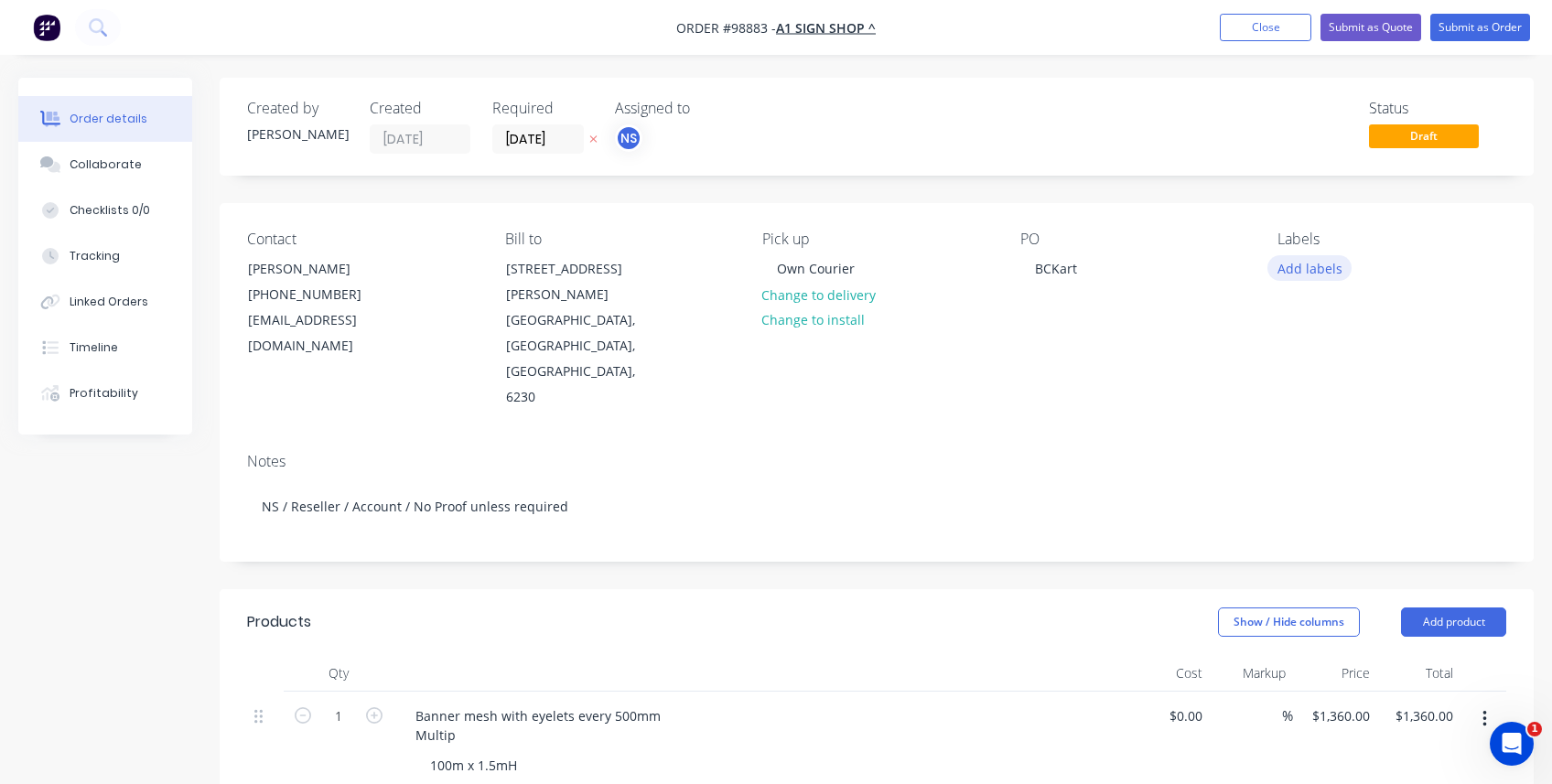
click at [934, 264] on button "Add labels" at bounding box center [1309, 267] width 85 height 24
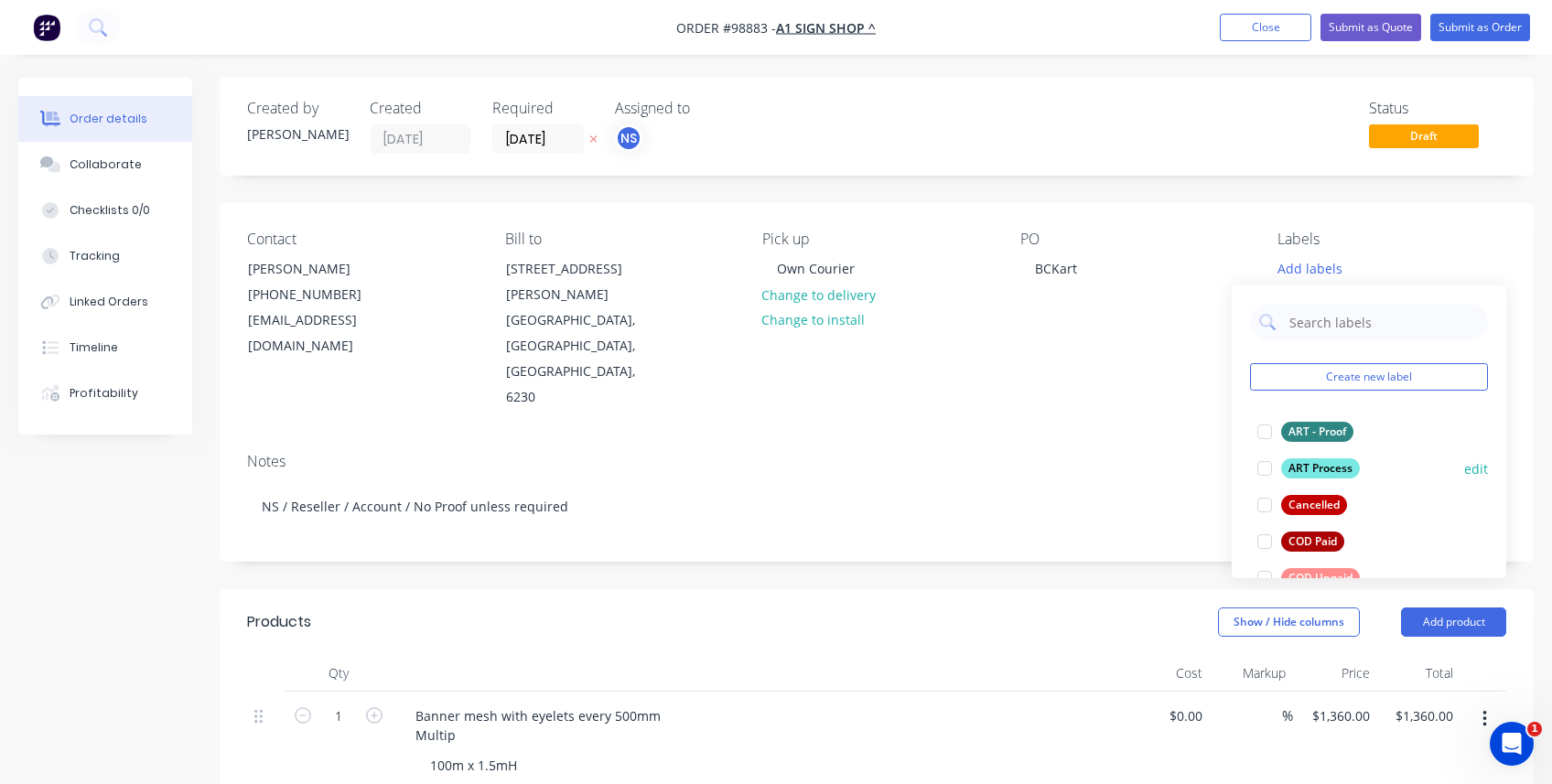
click at [934, 471] on div at bounding box center [1265, 468] width 37 height 37
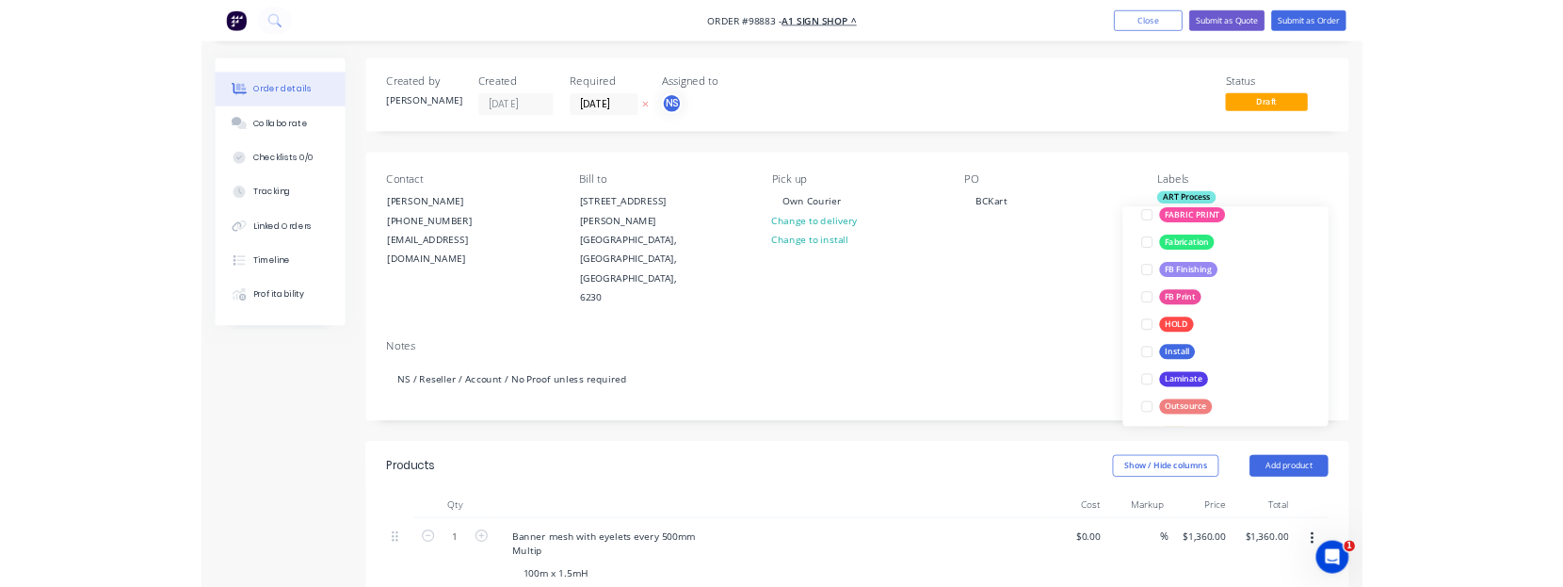
scroll to position [445, 0]
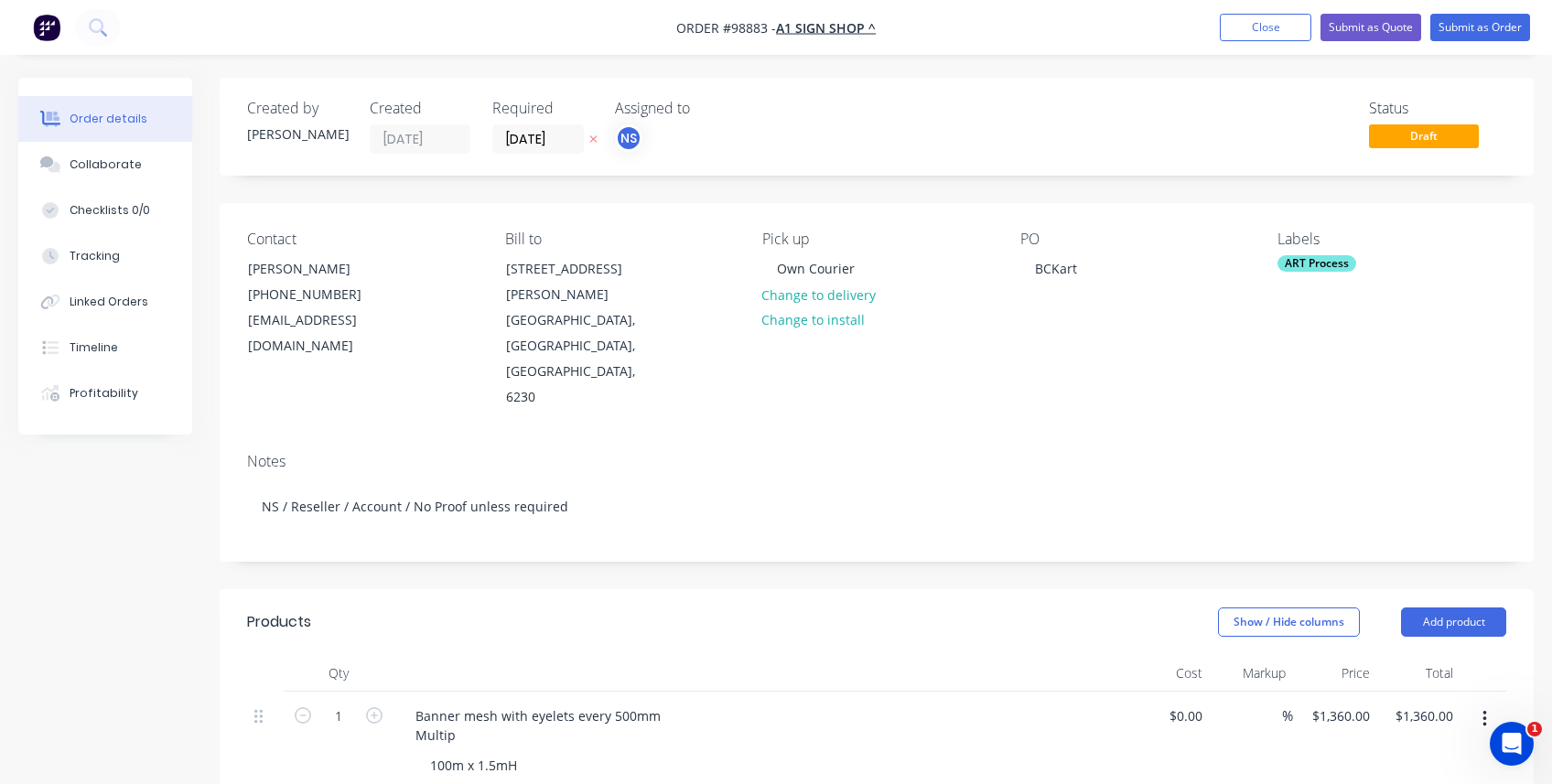
click at [934, 376] on div "Contact [PERSON_NAME] [PHONE_NUMBER] [EMAIL_ADDRESS][DOMAIN_NAME] Bill to [STRE…" at bounding box center [877, 321] width 1314 height 235
click at [934, 322] on div "Contact [PERSON_NAME] [PHONE_NUMBER] [EMAIL_ADDRESS][DOMAIN_NAME] Bill to [STRE…" at bounding box center [877, 321] width 1314 height 235
